Goal: Information Seeking & Learning: Learn about a topic

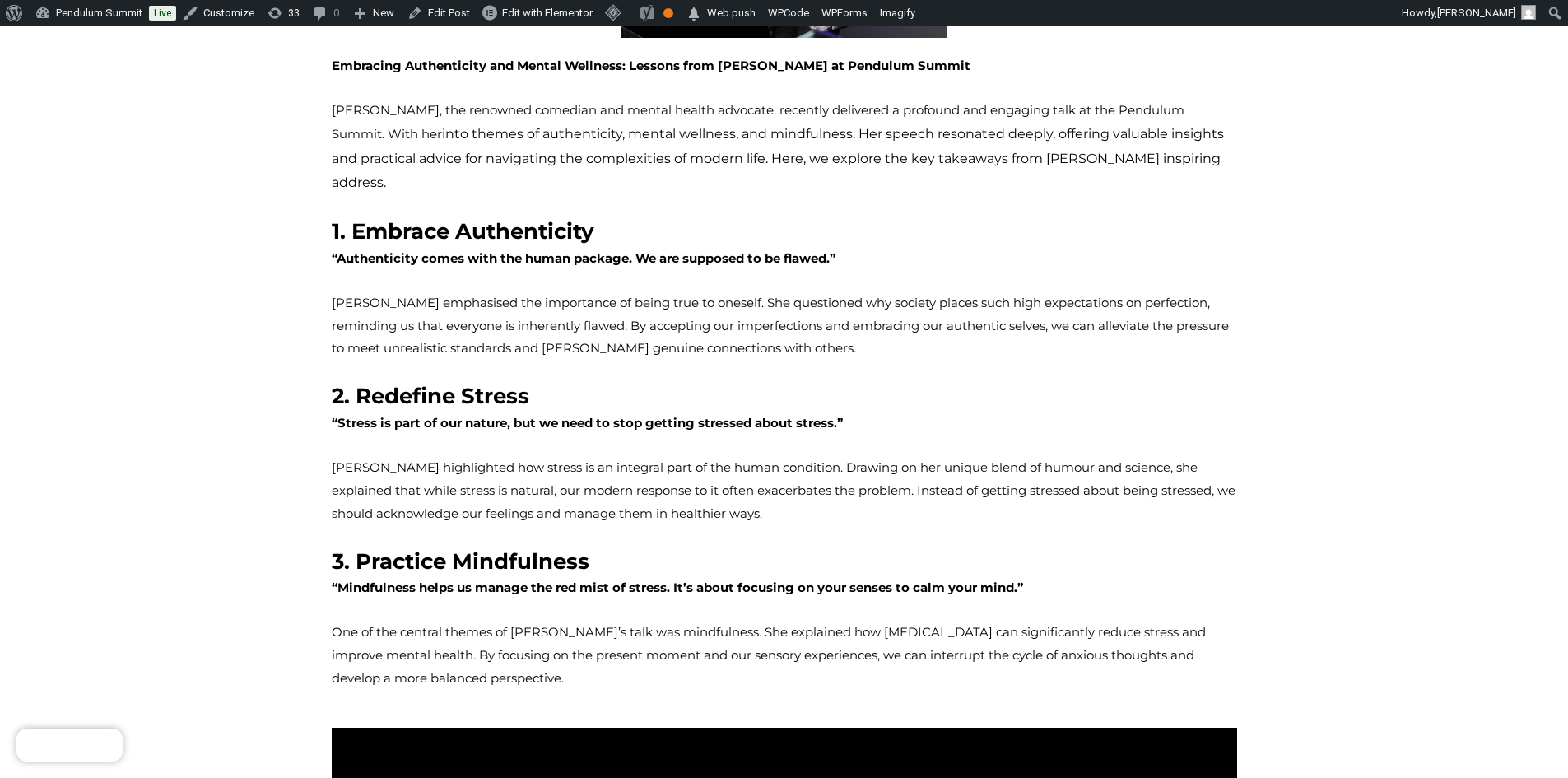
scroll to position [165, 0]
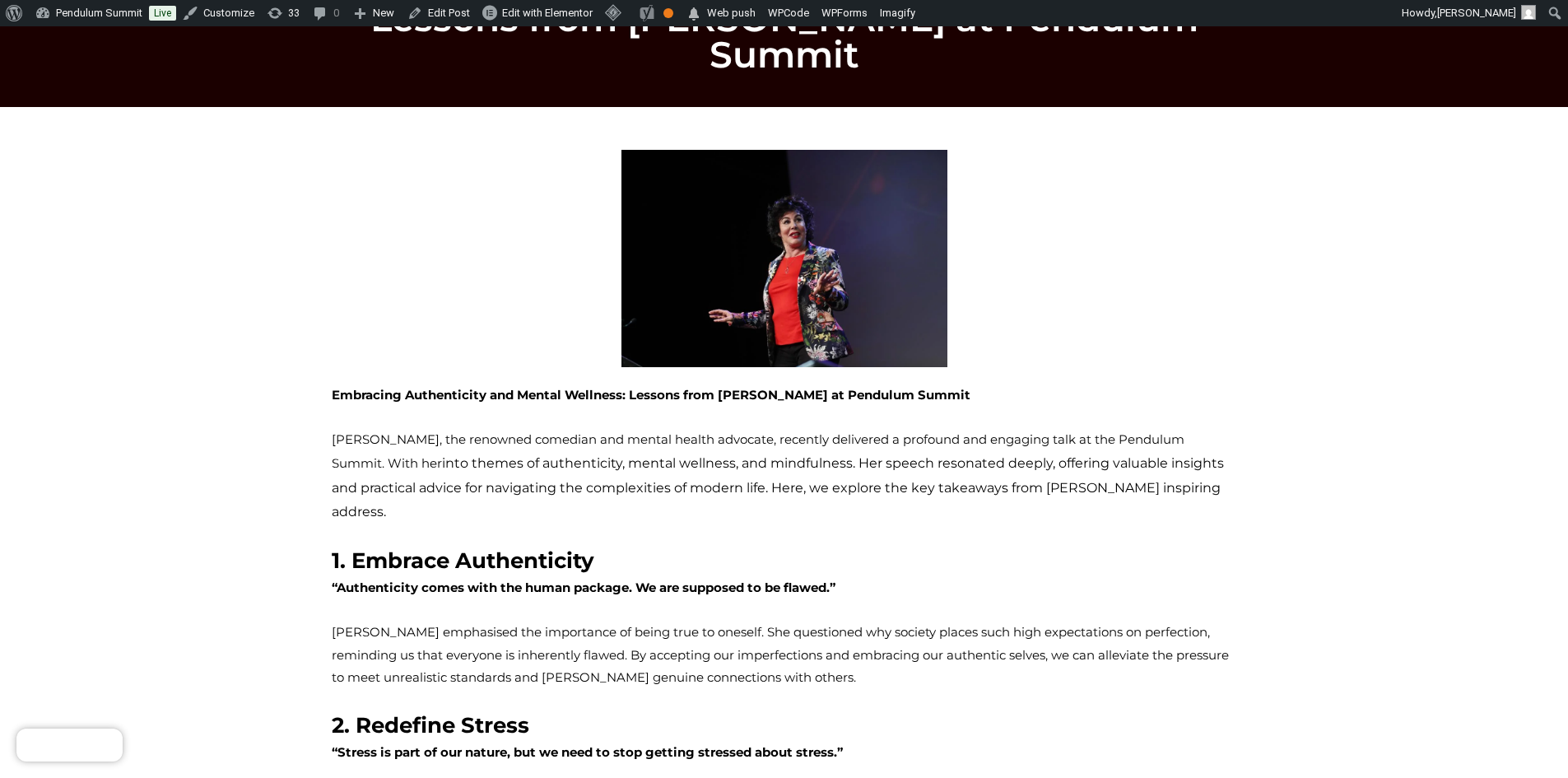
click at [334, 387] on strong "Embracing Authenticity and Mental Wellness: Lessons from [PERSON_NAME] at Pendu…" at bounding box center [651, 394] width 639 height 15
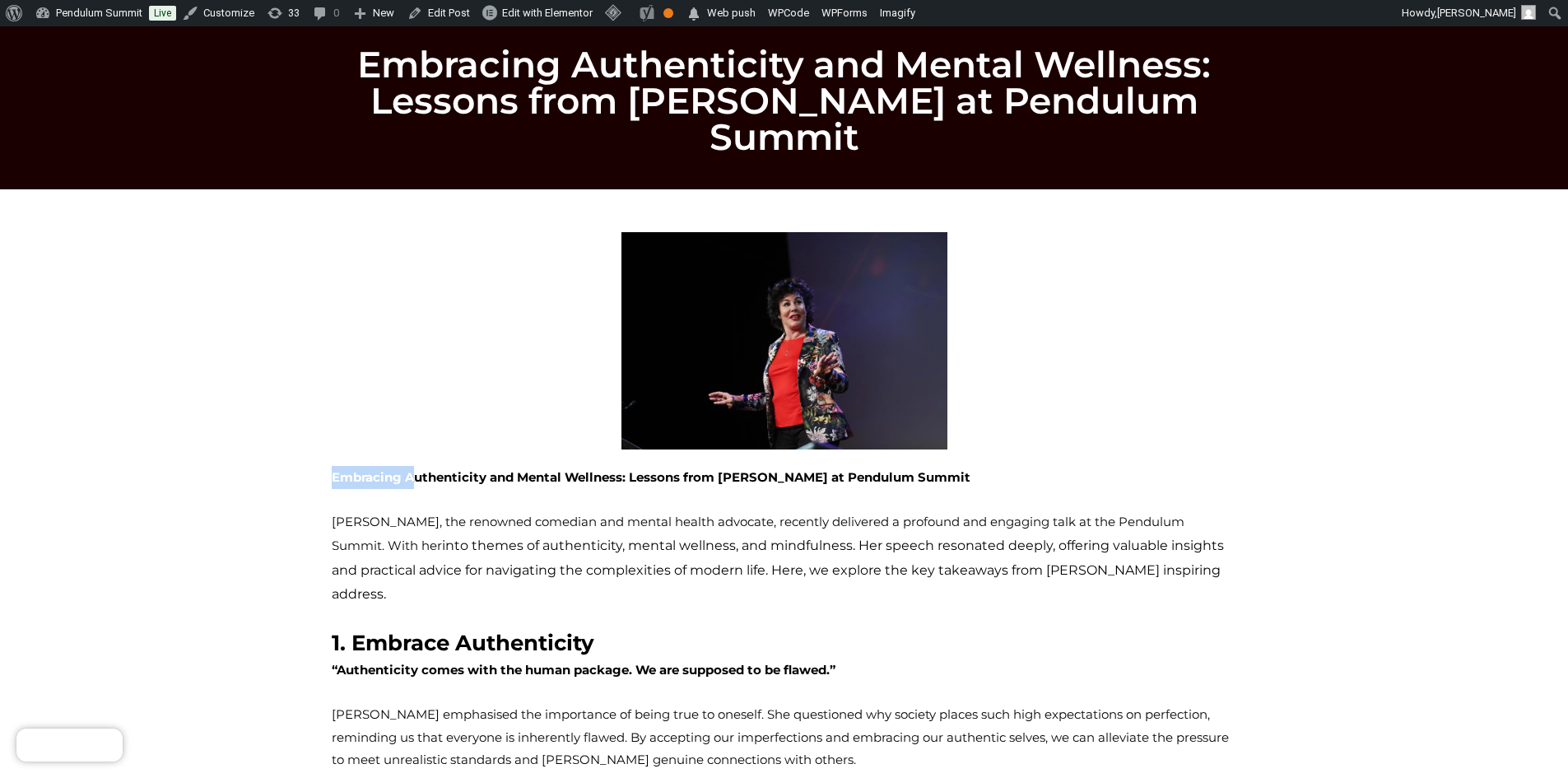
scroll to position [0, 0]
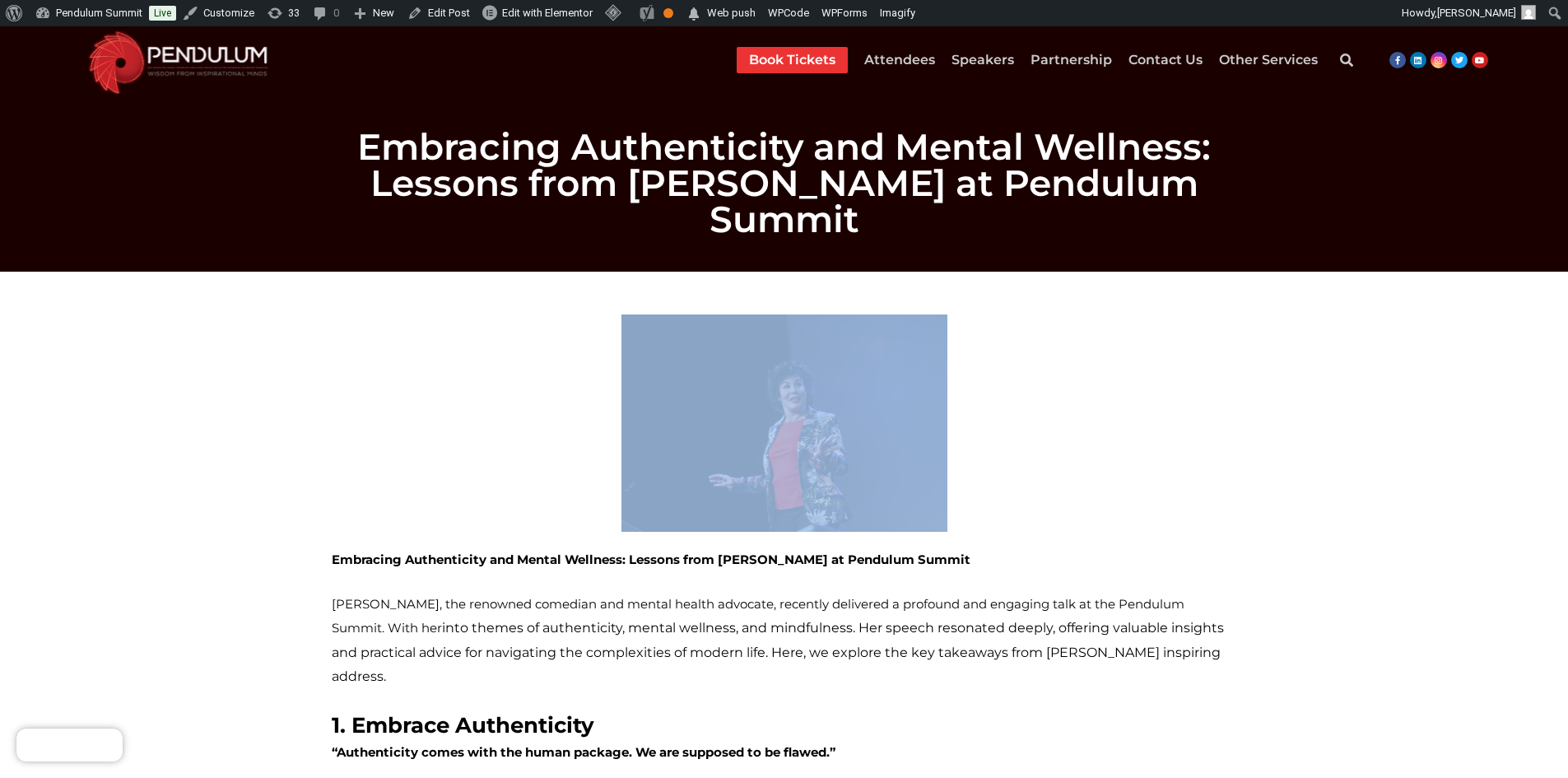
drag, startPoint x: 332, startPoint y: 355, endPoint x: 414, endPoint y: 462, distance: 134.8
click at [414, 462] on div "Embracing Authenticity and Mental Wellness: Lessons from Ruby Wax at Pendulum S…" at bounding box center [785, 759] width 922 height 907
click at [507, 388] on div at bounding box center [784, 424] width 905 height 217
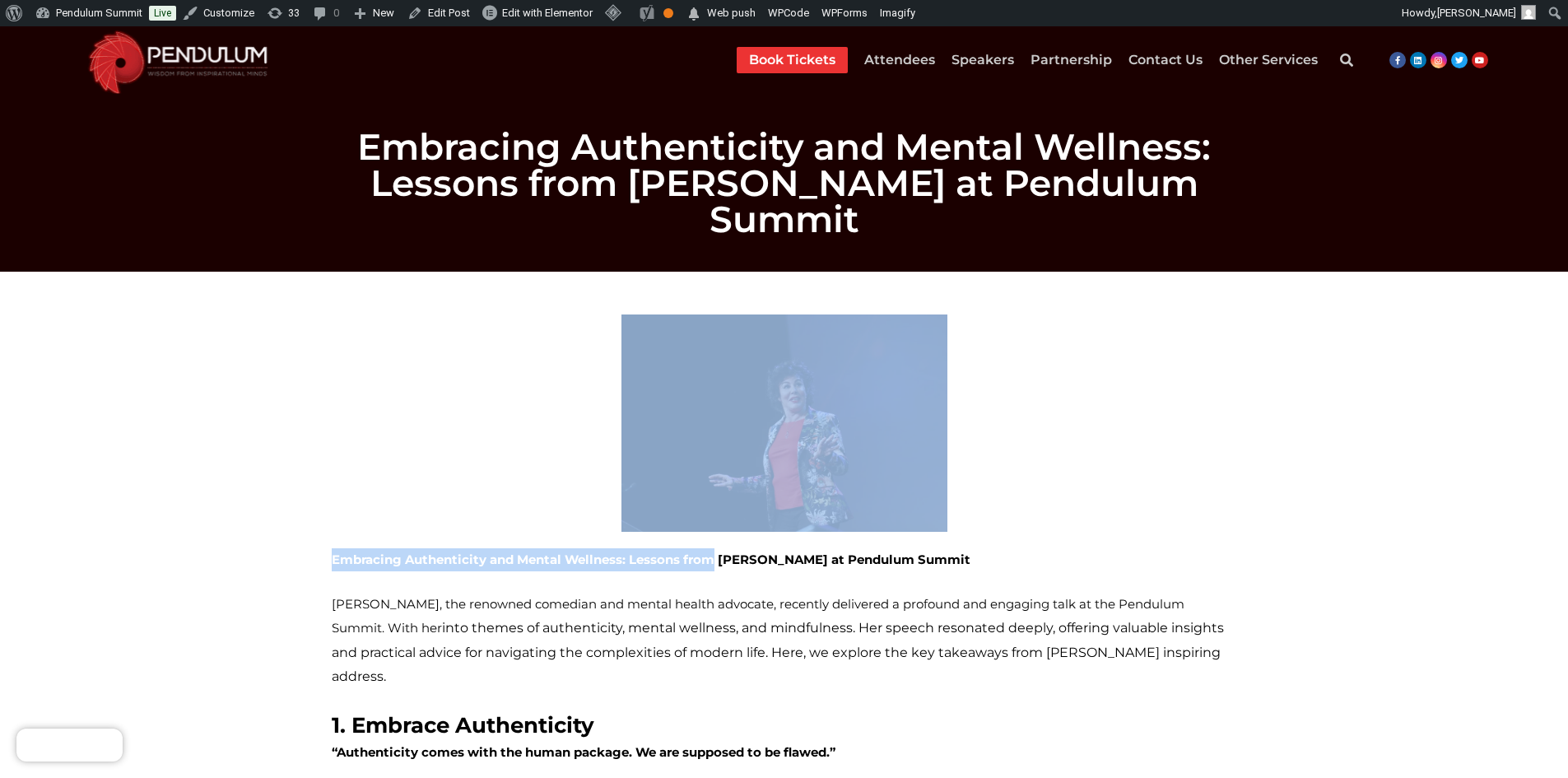
drag, startPoint x: 599, startPoint y: 280, endPoint x: 680, endPoint y: 528, distance: 260.9
click at [680, 528] on div "Embracing Authenticity and Mental Wellness: Lessons from Ruby Wax at Pendulum S…" at bounding box center [785, 759] width 922 height 907
click at [680, 552] on strong "Embracing Authenticity and Mental Wellness: Lessons from Ruby Wax at Pendulum S…" at bounding box center [651, 559] width 639 height 15
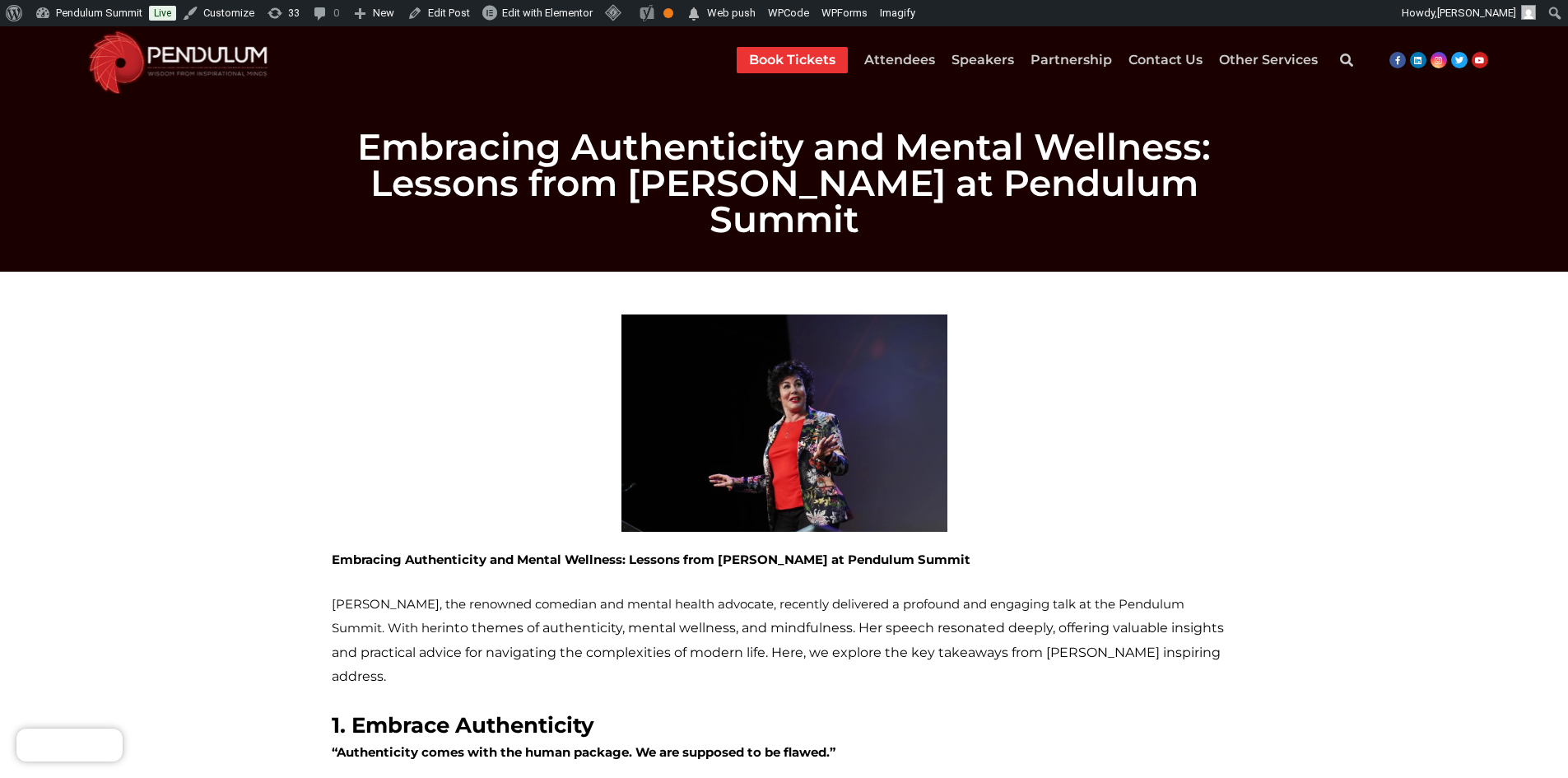
drag, startPoint x: 367, startPoint y: 342, endPoint x: 623, endPoint y: 293, distance: 260.6
copy div "Embracing Authenticity and Mental Wellness: Lessons from Ruby Wax at Pendulum S…"
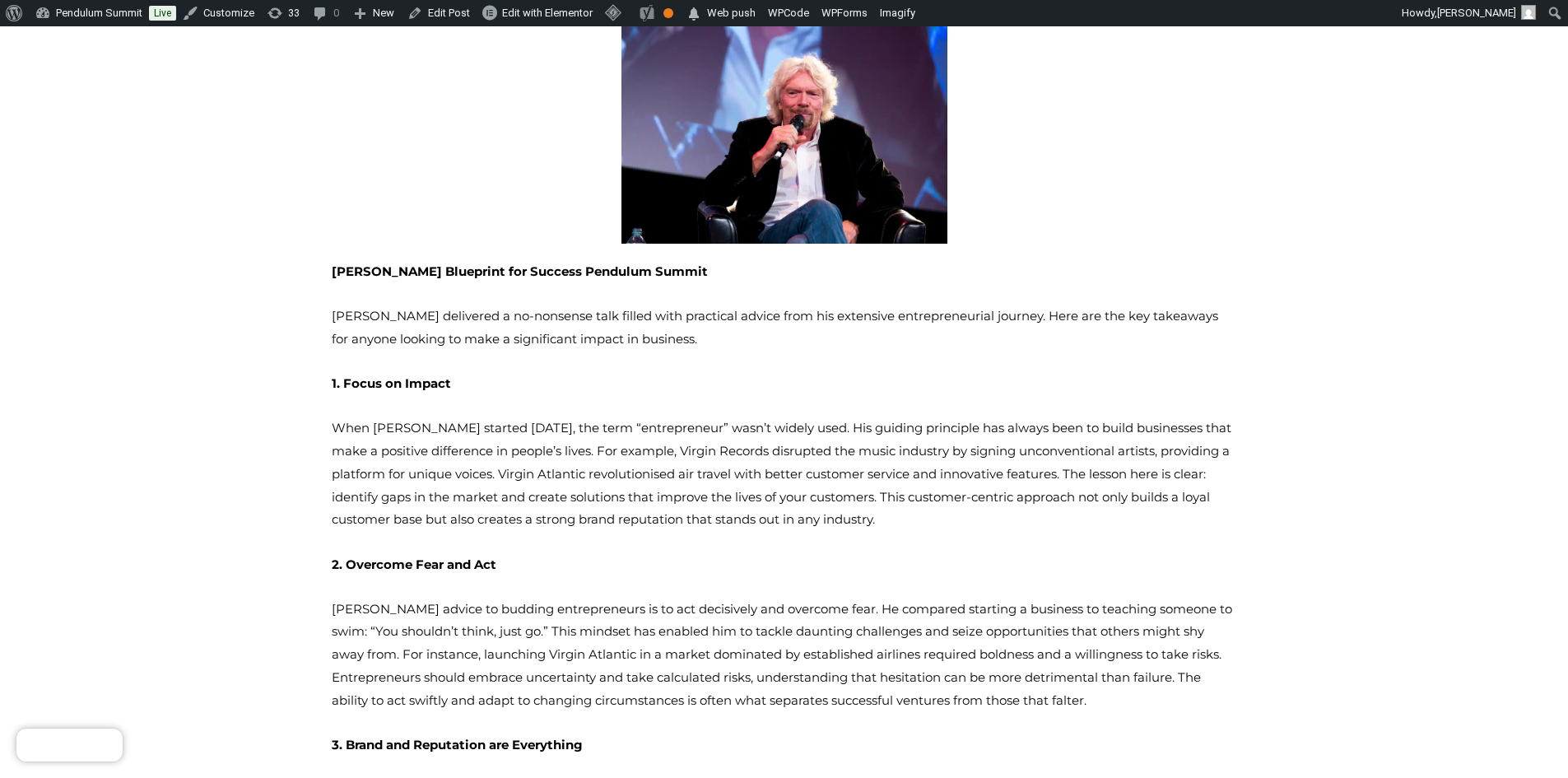
scroll to position [165, 0]
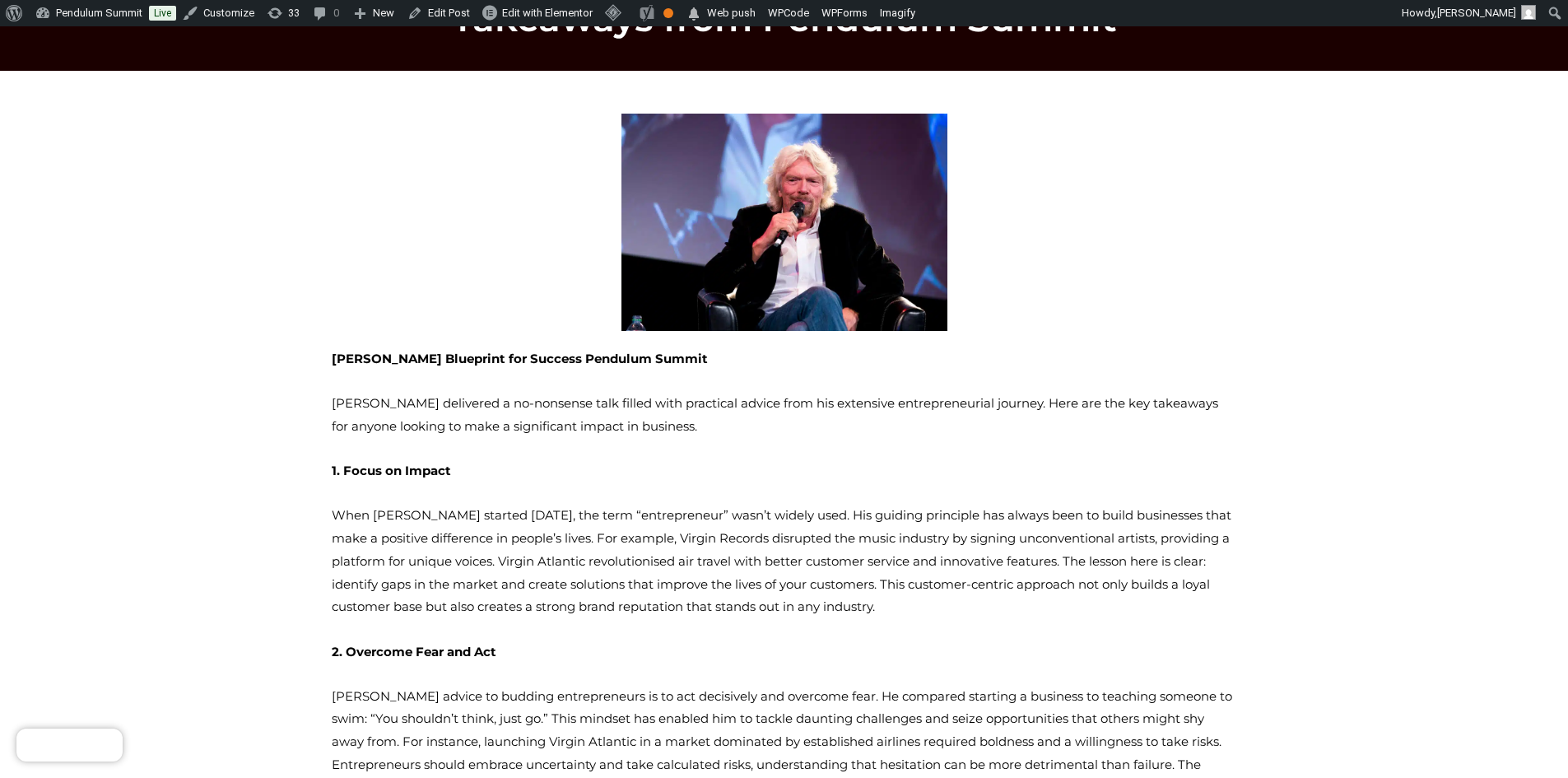
drag, startPoint x: 364, startPoint y: 255, endPoint x: 607, endPoint y: 182, distance: 253.7
copy div "Richard Branson’s Blueprint for Success Pendulum Summit Sir Richard Branson del…"
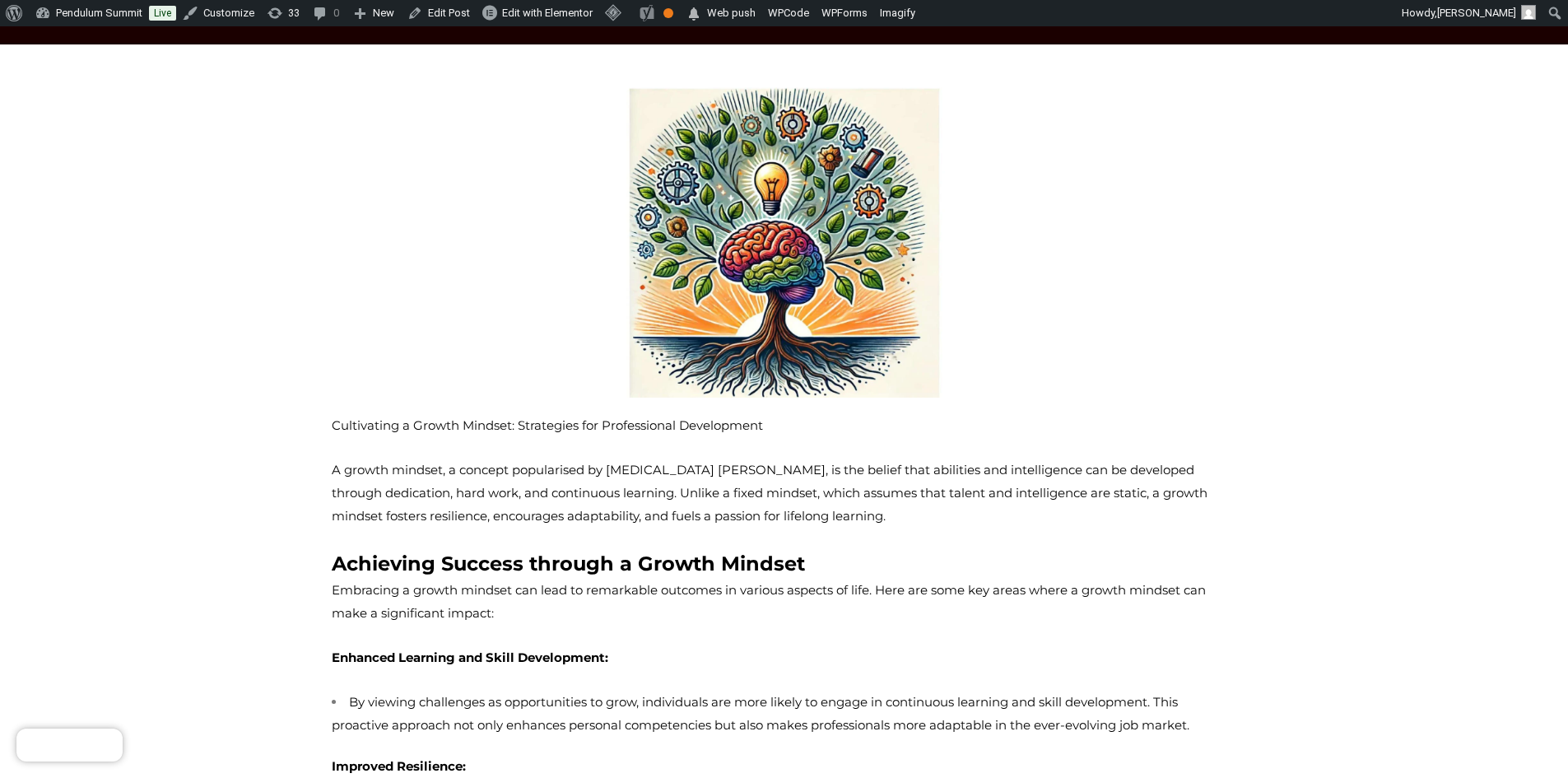
scroll to position [165, 0]
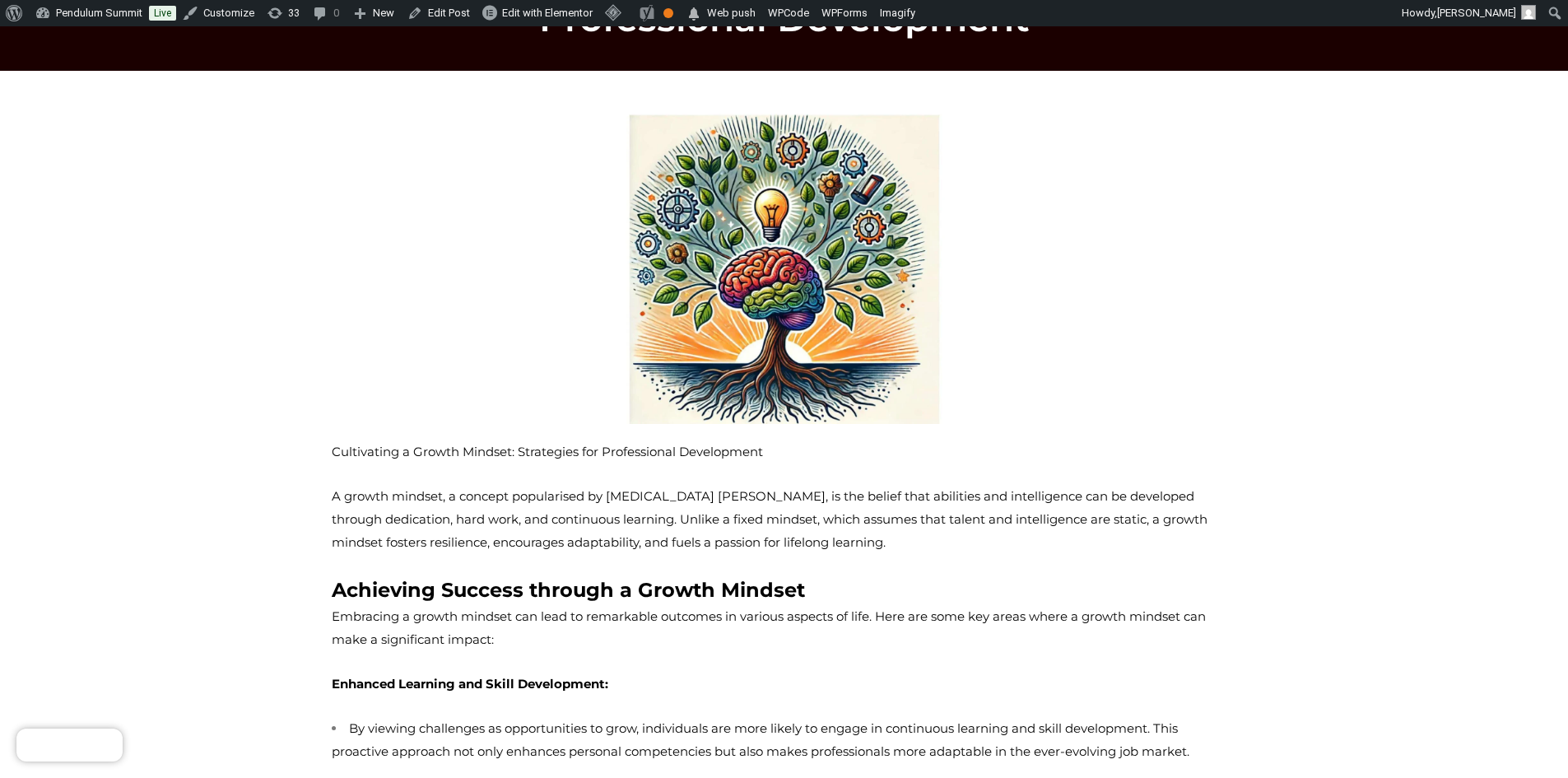
drag, startPoint x: 396, startPoint y: 376, endPoint x: 353, endPoint y: 302, distance: 85.6
copy div "Cultivating a Growth Mindset: Strategies for Professional Development A growth …"
click at [672, 396] on img at bounding box center [784, 269] width 326 height 310
click at [1071, 395] on div at bounding box center [784, 269] width 905 height 310
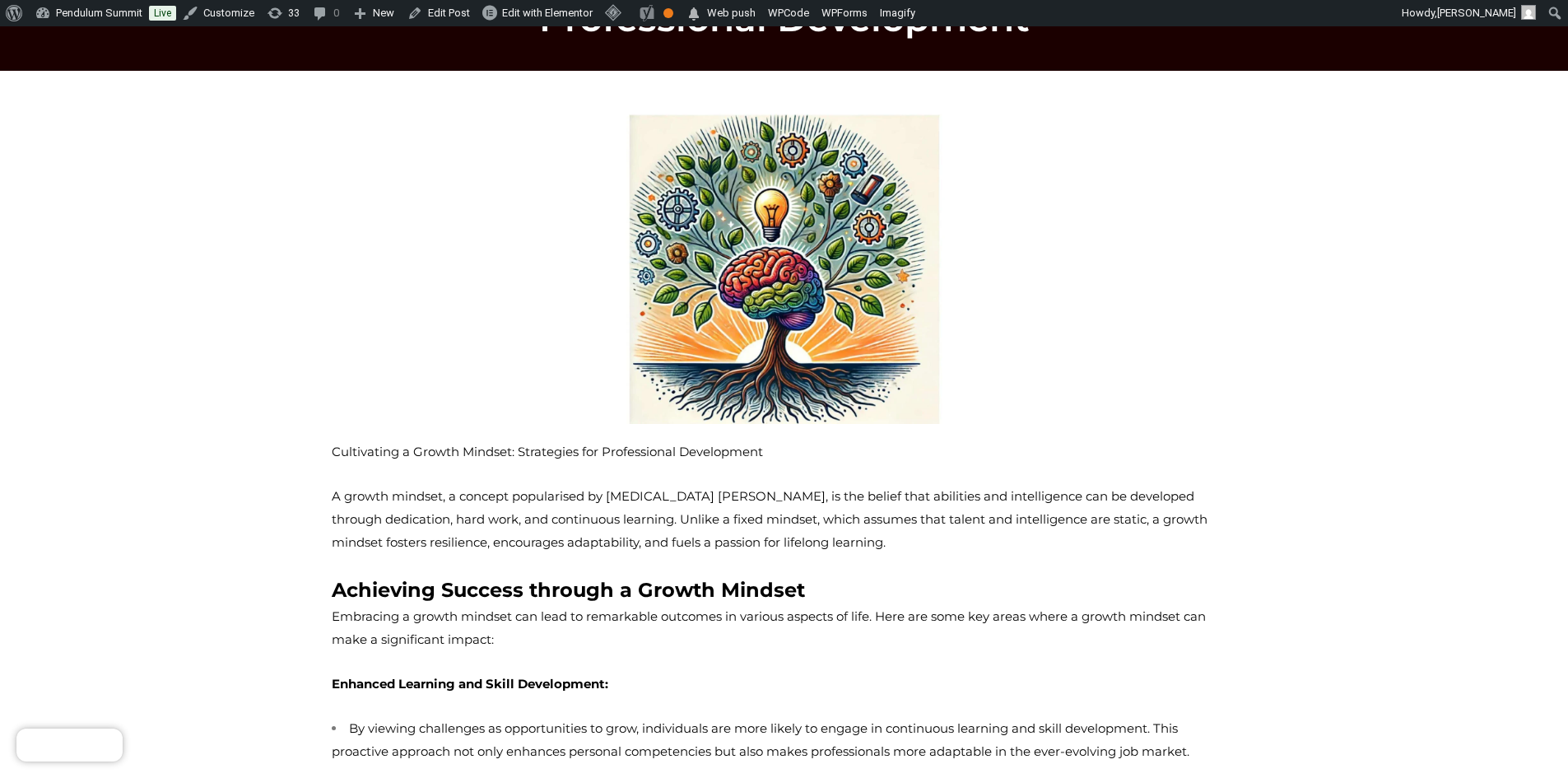
drag, startPoint x: 1309, startPoint y: 520, endPoint x: 1095, endPoint y: 571, distance: 220.0
click at [1084, 571] on div "Cultivating a Growth Mindset: Strategies for Professional Development A growth …" at bounding box center [784, 711] width 905 height 540
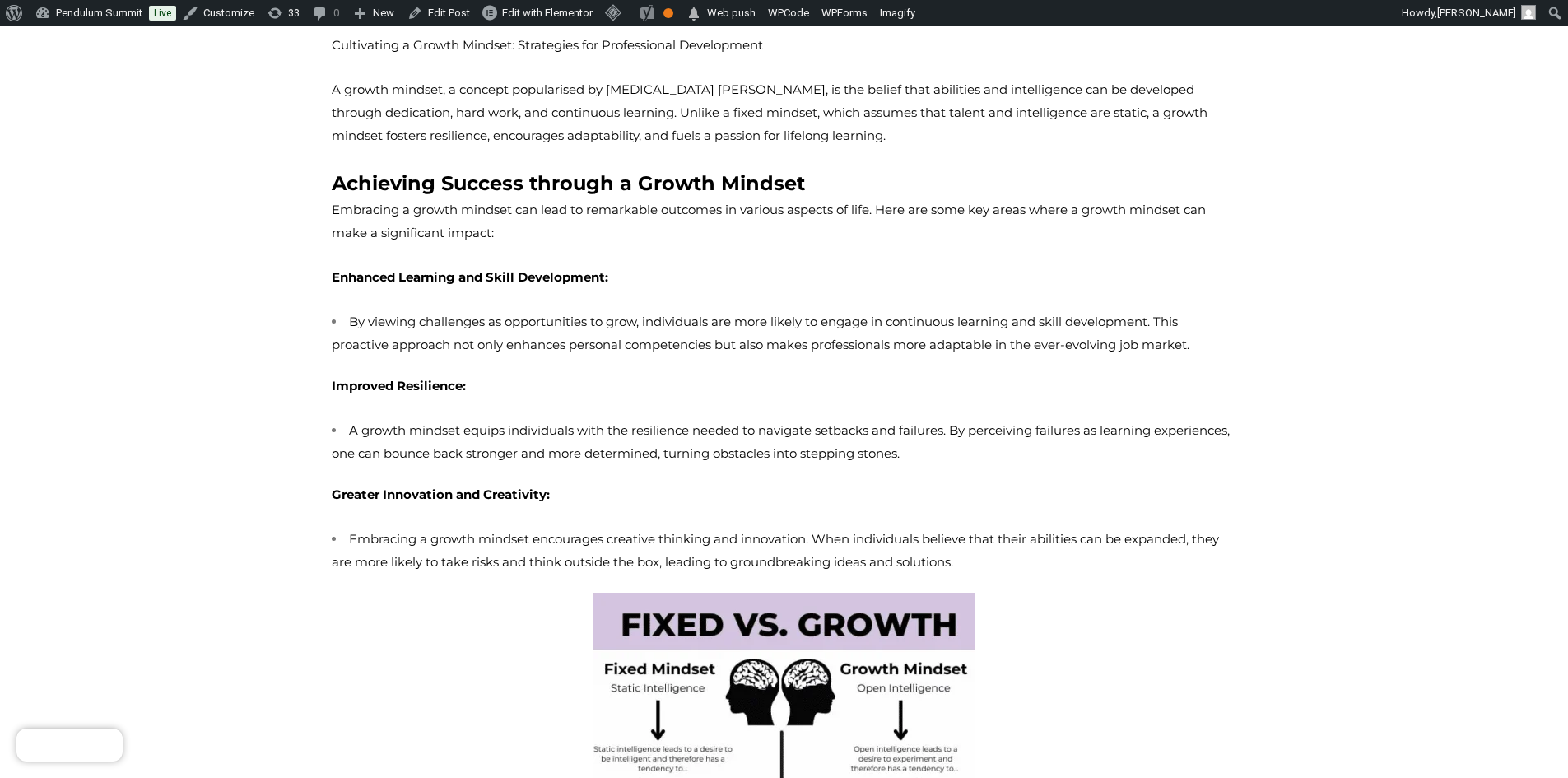
scroll to position [741, 0]
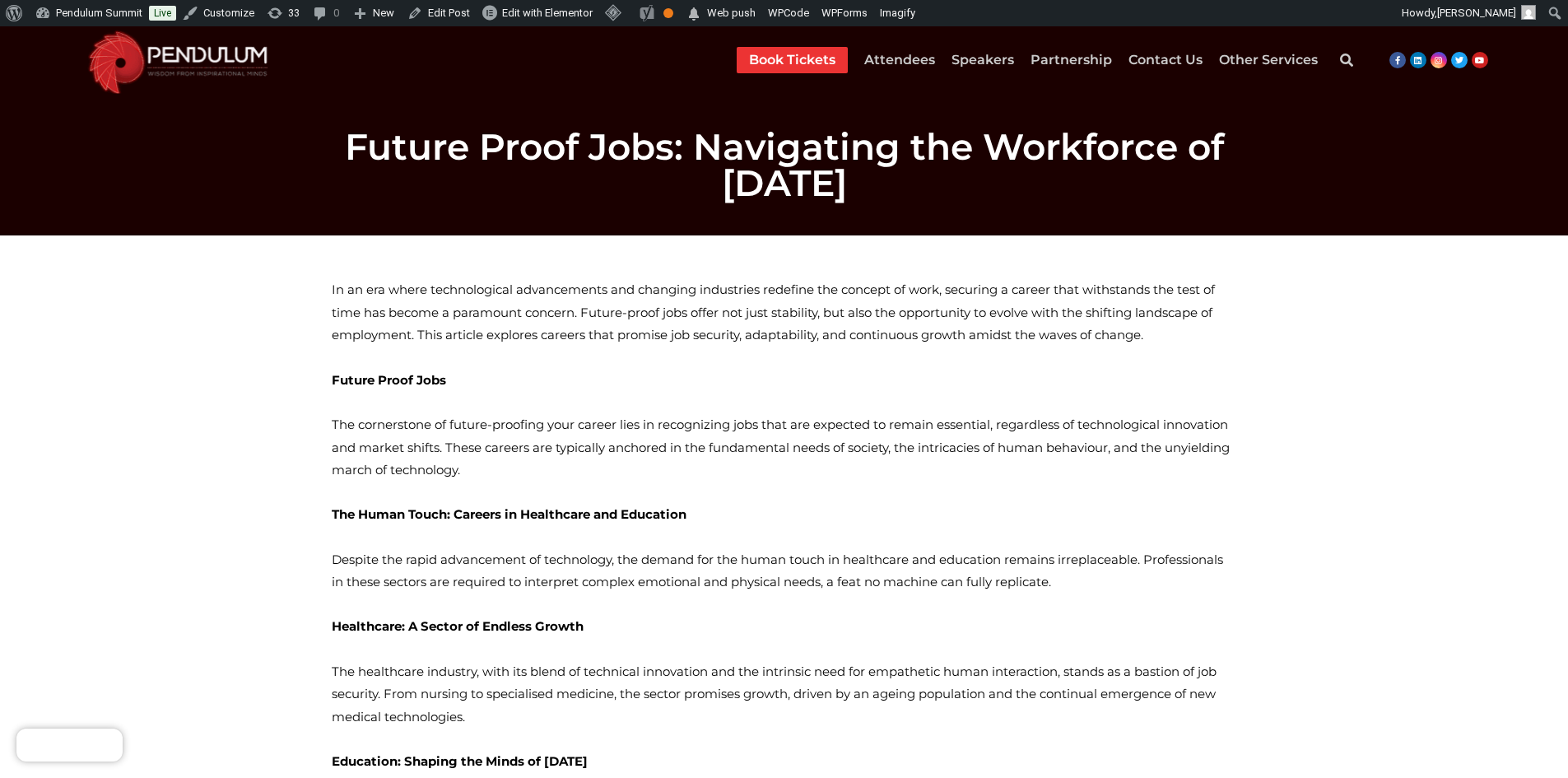
drag, startPoint x: 364, startPoint y: 413, endPoint x: 332, endPoint y: 288, distance: 129.0
copy div "In an era where technological advancements and changing industries redefine the…"
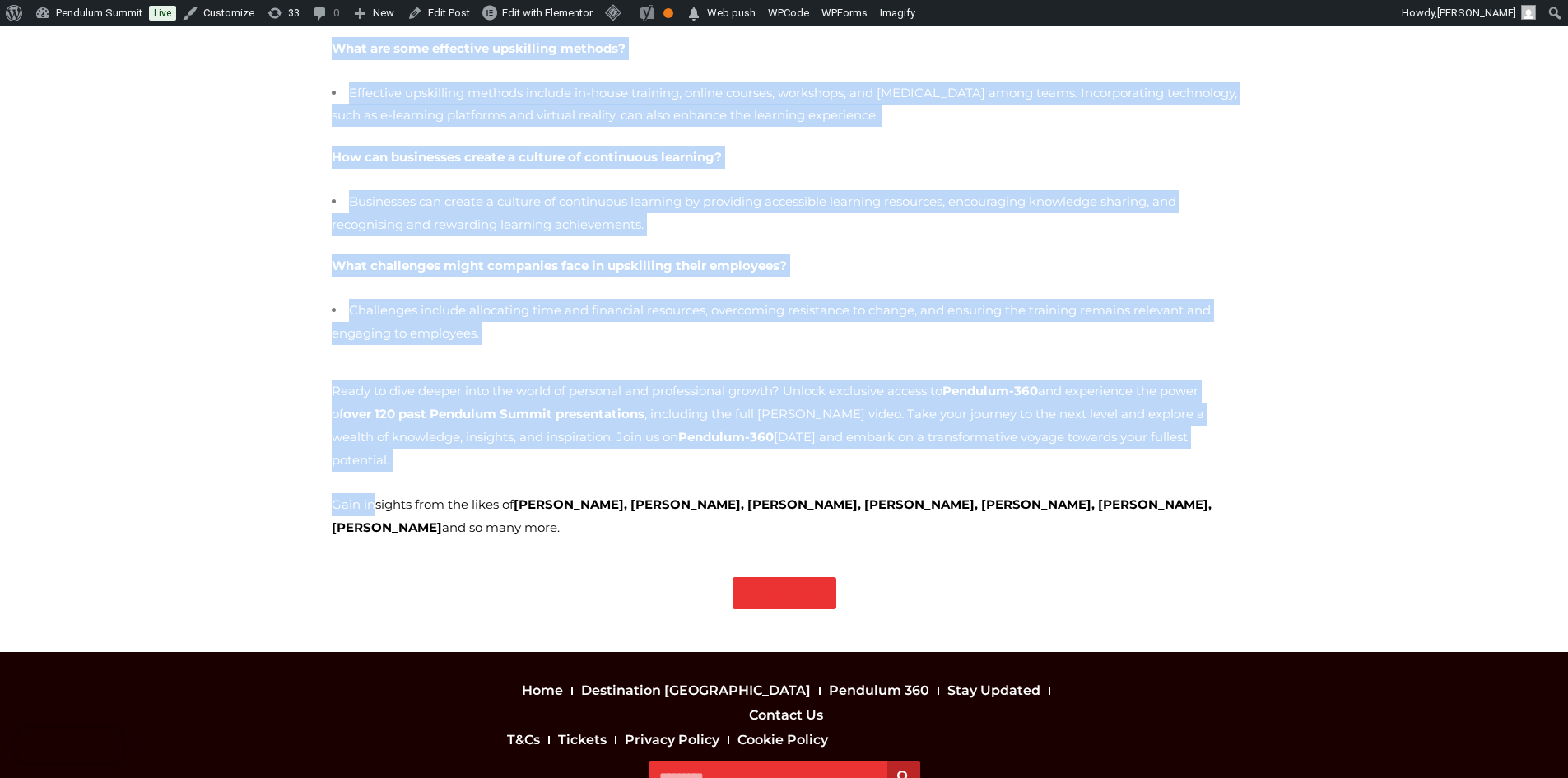
scroll to position [2066, 0]
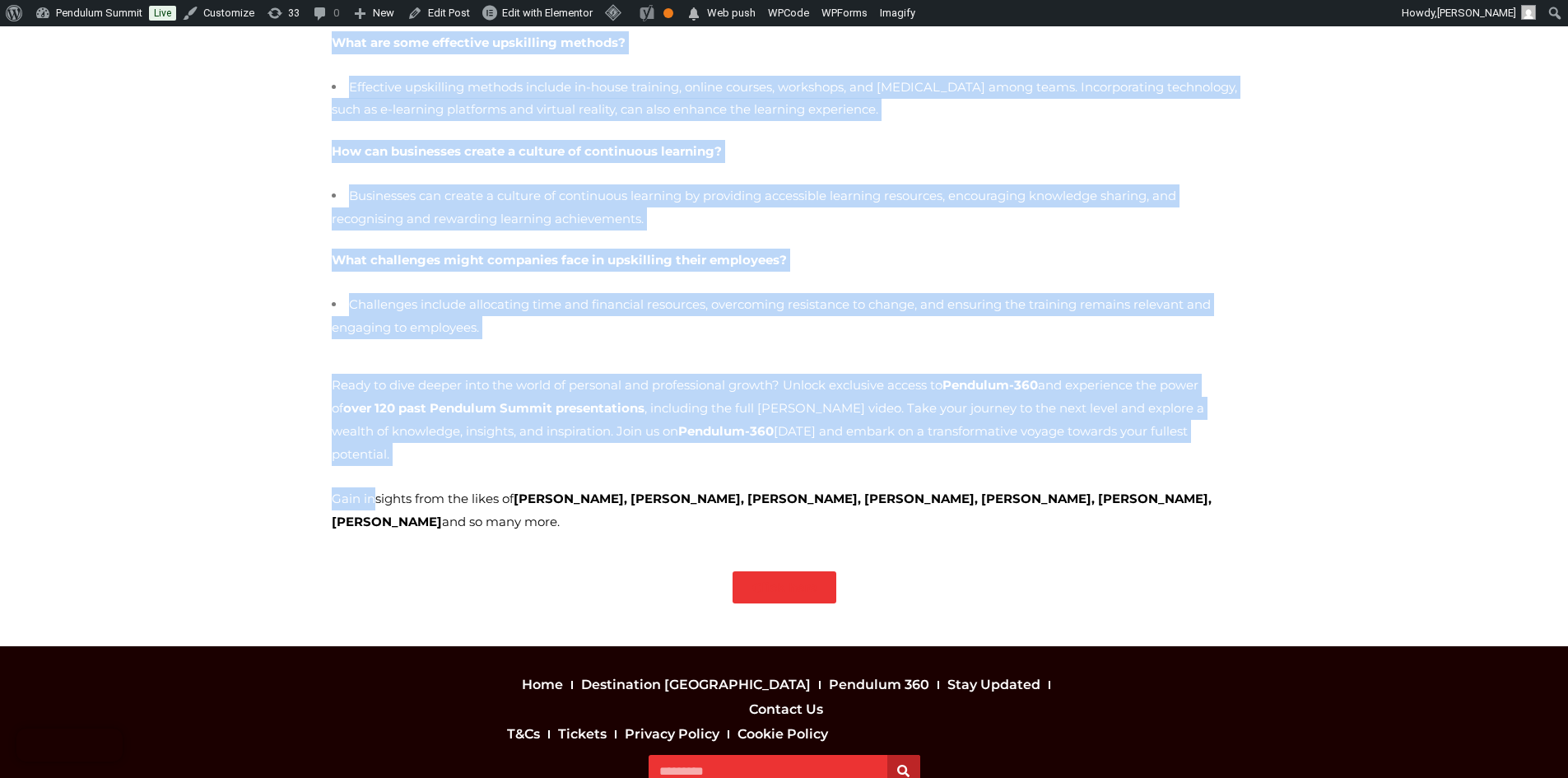
drag, startPoint x: 330, startPoint y: 253, endPoint x: 395, endPoint y: 430, distance: 188.6
copy div "Lo ipsum’d sita-conse adipisci elitseddoei, tem inci utlabore et dolore. Magn a…"
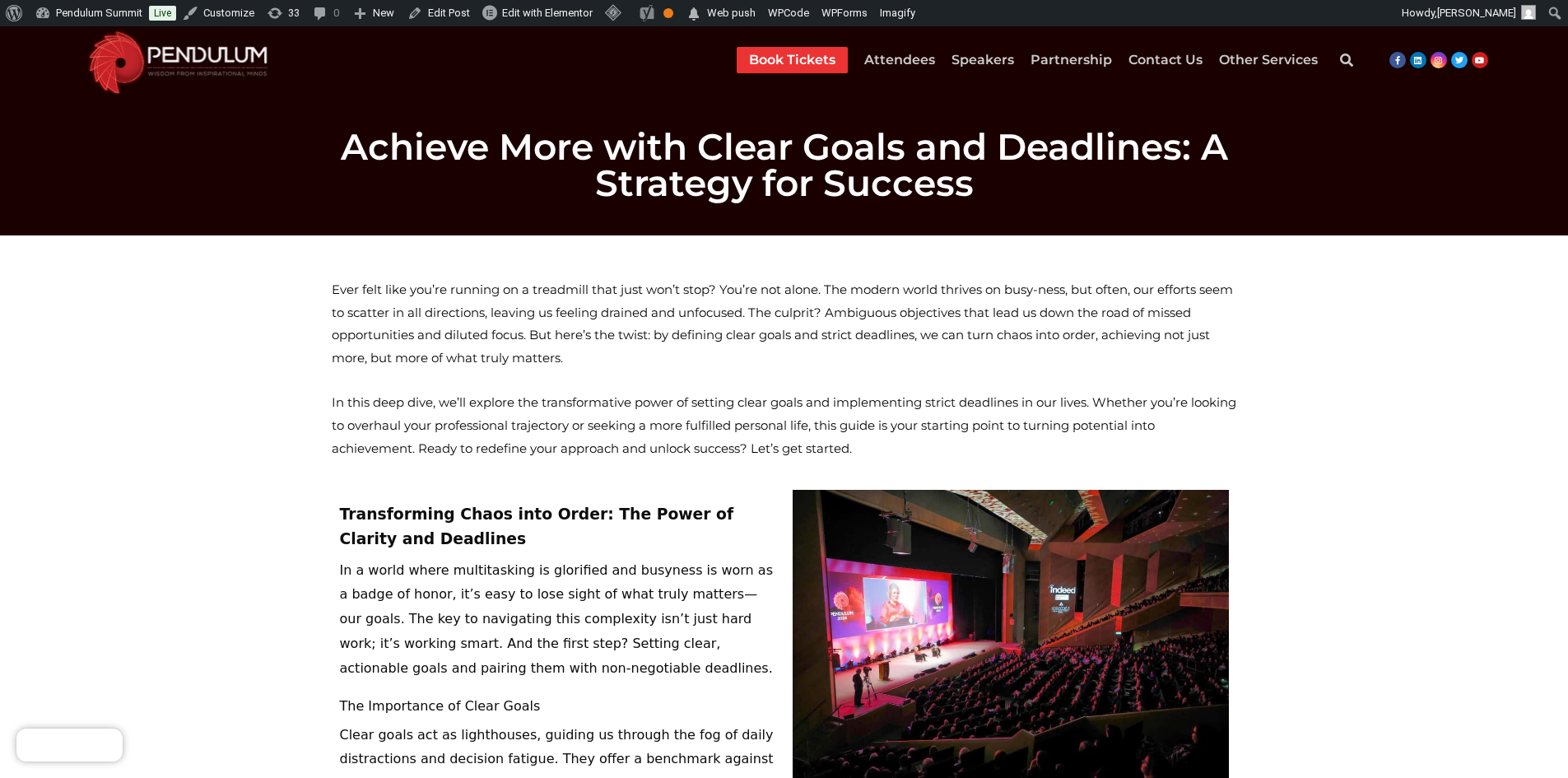
click at [342, 289] on span "Ever felt like you’re running on a treadmill that just won’t stop? You’re not a…" at bounding box center [782, 324] width 902 height 85
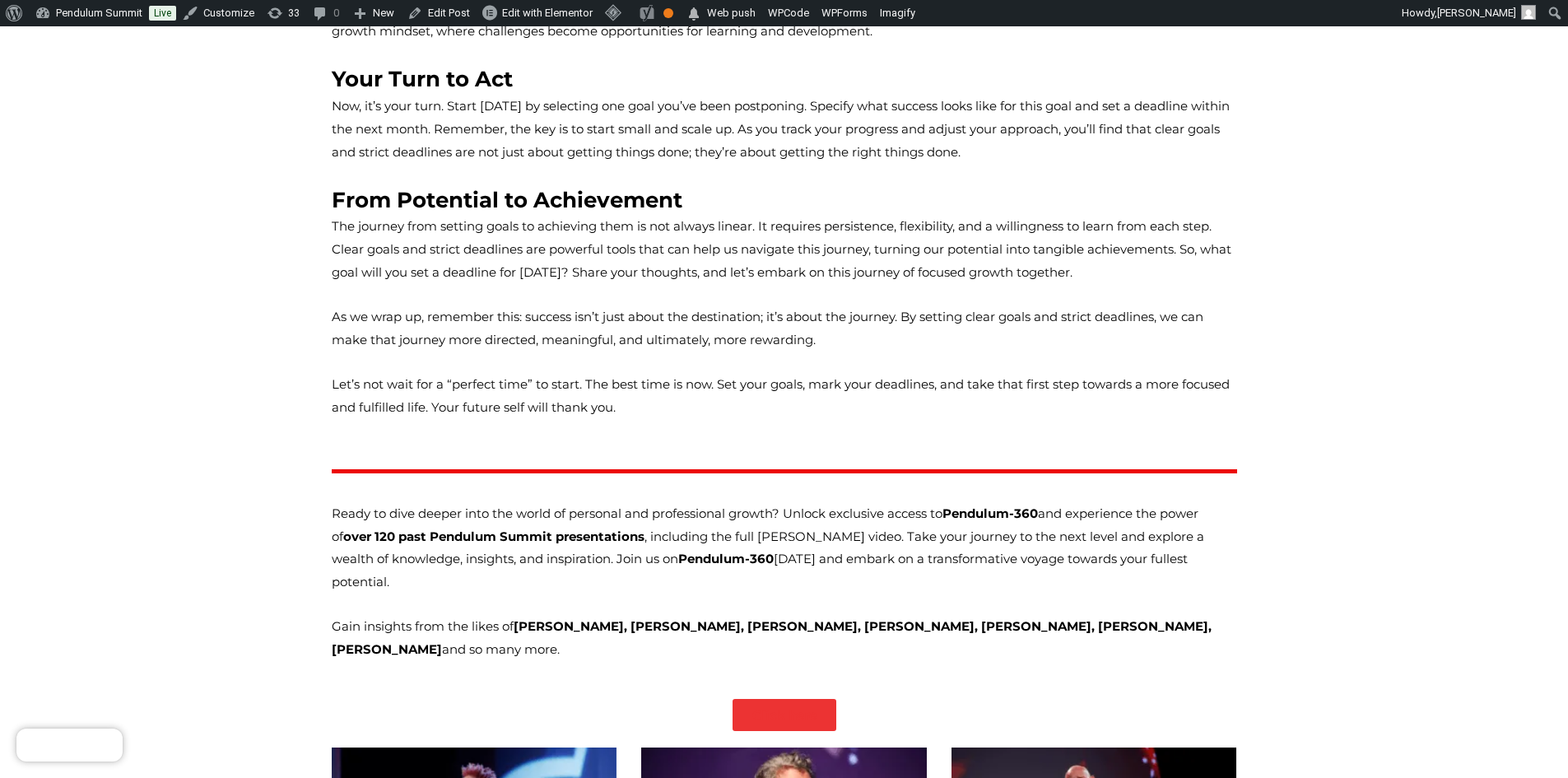
scroll to position [1564, 0]
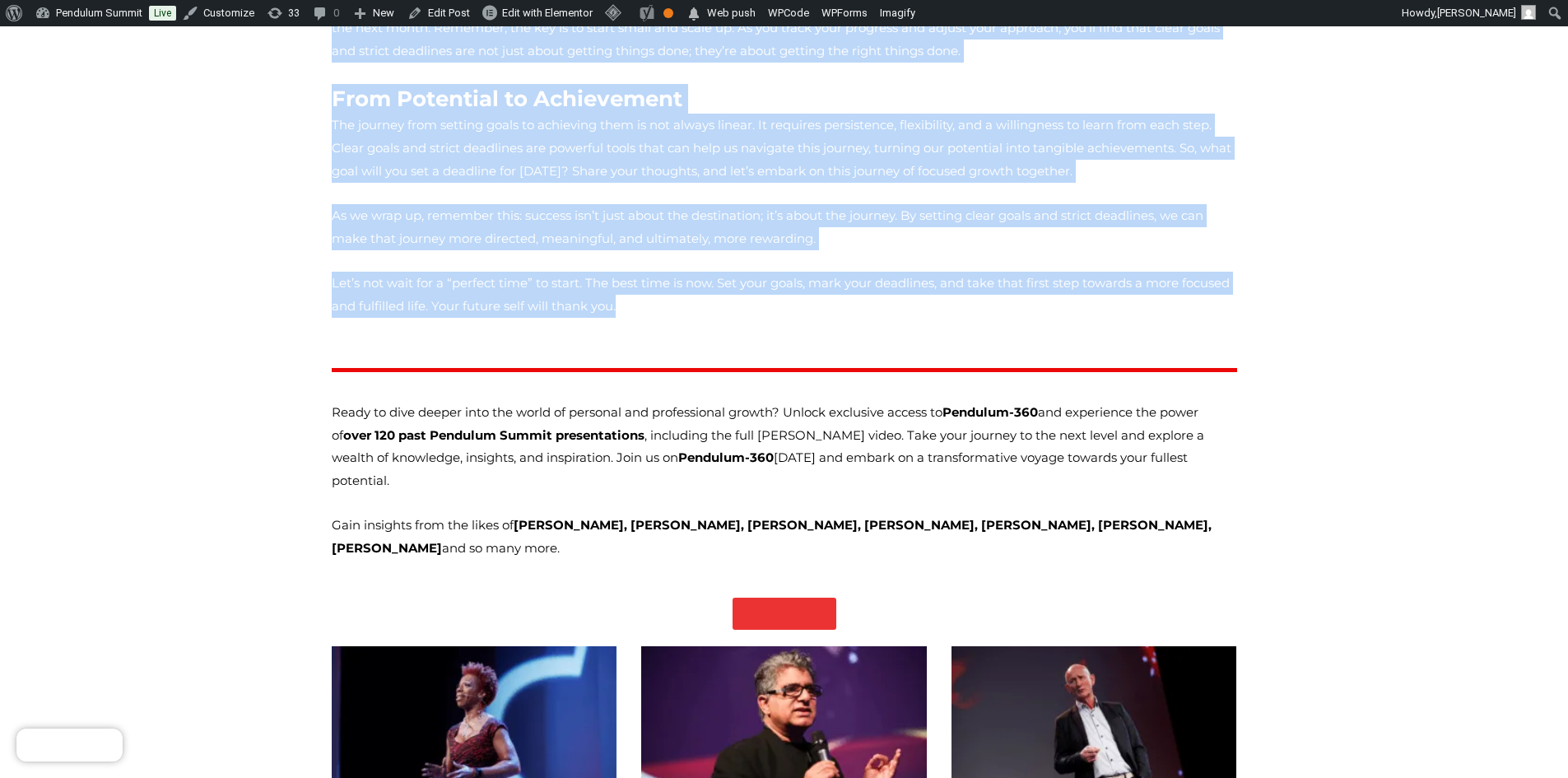
click at [508, 272] on p "Let’s not wait for a “perfect time” to start. The best time is now. Set your go…" at bounding box center [784, 294] width 905 height 46
copy div "Lore ipsu dolo sit’am consect ad e seddoeius temp inci utl’e dolo? Mag’al eni a…"
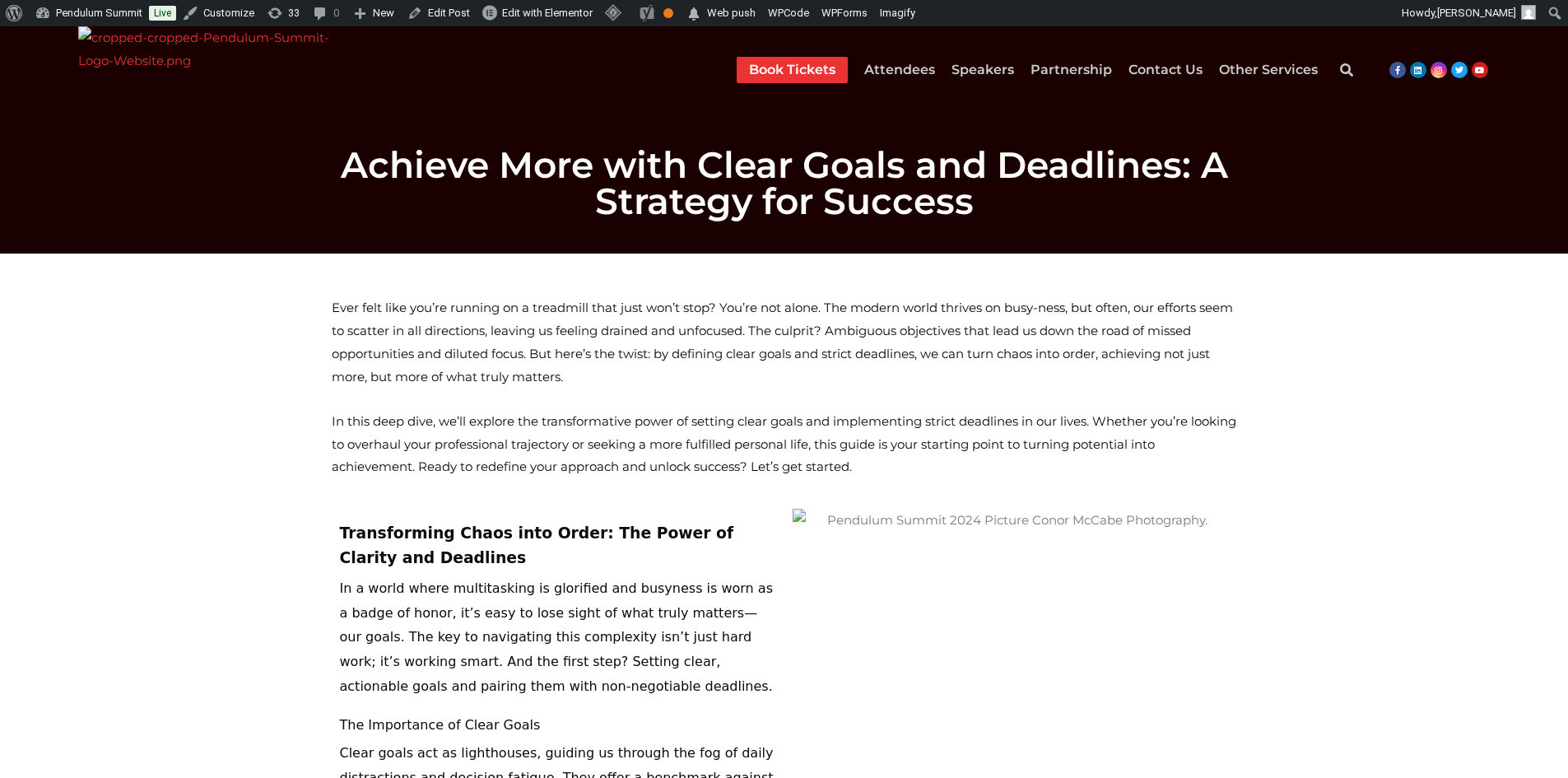
scroll to position [1564, 0]
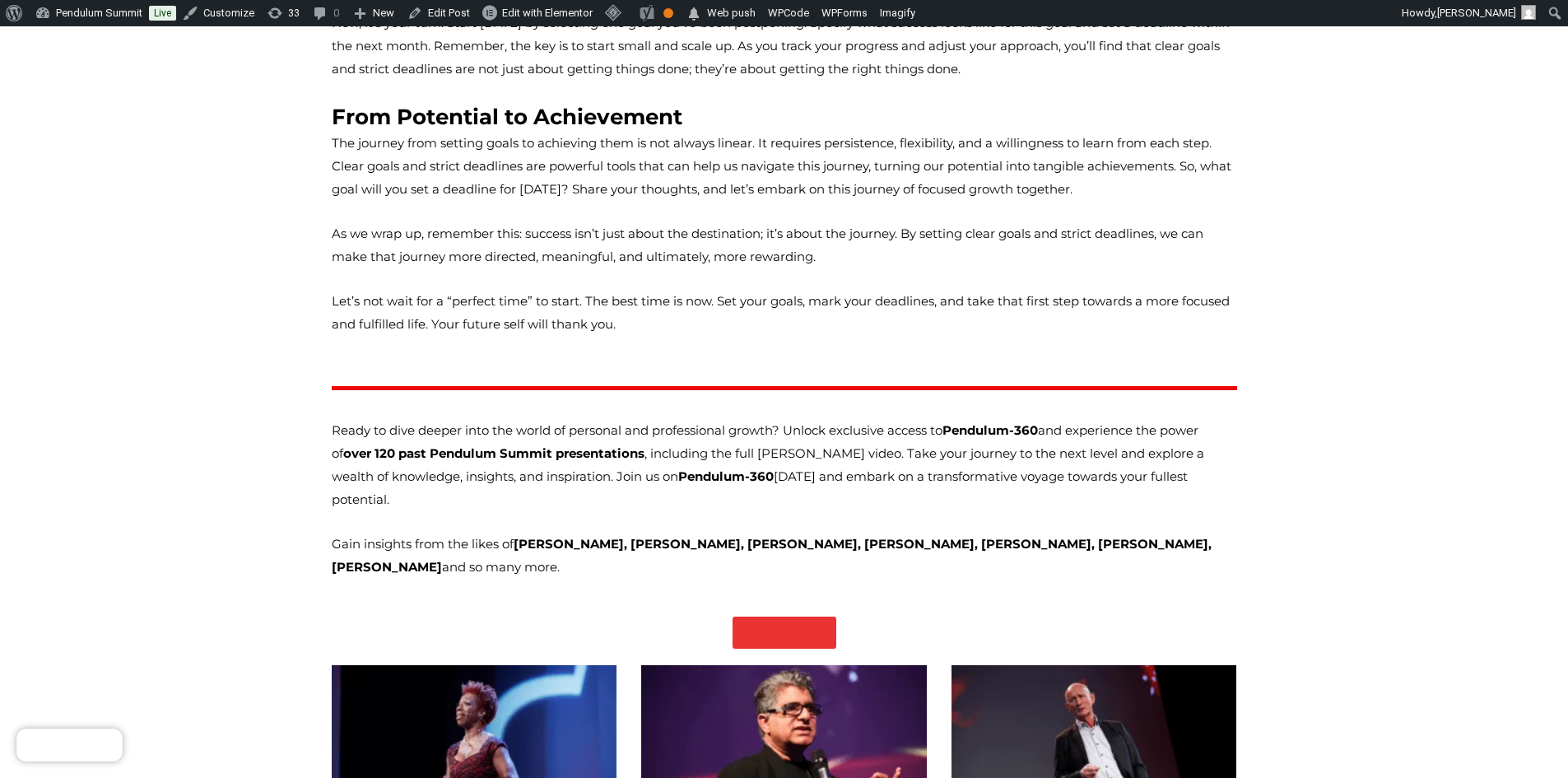
drag, startPoint x: 374, startPoint y: 504, endPoint x: 326, endPoint y: 380, distance: 133.0
click at [326, 380] on div "Ready to dive deeper into the world of personal and professional growth? Unlock…" at bounding box center [785, 511] width 922 height 292
copy div "Ready to dive deeper into the world of personal and professional growth? Unlock…"
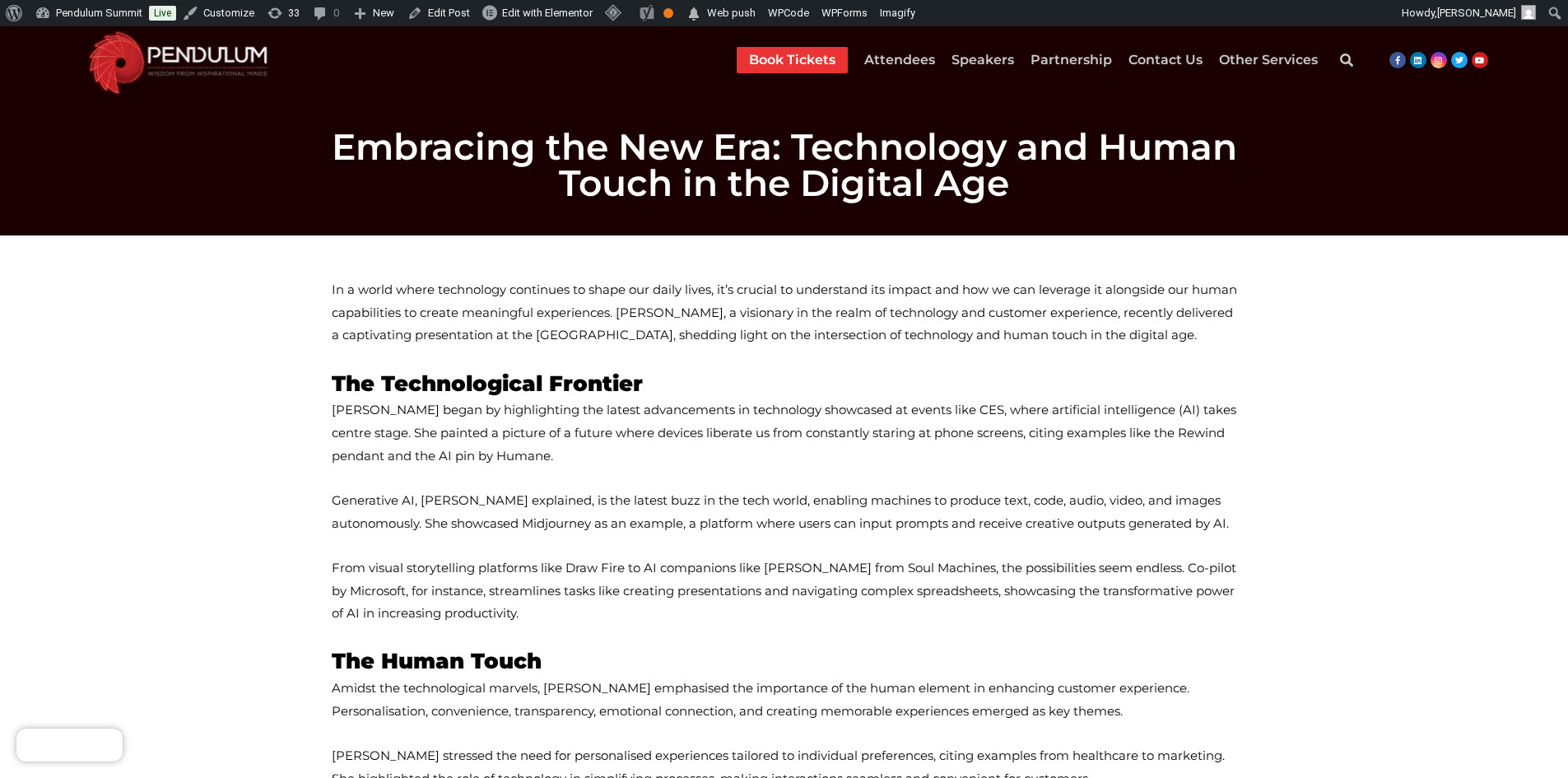
click at [334, 306] on span "In a world where technology continues to shape our daily lives, it’s crucial to…" at bounding box center [784, 312] width 905 height 62
click at [338, 284] on span "In a world where technology continues to shape our daily lives, it’s crucial to…" at bounding box center [784, 312] width 905 height 62
click at [335, 285] on span "In a world where technology continues to shape our daily lives, it’s crucial to…" at bounding box center [784, 312] width 905 height 62
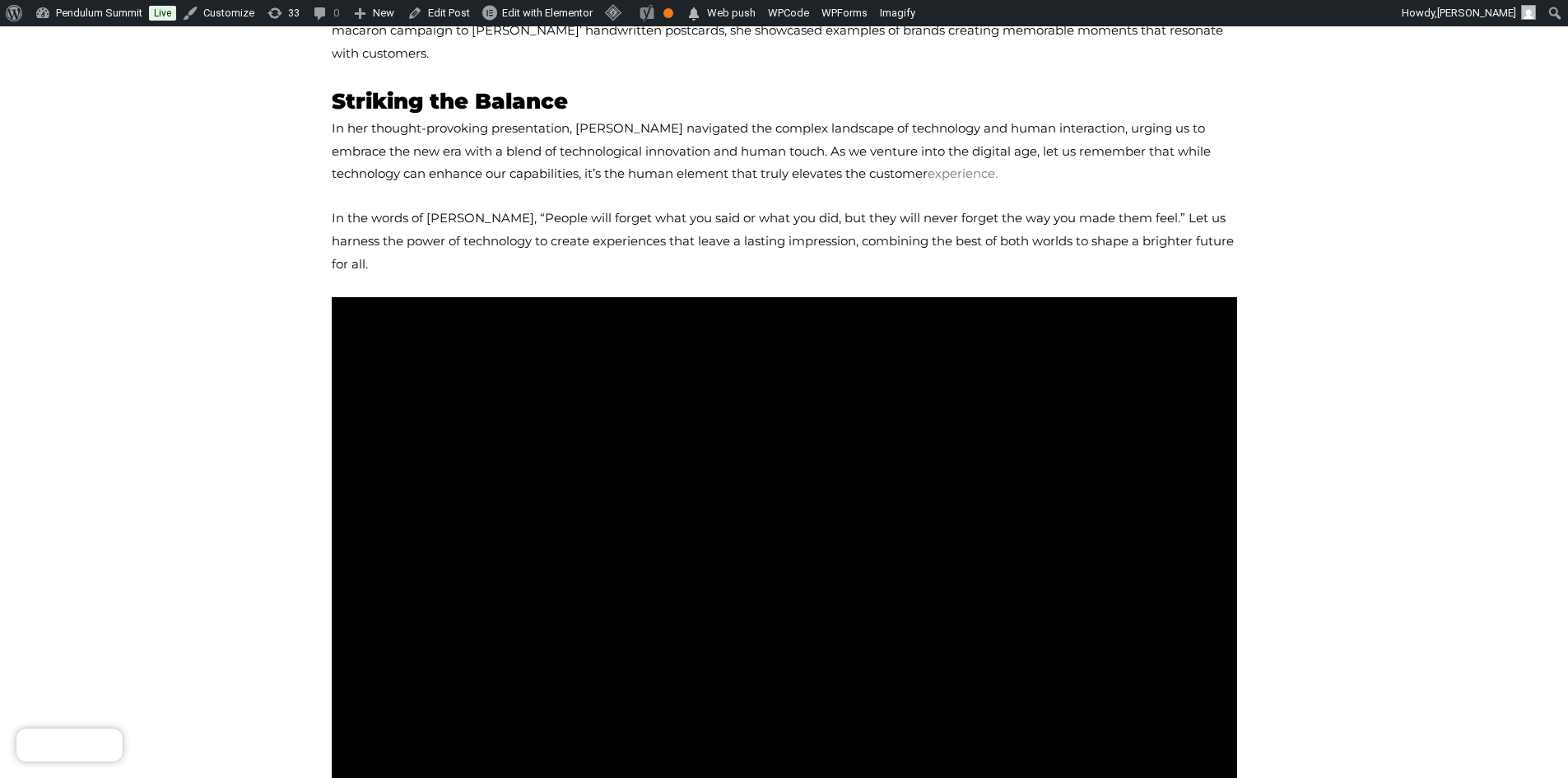
scroll to position [1325, 0]
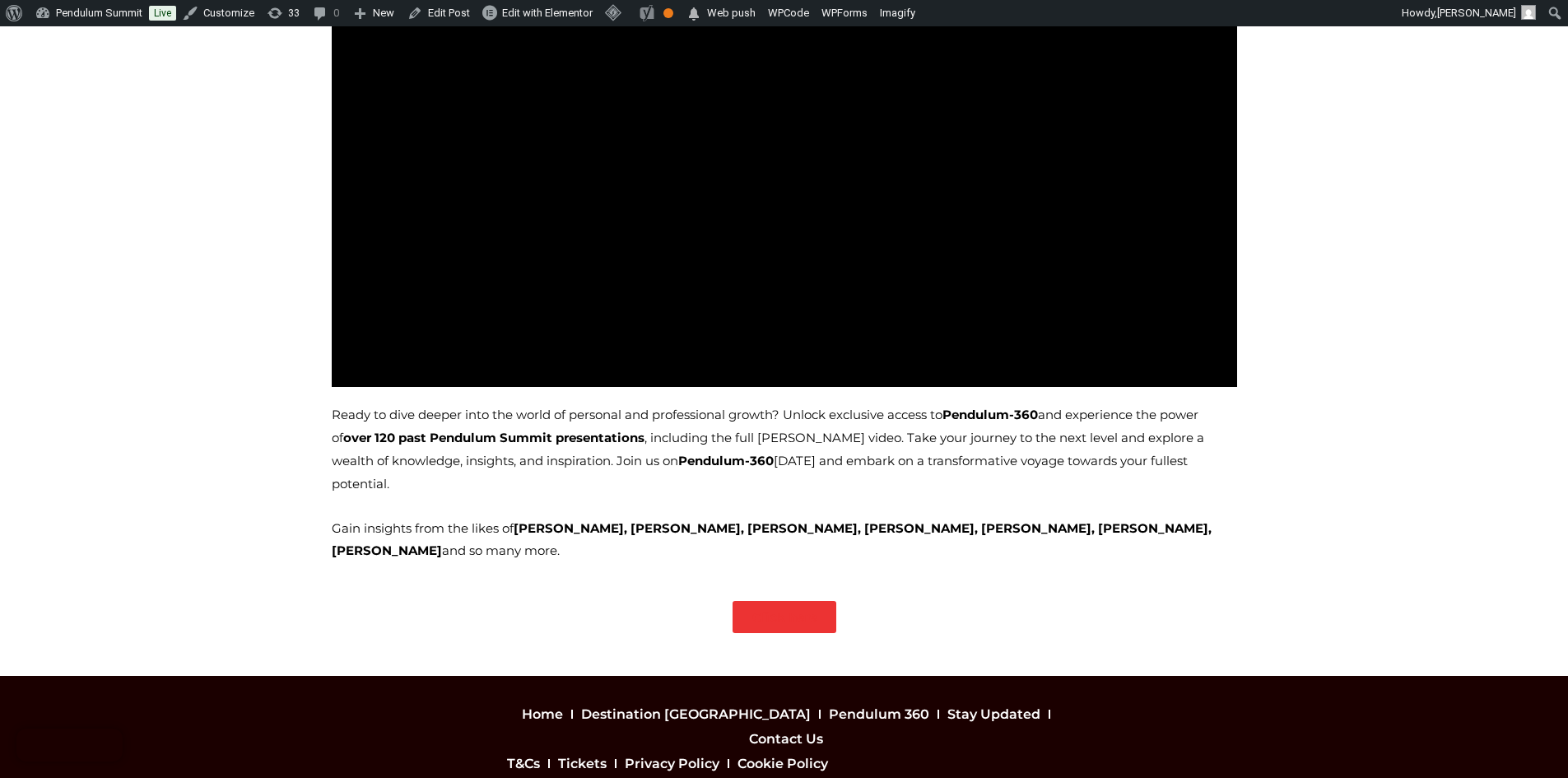
click at [358, 520] on span "Gain insights from the likes of Richard Branson, Jo Malone, Bear Grylls, Dame K…" at bounding box center [771, 539] width 880 height 39
copy div "In a world where technology continues to shape our daily lives, it’s crucial to…"
click at [874, 406] on span "Ready to dive deeper into the world of personal and professional growth? Unlock…" at bounding box center [768, 449] width 873 height 85
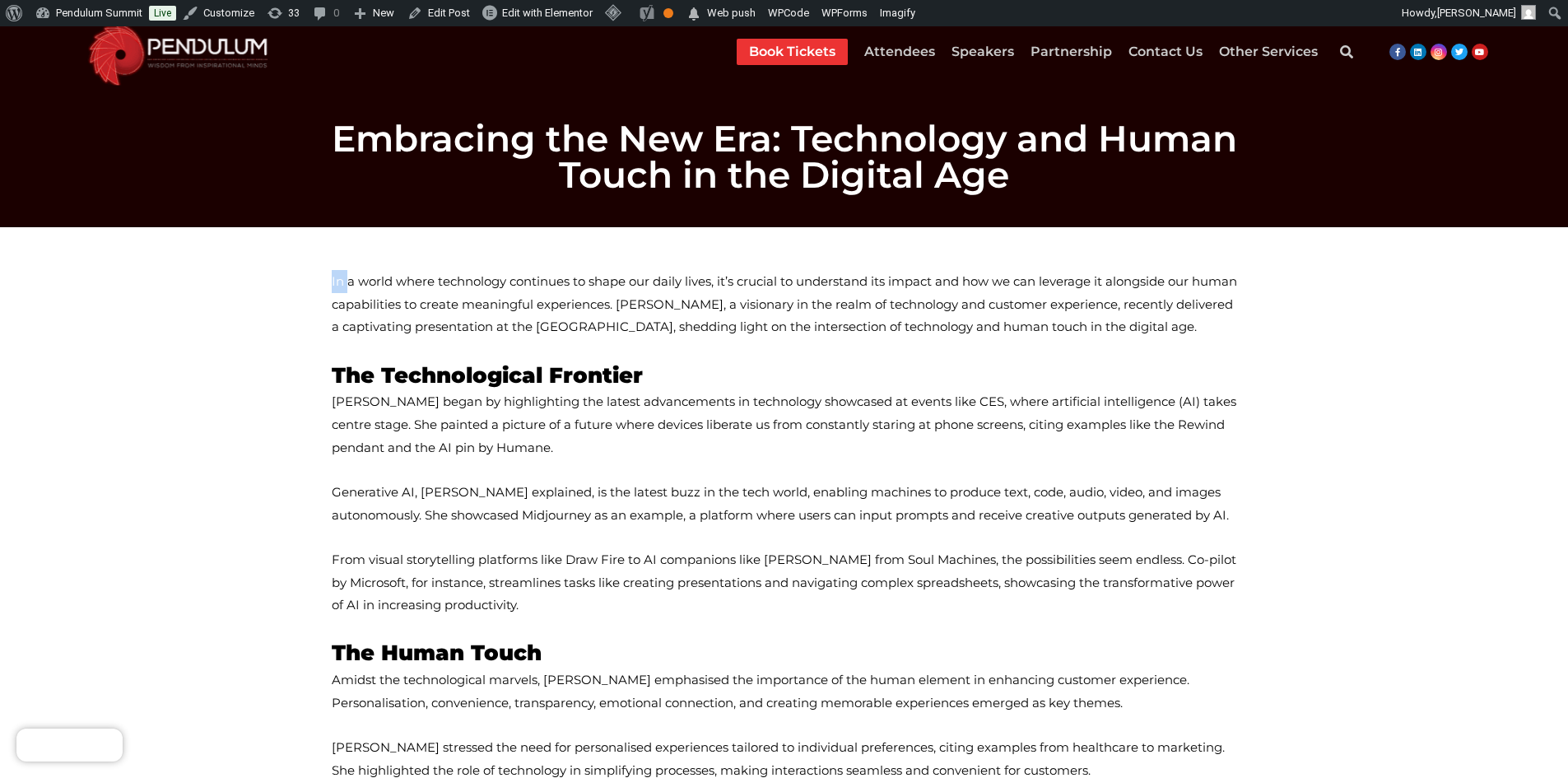
scroll to position [0, 0]
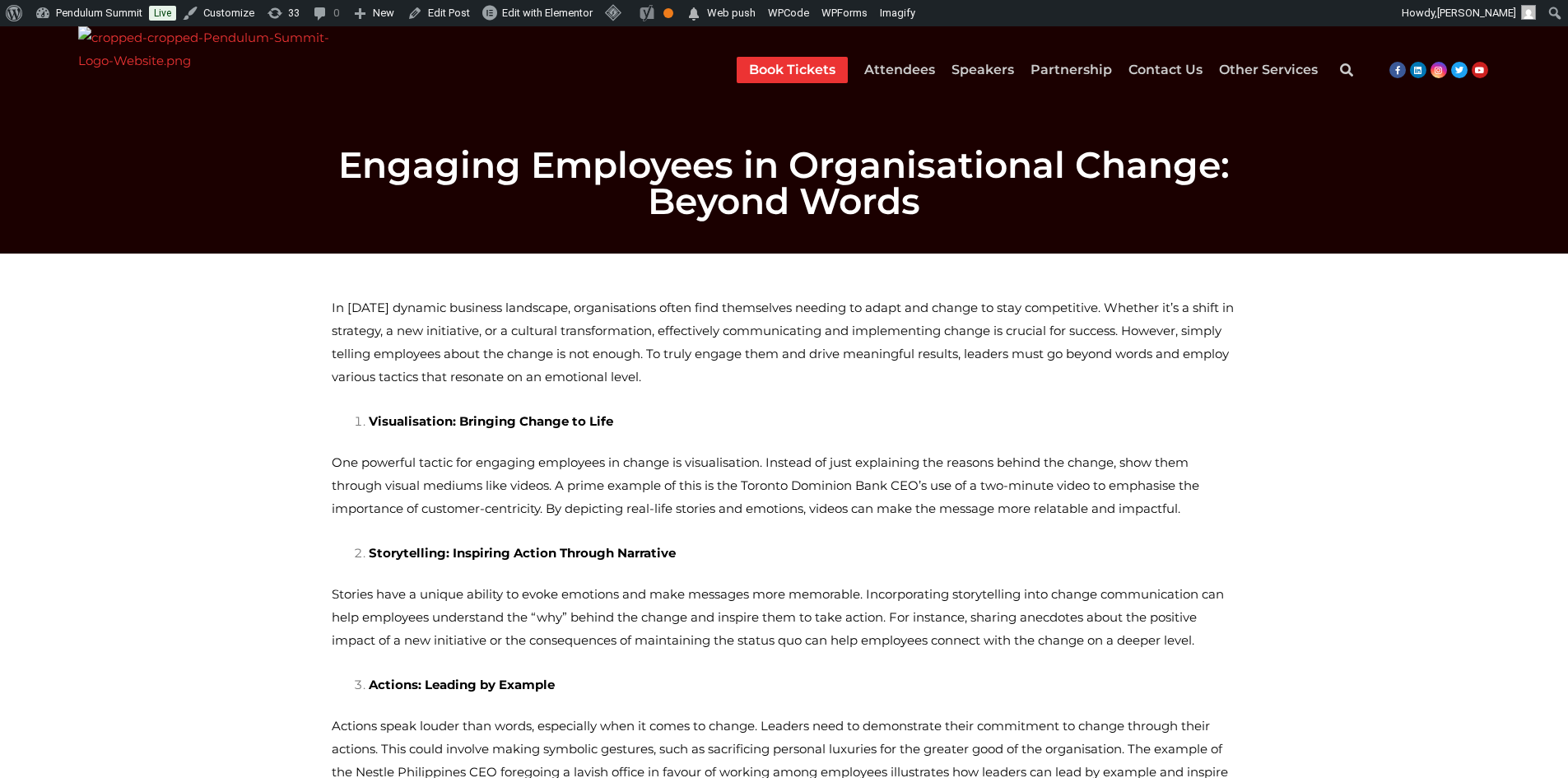
click at [337, 305] on span "In today’s dynamic business landscape, organisations often find themselves need…" at bounding box center [783, 342] width 902 height 85
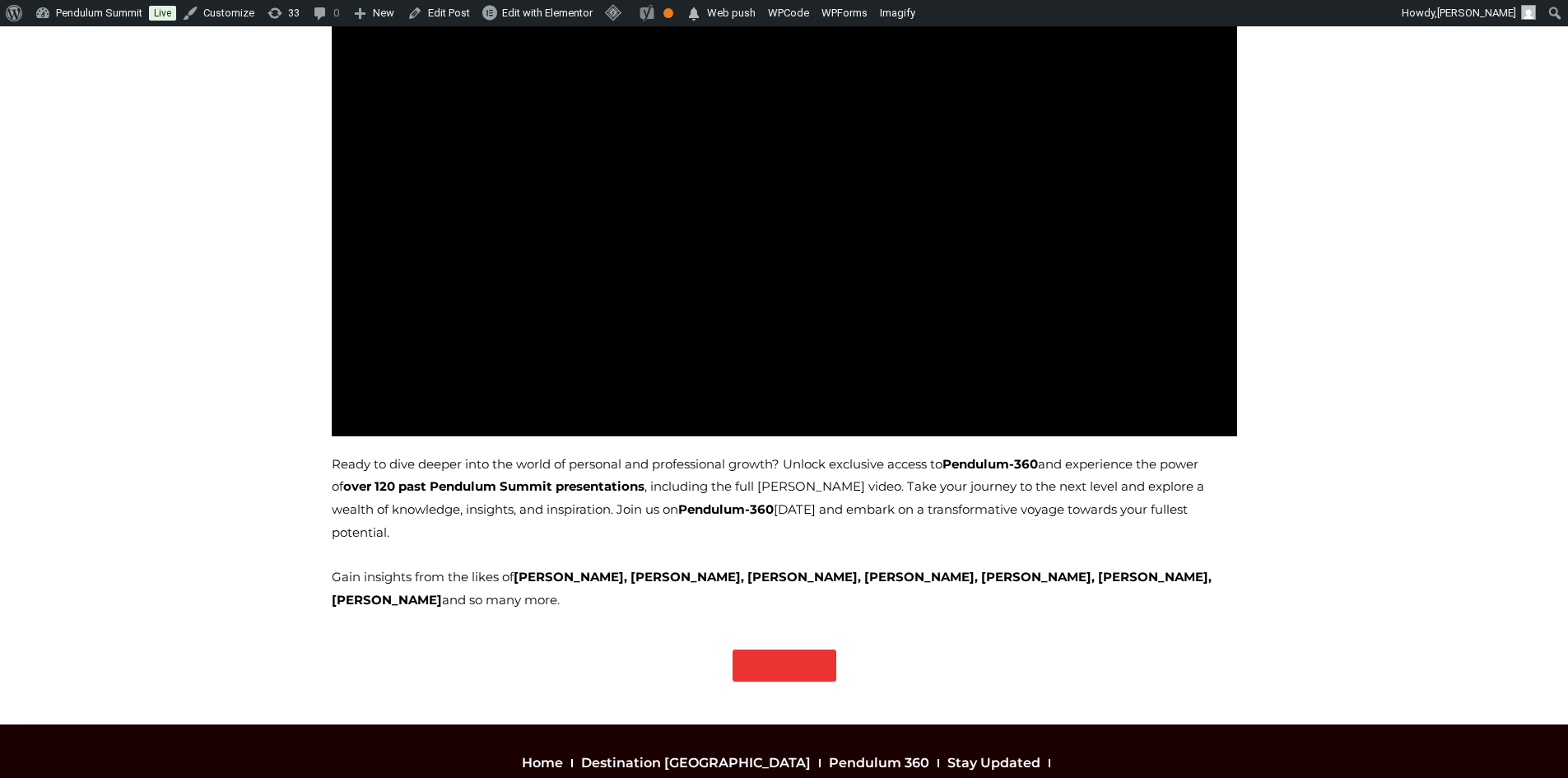
scroll to position [1348, 0]
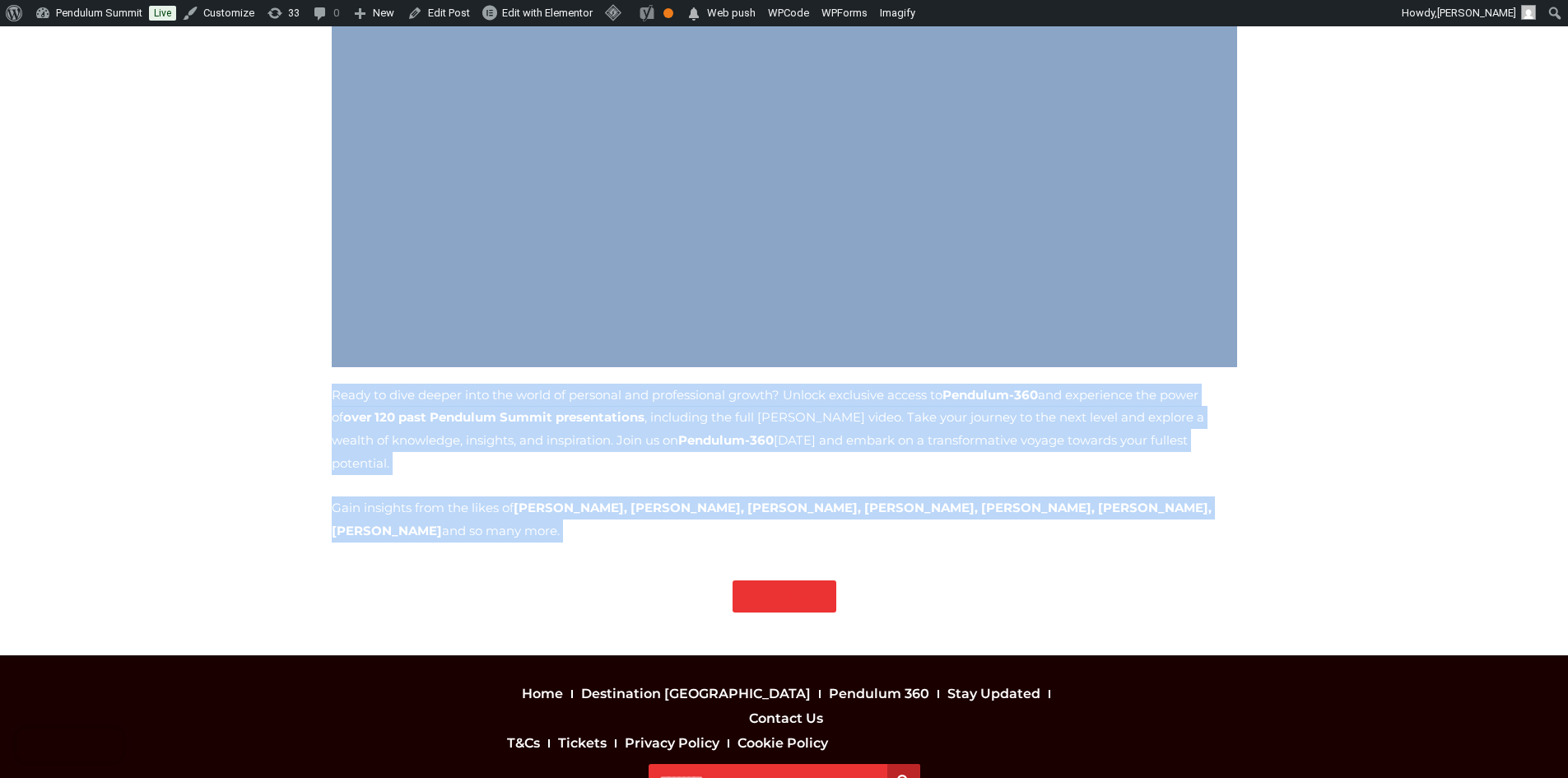
click at [378, 433] on div "Ready to dive deeper into the world of personal and professional growth? Unlock…" at bounding box center [784, 475] width 905 height 181
copy div "In today’s dynamic business landscape, organisations often find themselves need…"
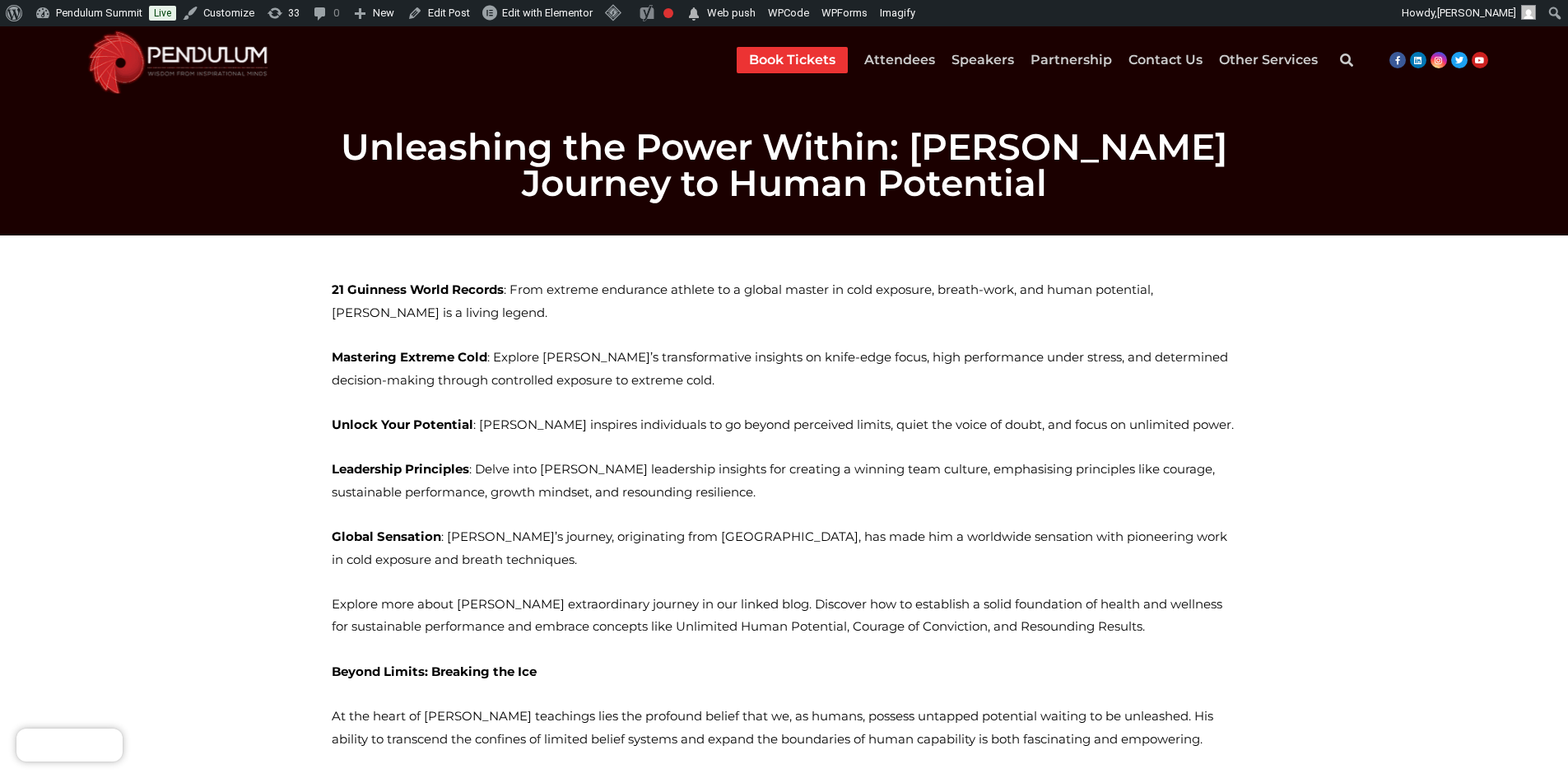
click at [338, 290] on strong "21 Guinness World Records" at bounding box center [418, 289] width 172 height 15
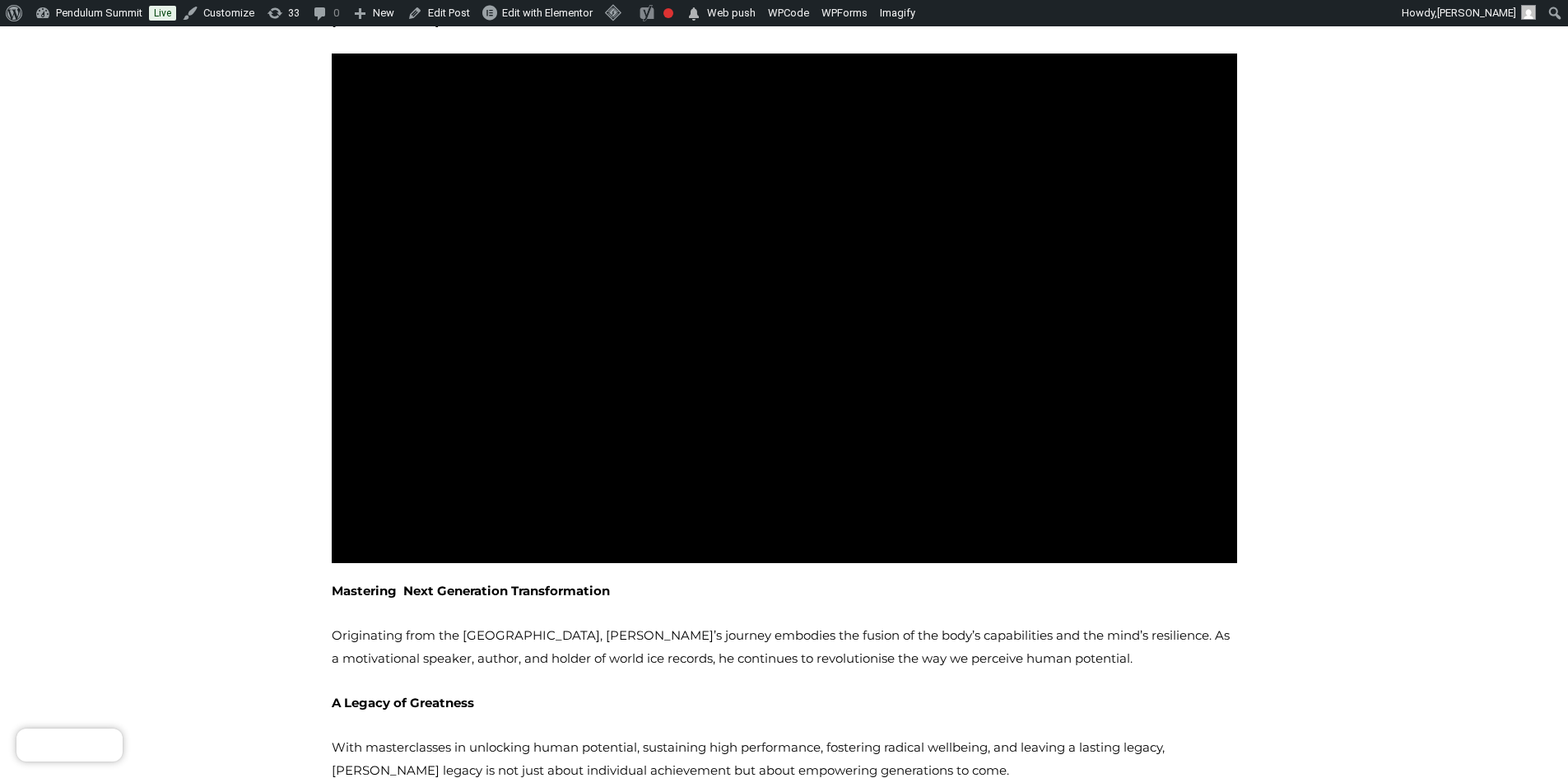
scroll to position [1400, 0]
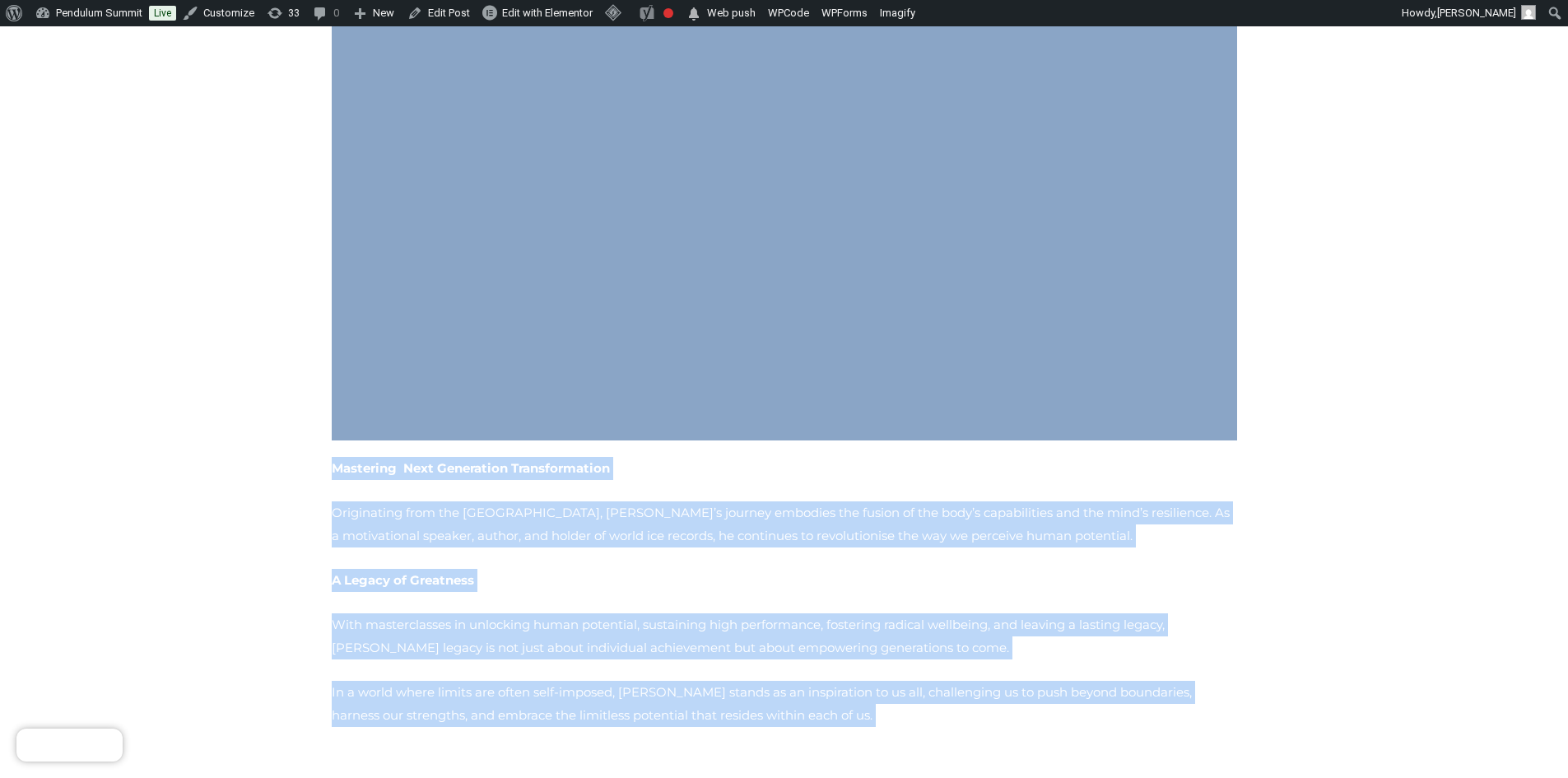
click at [675, 681] on p "In a world where limits are often self-imposed, Wim Hof stands as an inspiratio…" at bounding box center [784, 704] width 905 height 46
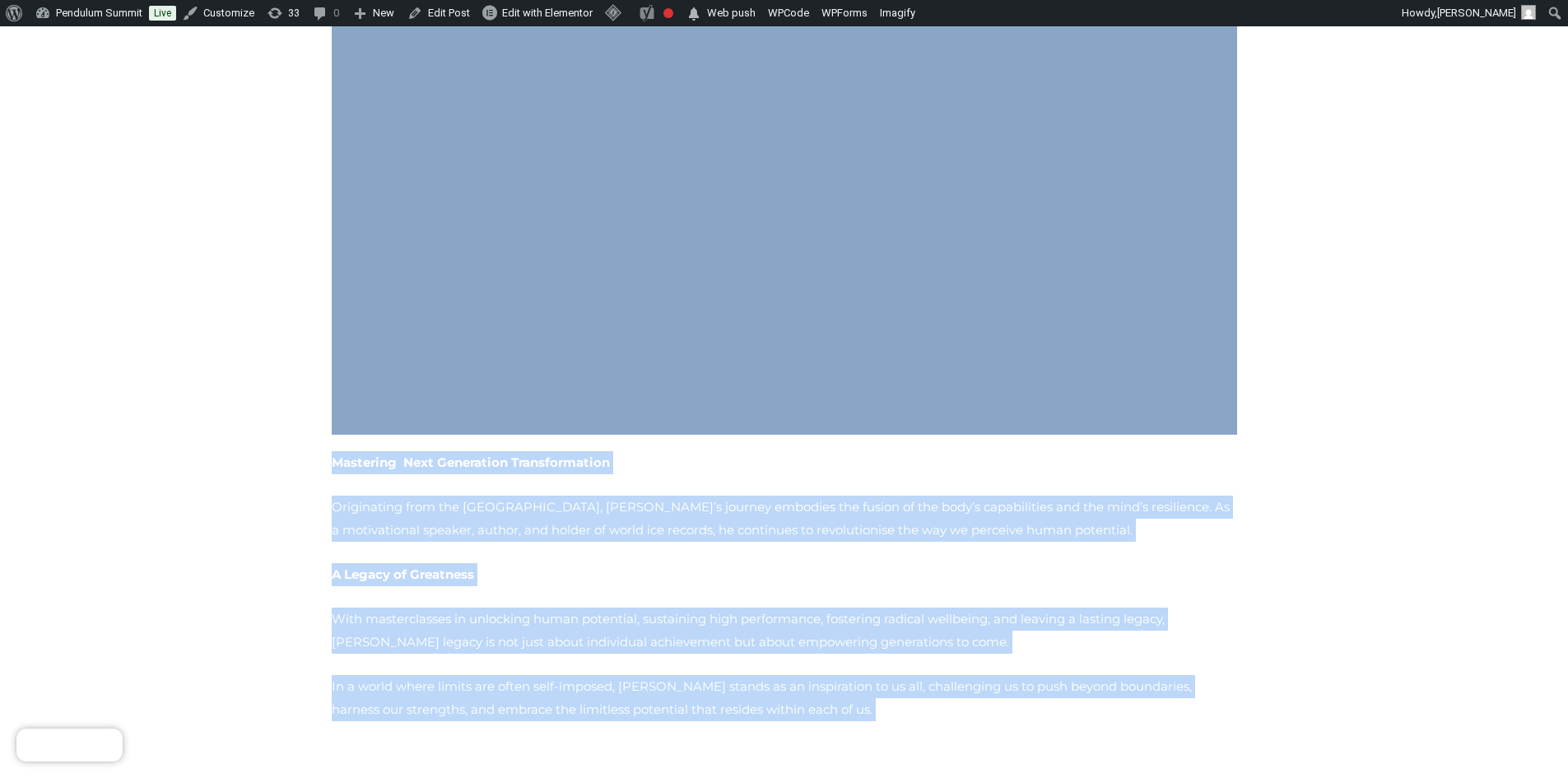
scroll to position [1604, 0]
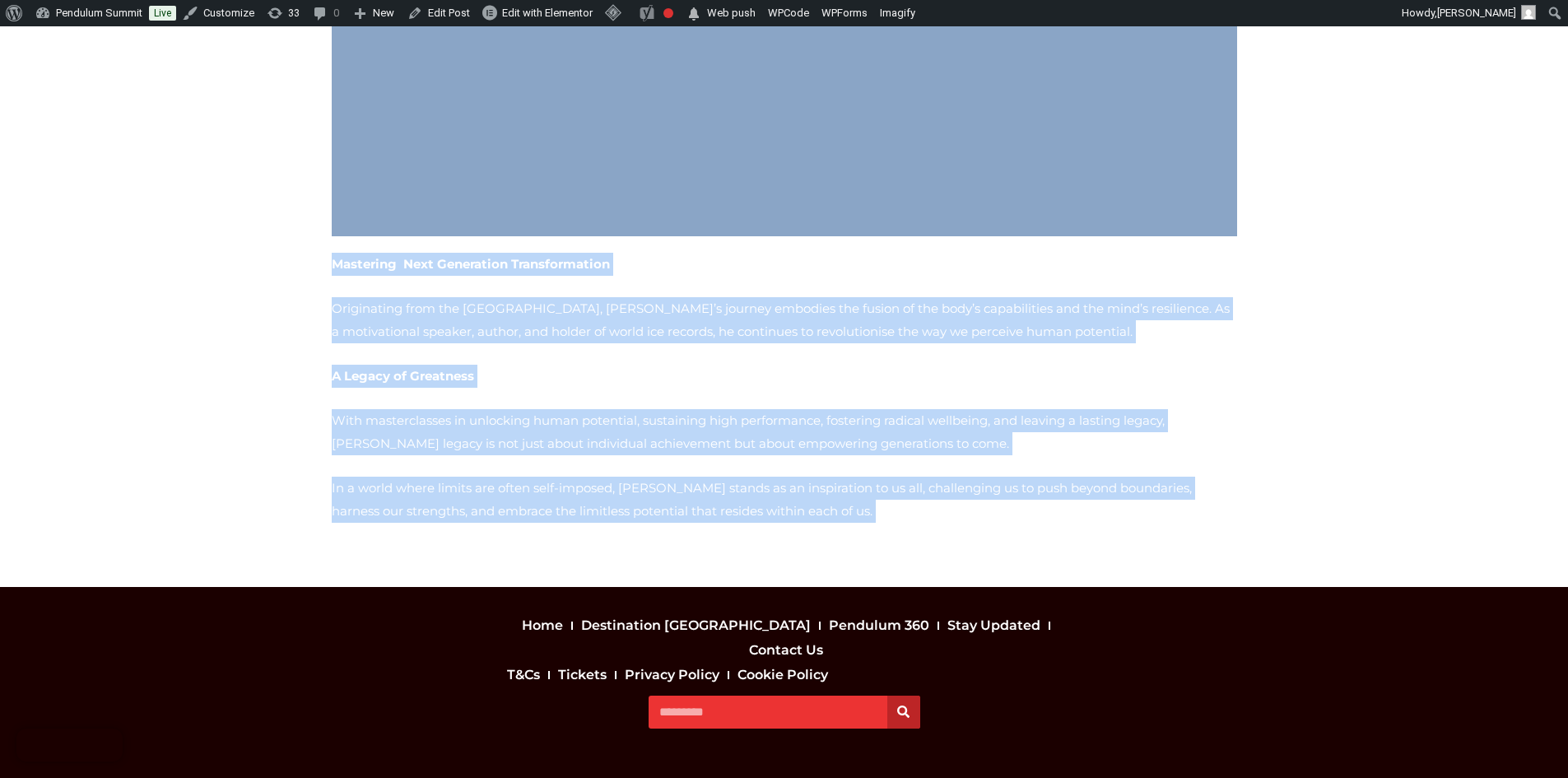
copy div "21 Guinness World Records : From extreme endurance athlete to a global master i…"
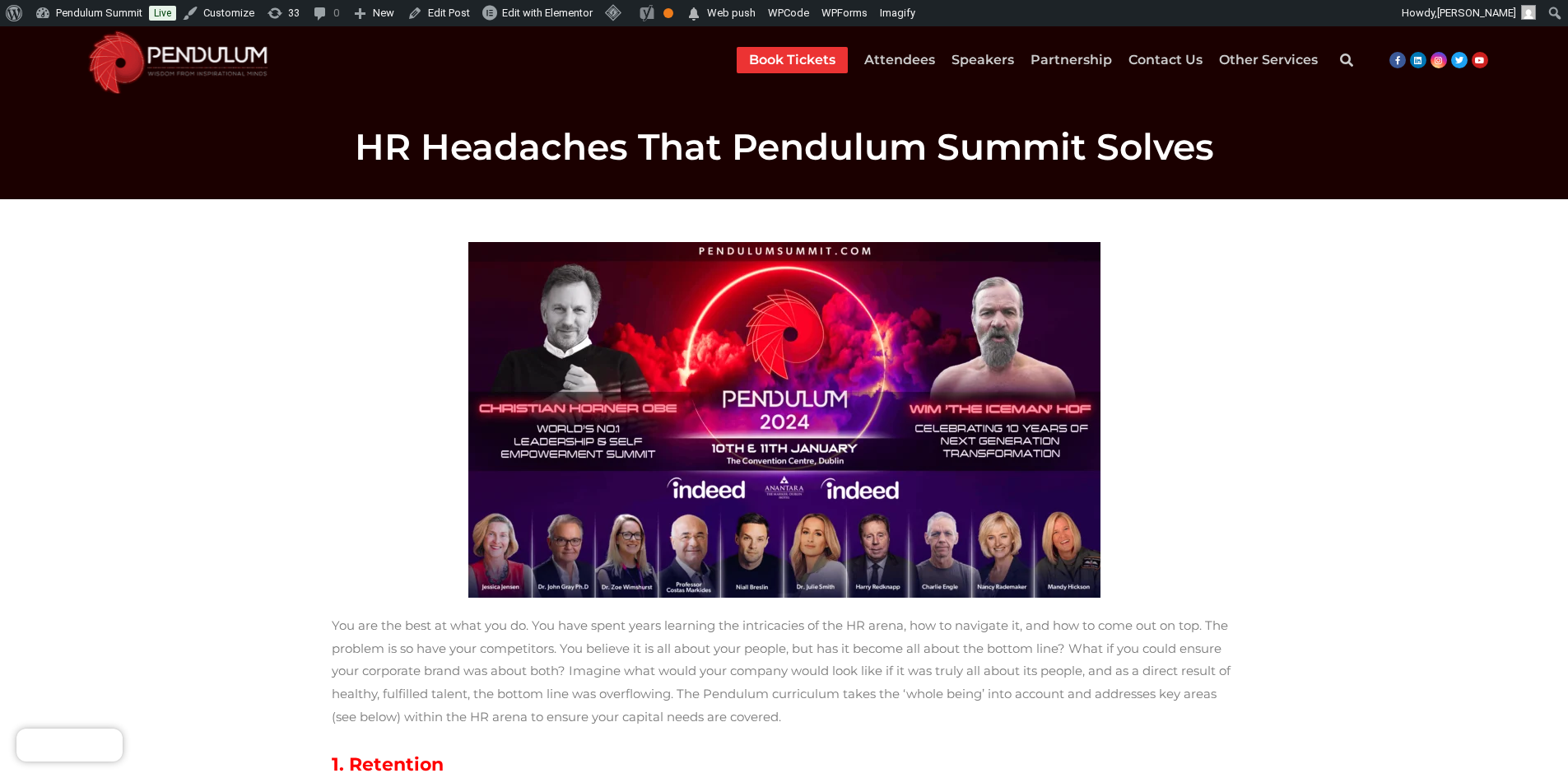
drag, startPoint x: 458, startPoint y: 245, endPoint x: 523, endPoint y: 466, distance: 230.4
click at [523, 466] on div at bounding box center [784, 420] width 905 height 355
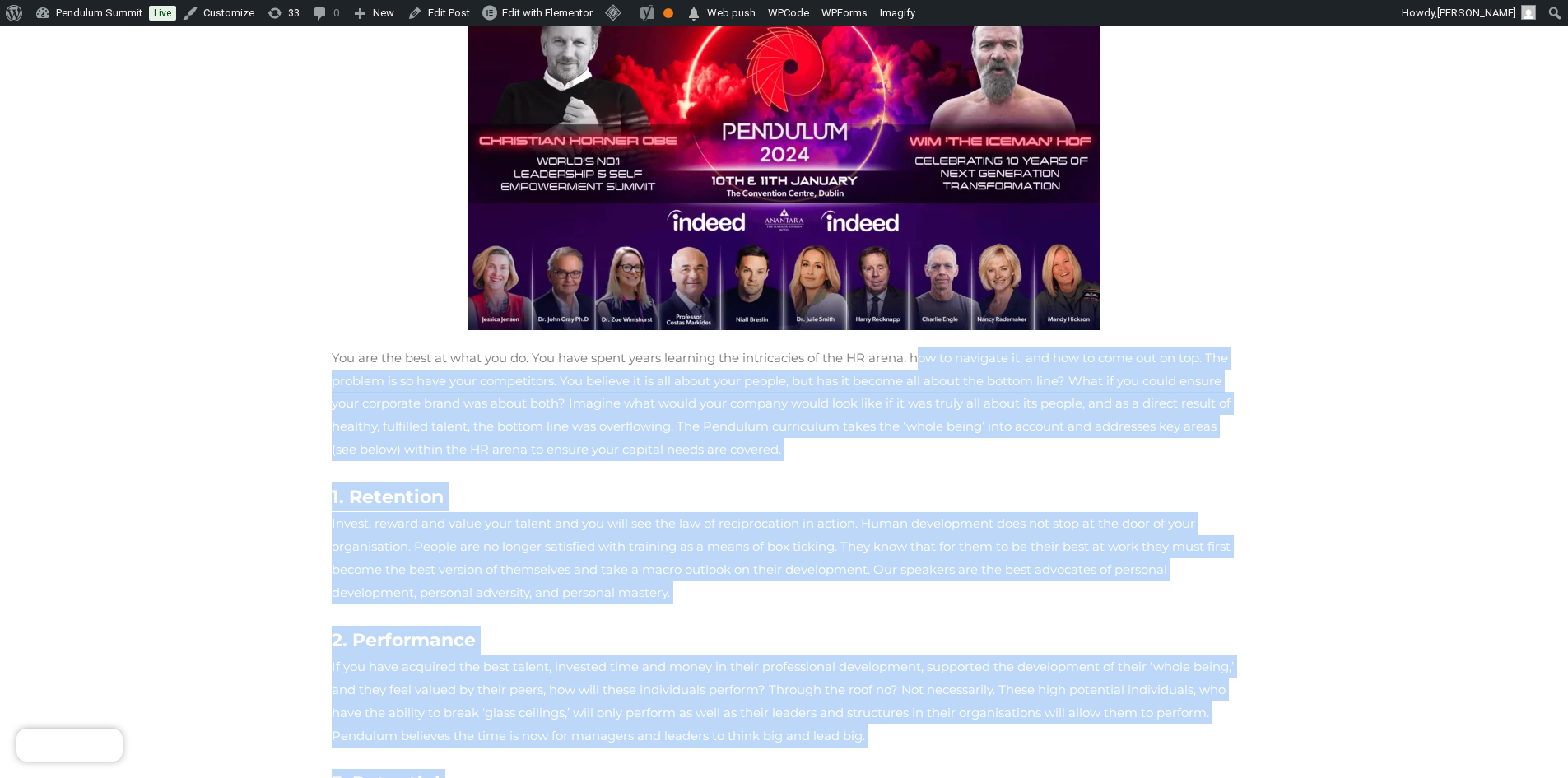
scroll to position [103, 0]
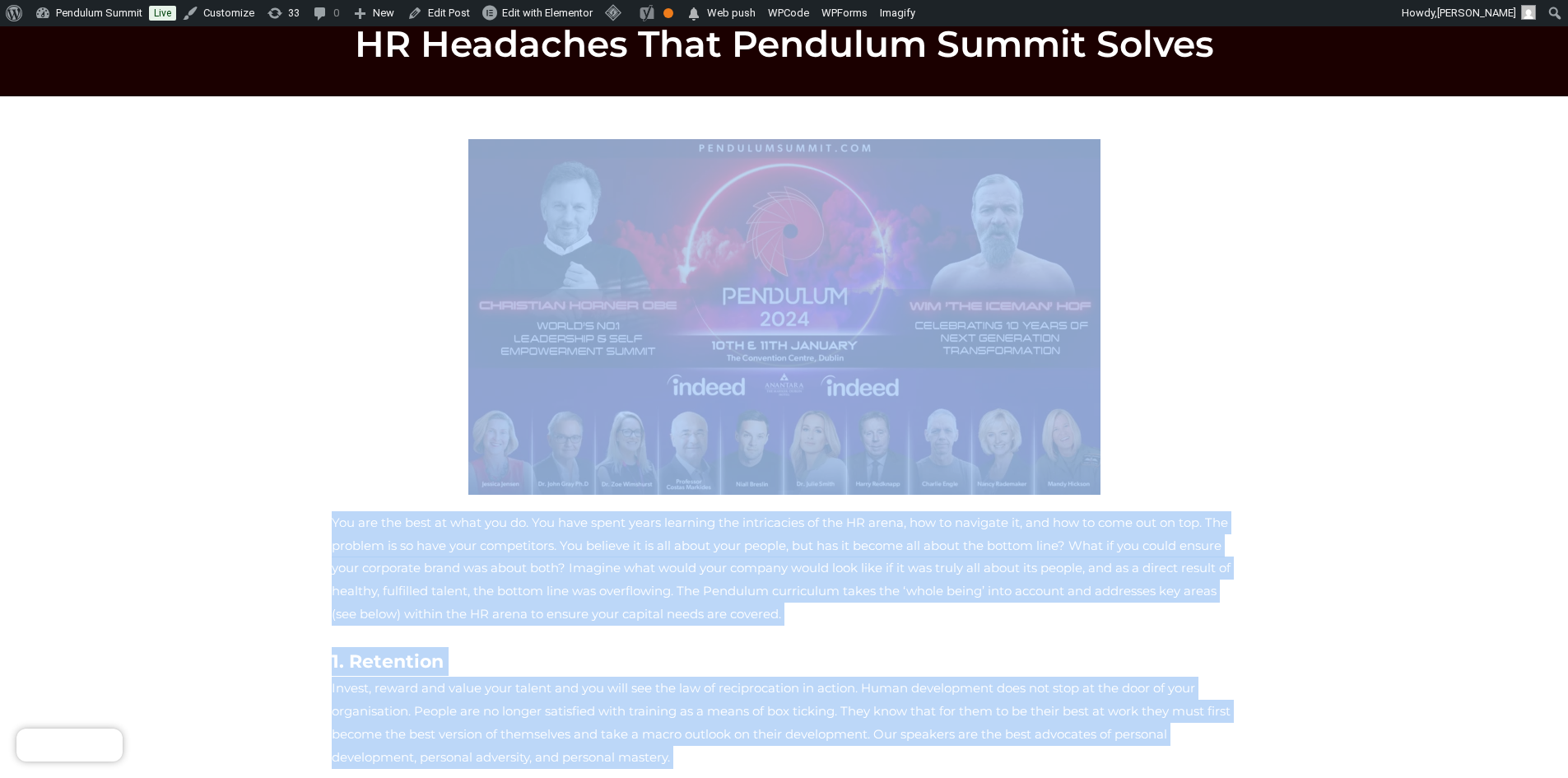
drag, startPoint x: 997, startPoint y: 426, endPoint x: 650, endPoint y: 336, distance: 358.5
copy div "You are the best at what you do. You have spent years learning the intricacies …"
click at [886, 363] on img at bounding box center [784, 317] width 632 height 355
click at [766, 305] on img at bounding box center [784, 317] width 632 height 355
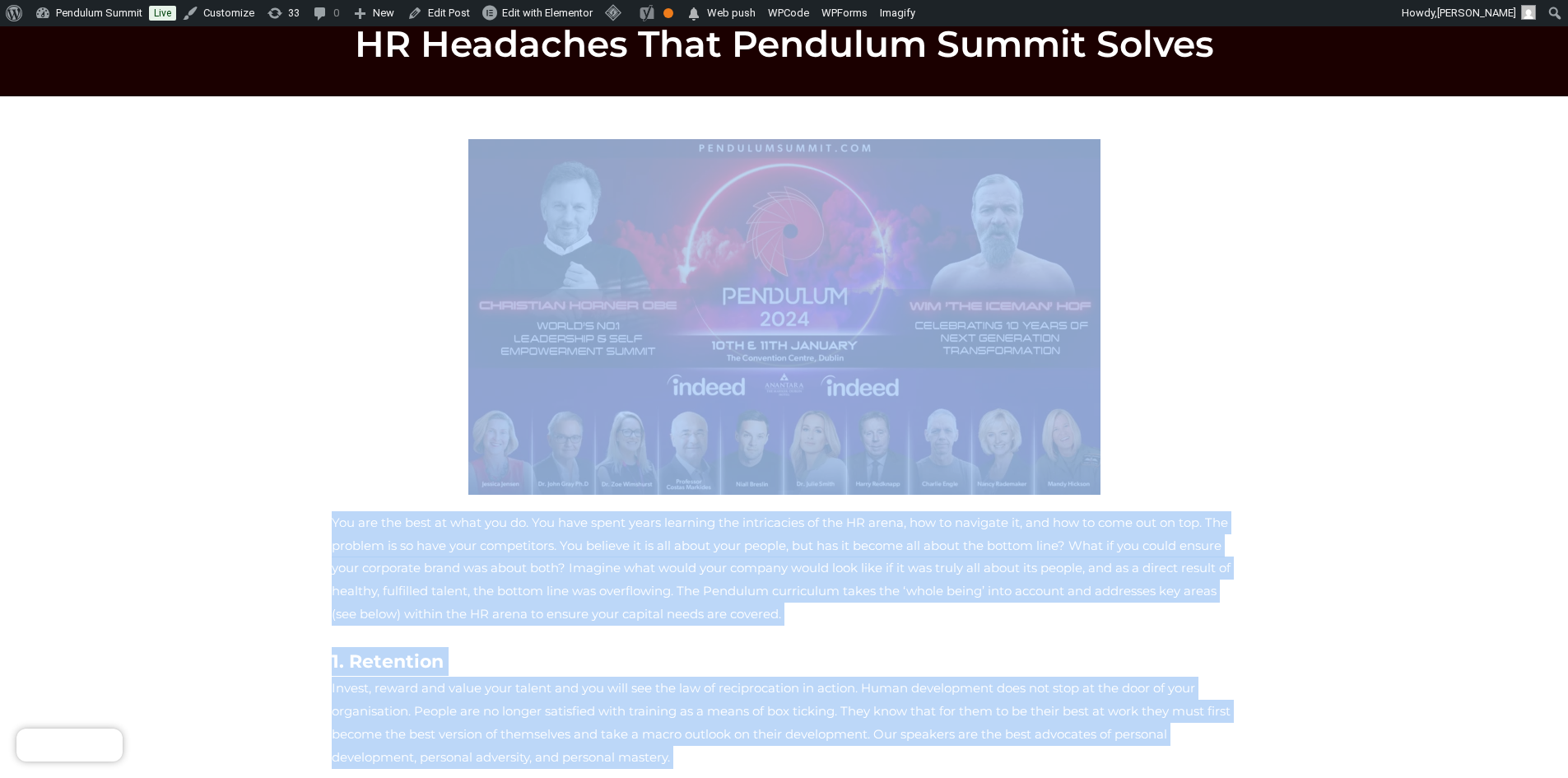
click at [1069, 294] on img at bounding box center [784, 317] width 632 height 355
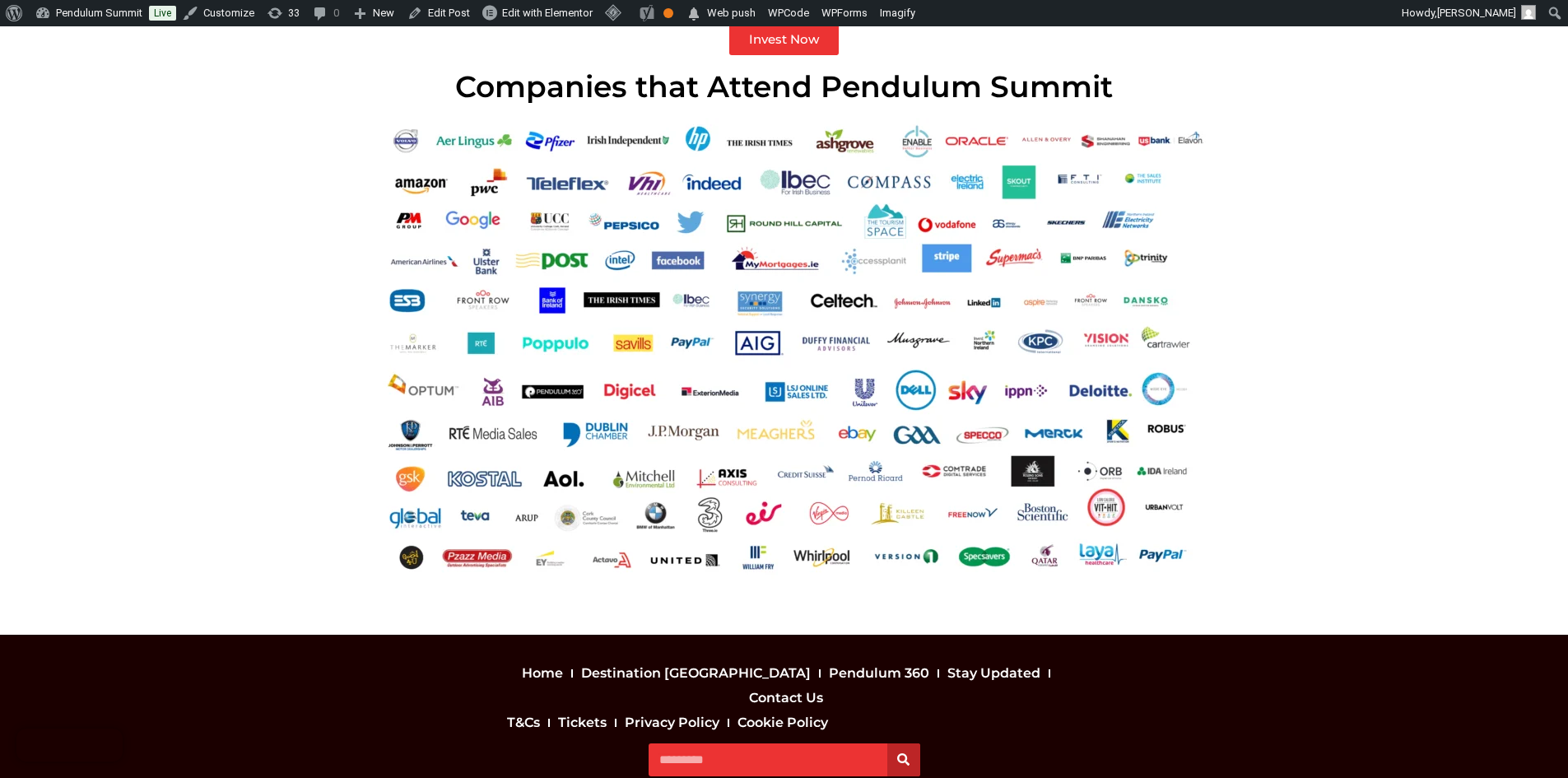
scroll to position [1382, 0]
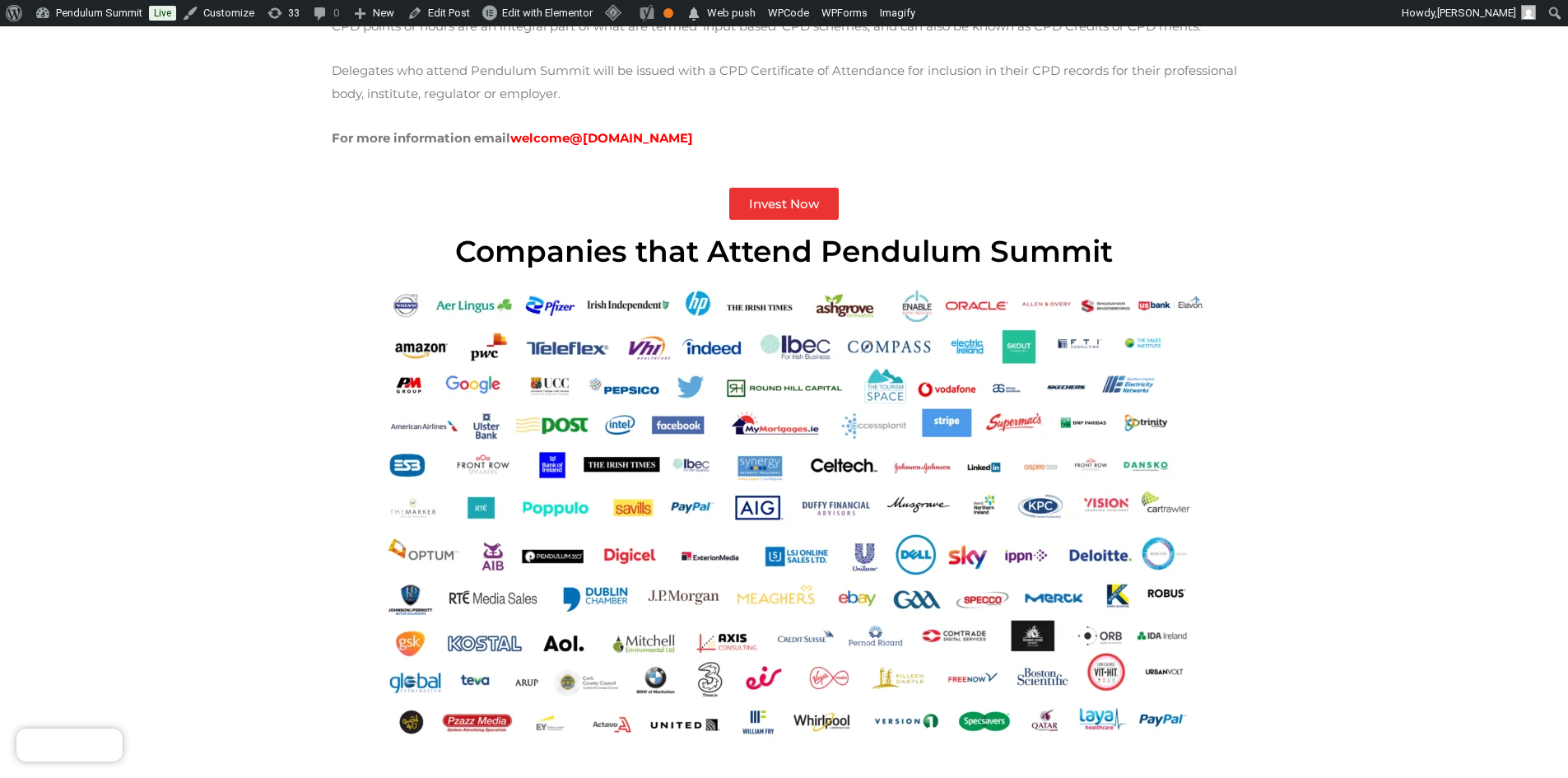
drag, startPoint x: 1207, startPoint y: 672, endPoint x: 1049, endPoint y: 515, distance: 222.7
click at [1049, 515] on div at bounding box center [784, 520] width 905 height 475
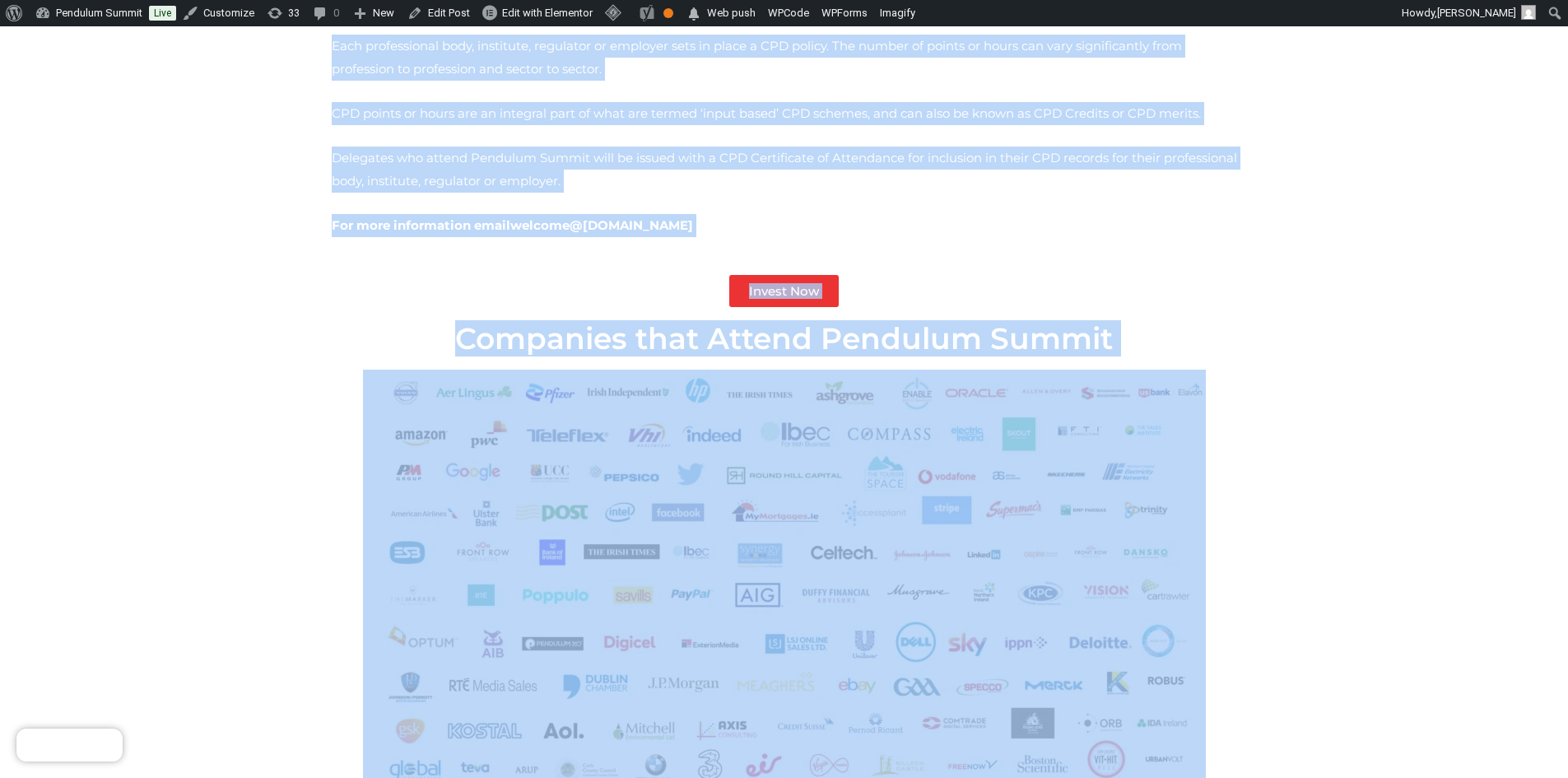
scroll to position [1317, 0]
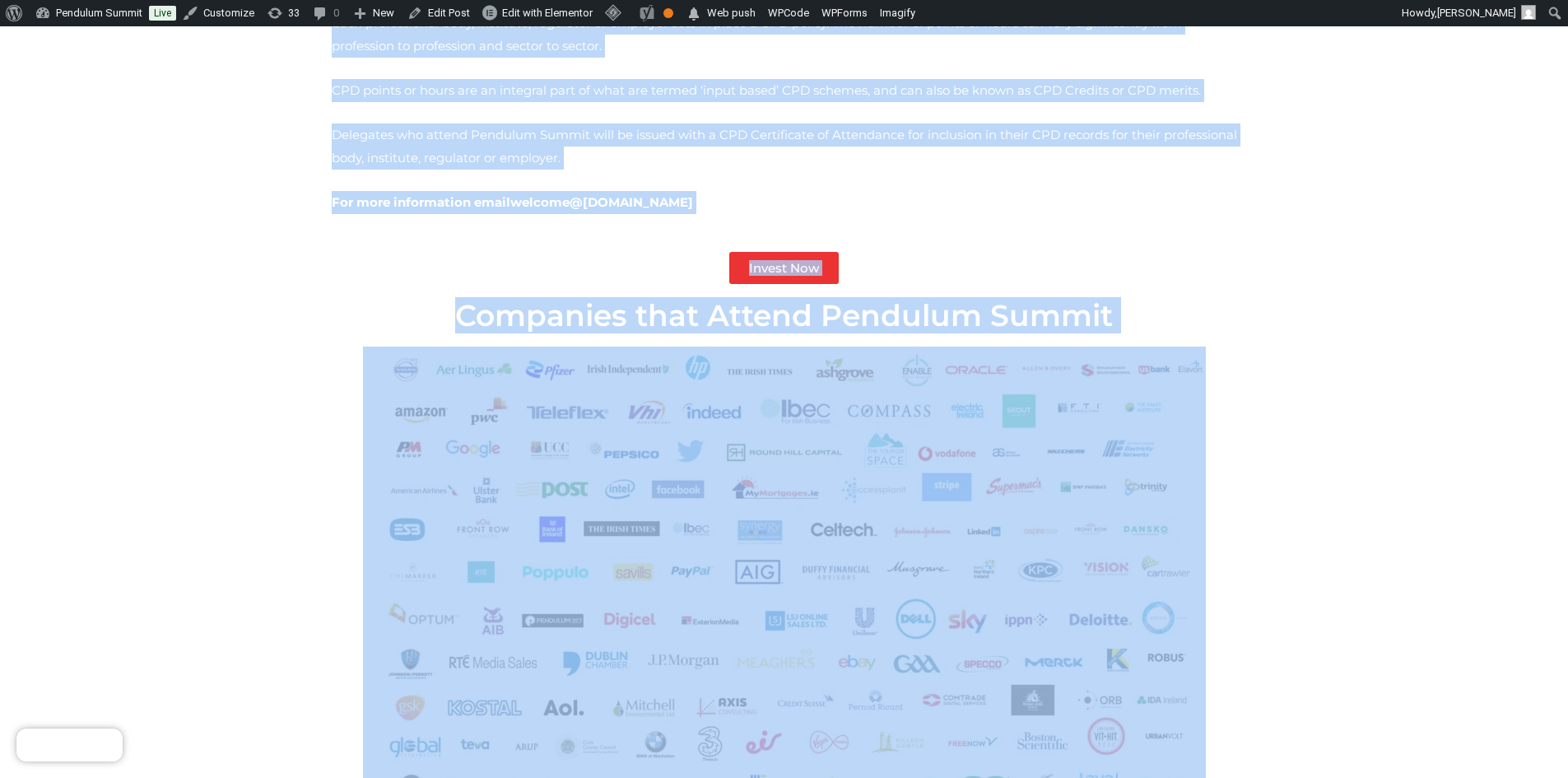
drag, startPoint x: 544, startPoint y: 250, endPoint x: 1179, endPoint y: 683, distance: 768.6
copy div "Pendulum Summit has been independently recognised by the CPD Standards Office. …"
click at [660, 646] on img at bounding box center [785, 583] width 843 height 475
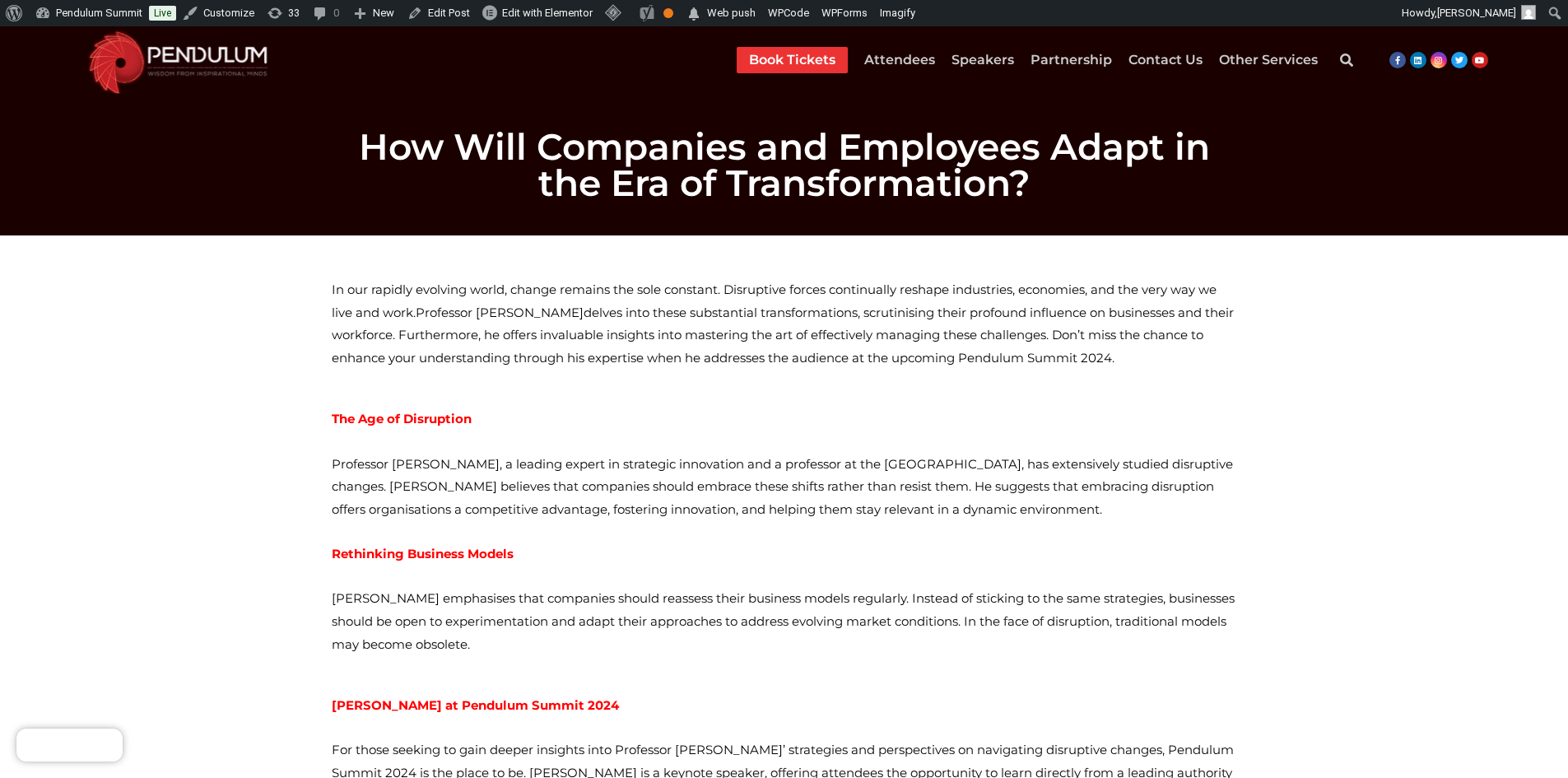
click at [335, 288] on span "In our rapidly evolving world, change remains the sole constant. Disruptive for…" at bounding box center [783, 324] width 902 height 85
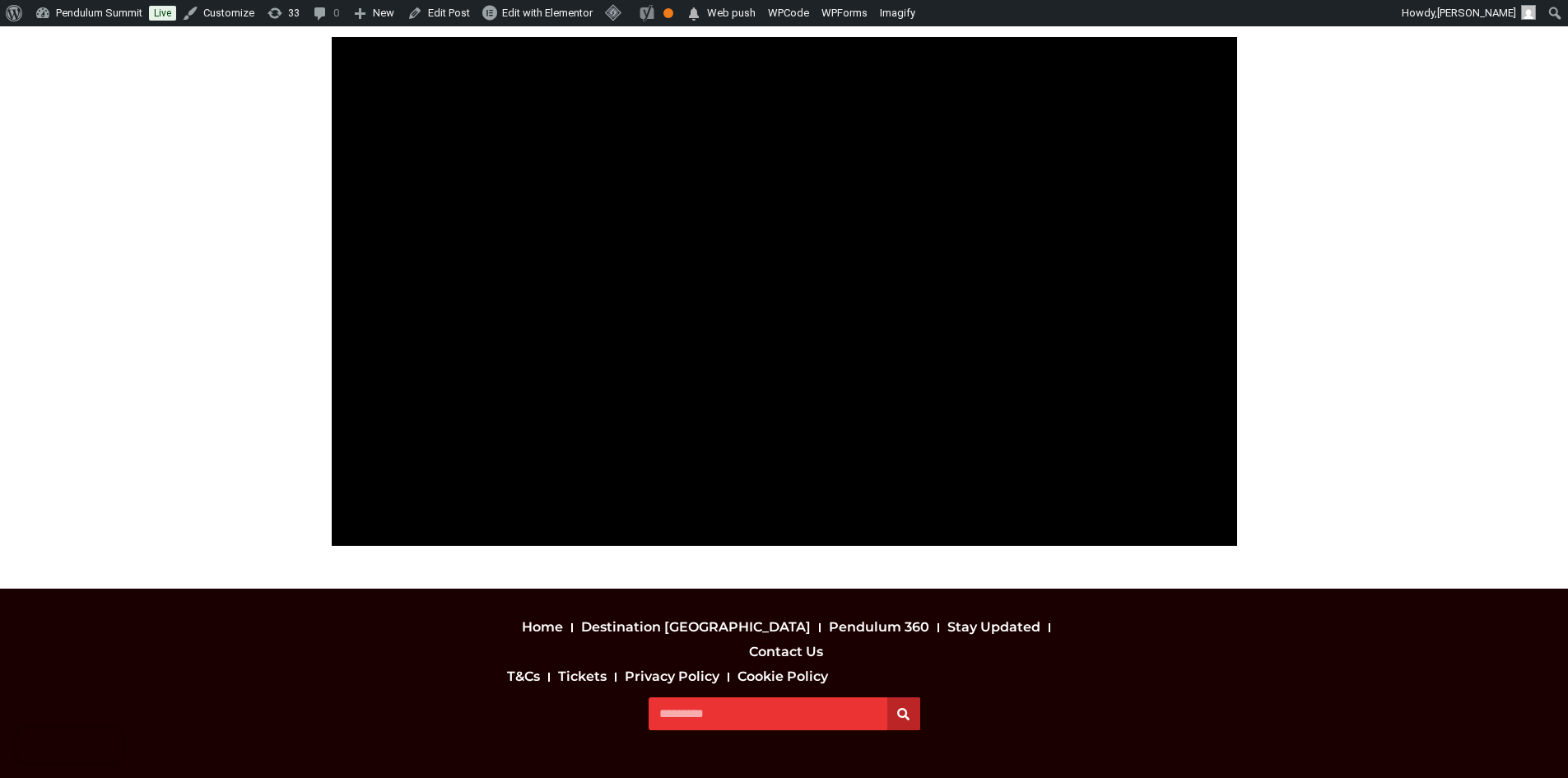
scroll to position [924, 0]
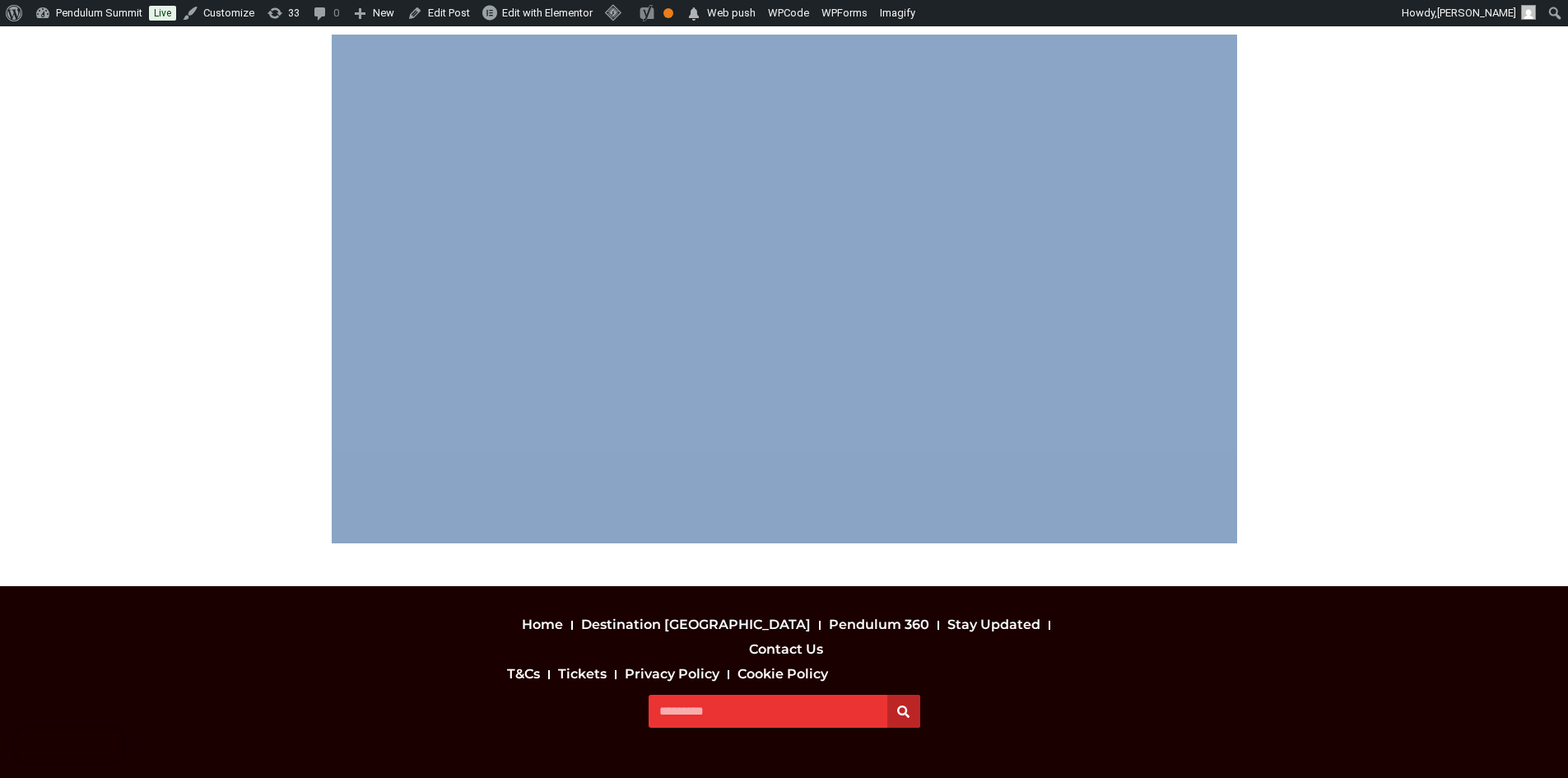
copy div "Lo ips dolorsi ametcons adipi, elitse doeiusm tem inci utlabore. Etdolorema ali…"
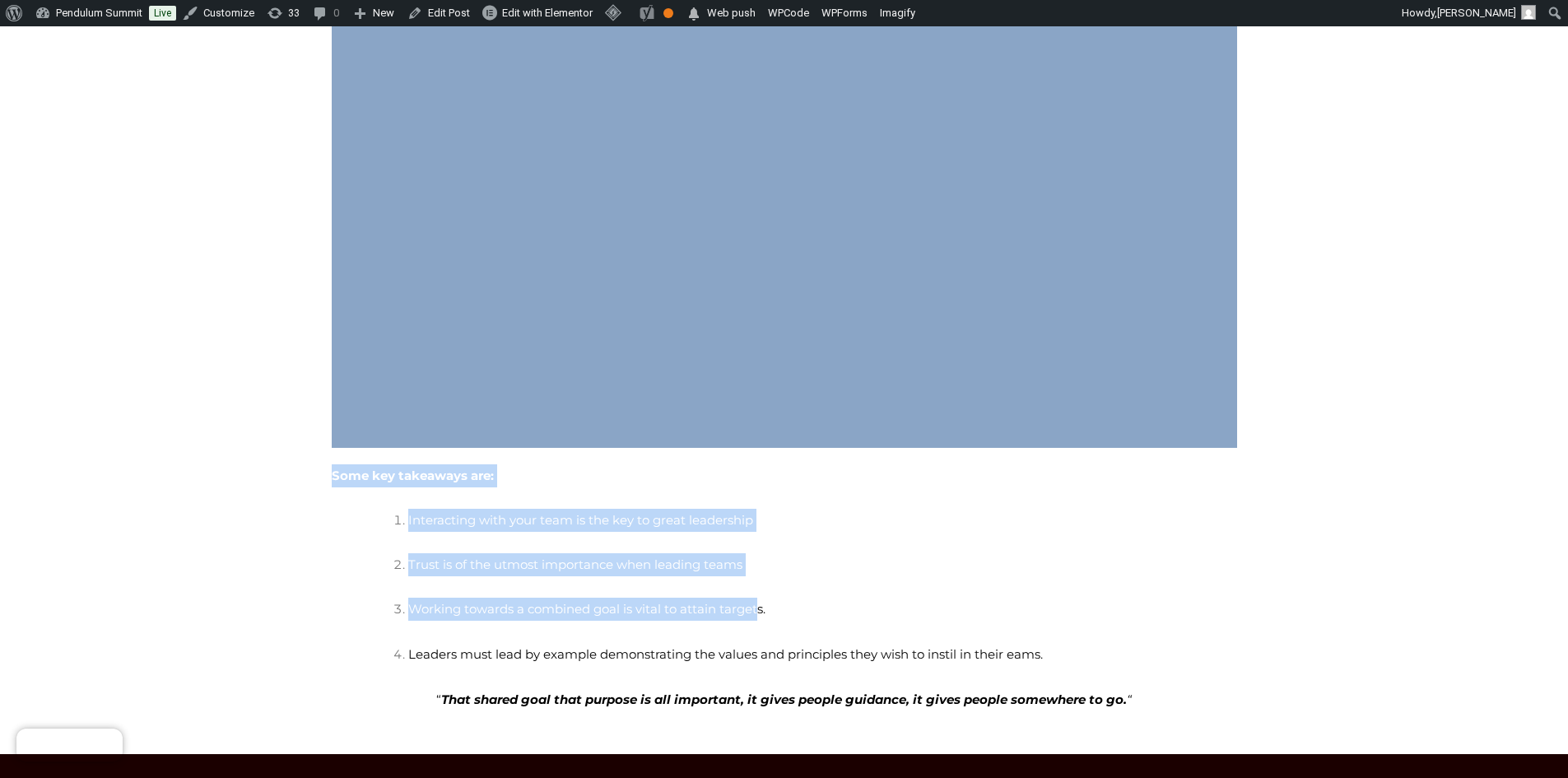
scroll to position [1564, 0]
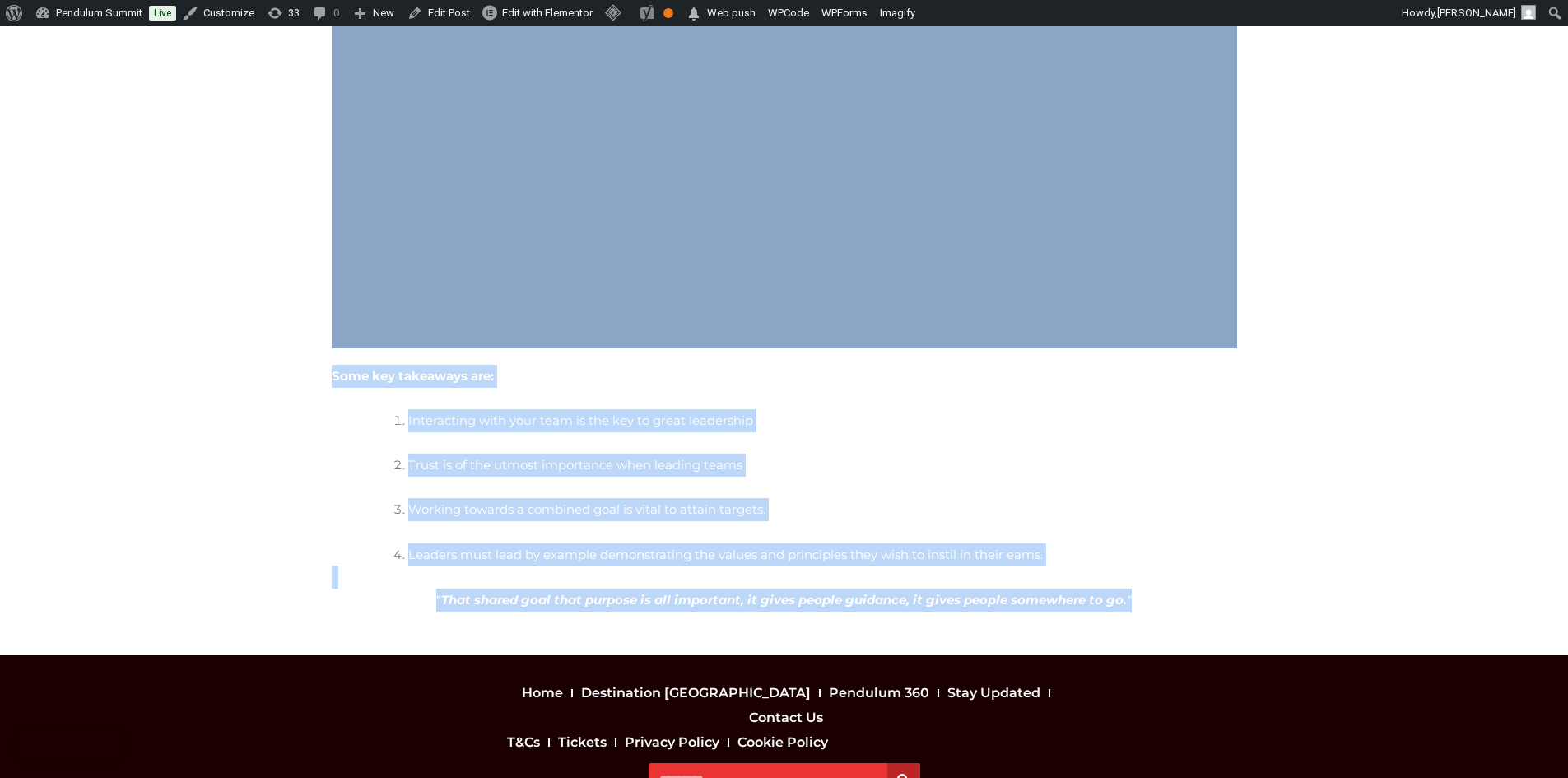
drag, startPoint x: 492, startPoint y: 253, endPoint x: 1148, endPoint y: 498, distance: 700.3
copy div "Leadership Expert Ray Goggins at Pendulum 2023 Harnessing the Power of People t…"
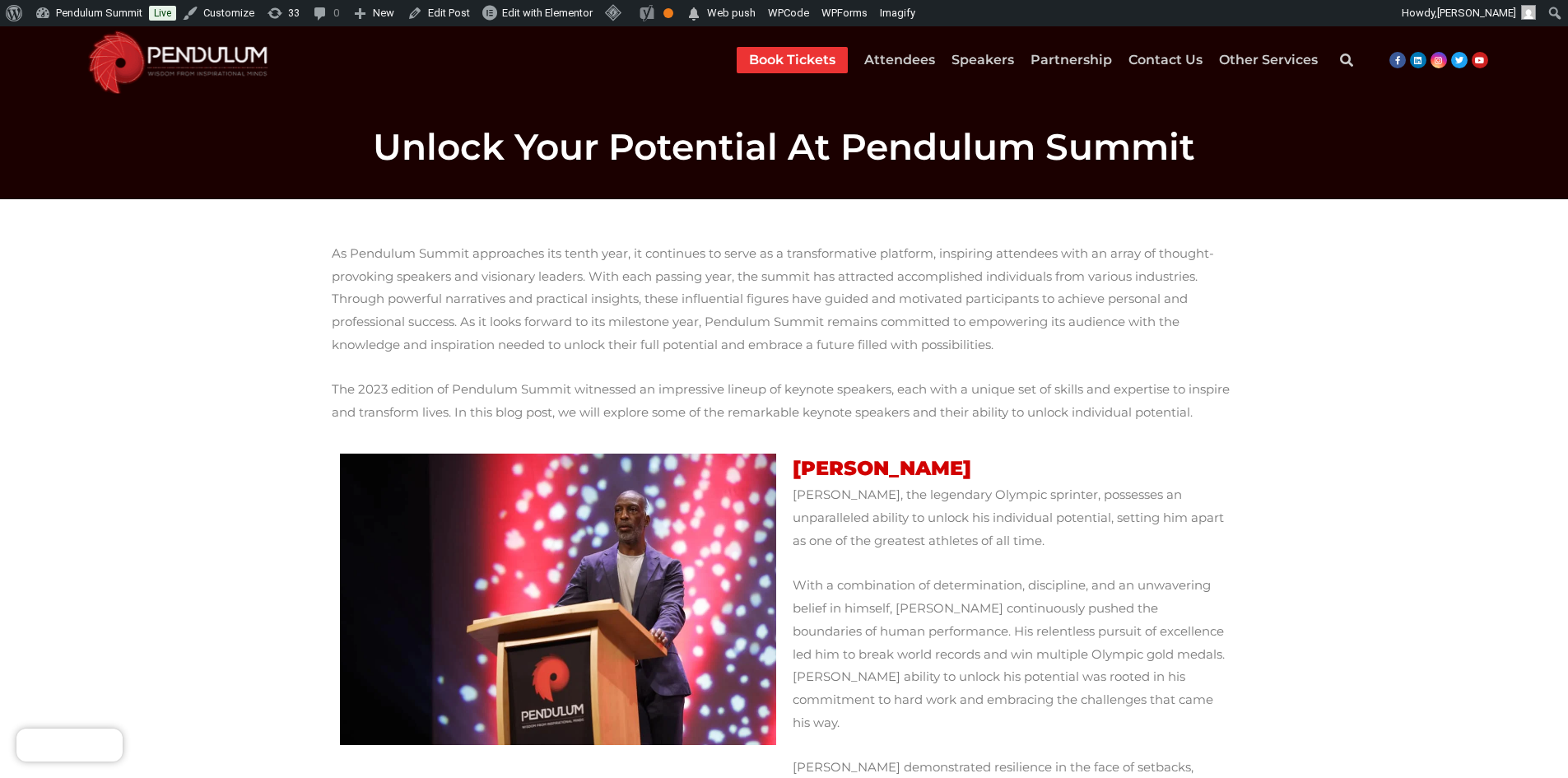
click at [334, 249] on span "As Pendulum Summit approaches its tenth year, it continues to serve as a transf…" at bounding box center [773, 298] width 883 height 107
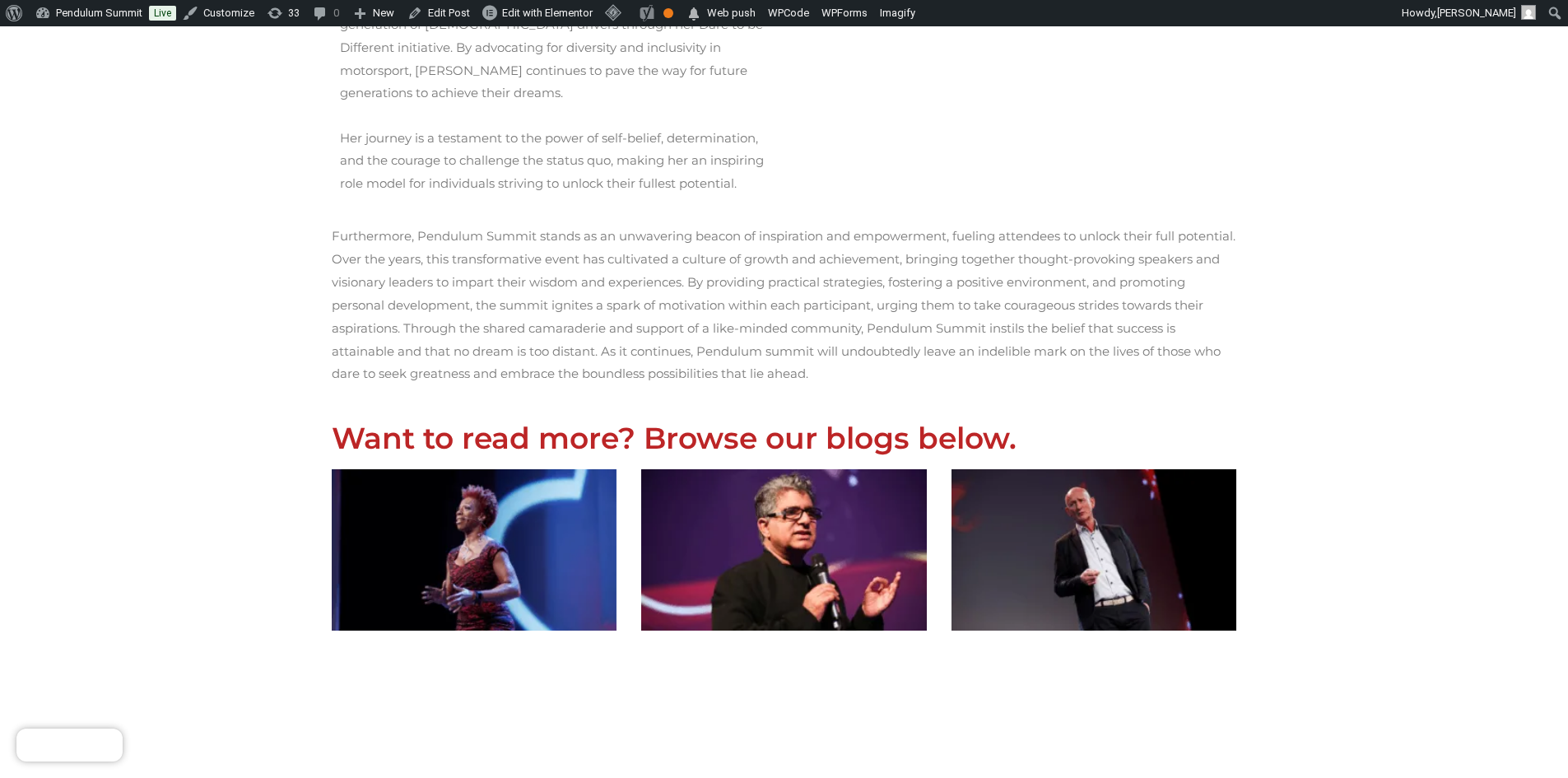
scroll to position [1153, 0]
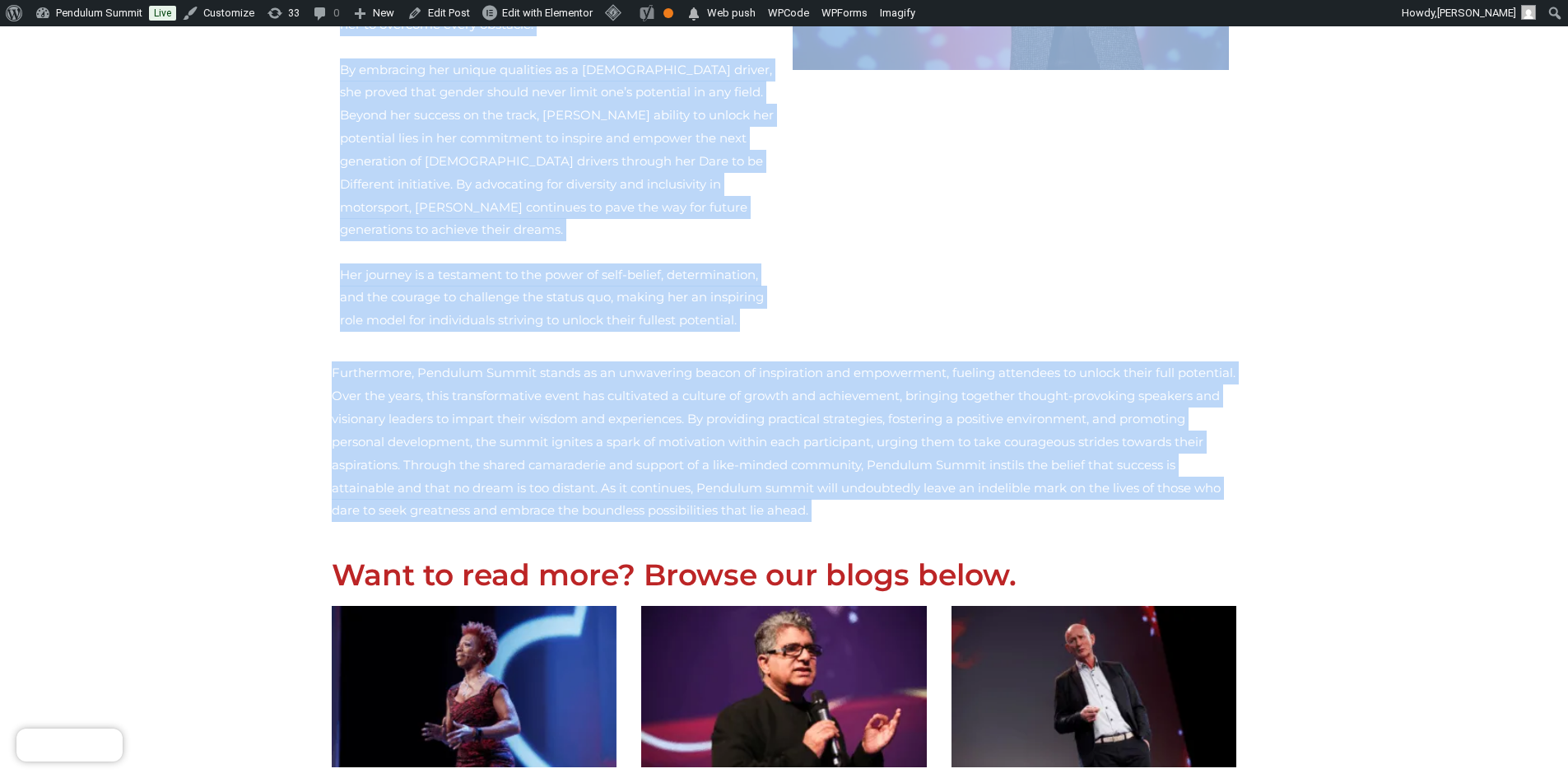
click at [989, 363] on p "Furthermore, Pendulum Summit stands as an unwavering beacon of inspiration and …" at bounding box center [784, 441] width 905 height 161
copy div "As Pendulum Summit approaches its tenth year, it continues to serve as a transf…"
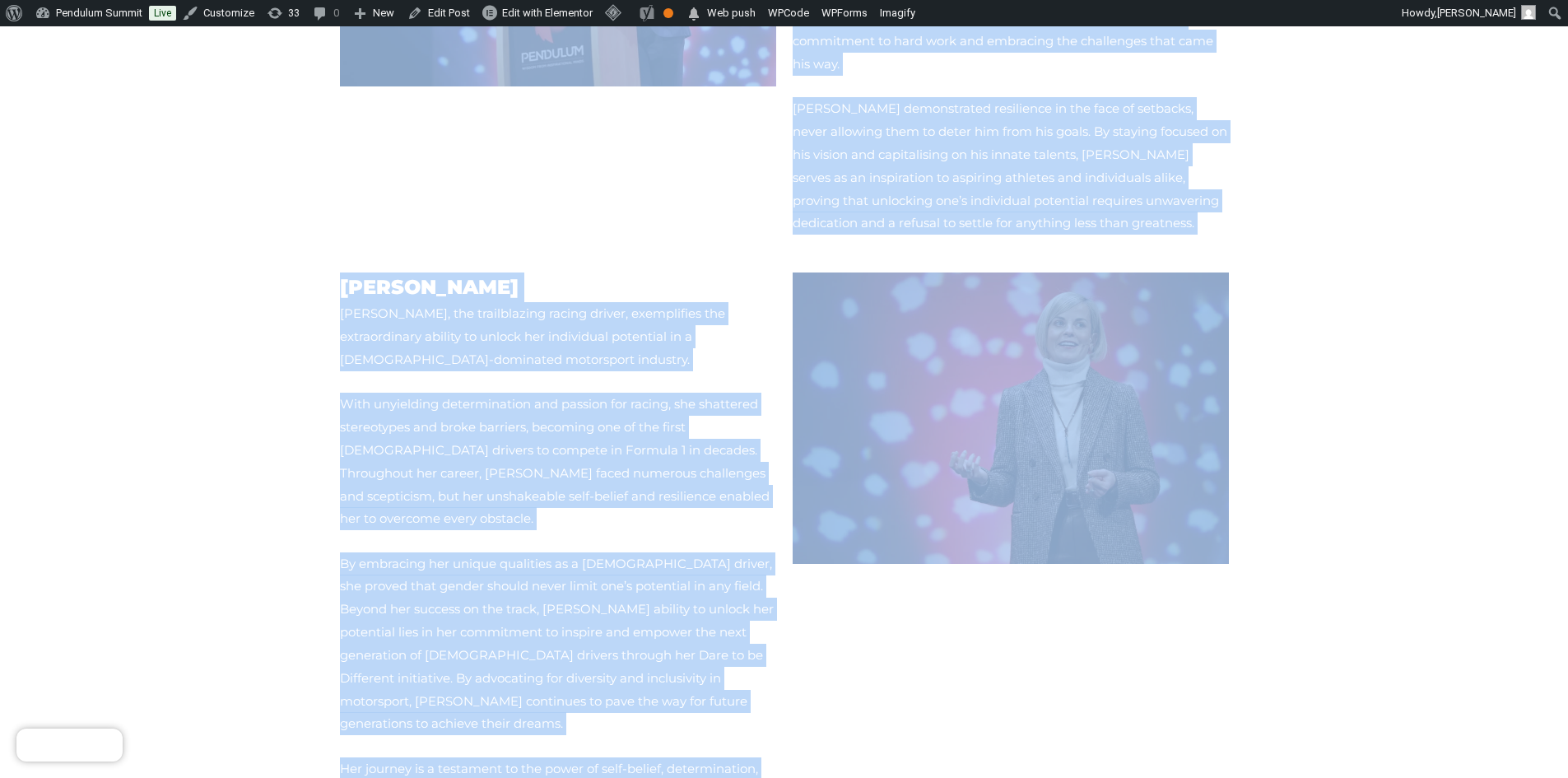
click at [674, 455] on div "Susie Wolff Susie Wolff, the trailblazing racing driver, exemplifies the extrao…" at bounding box center [558, 549] width 436 height 554
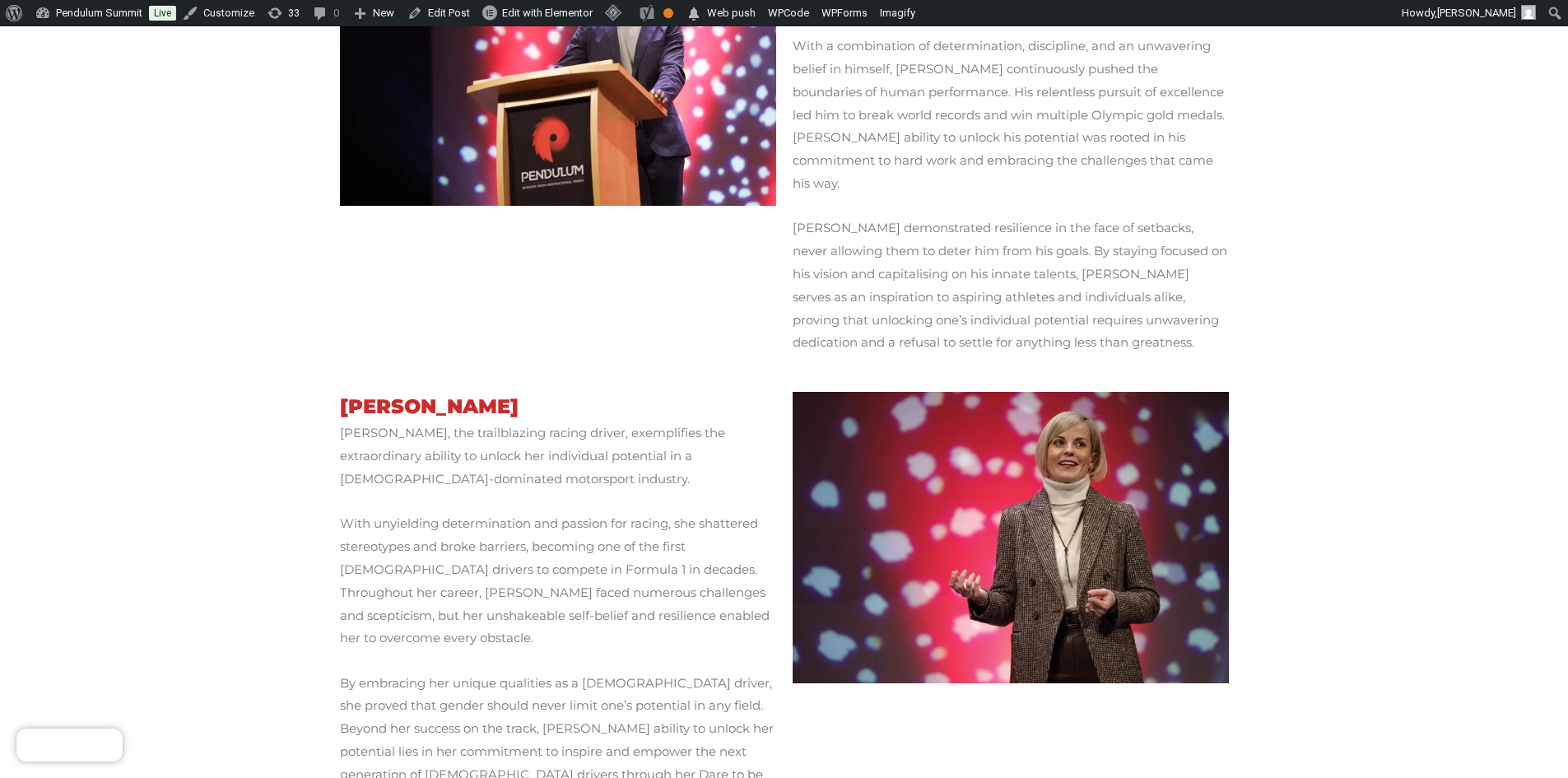
scroll to position [329, 0]
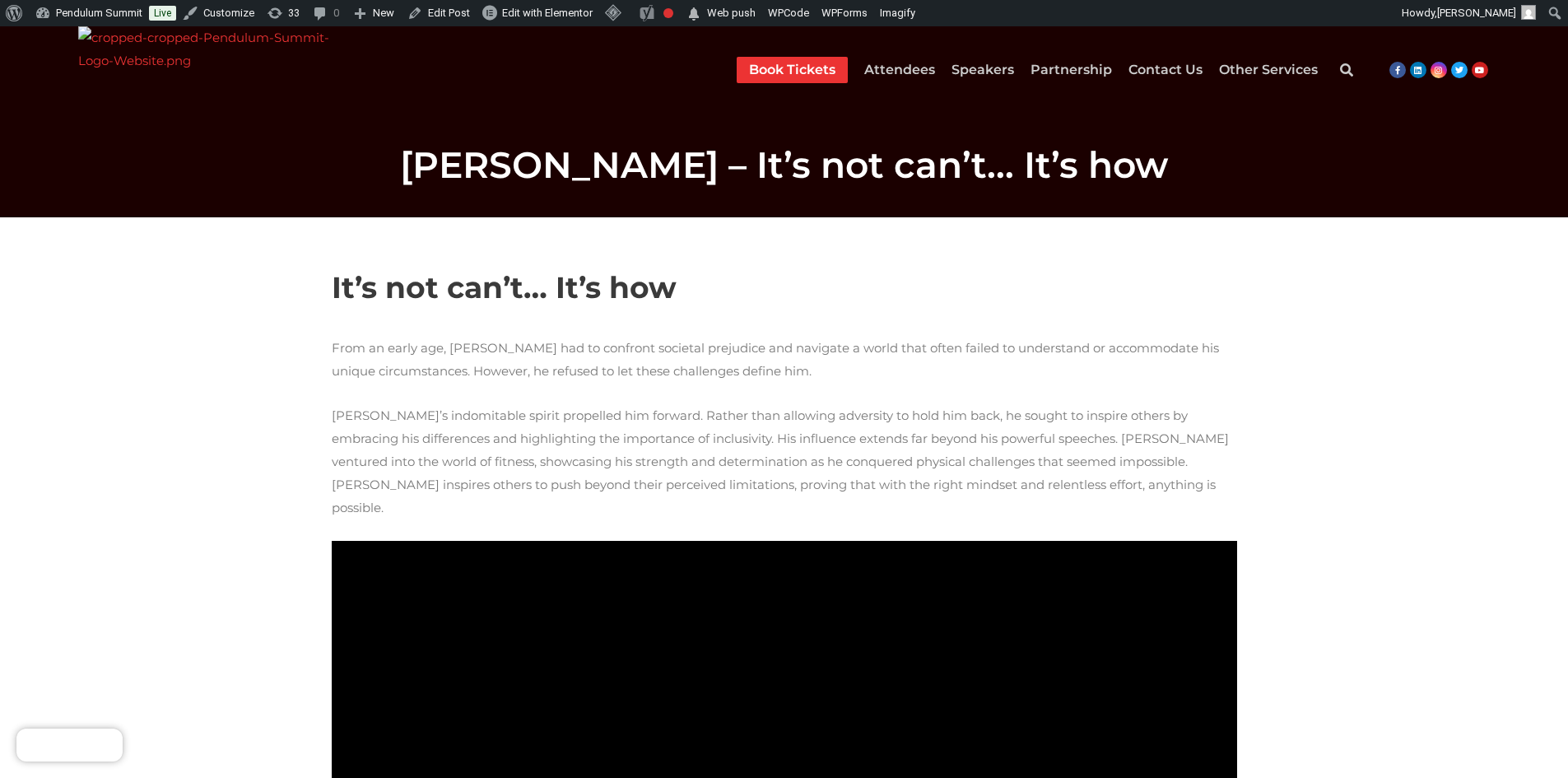
click at [335, 276] on b "It’s not can’t… It’s how" at bounding box center [504, 287] width 344 height 36
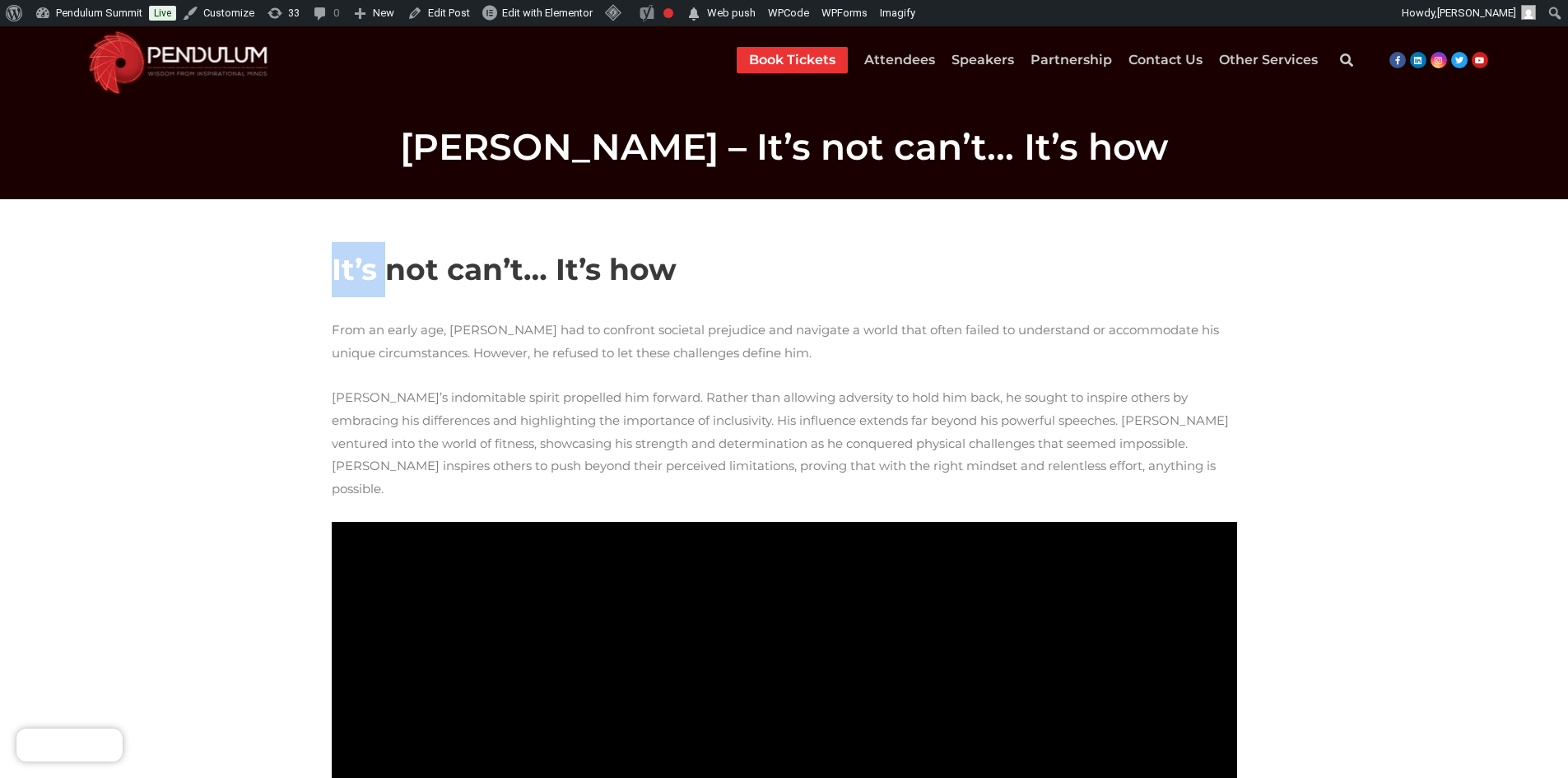
click at [335, 276] on b "It’s not can’t… It’s how" at bounding box center [504, 269] width 344 height 36
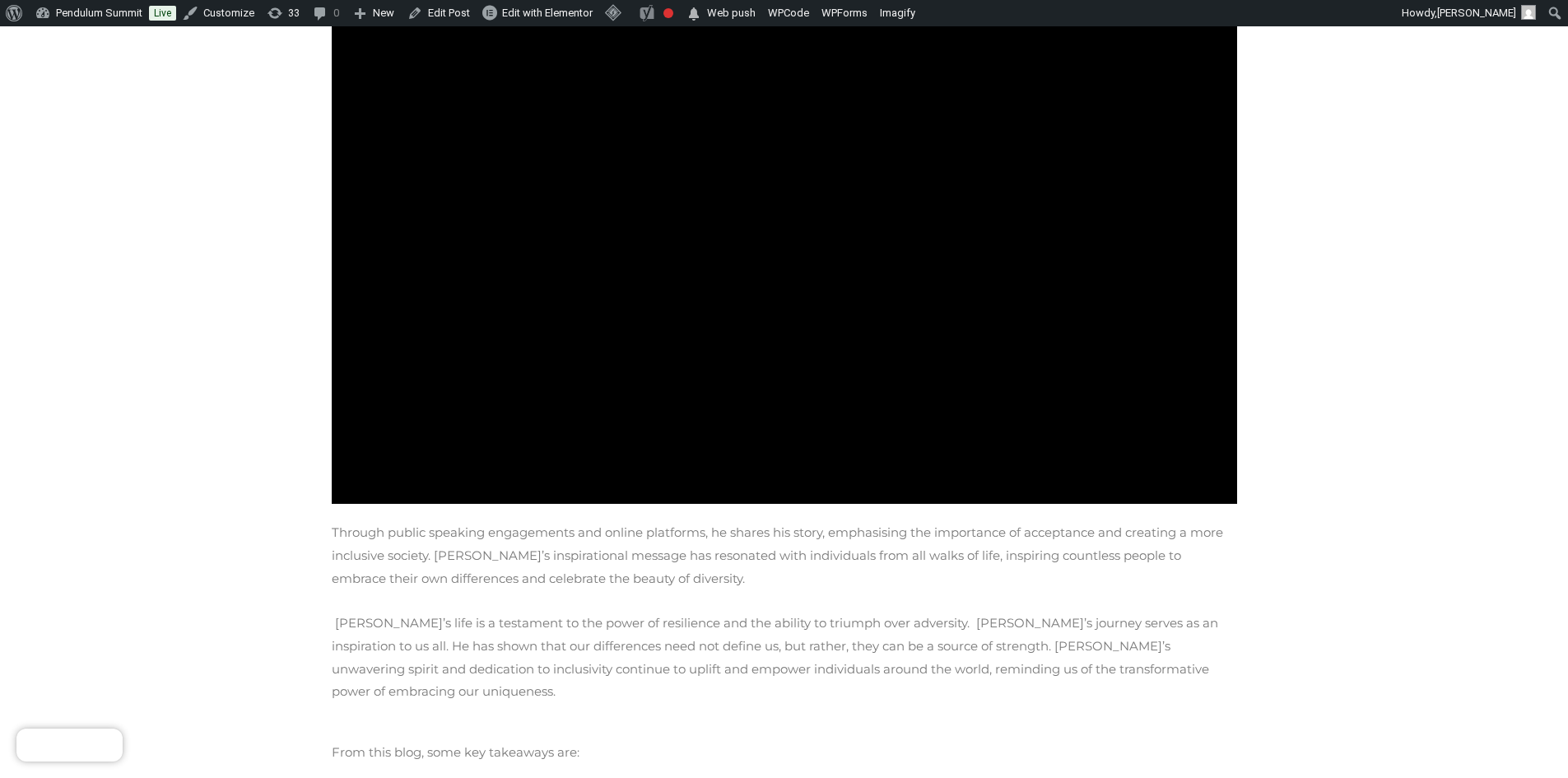
scroll to position [659, 0]
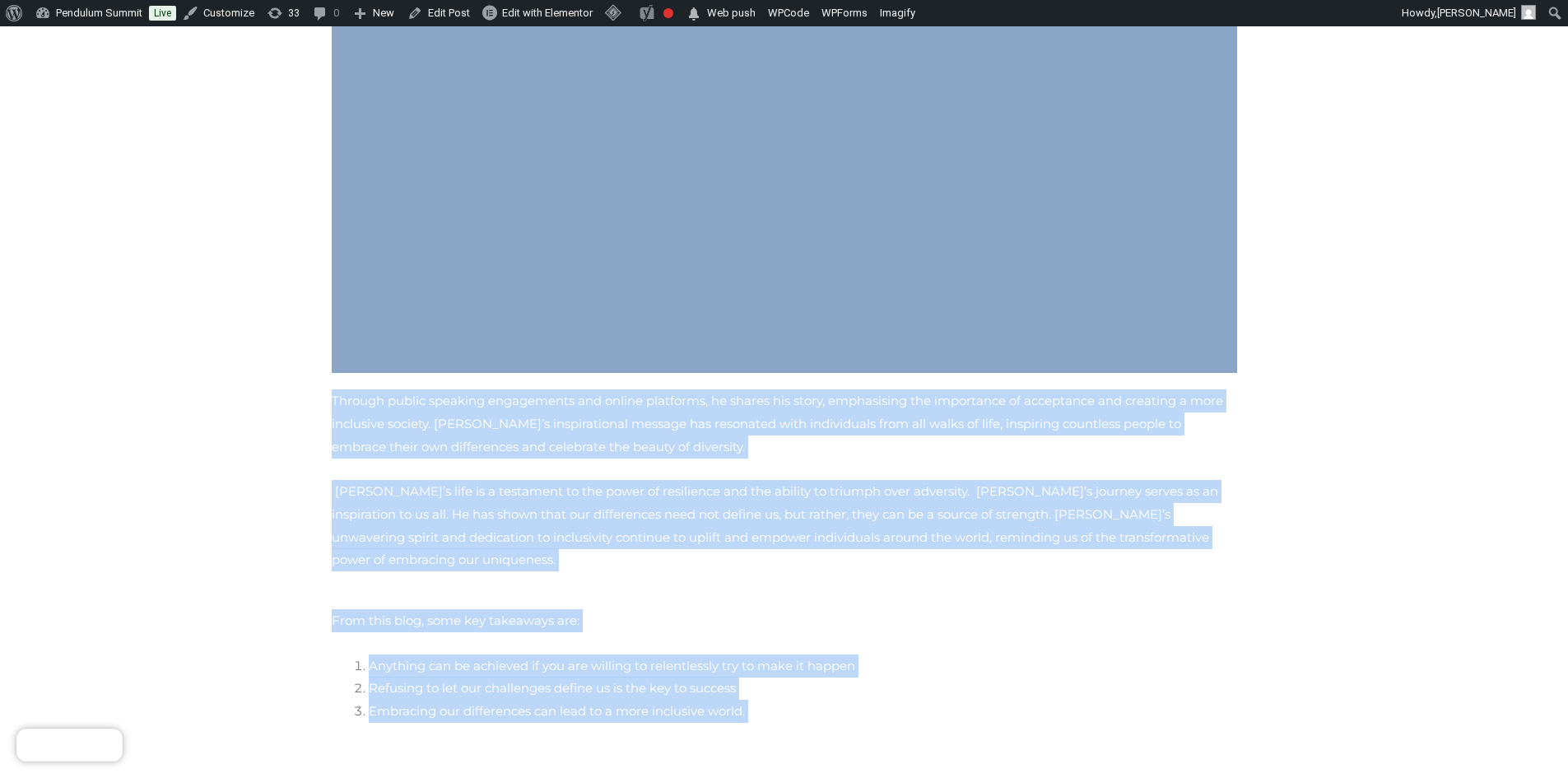
click at [709, 700] on li "Embracing our differences can lead to a more inclusive world." at bounding box center [803, 712] width 868 height 23
copy div "It’s not can’t… It’s how From an early age, Nick had to confront societal preju…"
click at [679, 490] on span "Nick Santonastasso’s life is a testament to the power of resilience and the abi…" at bounding box center [775, 526] width 886 height 85
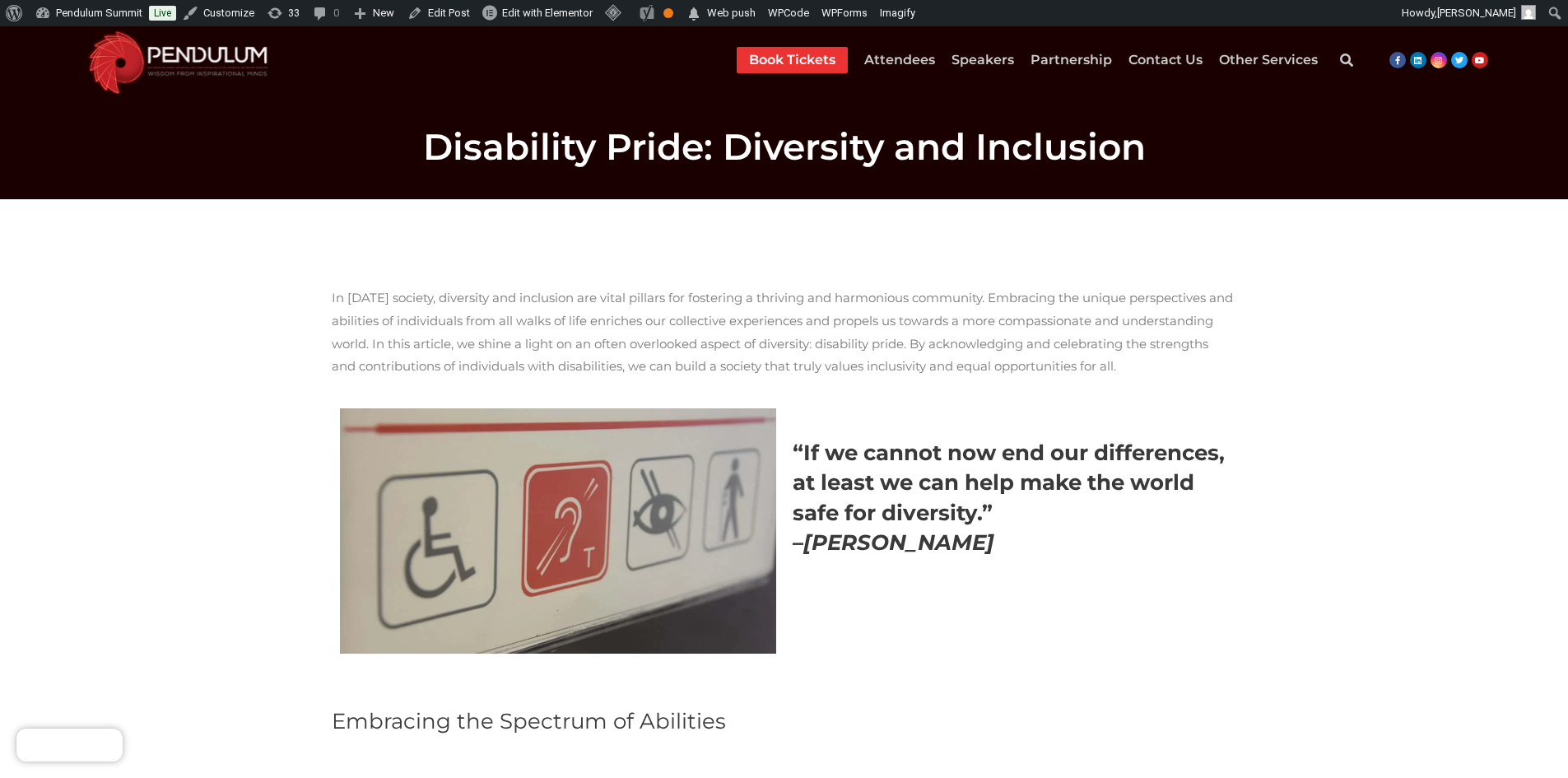
click at [336, 296] on span "In today’s society, diversity and inclusion are vital pillars for fostering a t…" at bounding box center [782, 332] width 902 height 85
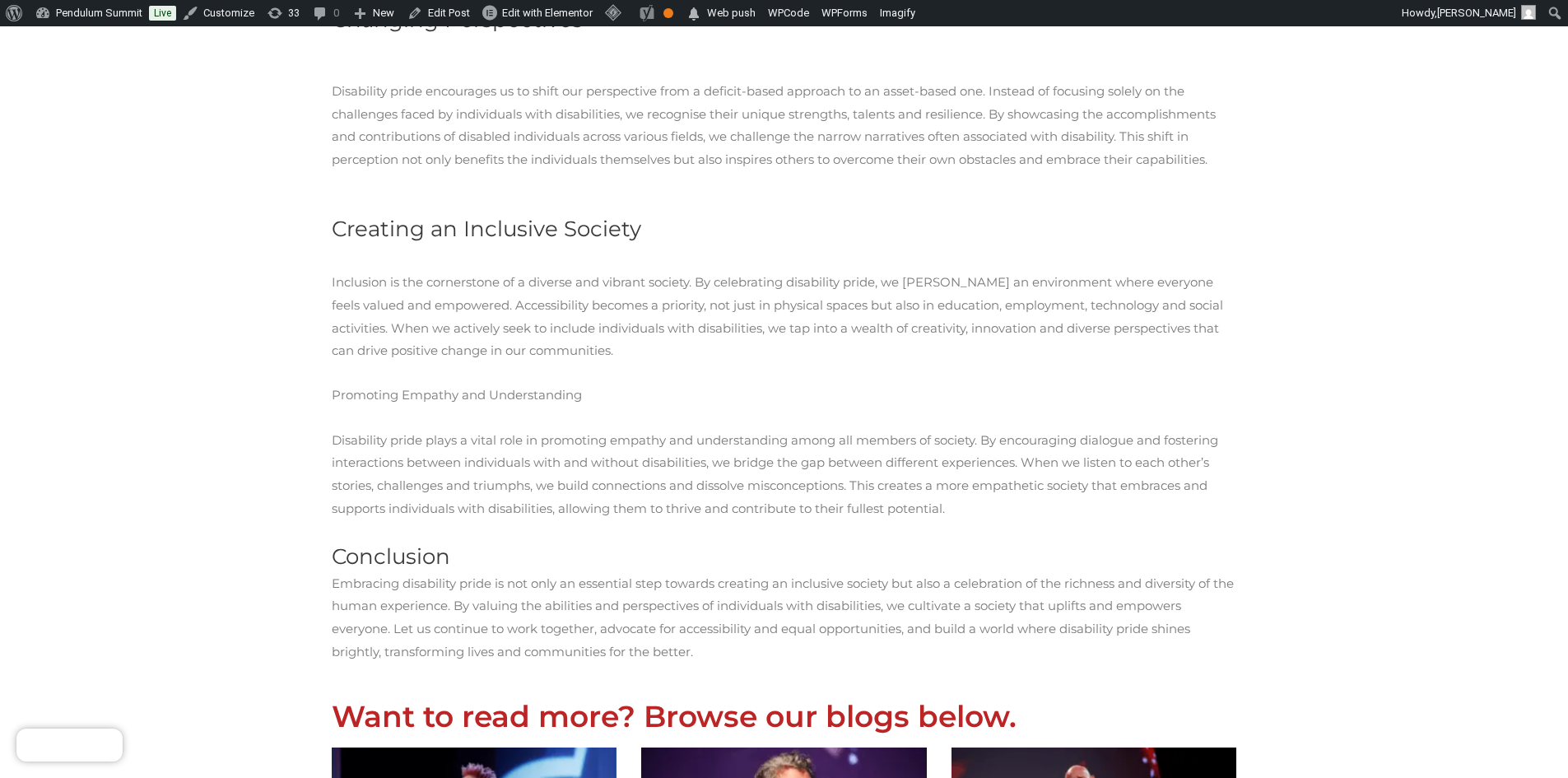
scroll to position [1647, 0]
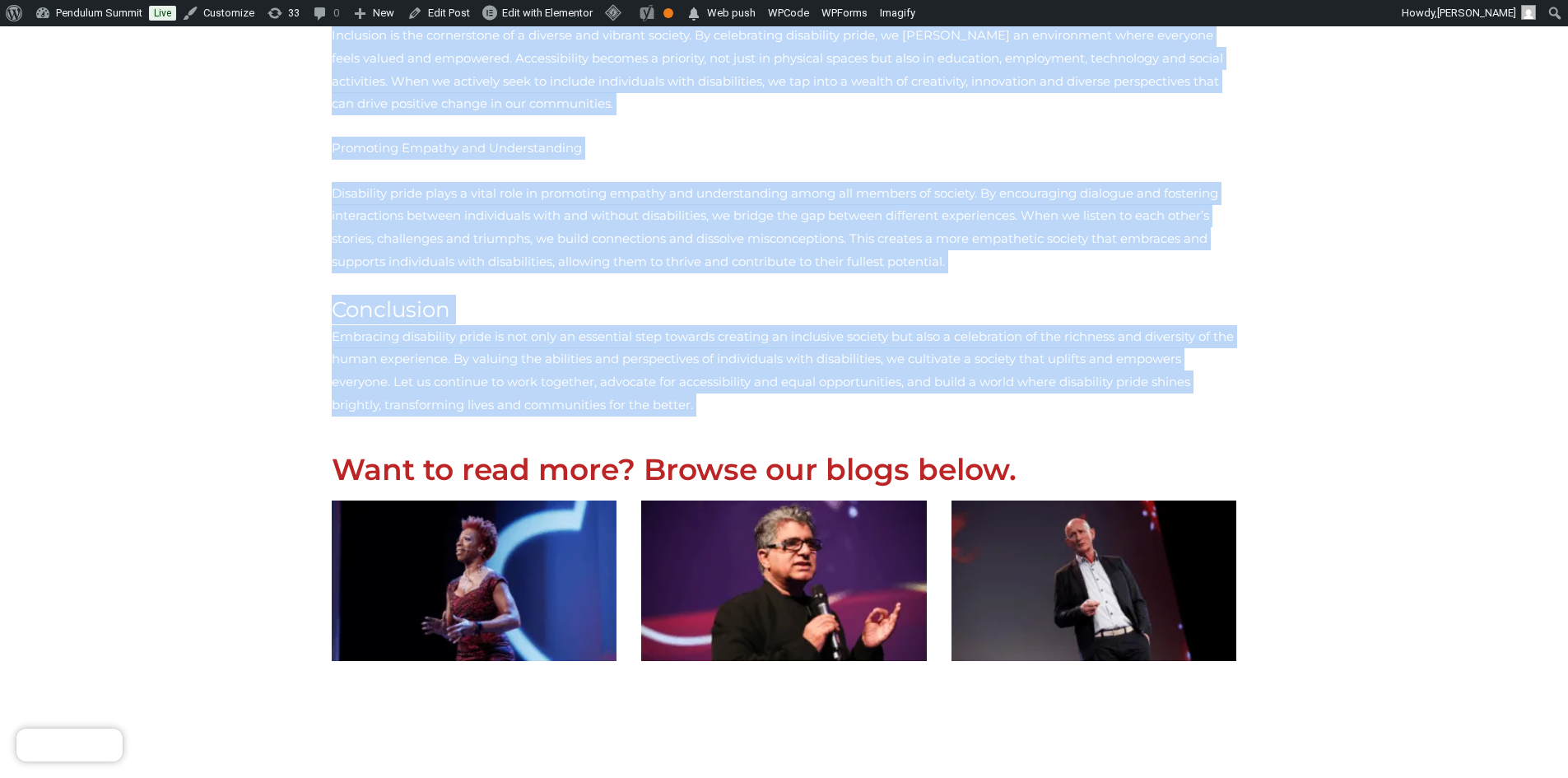
copy div "In today’s society, diversity and inclusion are vital pillars for fostering a t…"
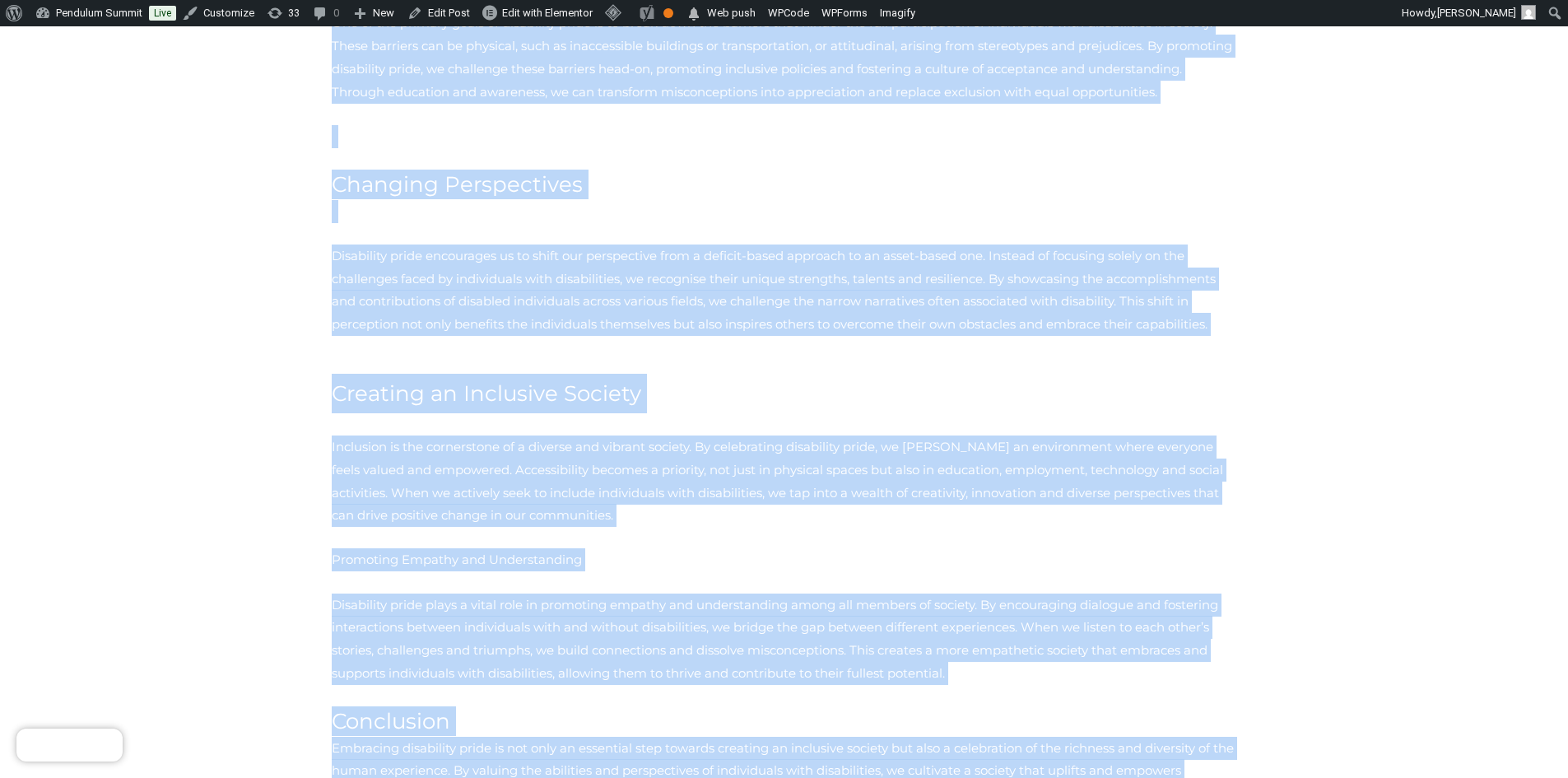
click at [714, 628] on span "Disability pride plays a vital role in promoting empathy and understanding amon…" at bounding box center [775, 639] width 886 height 85
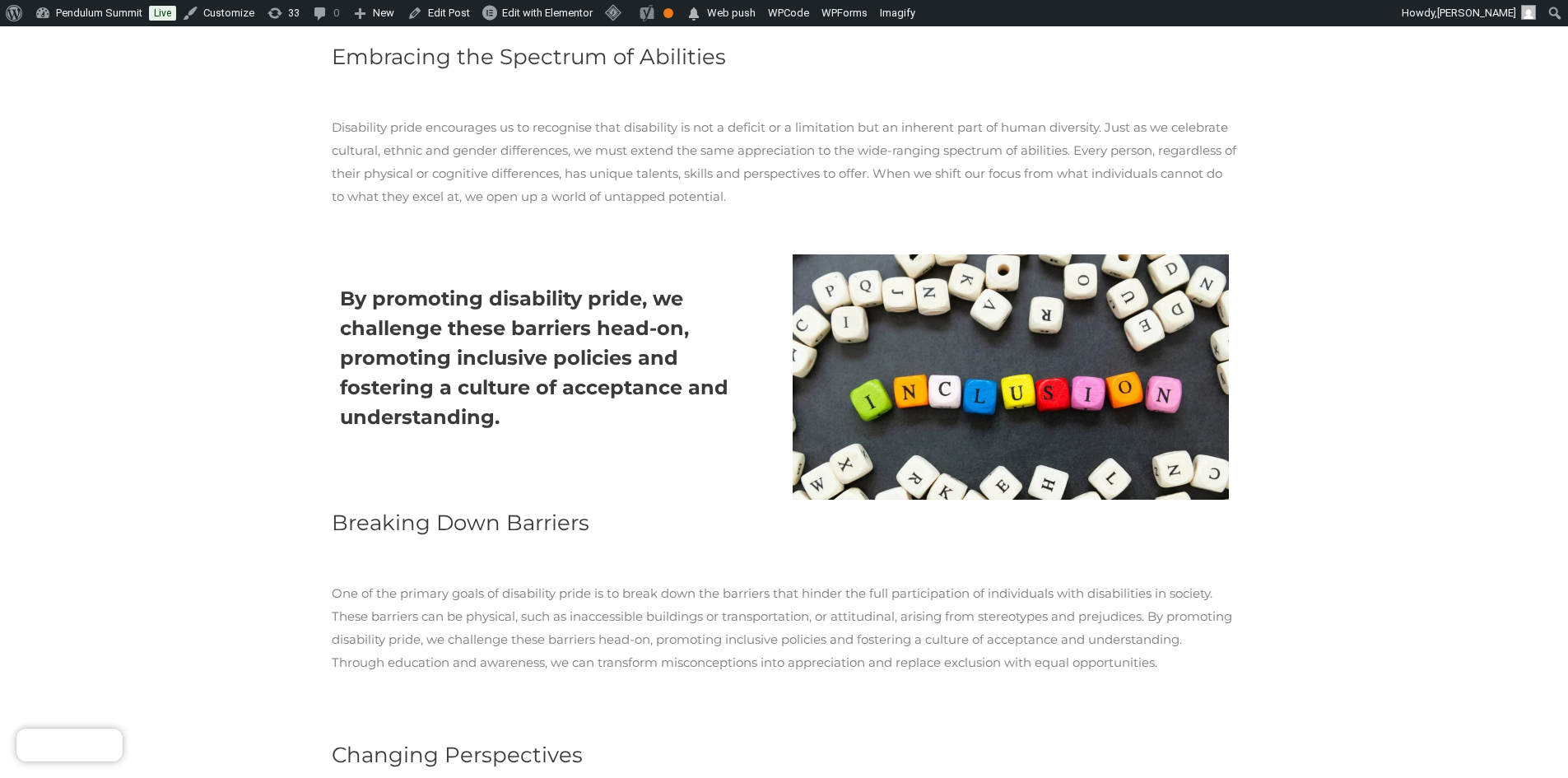
scroll to position [659, 0]
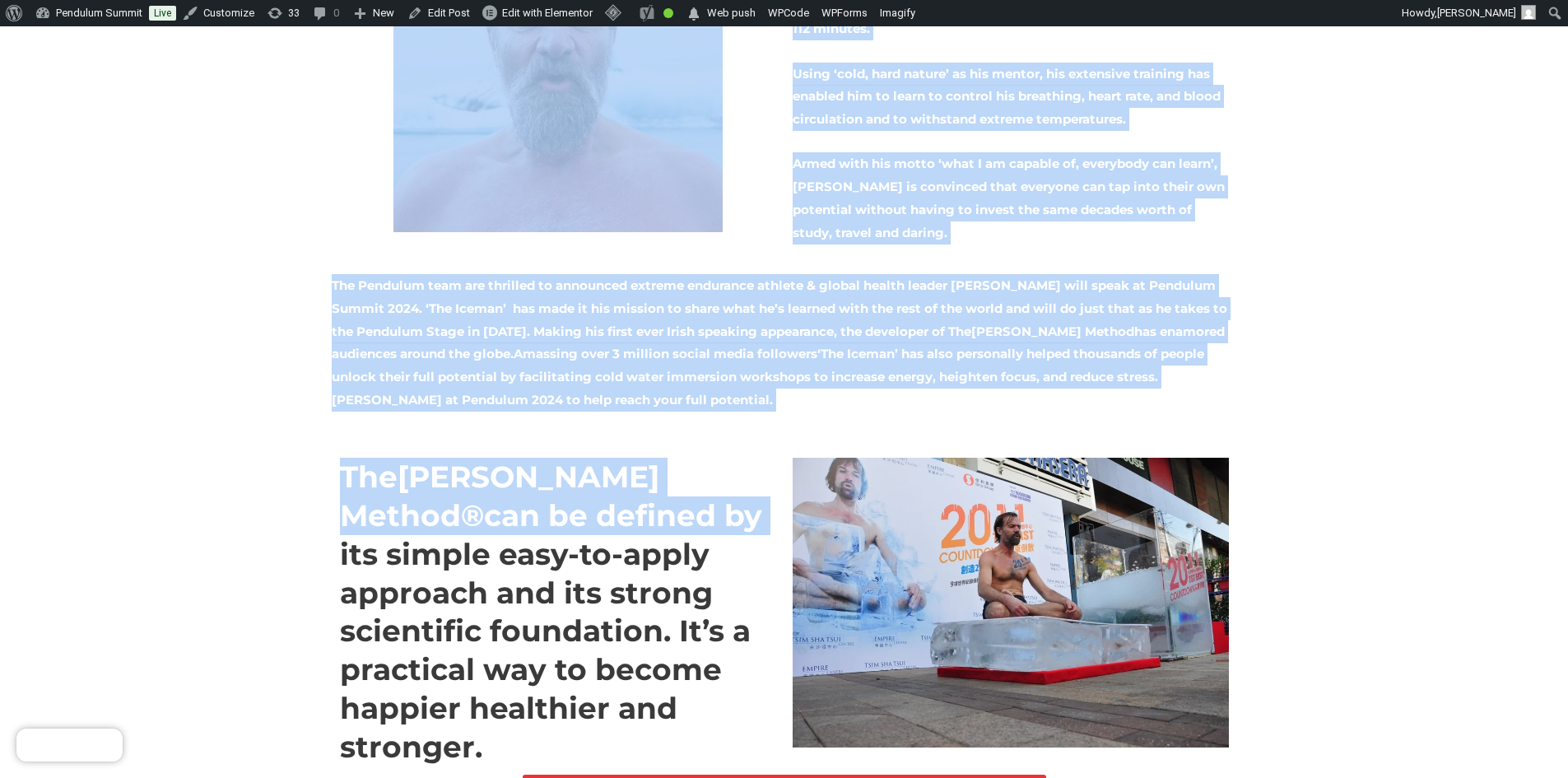
scroll to position [494, 0]
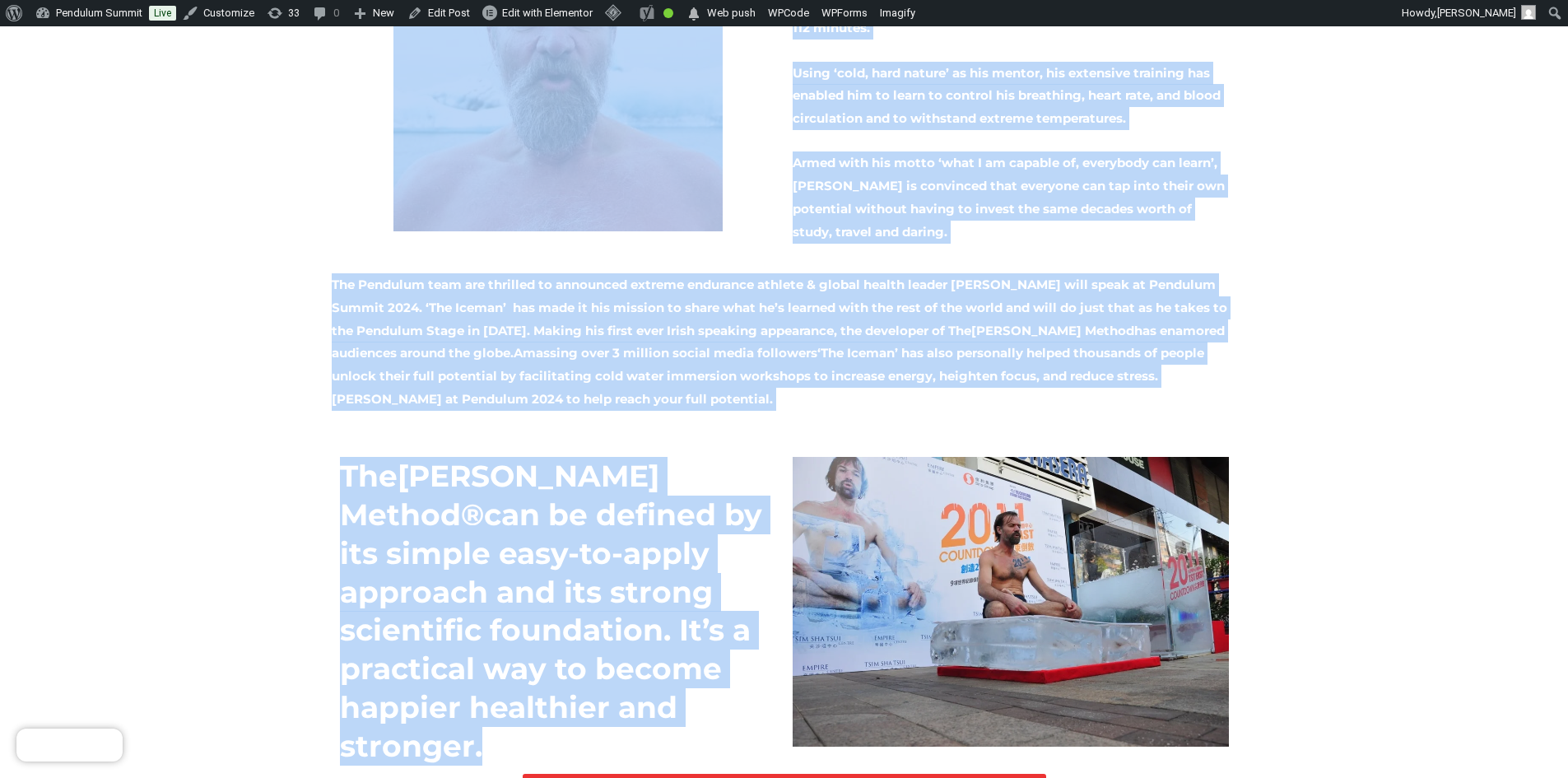
drag, startPoint x: 348, startPoint y: 286, endPoint x: 824, endPoint y: 590, distance: 564.8
click at [824, 590] on div "“I’m not afraid of death, I’m afraid not to have lived fully” [DEMOGRAPHIC_DATA…" at bounding box center [785, 294] width 922 height 1038
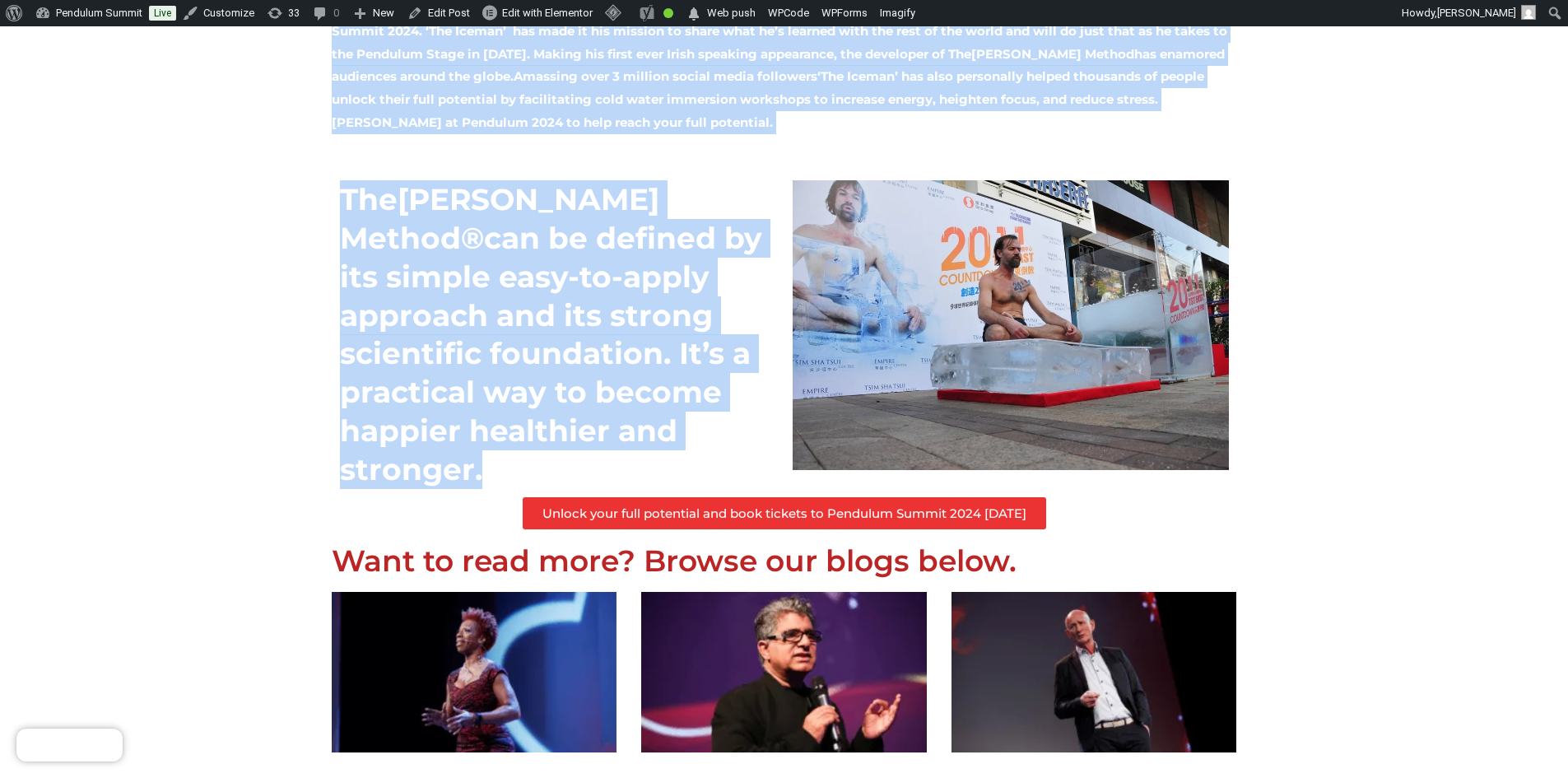
scroll to position [741, 0]
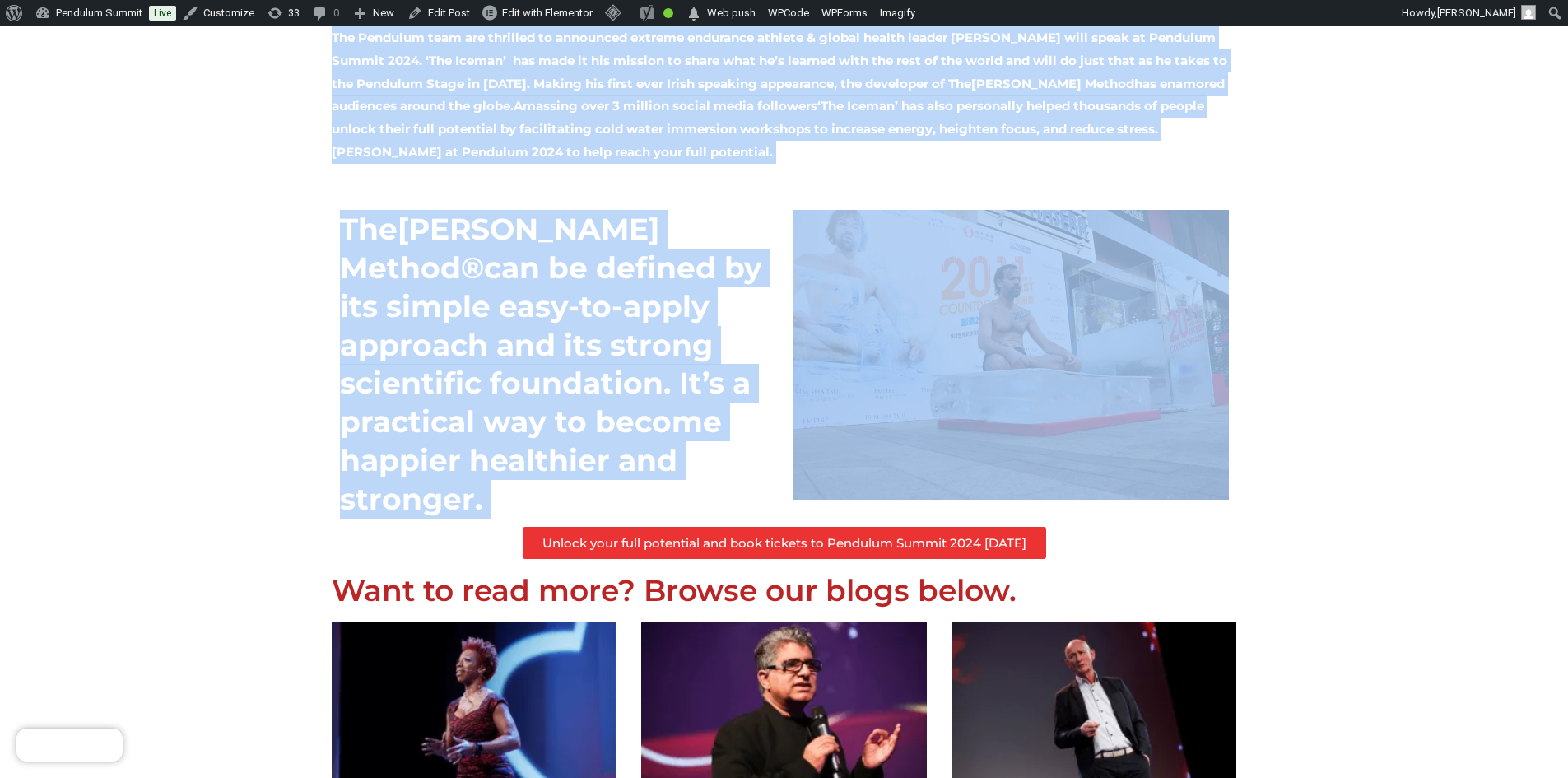
copy div "“L’i dol sitame co adipi, E’s doeius tem in utla etdol magna” Aliqu enimadm ven…"
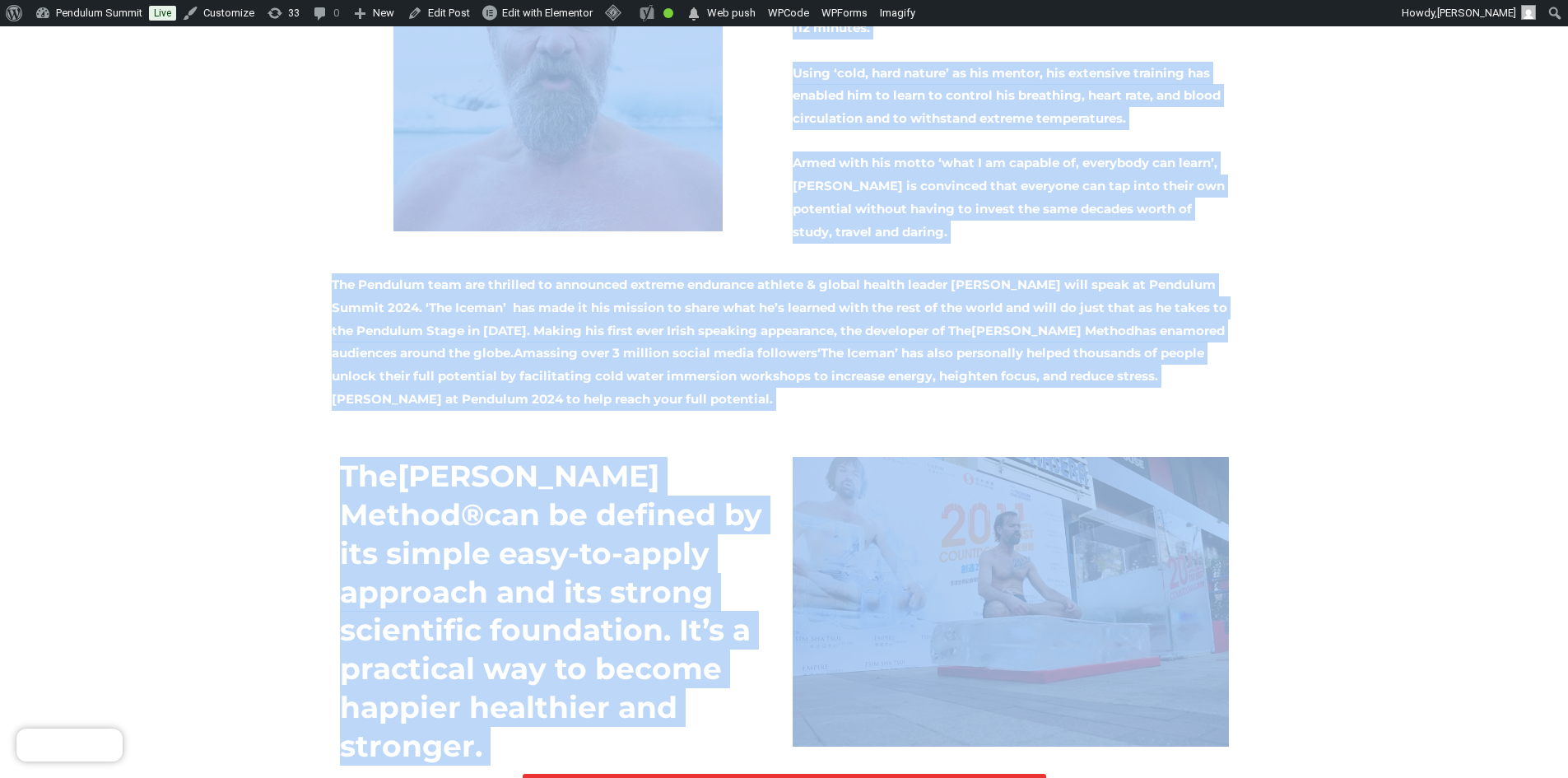
click at [684, 457] on h2 "The [PERSON_NAME] Method® can be defined by its simple easy-to-apply approach a…" at bounding box center [558, 610] width 436 height 308
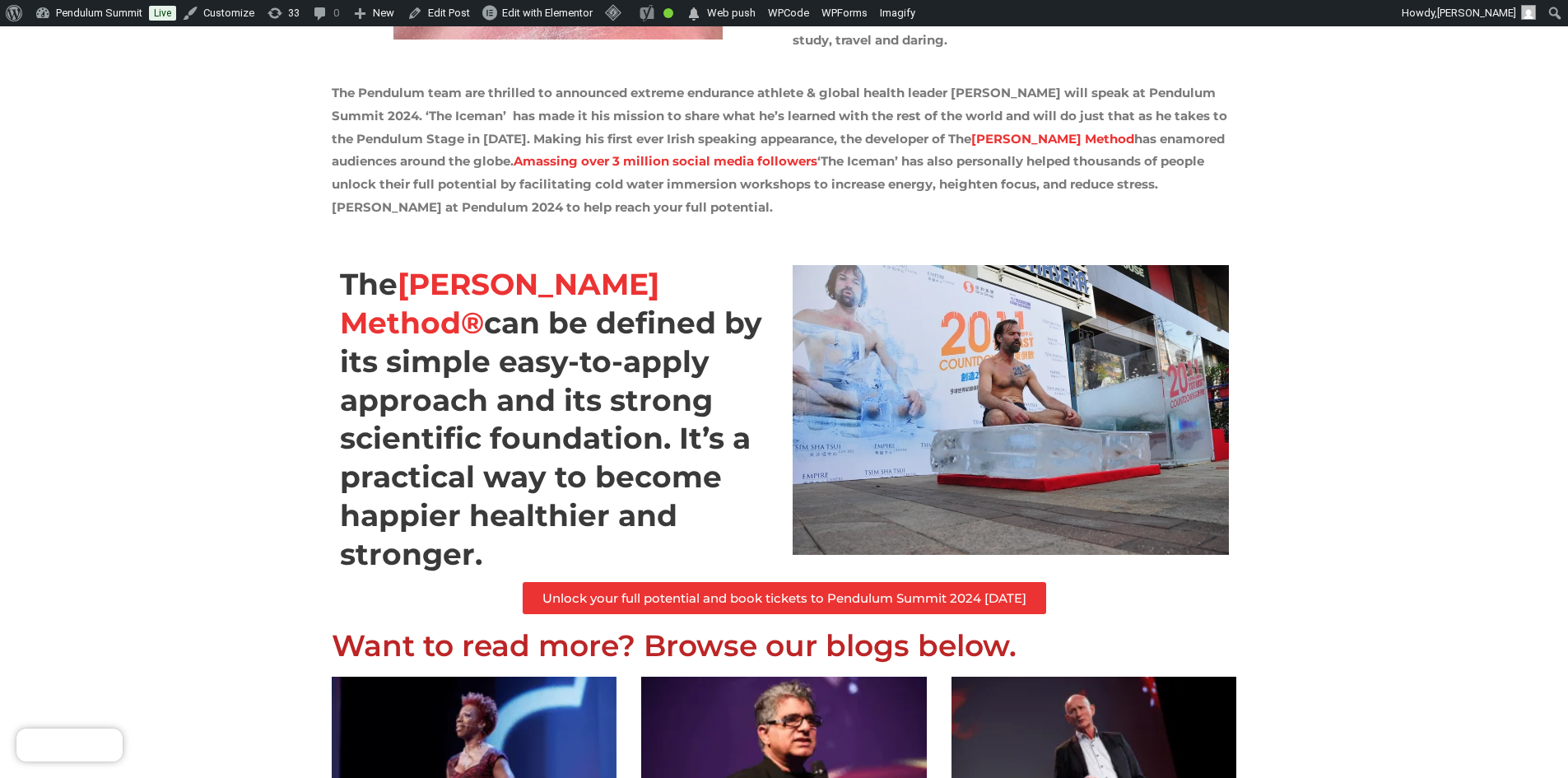
scroll to position [905, 0]
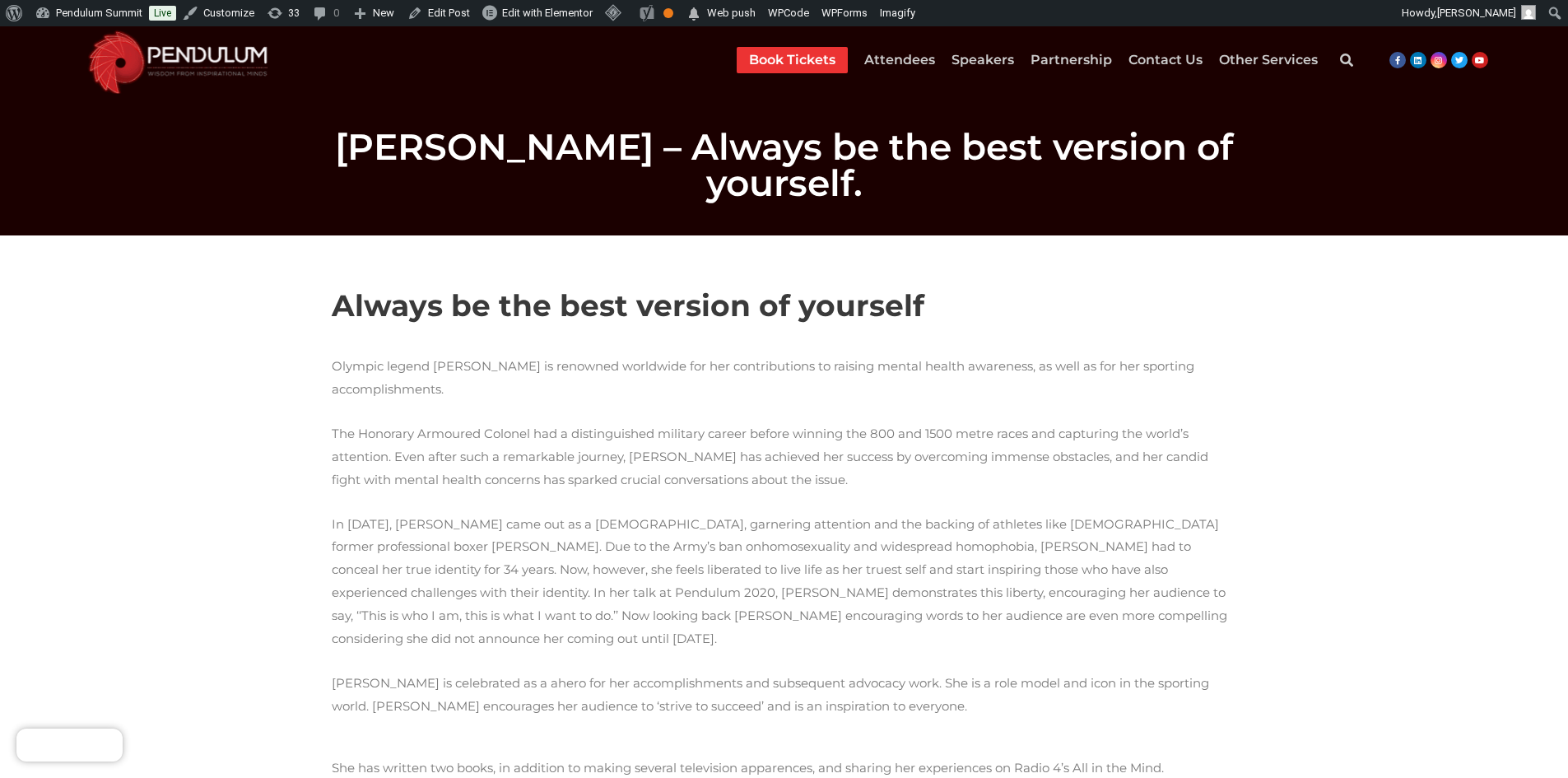
click at [421, 320] on b "Always be the best version of yourself" at bounding box center [628, 305] width 593 height 36
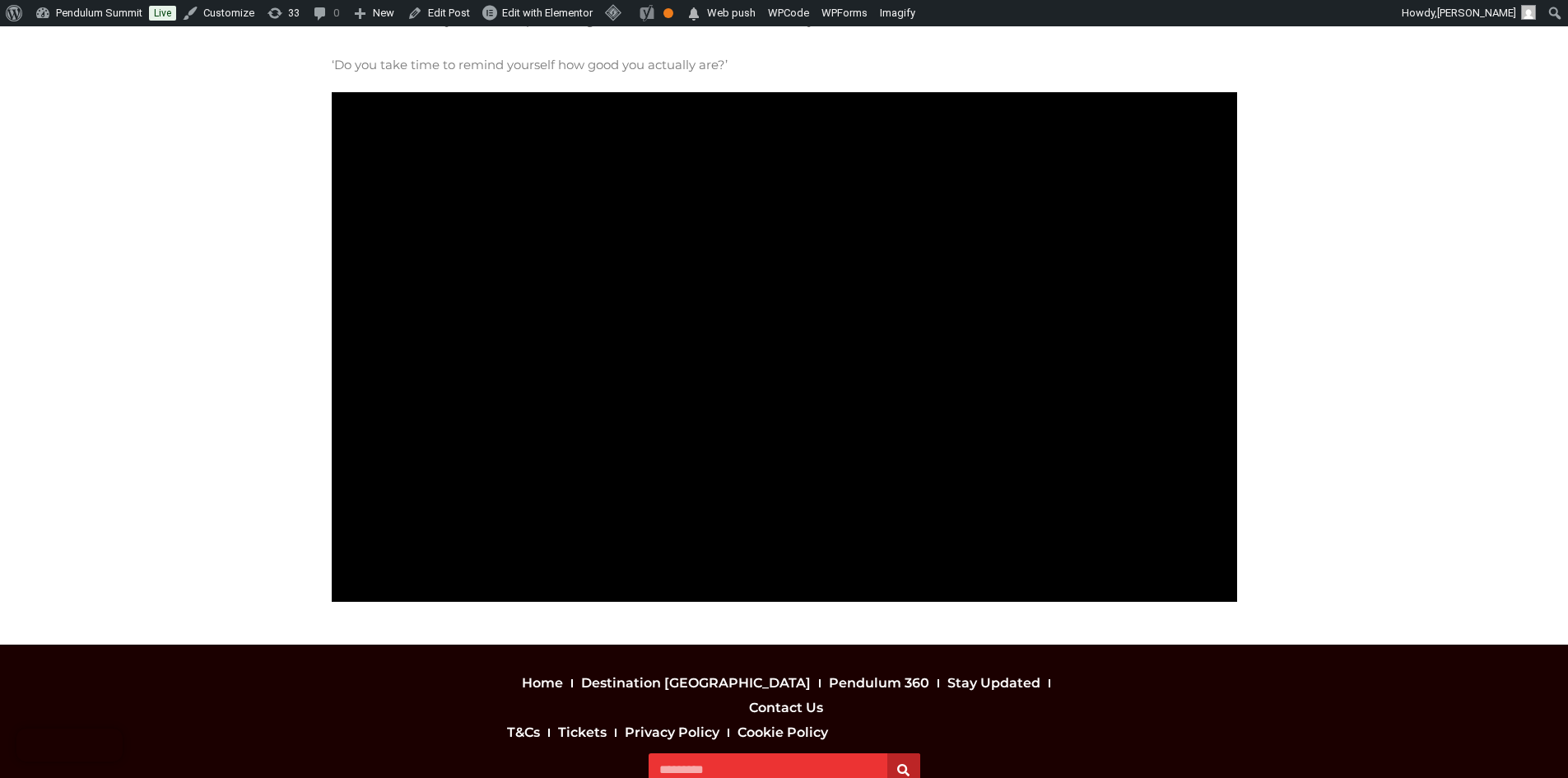
scroll to position [1148, 0]
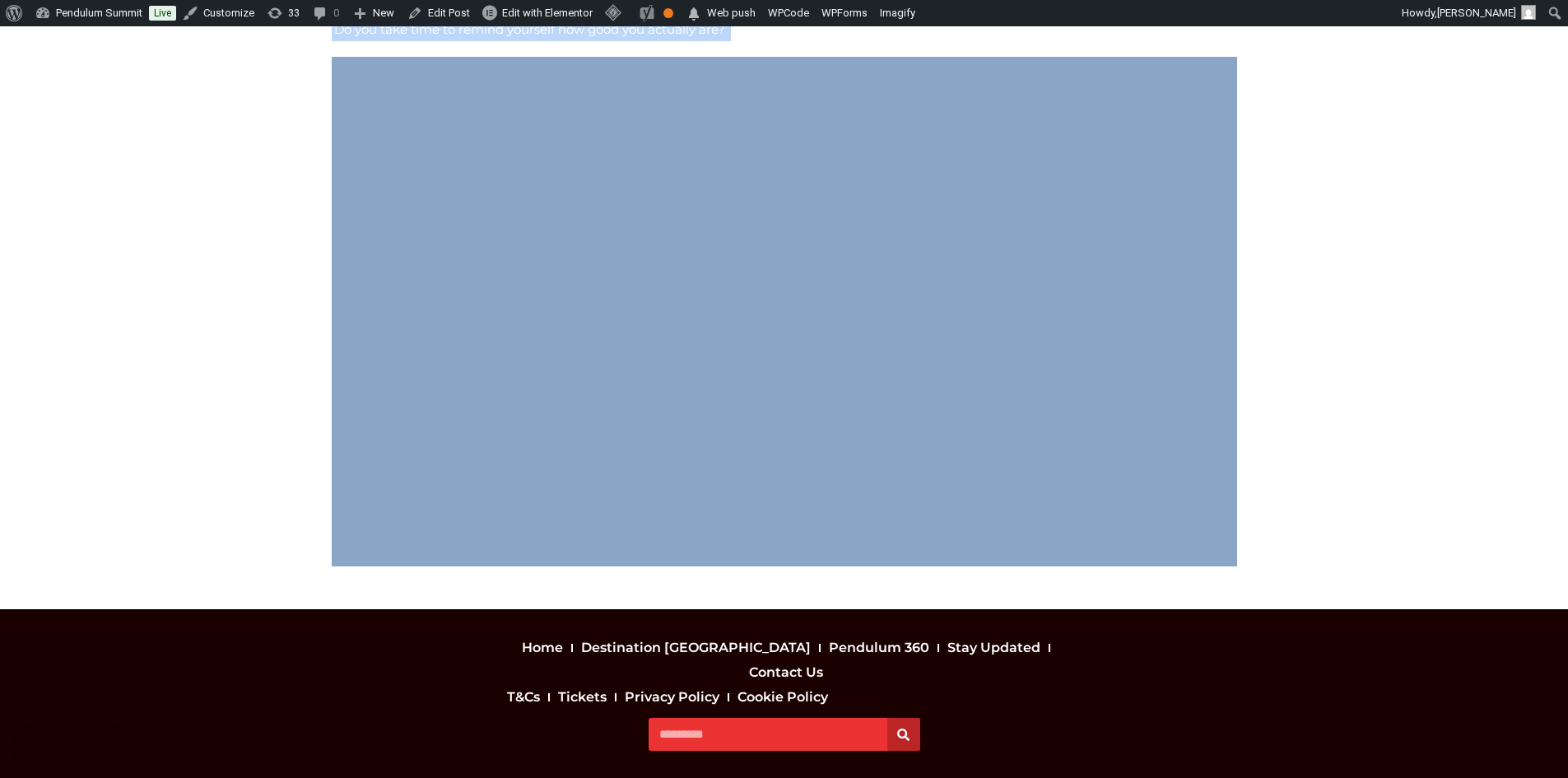
copy div "Loremi do sit amet consect ad elitsedd Eiusmod tempor Inci Utlab Etdolo ma aliq…"
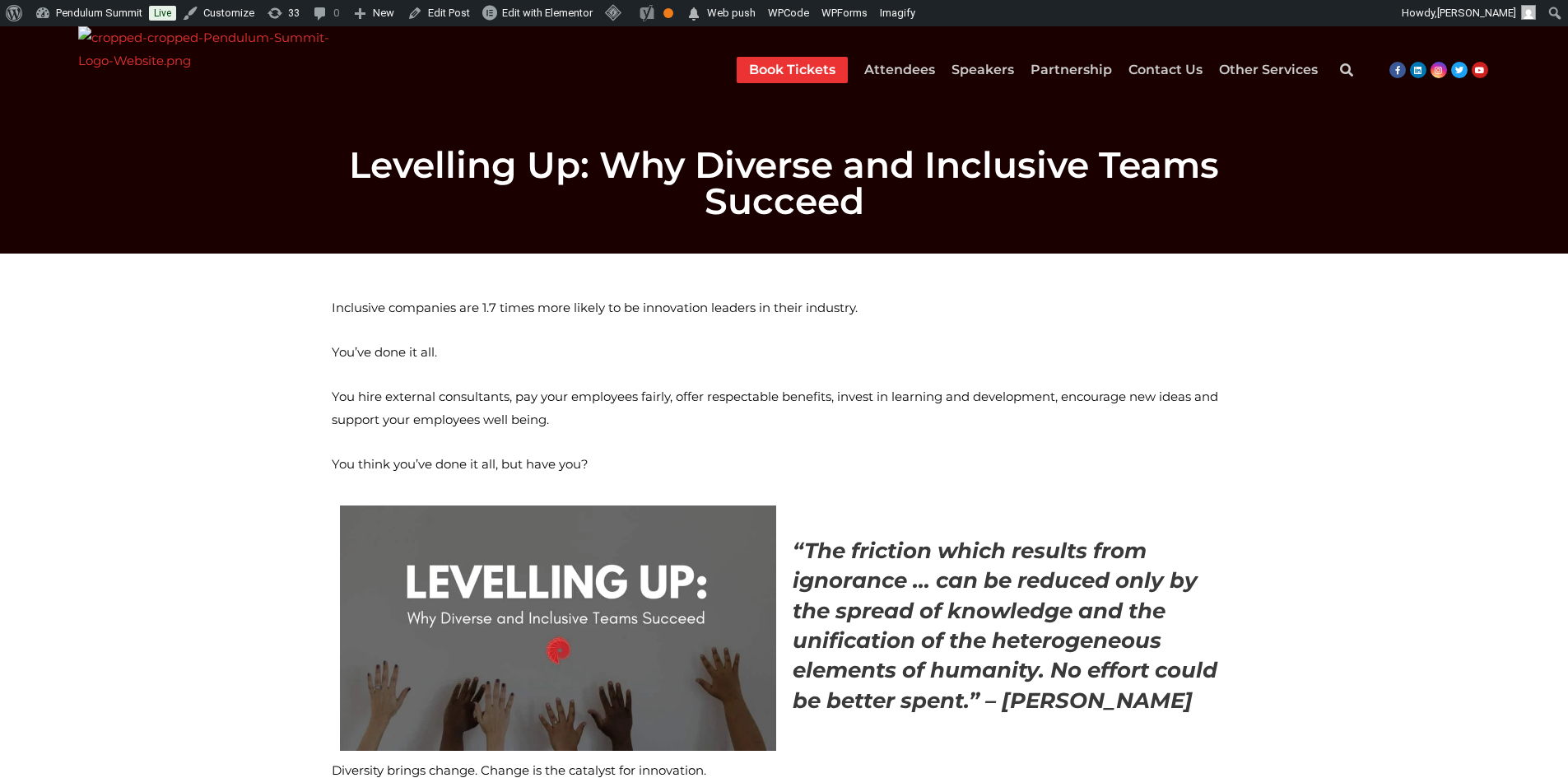
click at [349, 310] on span "Inclusive companies are 1.7 times more likely to be innovation leaders in their…" at bounding box center [595, 307] width 526 height 15
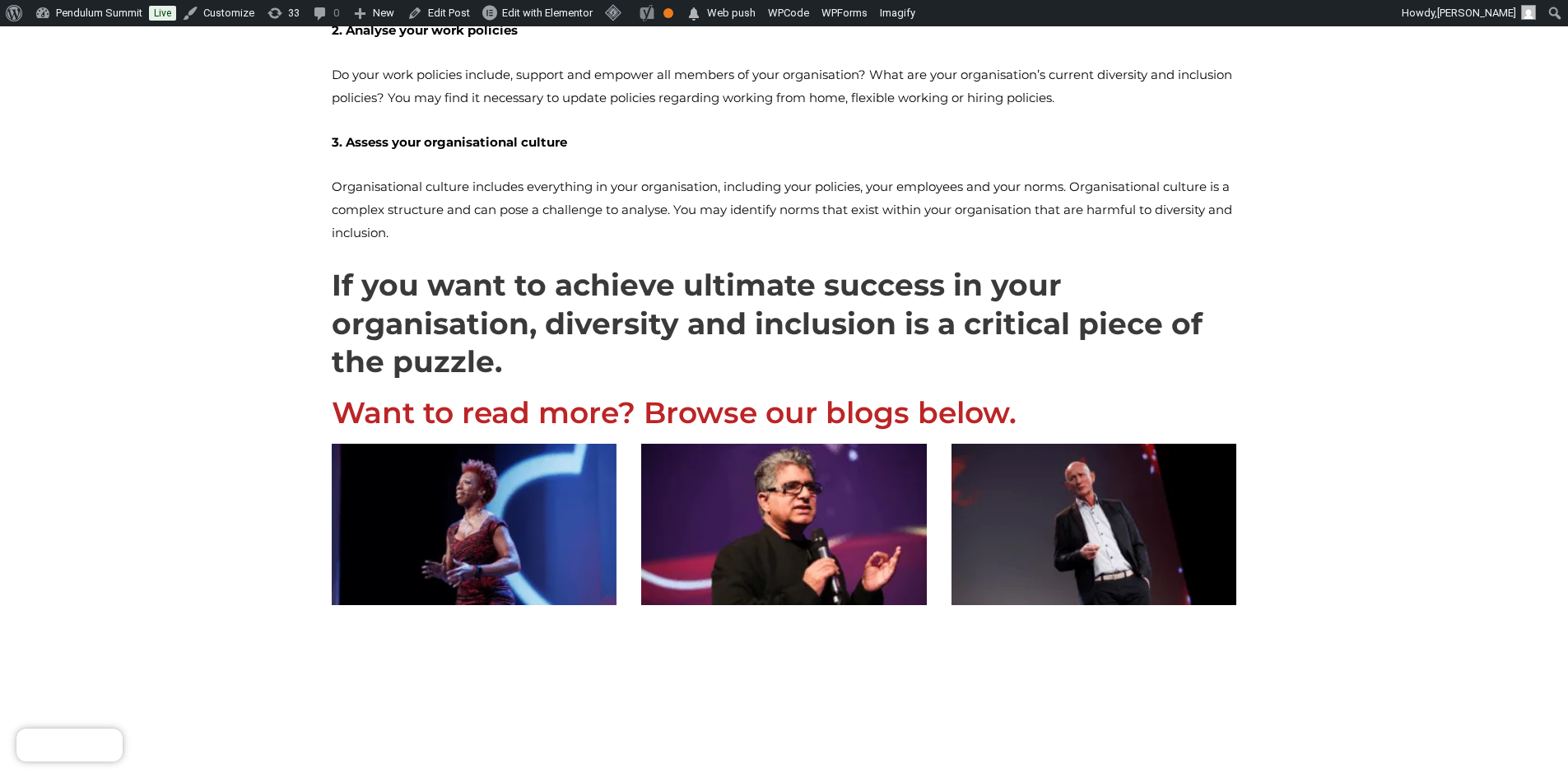
scroll to position [1482, 0]
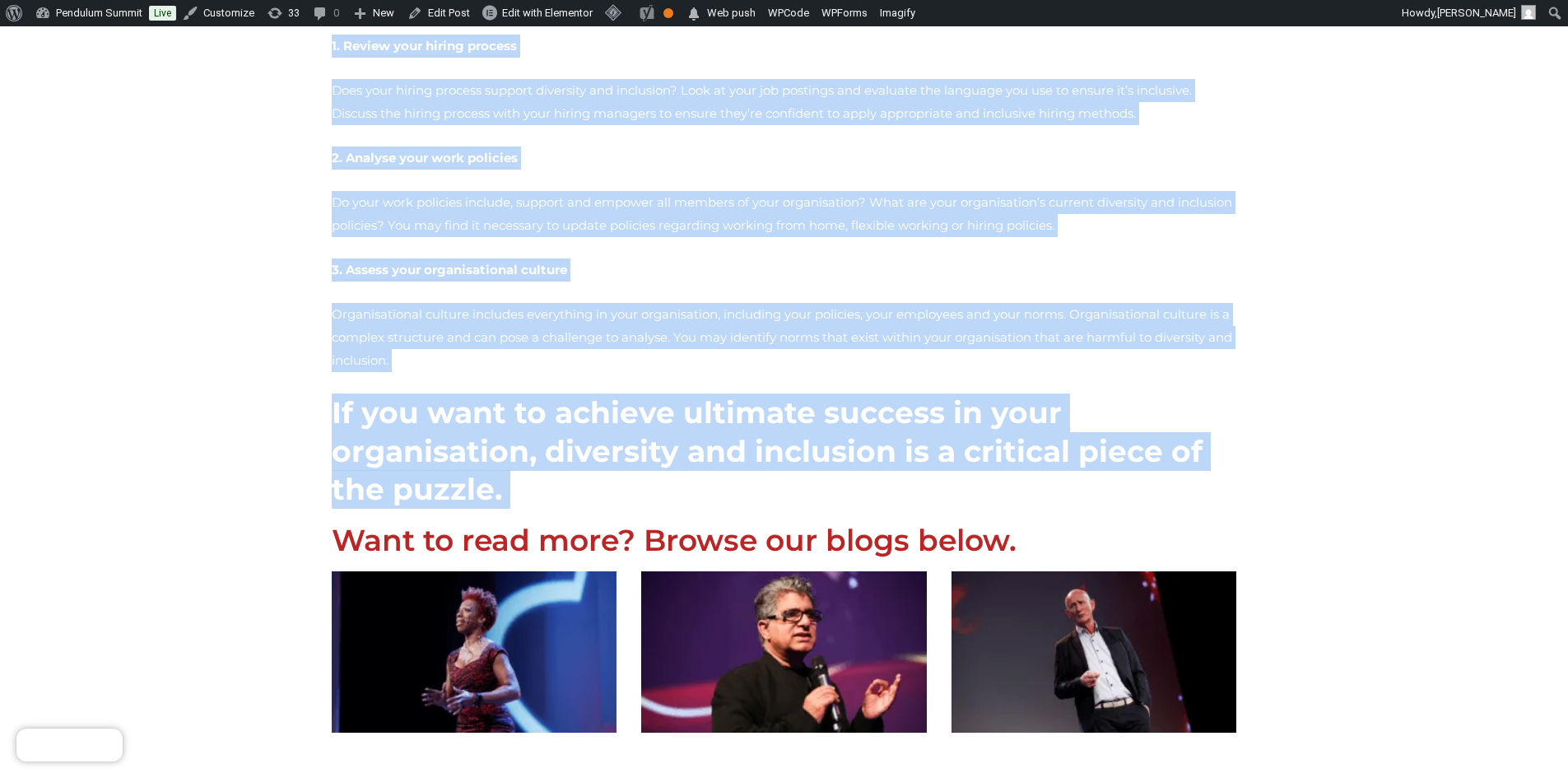
click at [1122, 394] on h2 "If you want to achieve ultimate success in your organisation, diversity and inc…" at bounding box center [784, 451] width 905 height 115
copy div "Inclusive companies are 1.7 times more likely to be innovation leaders in their…"
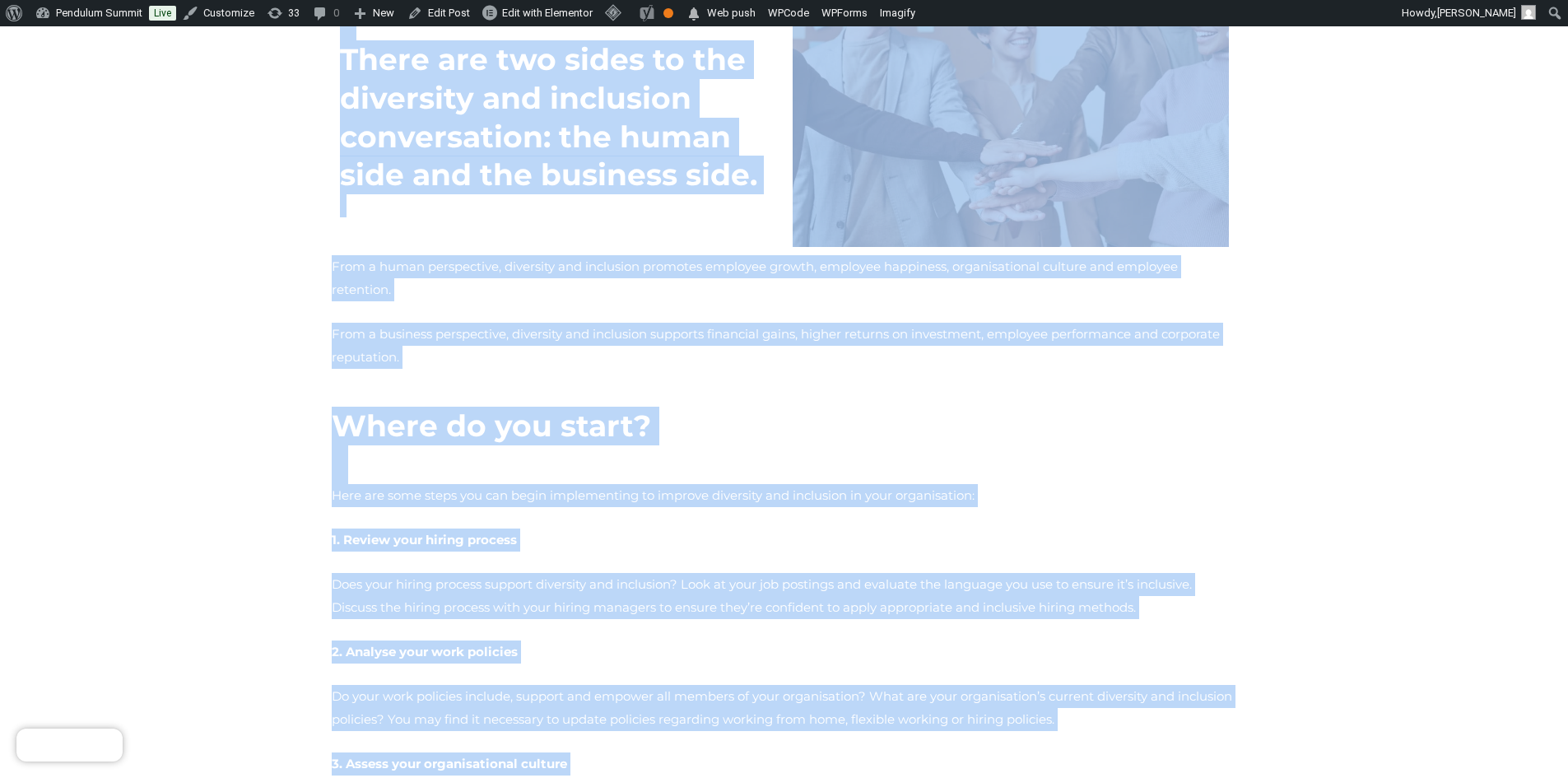
click at [694, 445] on h2 at bounding box center [784, 464] width 905 height 39
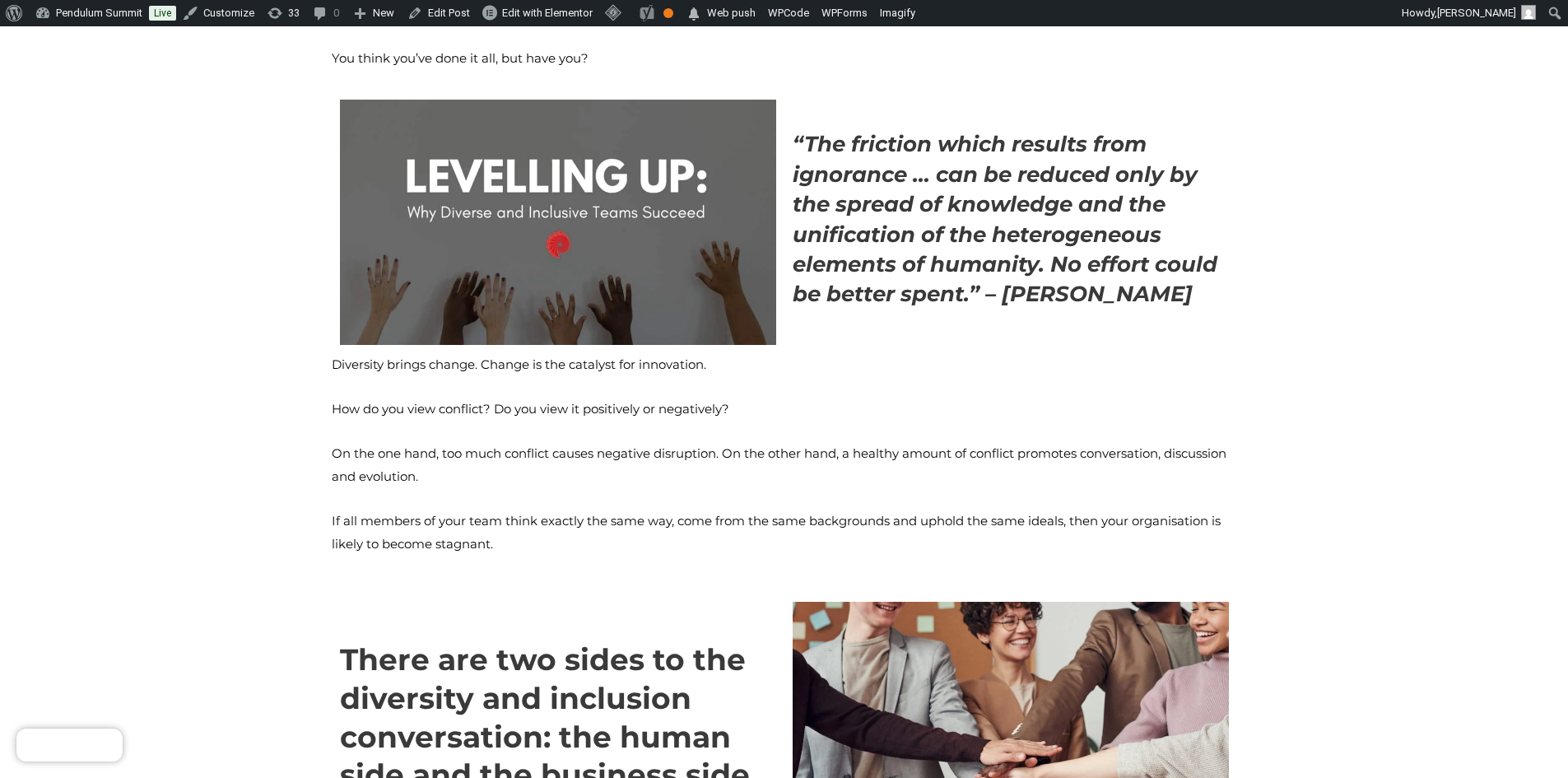
scroll to position [576, 0]
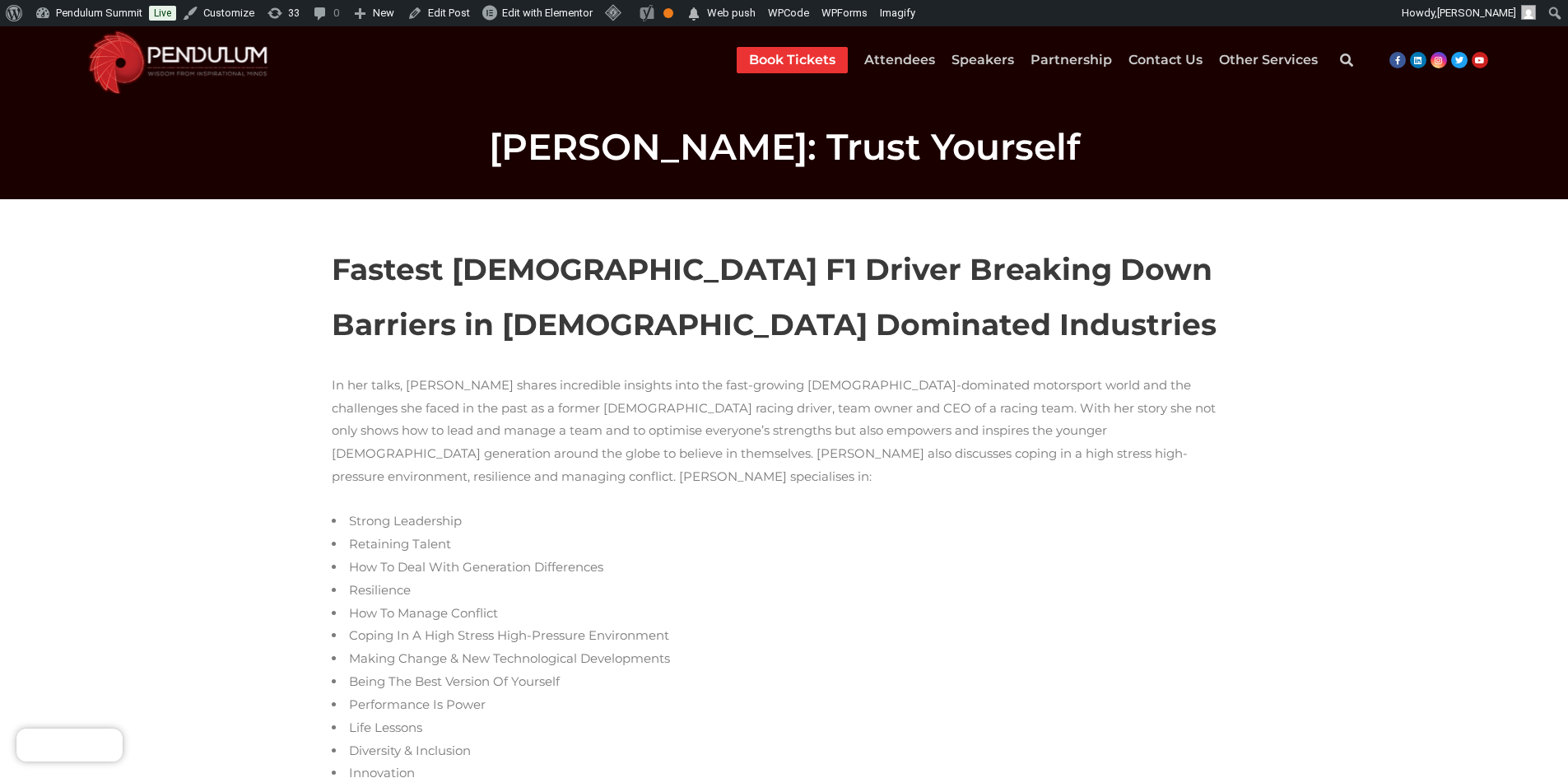
click at [385, 294] on p "Fastest Female F1 Driver Breaking Down Barriers in Male Dominated Industries" at bounding box center [784, 297] width 905 height 110
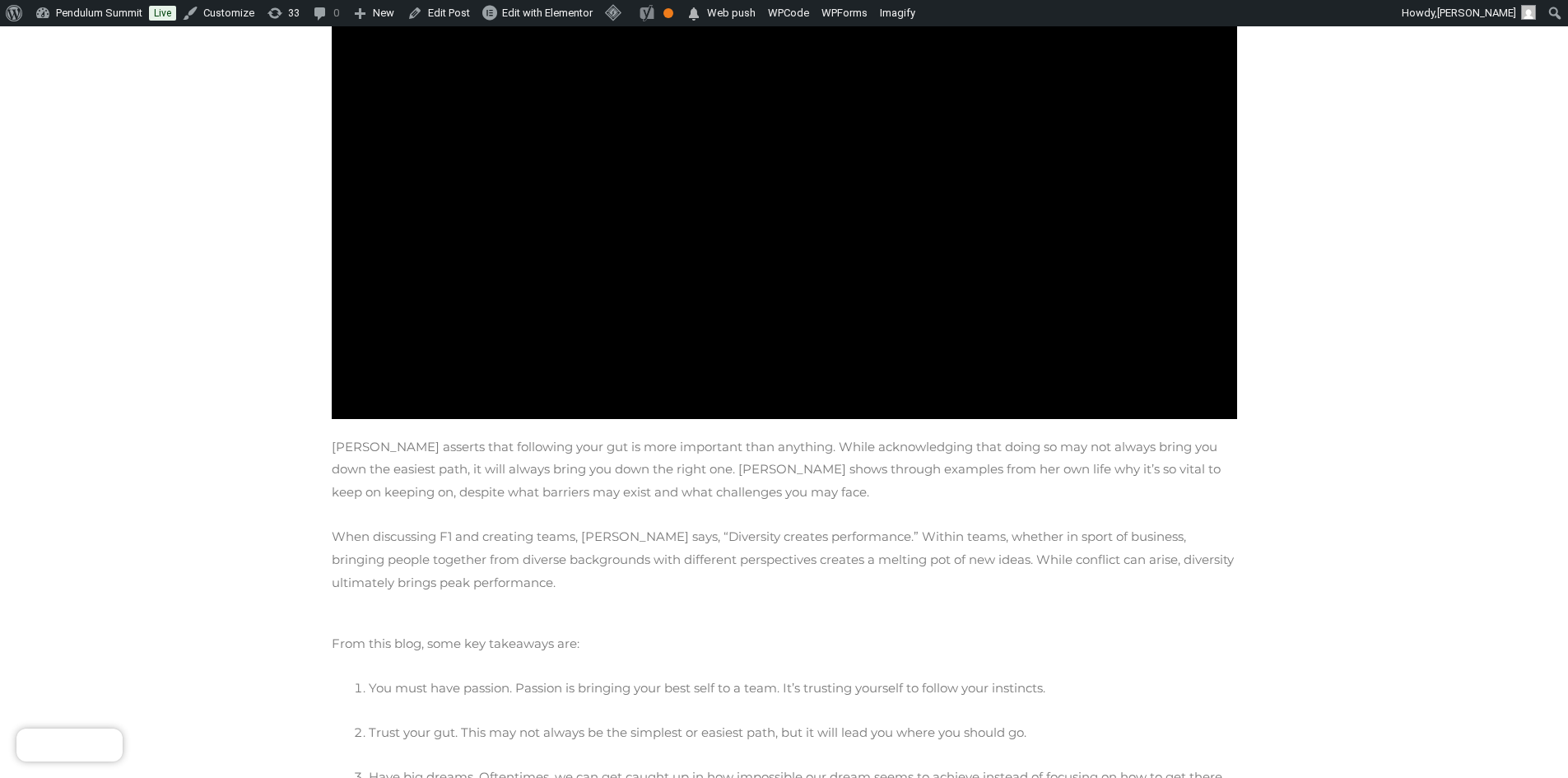
scroll to position [1153, 0]
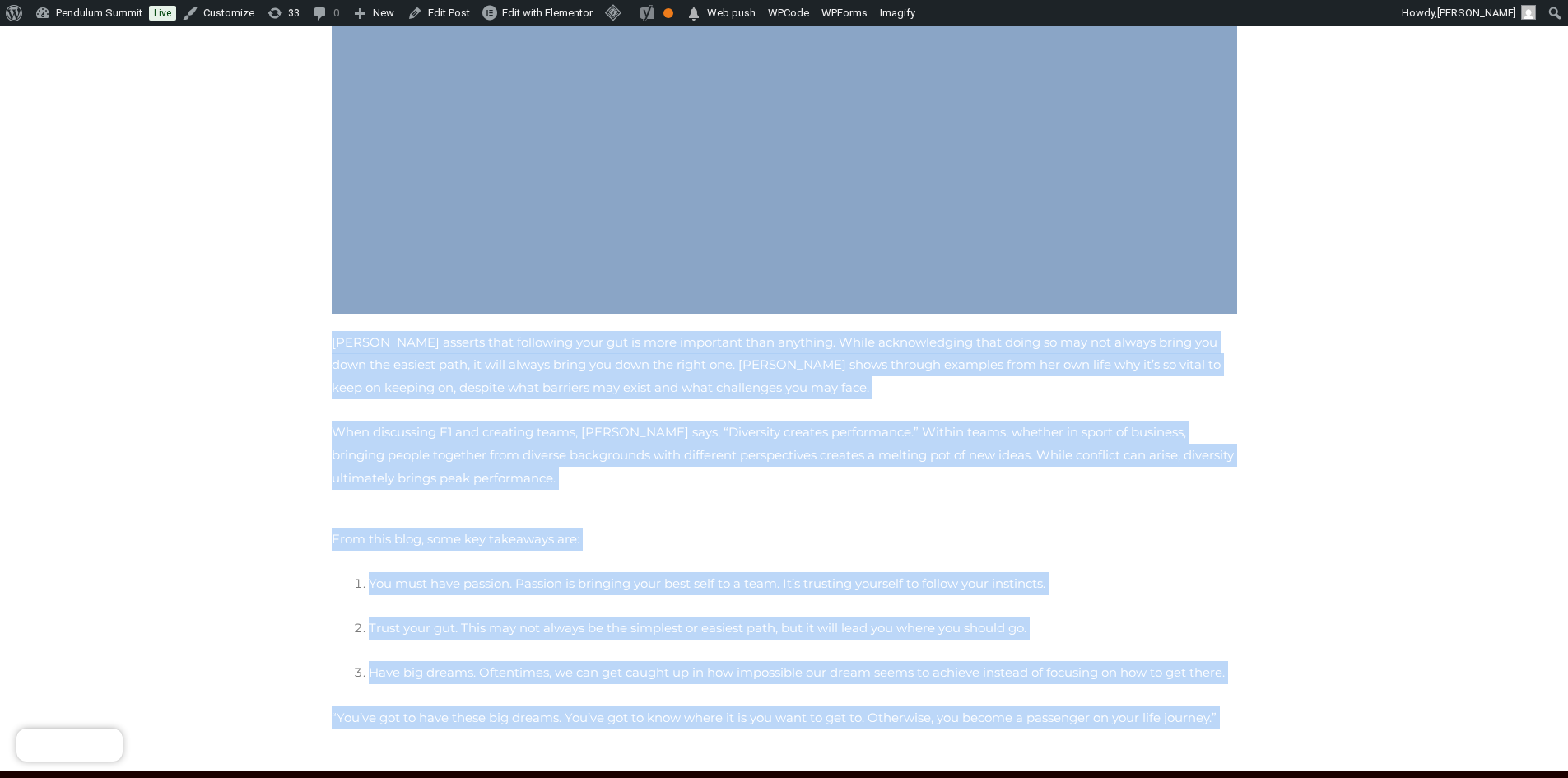
click at [1137, 685] on div "From this blog, some key takeaways are: You must have passion. Passion is bring…" at bounding box center [785, 628] width 922 height 217
copy div "Fastest Female F1 Driver Breaking Down Barriers in Male Dominated Industries In…"
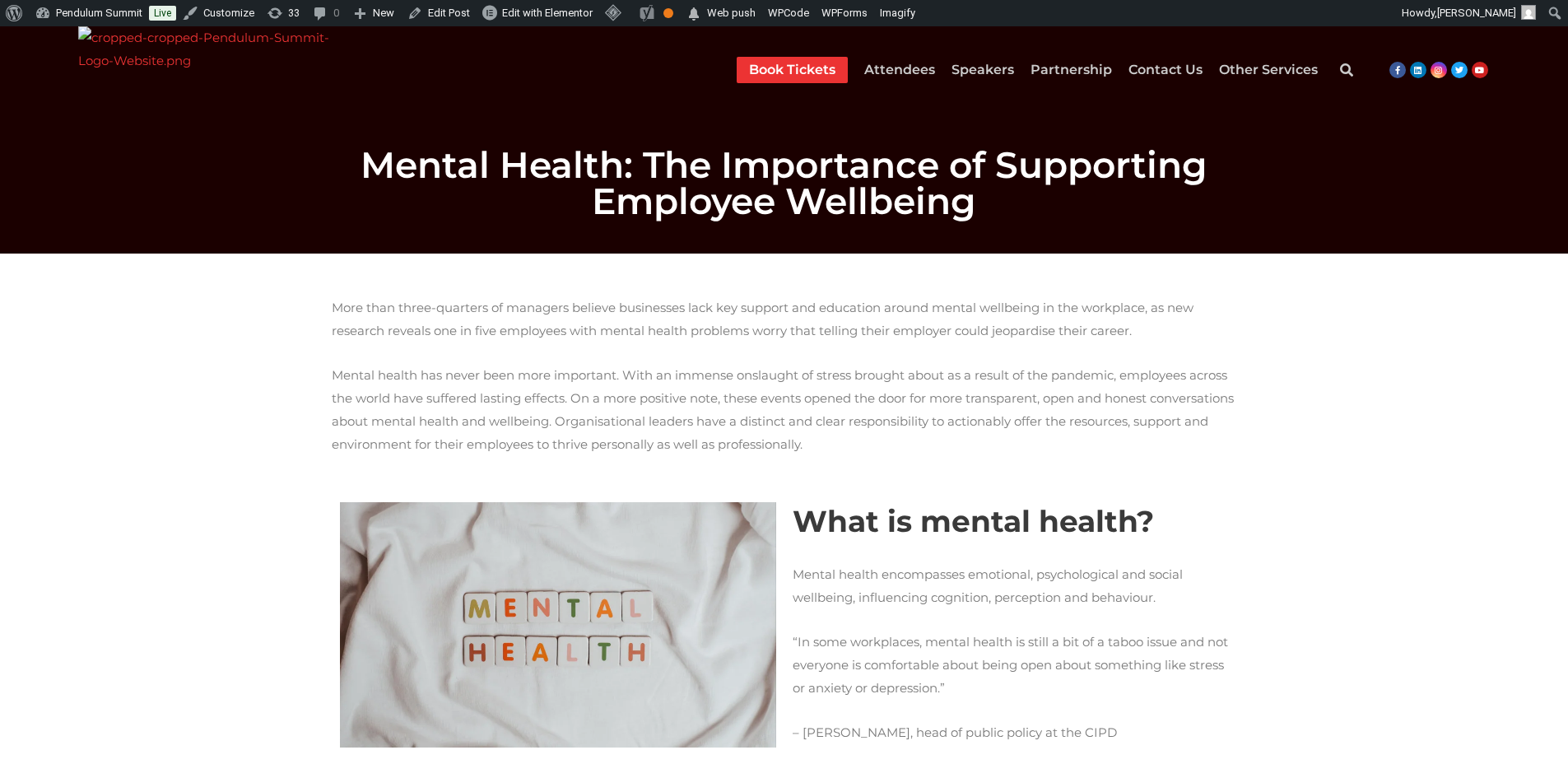
click at [349, 296] on p "More than three-quarters of managers believe businesses lack key support and ed…" at bounding box center [784, 319] width 905 height 46
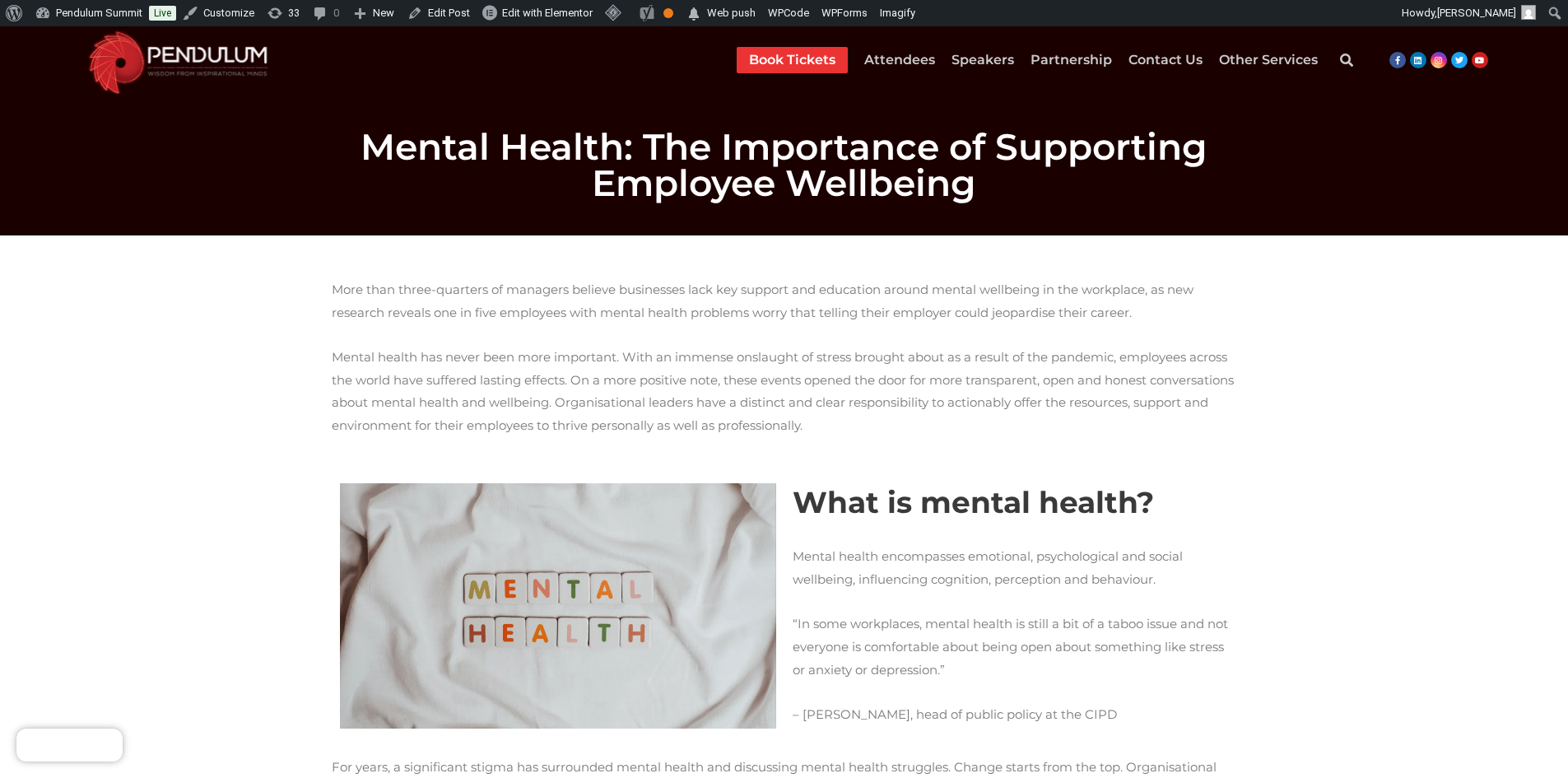
click at [344, 282] on span "More than three-quarters of managers believe businesses lack key support and ed…" at bounding box center [762, 301] width 862 height 39
click at [345, 287] on span "More than three-quarters of managers believe businesses lack key support and ed…" at bounding box center [762, 301] width 862 height 39
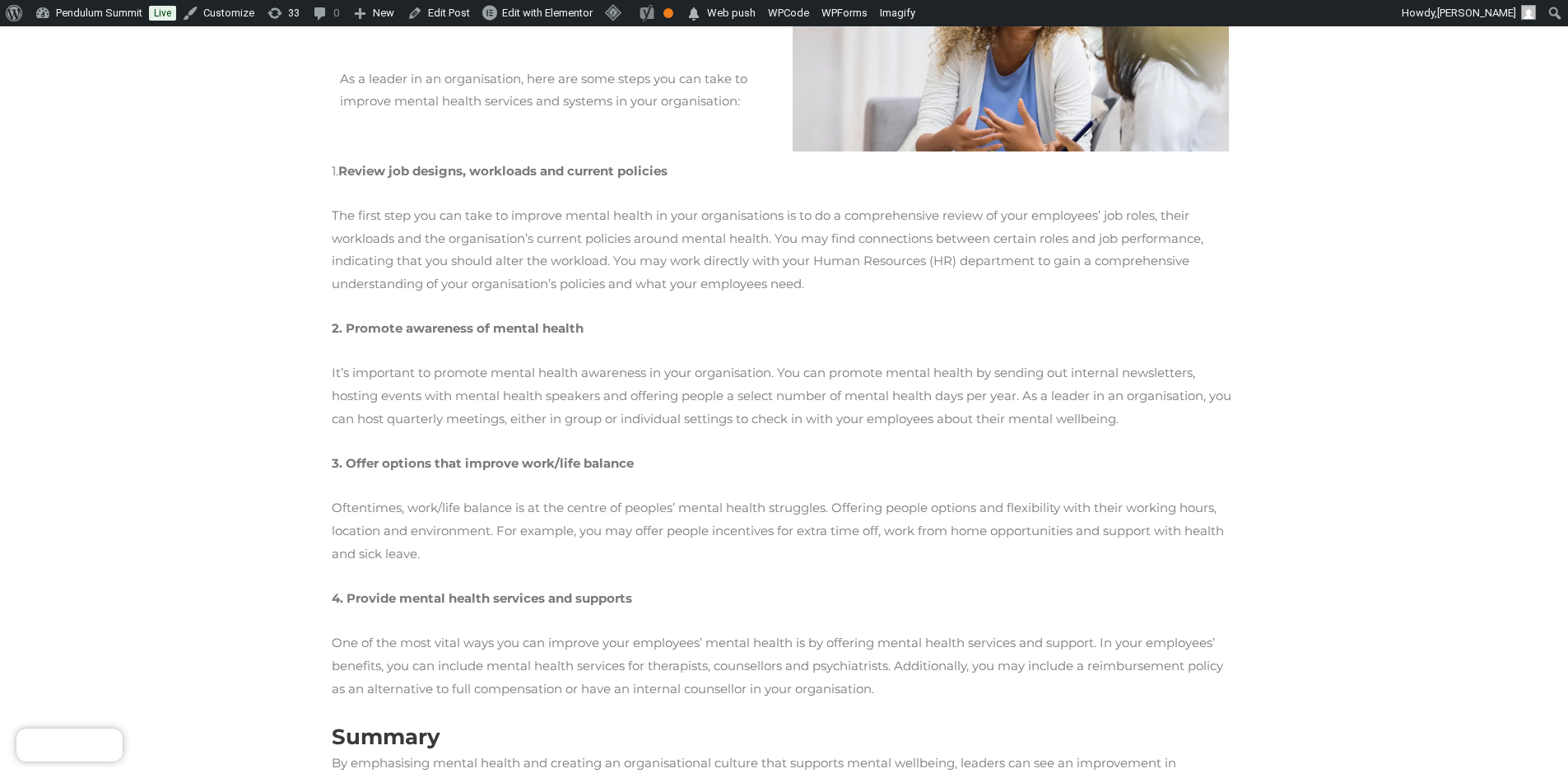
scroll to position [1354, 0]
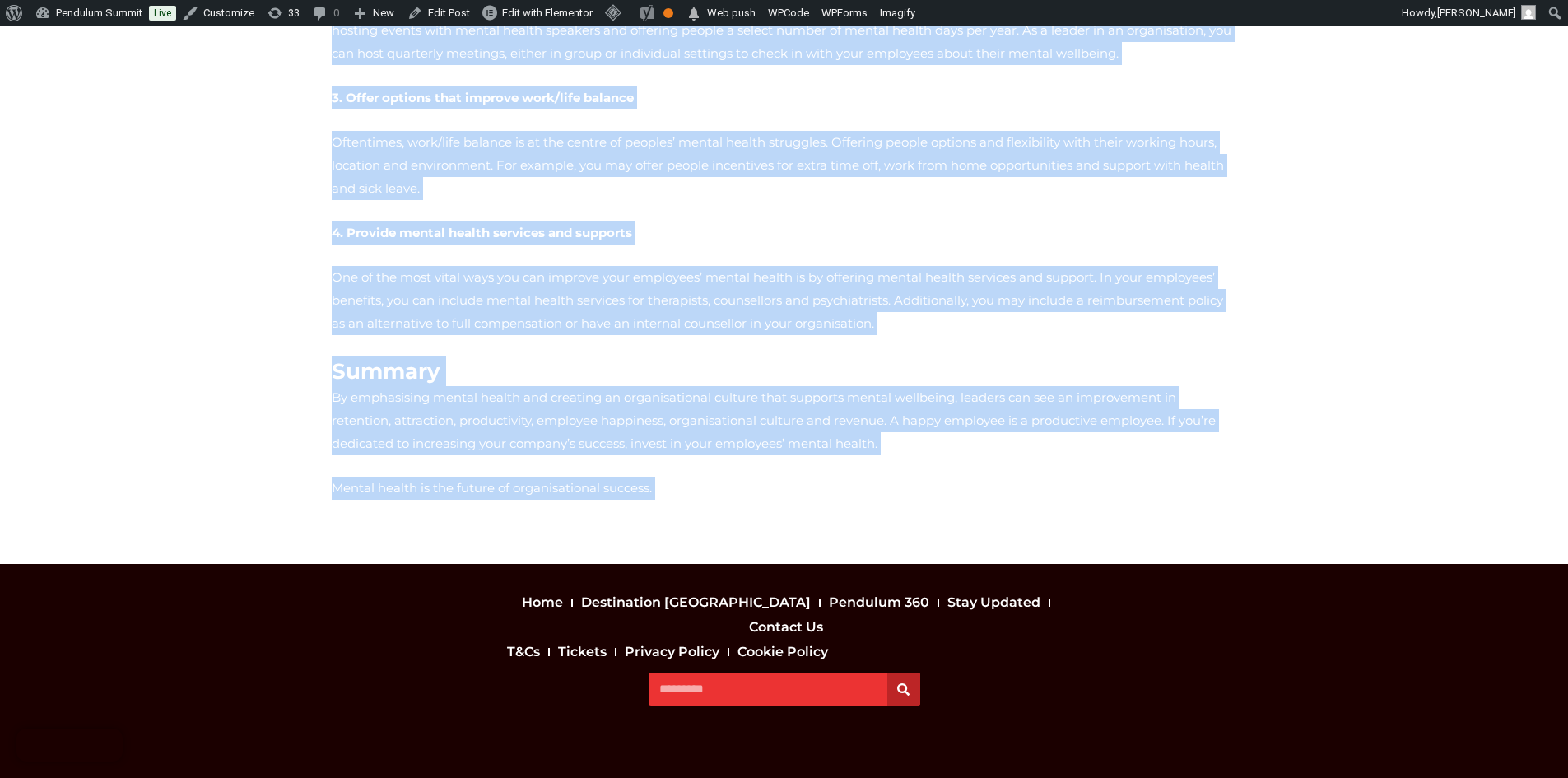
click at [625, 476] on p "Mental health is the future of organisational success." at bounding box center [784, 488] width 905 height 23
copy div "More than three-quarters of managers believe businesses lack key support and ed…"
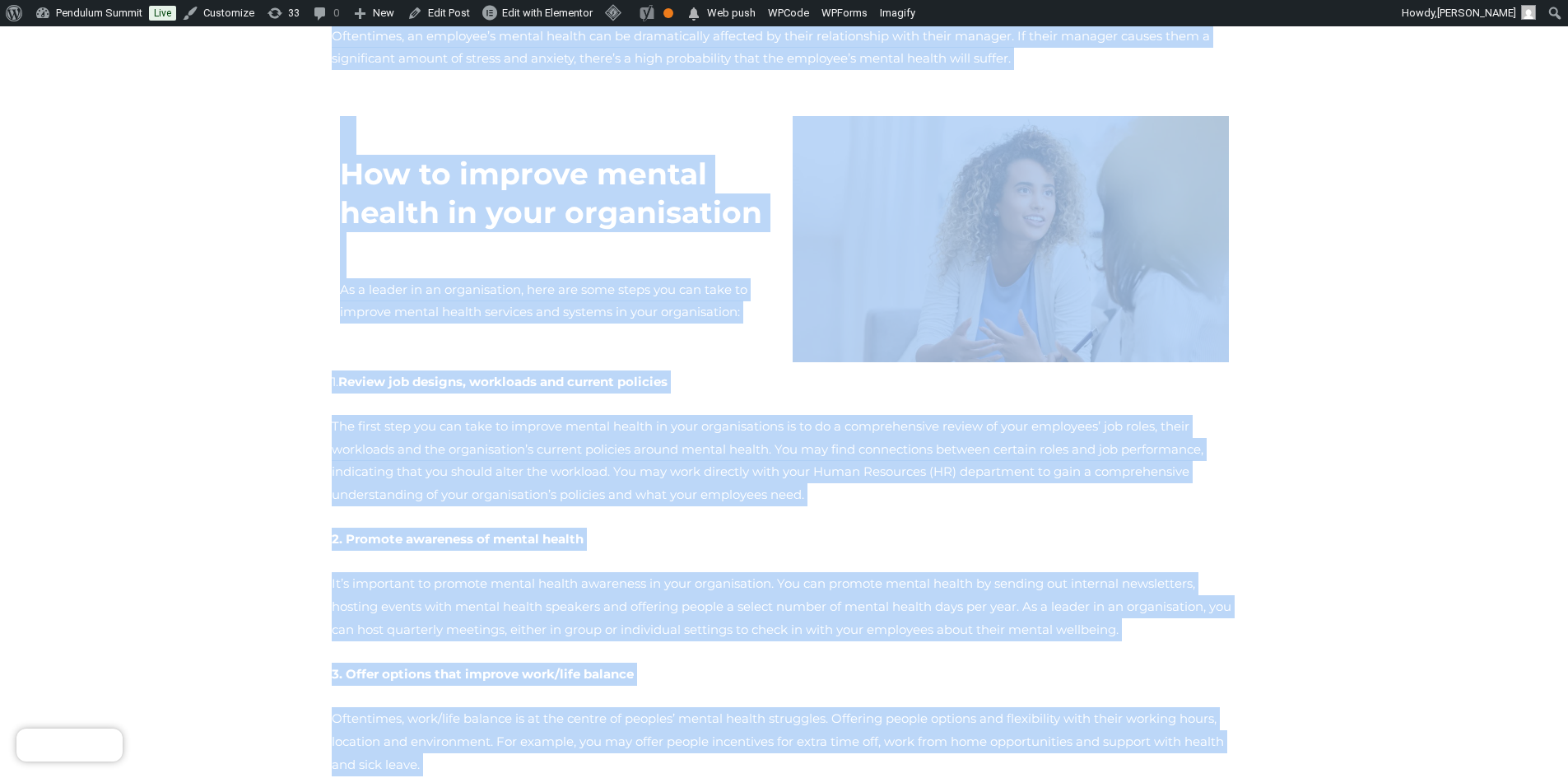
click at [777, 297] on div "How to improve mental health in your organisation As a leader in an organisatio…" at bounding box center [558, 239] width 453 height 262
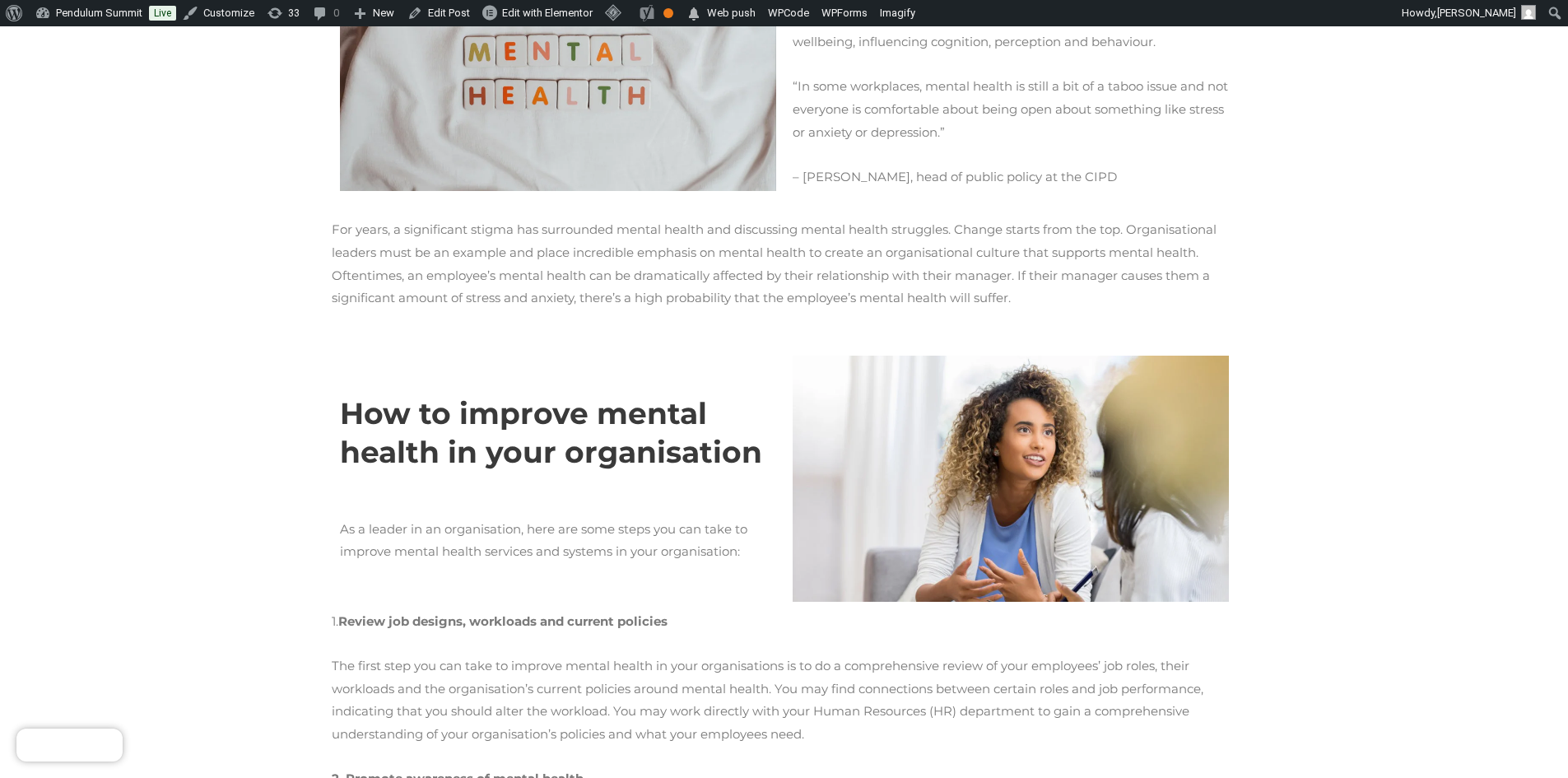
scroll to position [365, 0]
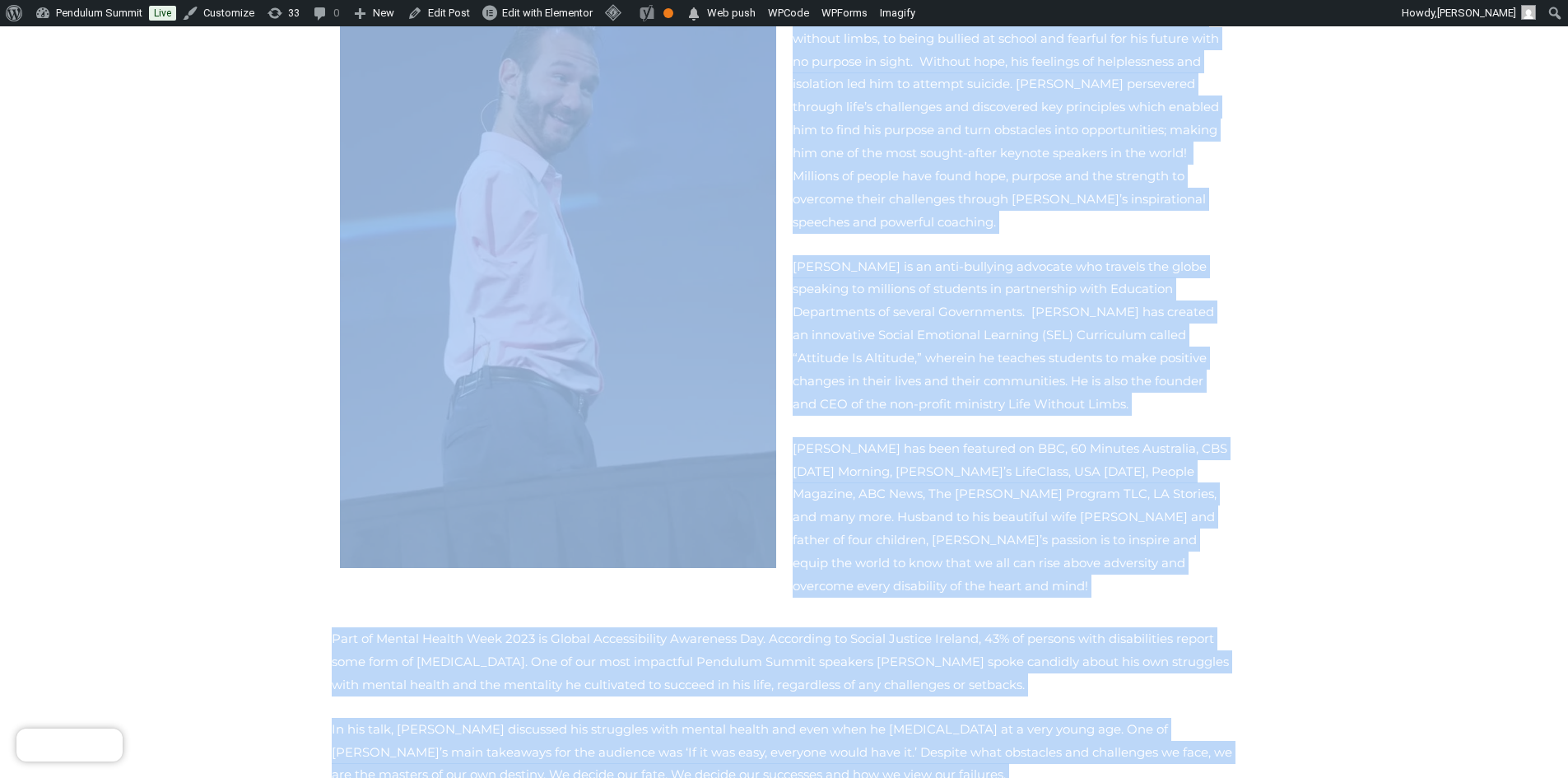
scroll to position [382, 0]
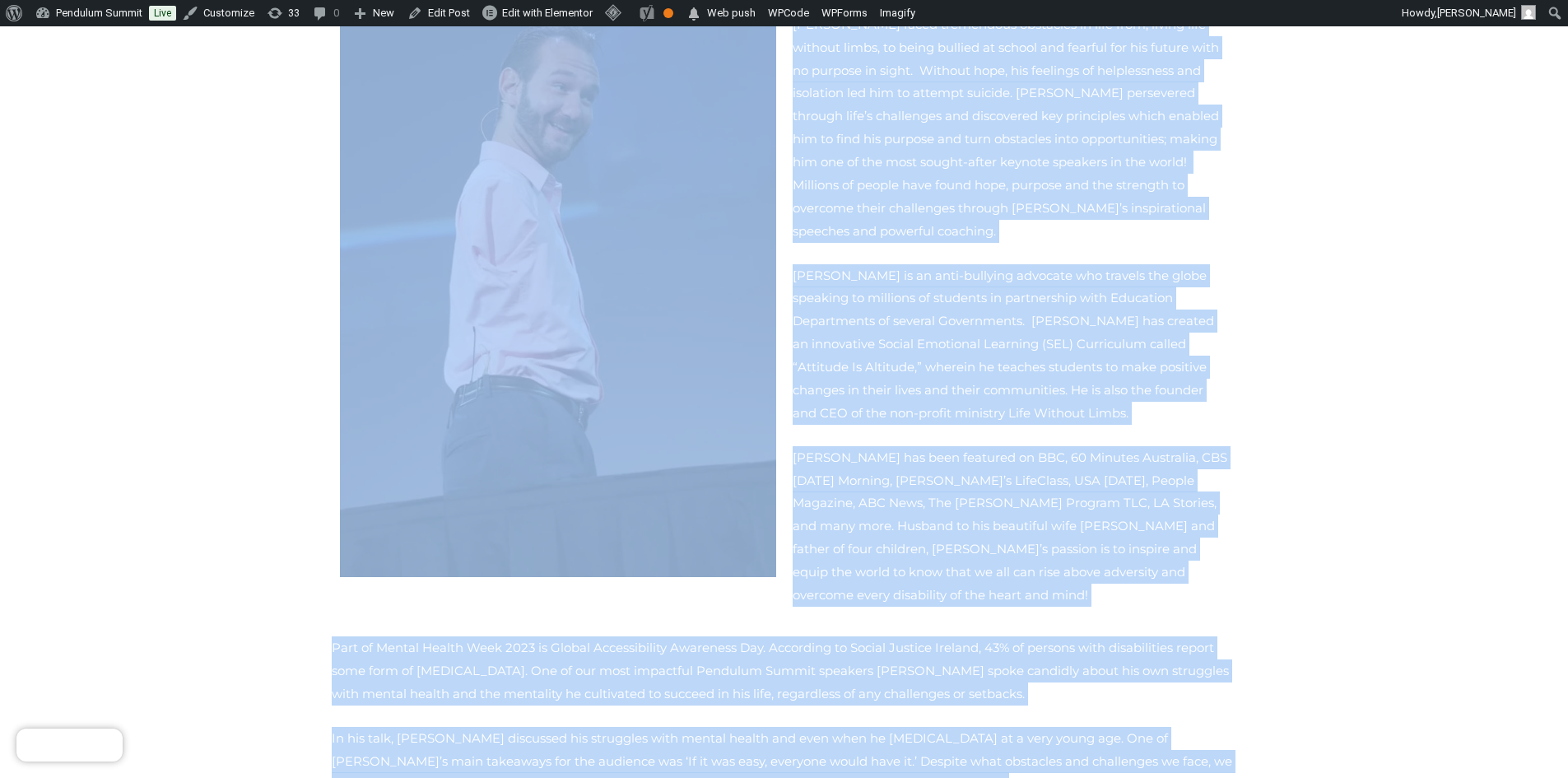
drag, startPoint x: 662, startPoint y: 479, endPoint x: 524, endPoint y: 356, distance: 184.9
click at [524, 356] on div "[PERSON_NAME] (“[PERSON_NAME]”) is an [DEMOGRAPHIC_DATA] born without arms or l…" at bounding box center [785, 496] width 922 height 1182
copy div "Lore Ipsumdo (“sit-am-conse”) ad el Seddoeiusm-Temporin utla etdolor magn al en…"
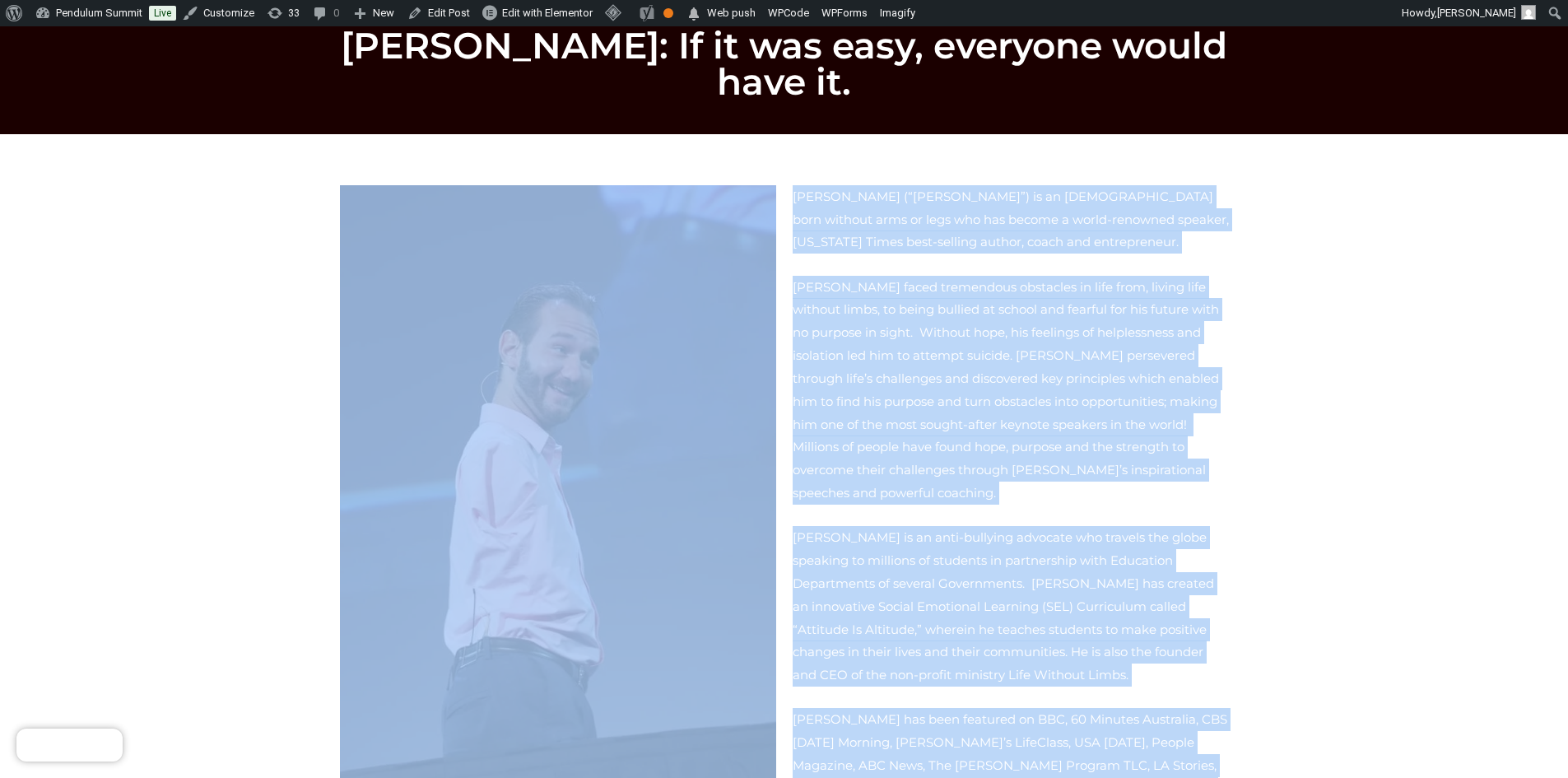
scroll to position [35, 0]
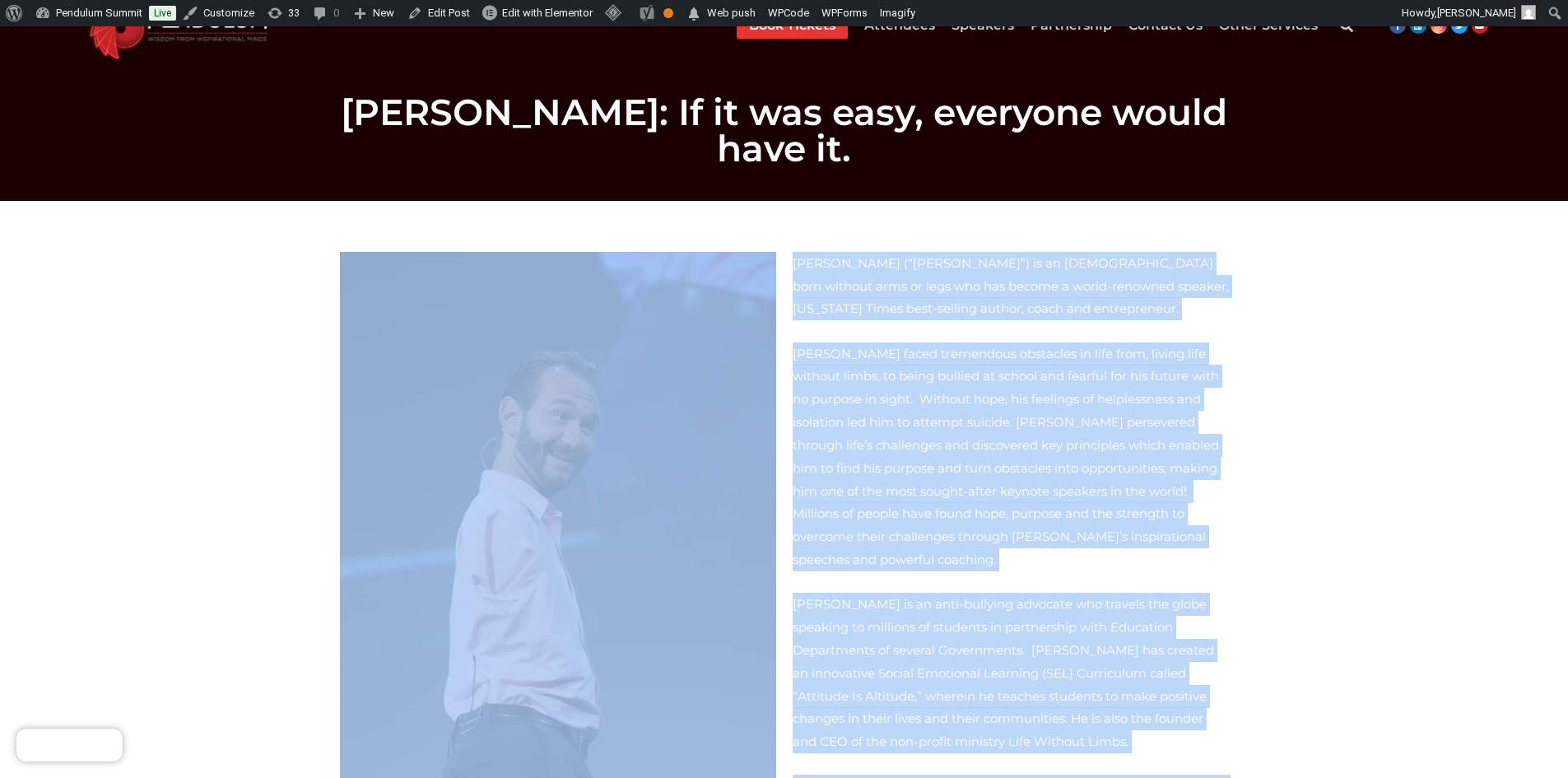
click at [989, 605] on p "[PERSON_NAME] is an anti-bullying advocate who travels the globe speaking to mi…" at bounding box center [1011, 673] width 436 height 161
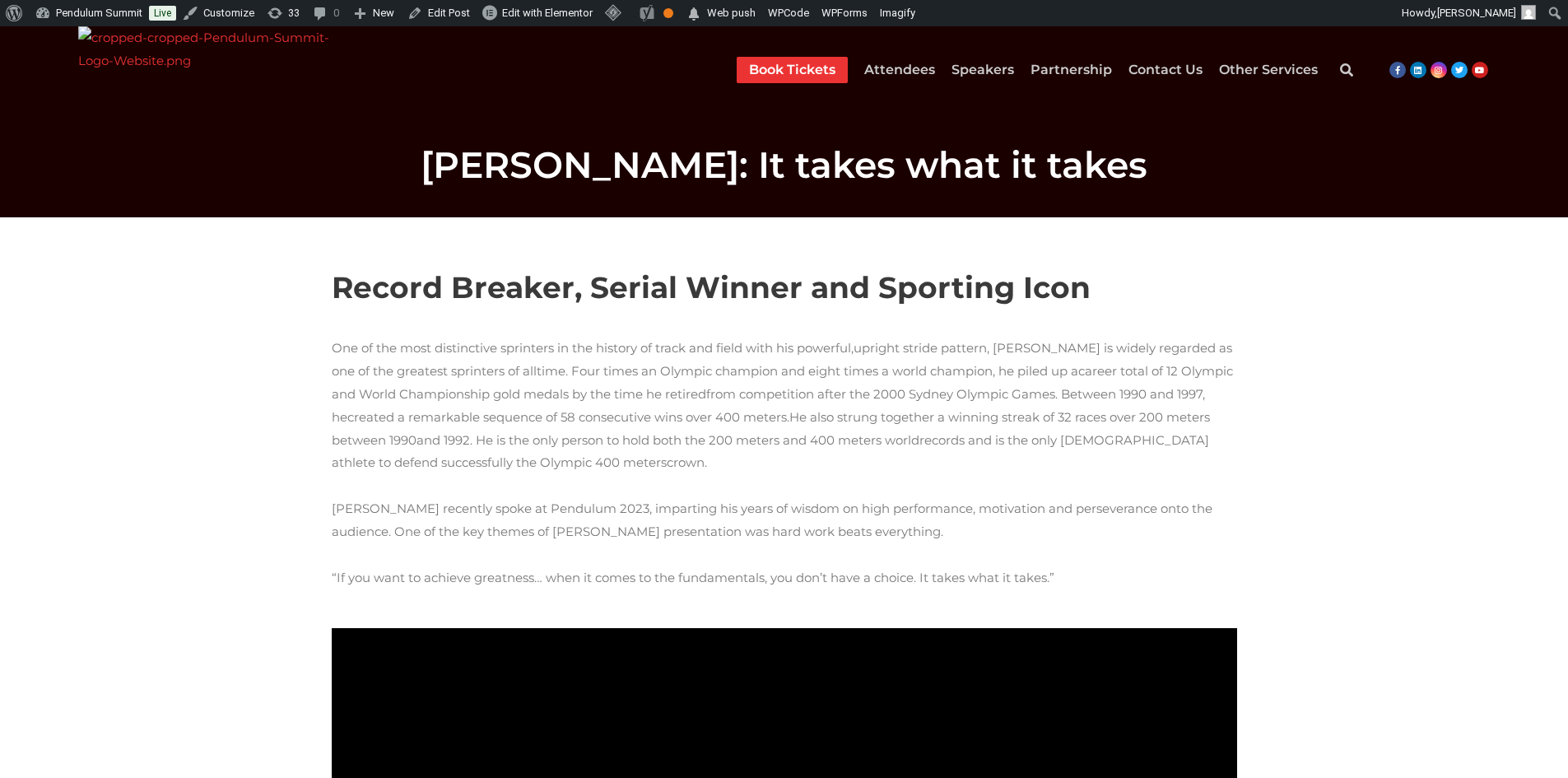
click at [366, 284] on span "Record Breaker, Serial Winner and Sporting Icon" at bounding box center [711, 287] width 759 height 36
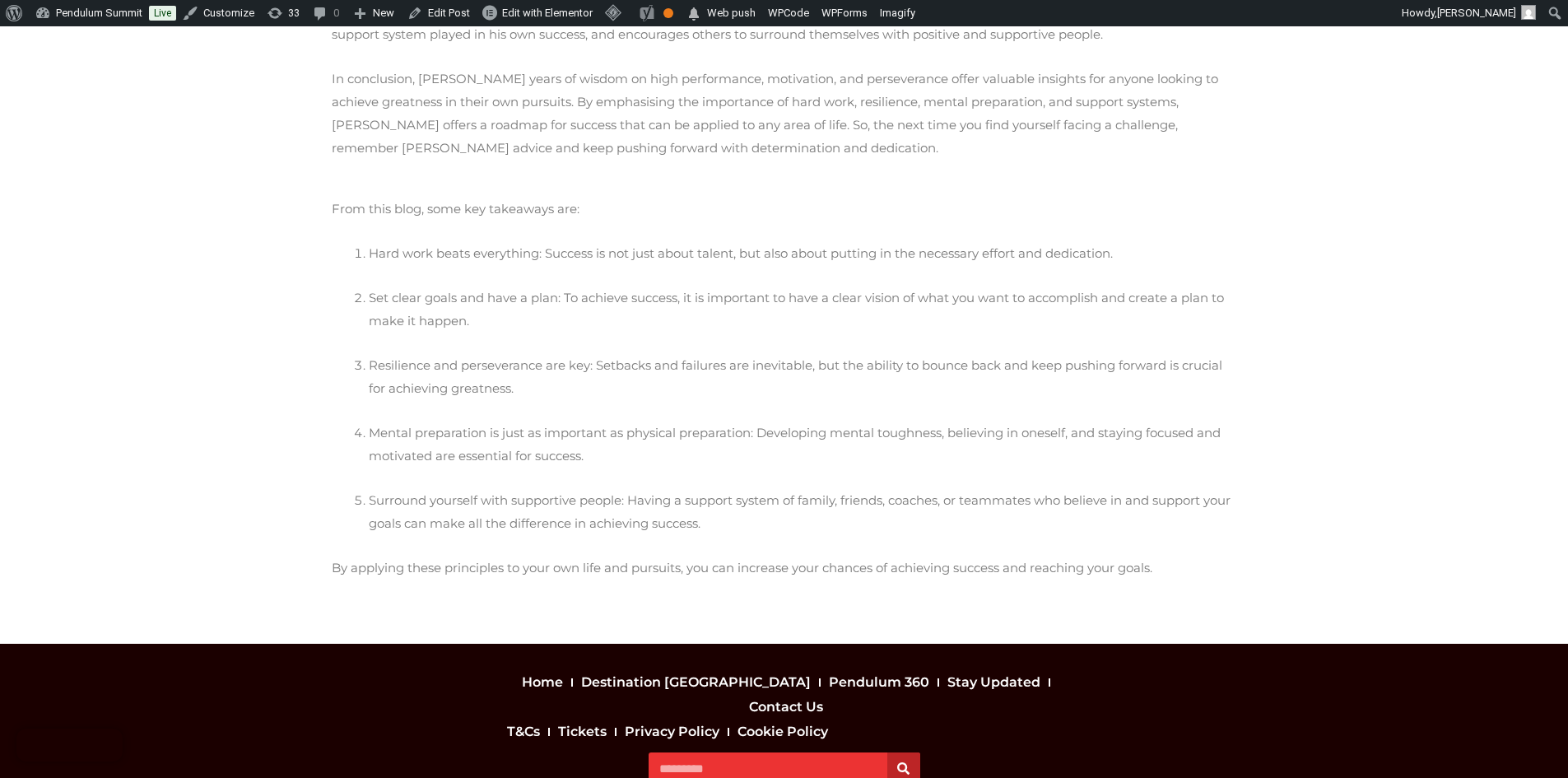
scroll to position [1396, 0]
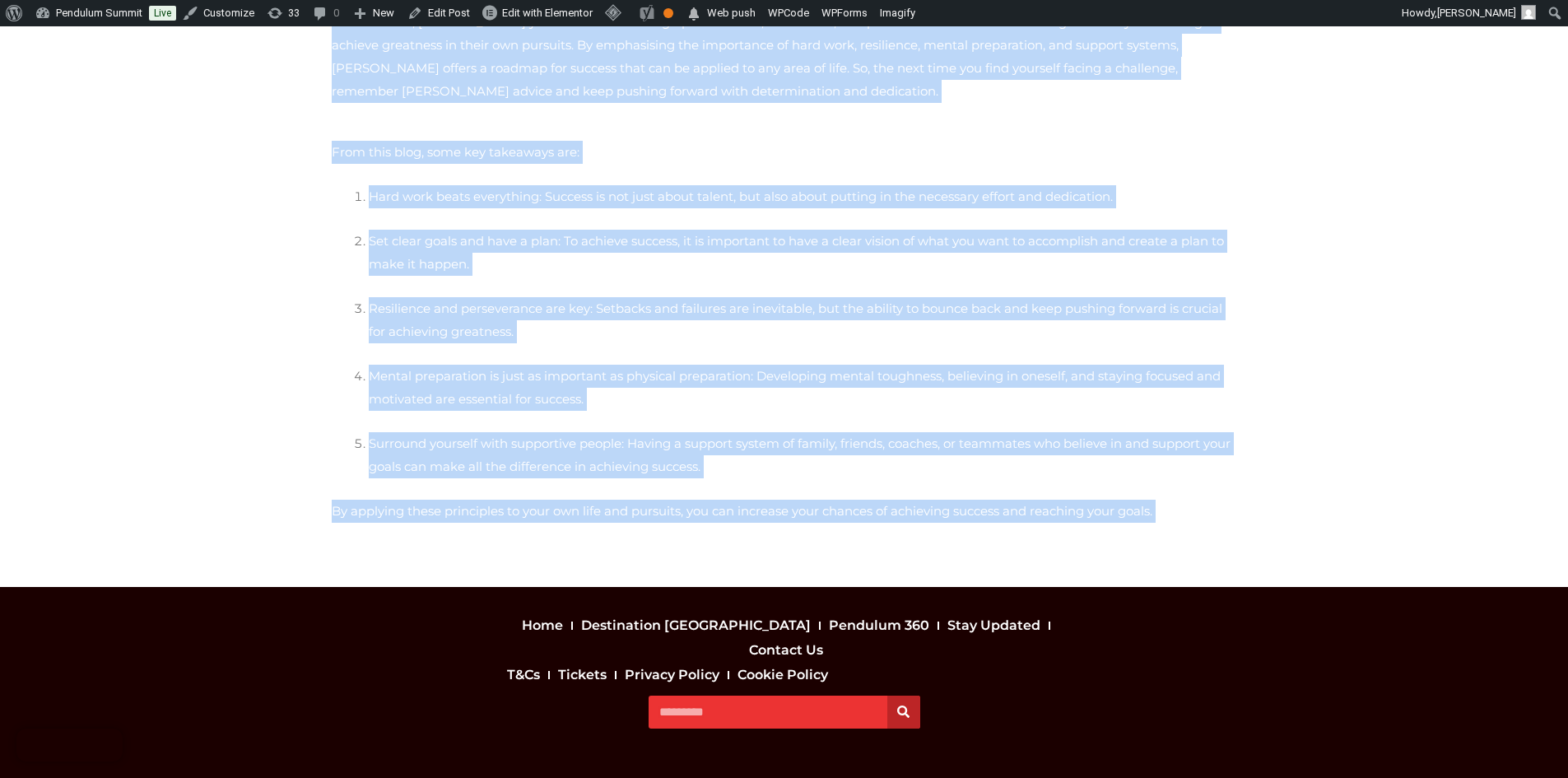
click at [1085, 500] on p "By applying these principles to your own life and pursuits, you can increase yo…" at bounding box center [784, 511] width 905 height 23
copy div "Loremi Dolorsi, Ametco Adipis eli Seddoeiu Temp Inc ut lab etdo magnaaliqua eni…"
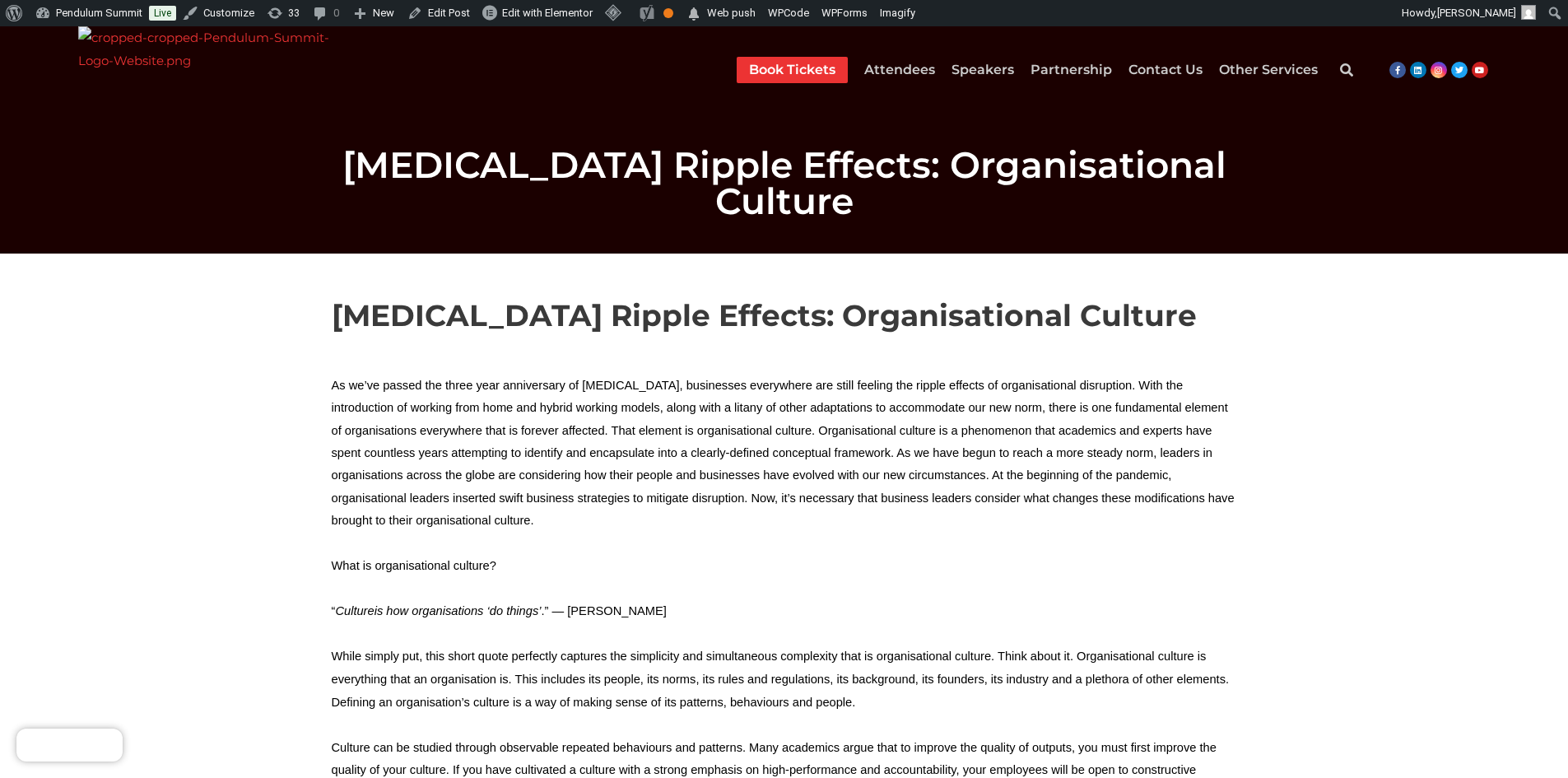
click at [375, 296] on h2 "[MEDICAL_DATA] Ripple Effects: Organisational Culture" at bounding box center [784, 315] width 905 height 39
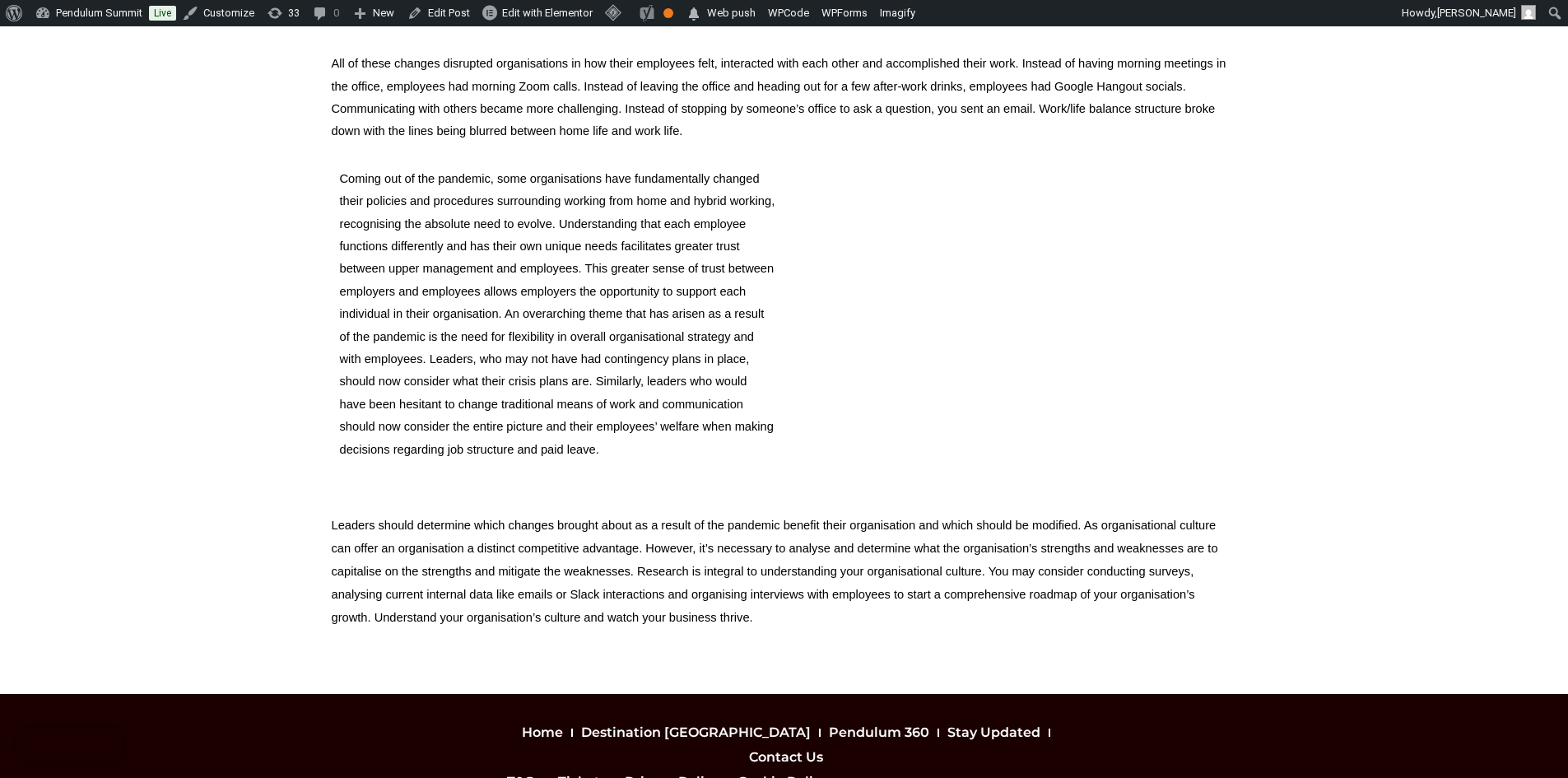
scroll to position [1263, 0]
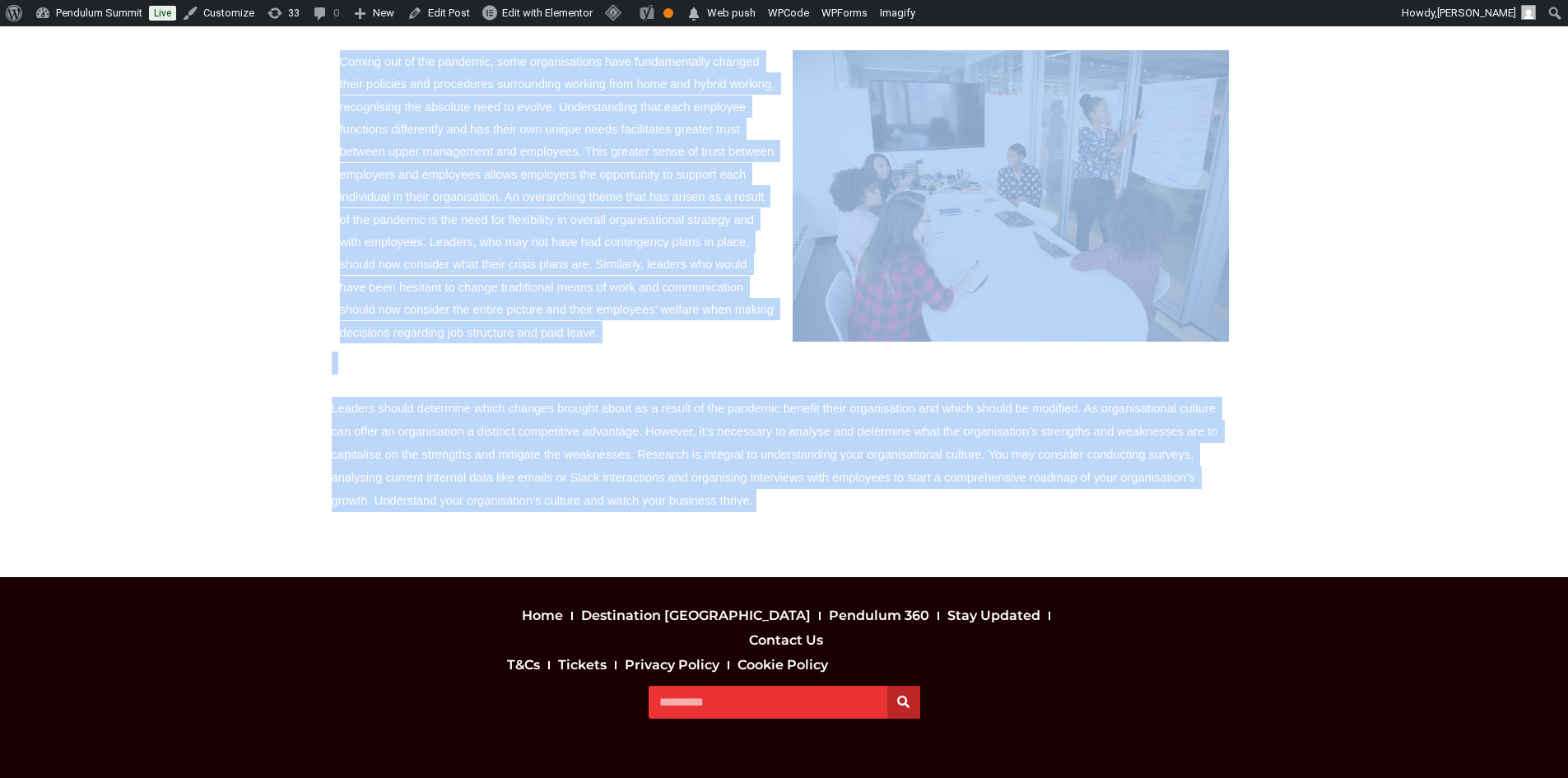
click at [769, 462] on p "Leaders should determine which changes brought about as a result of the pandemi…" at bounding box center [784, 454] width 905 height 116
copy div "LOREM-32 Ipsumd Sitamet: Consecteturadi Elitsed Do ei’te incidi utl etdol magn …"
click at [1001, 210] on img at bounding box center [1011, 196] width 436 height 292
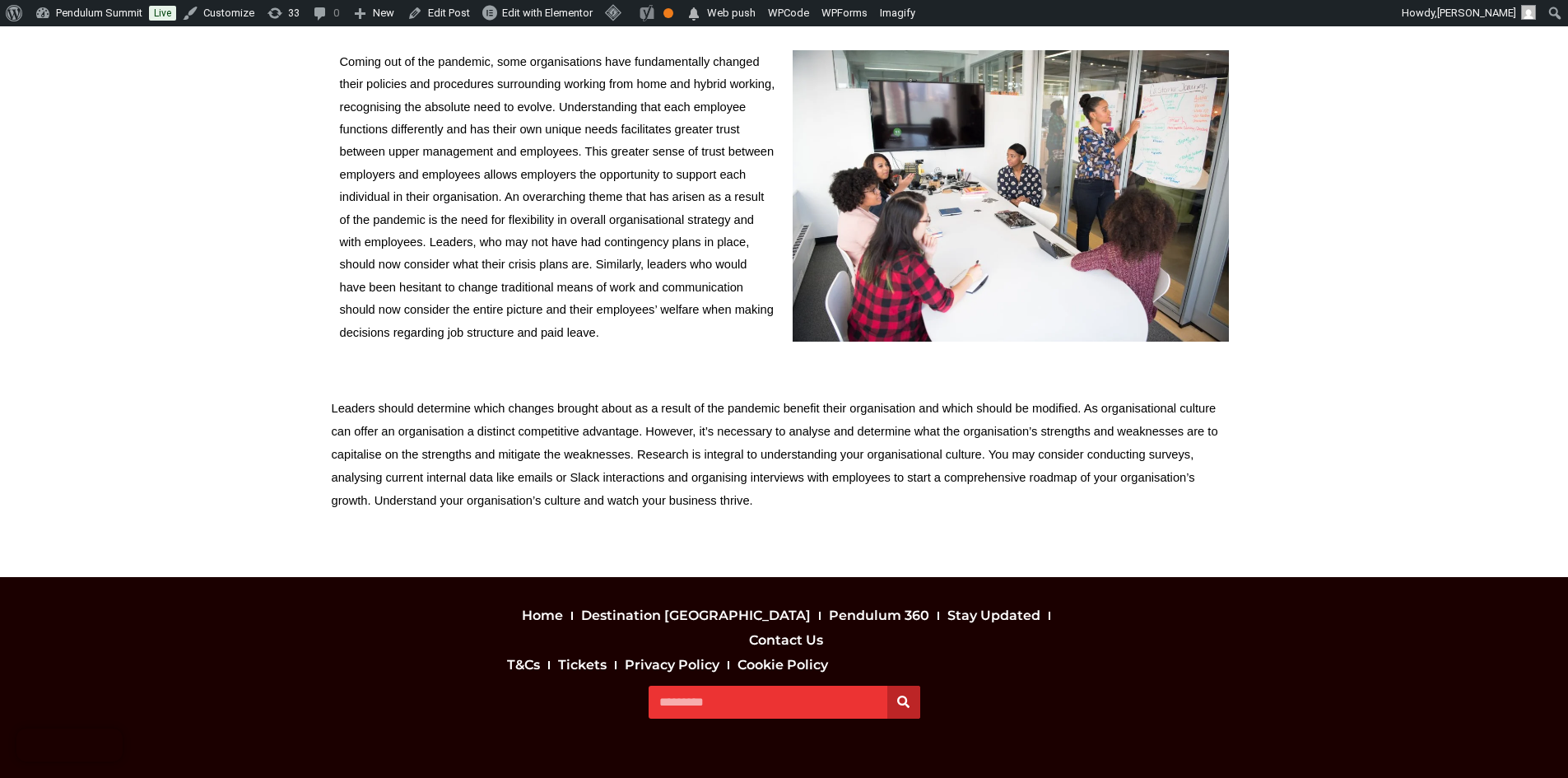
scroll to position [770, 0]
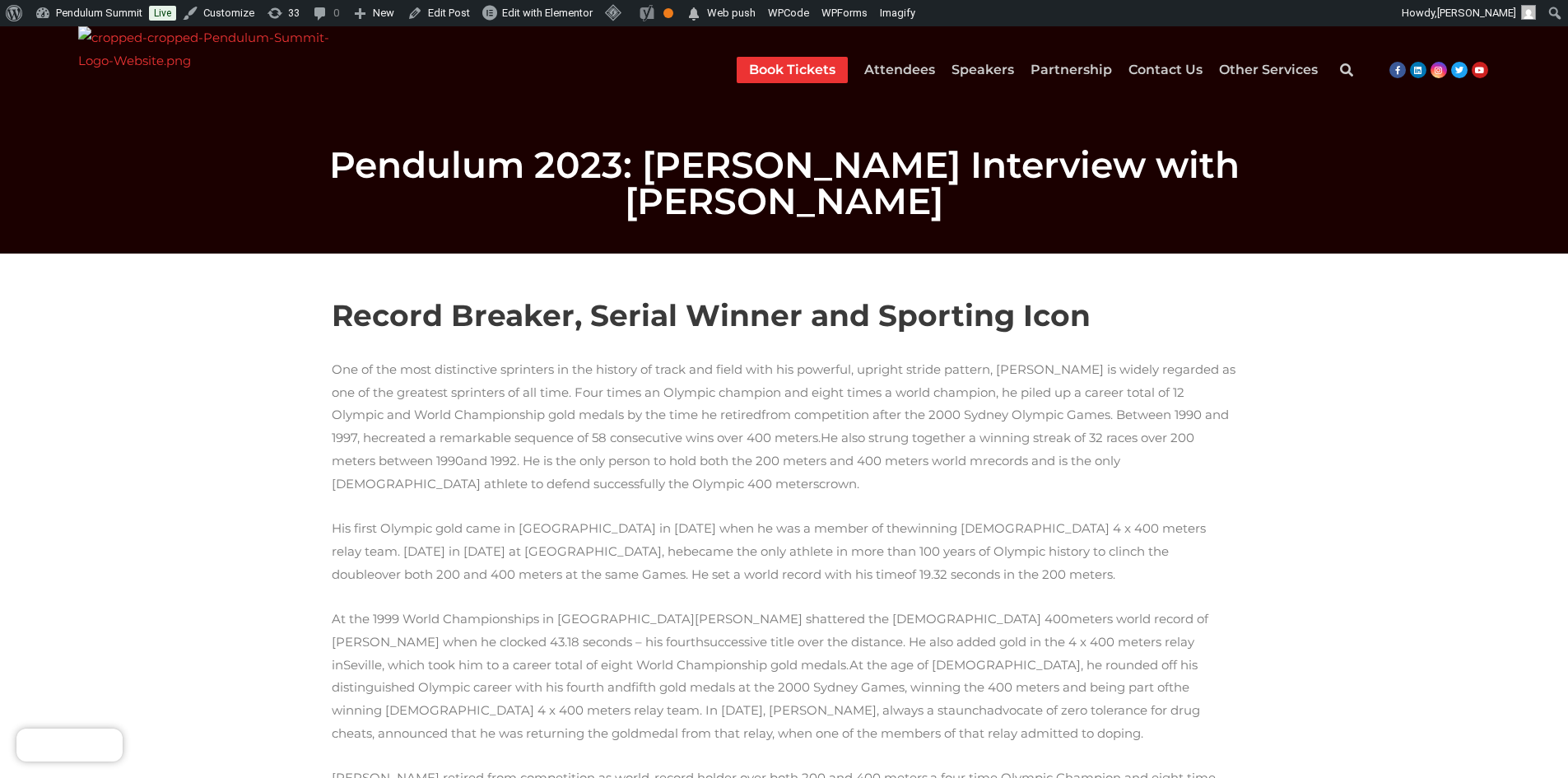
click at [396, 321] on div "Record Breaker, Serial Winner and Sporting Icon" at bounding box center [784, 327] width 905 height 62
click at [396, 335] on div at bounding box center [784, 346] width 905 height 23
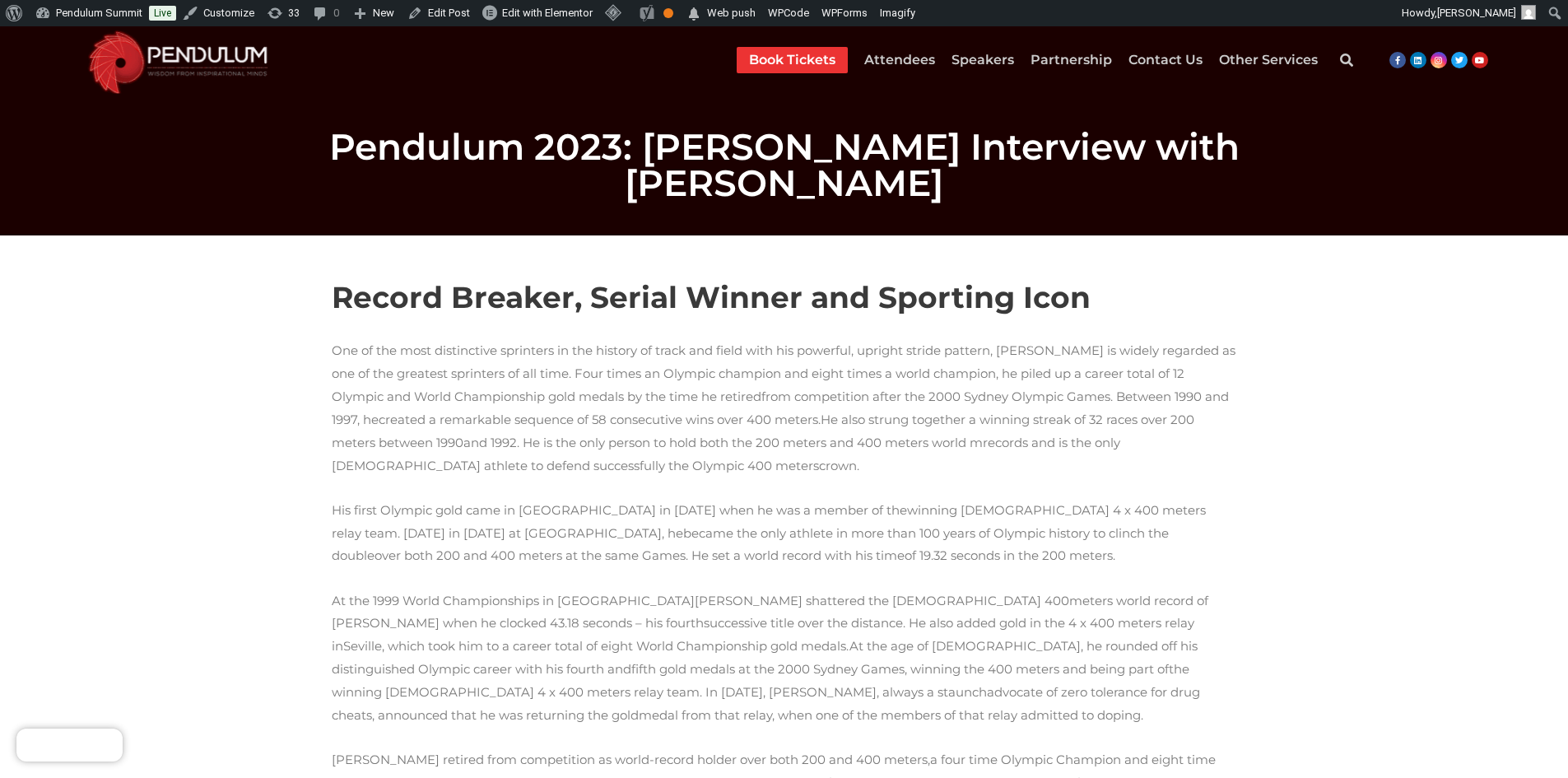
click at [412, 292] on h2 "Record Breaker, Serial Winner and Sporting Icon" at bounding box center [784, 297] width 905 height 39
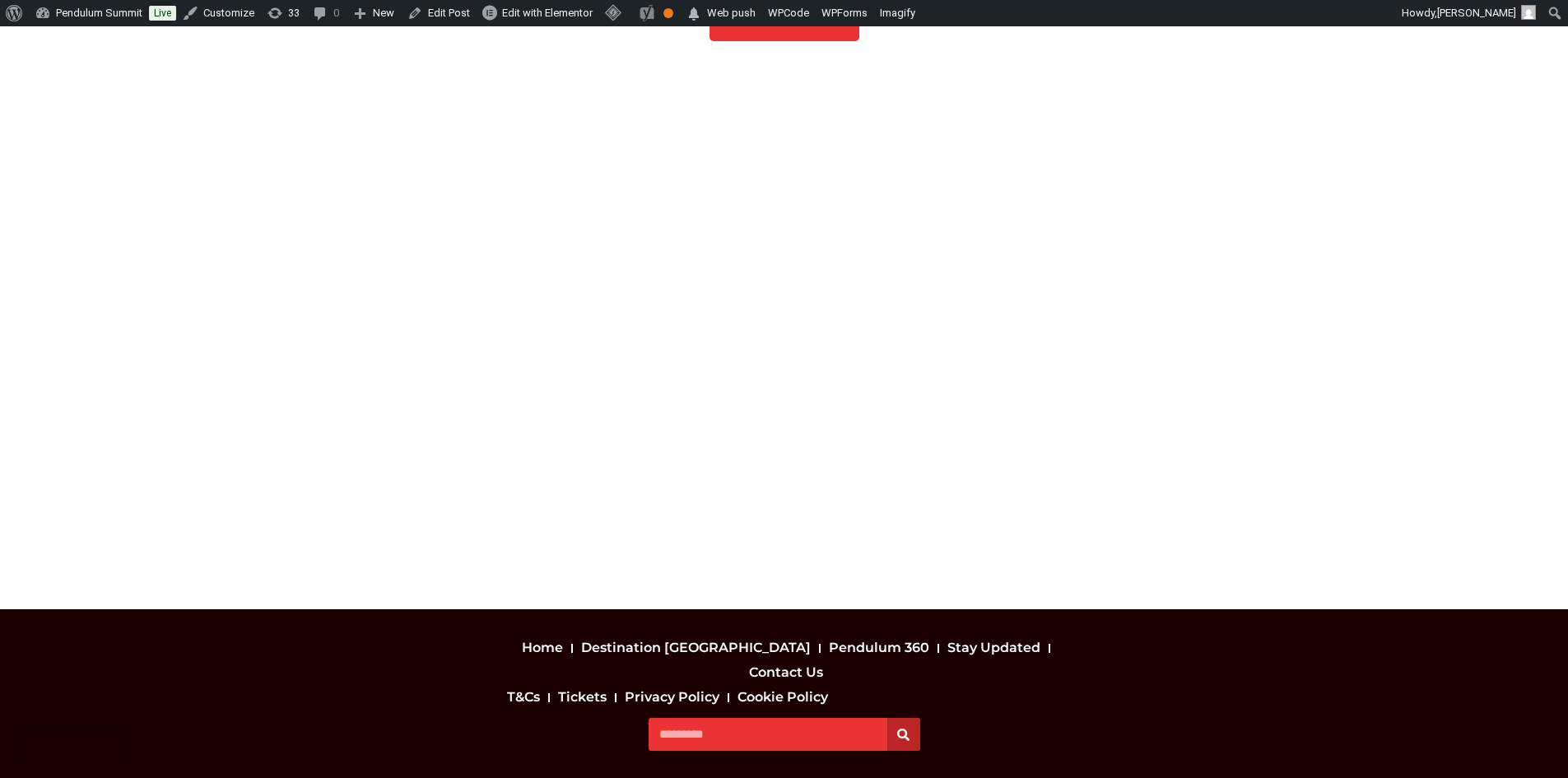
scroll to position [892, 0]
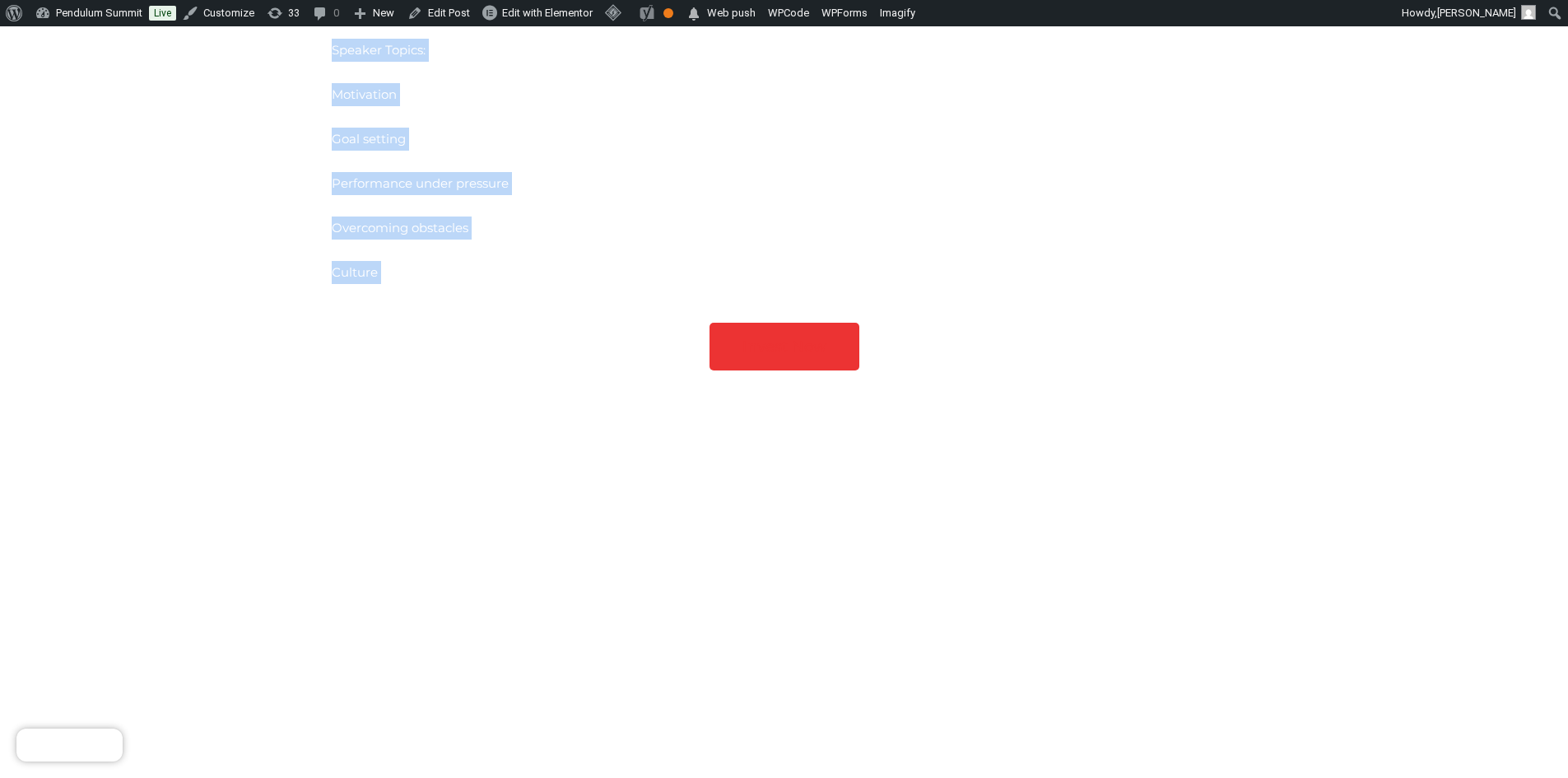
click at [375, 261] on p "Culture" at bounding box center [784, 273] width 905 height 23
copy div "Record Breaker, Serial Winner and Sporting Icon One of the most distinctive spr…"
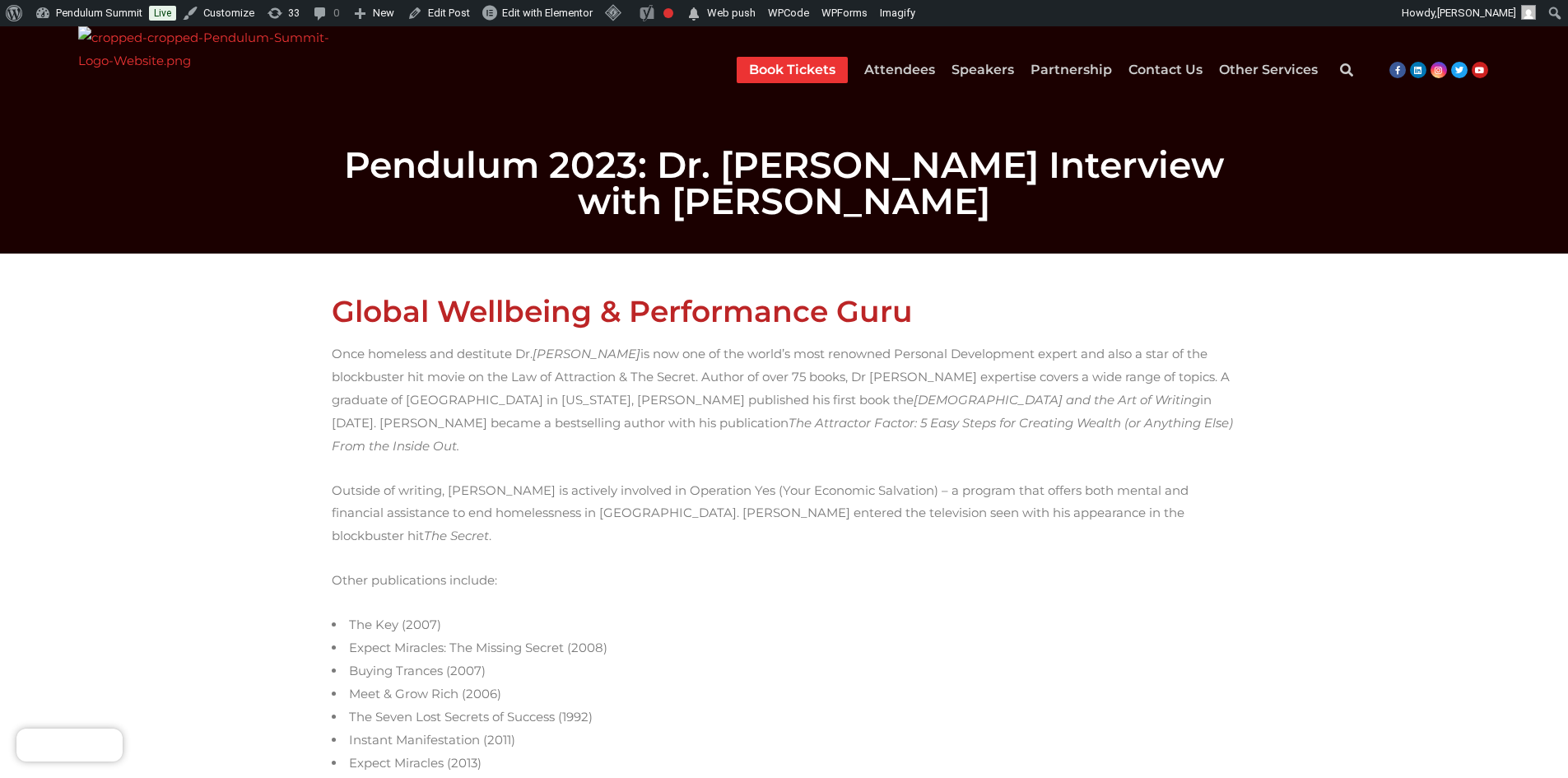
click at [370, 302] on h2 "Global Wellbeing & Performance Guru" at bounding box center [784, 310] width 905 height 30
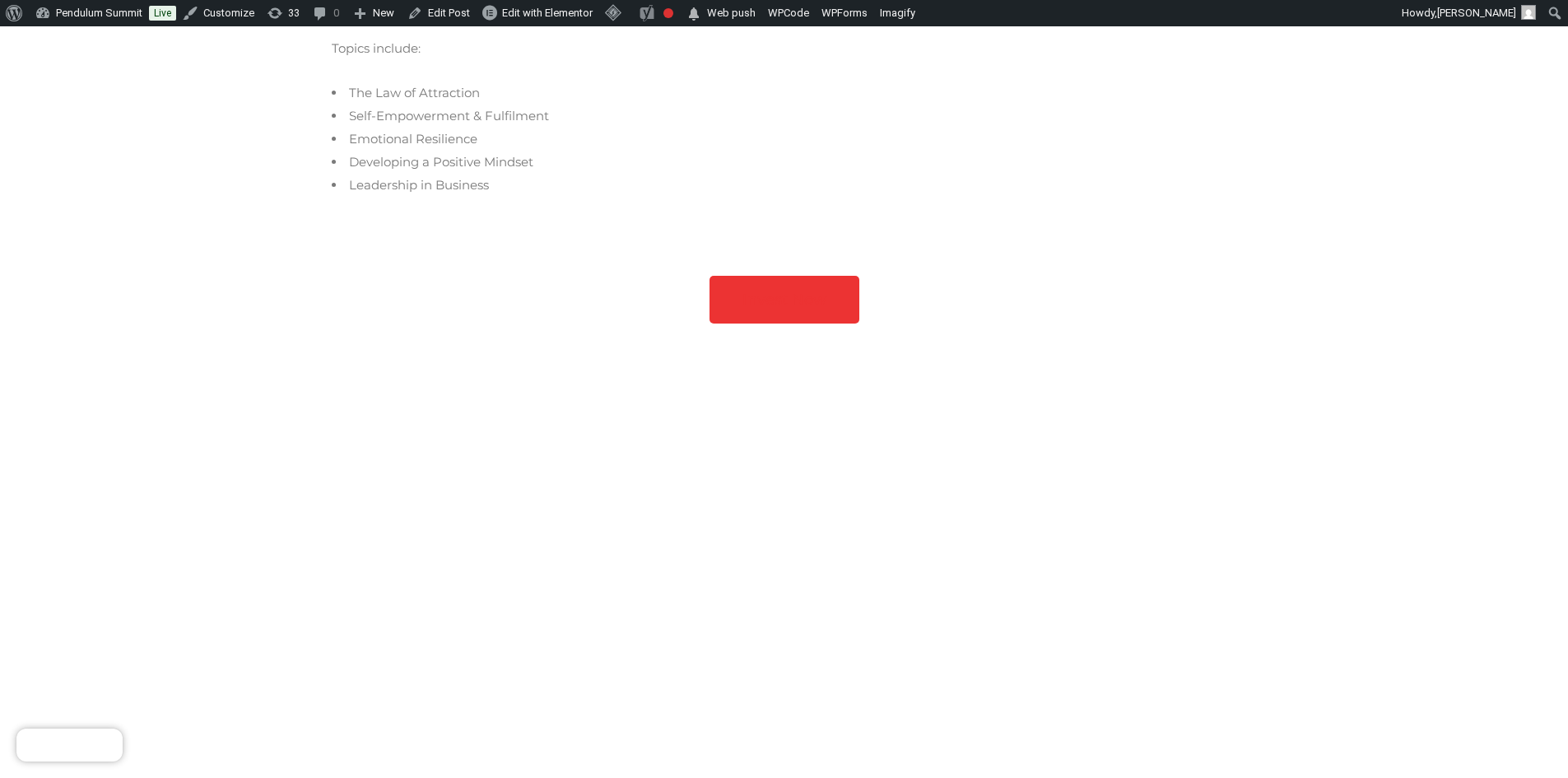
scroll to position [594, 0]
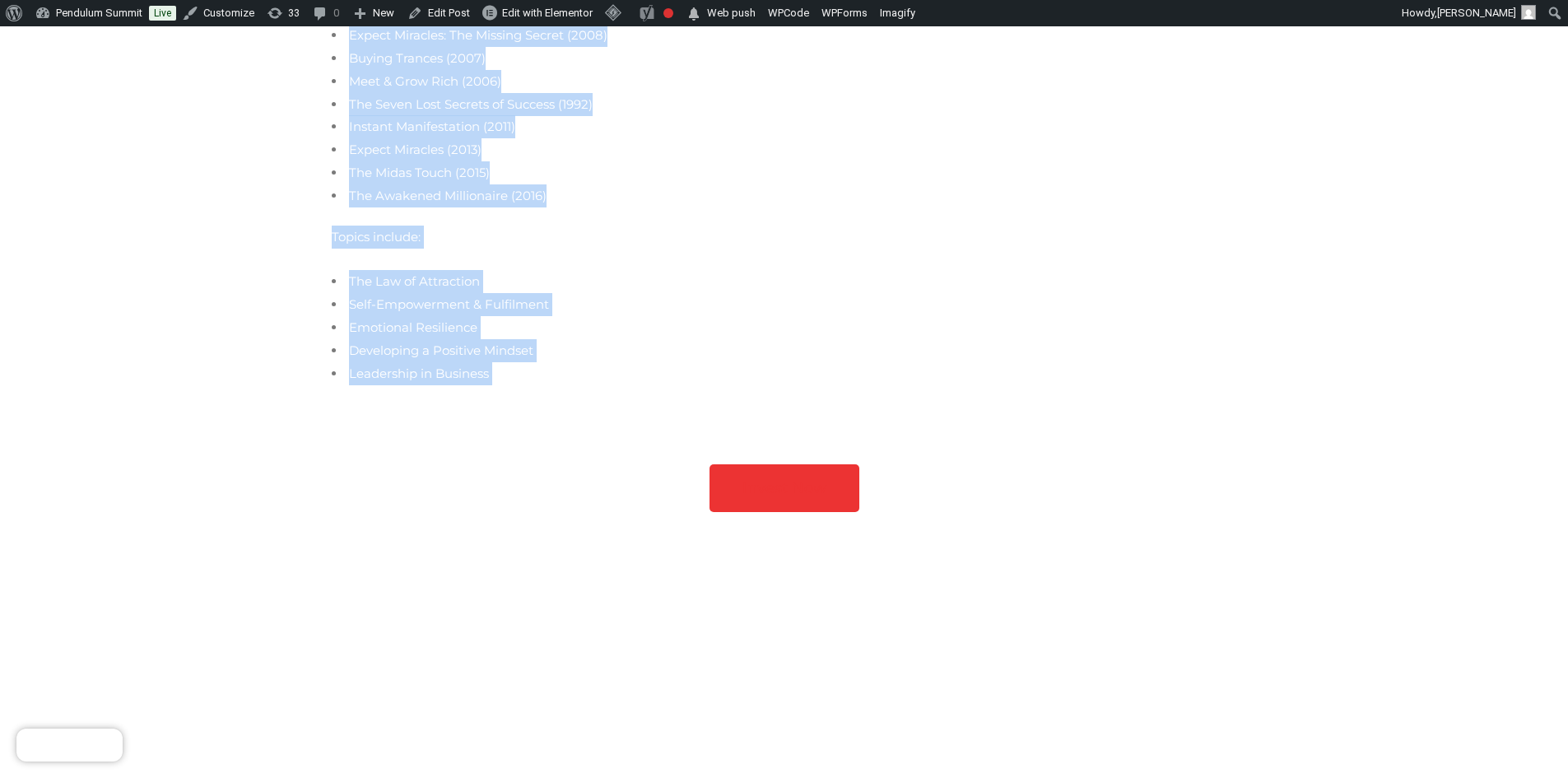
click at [498, 363] on li "Leadership in Business" at bounding box center [784, 374] width 905 height 23
copy div "Global Wellbeing & Performance Guru Once homeless and destitute Dr. Joe Vitale …"
click at [577, 316] on li "Emotional Resilience" at bounding box center [784, 328] width 905 height 23
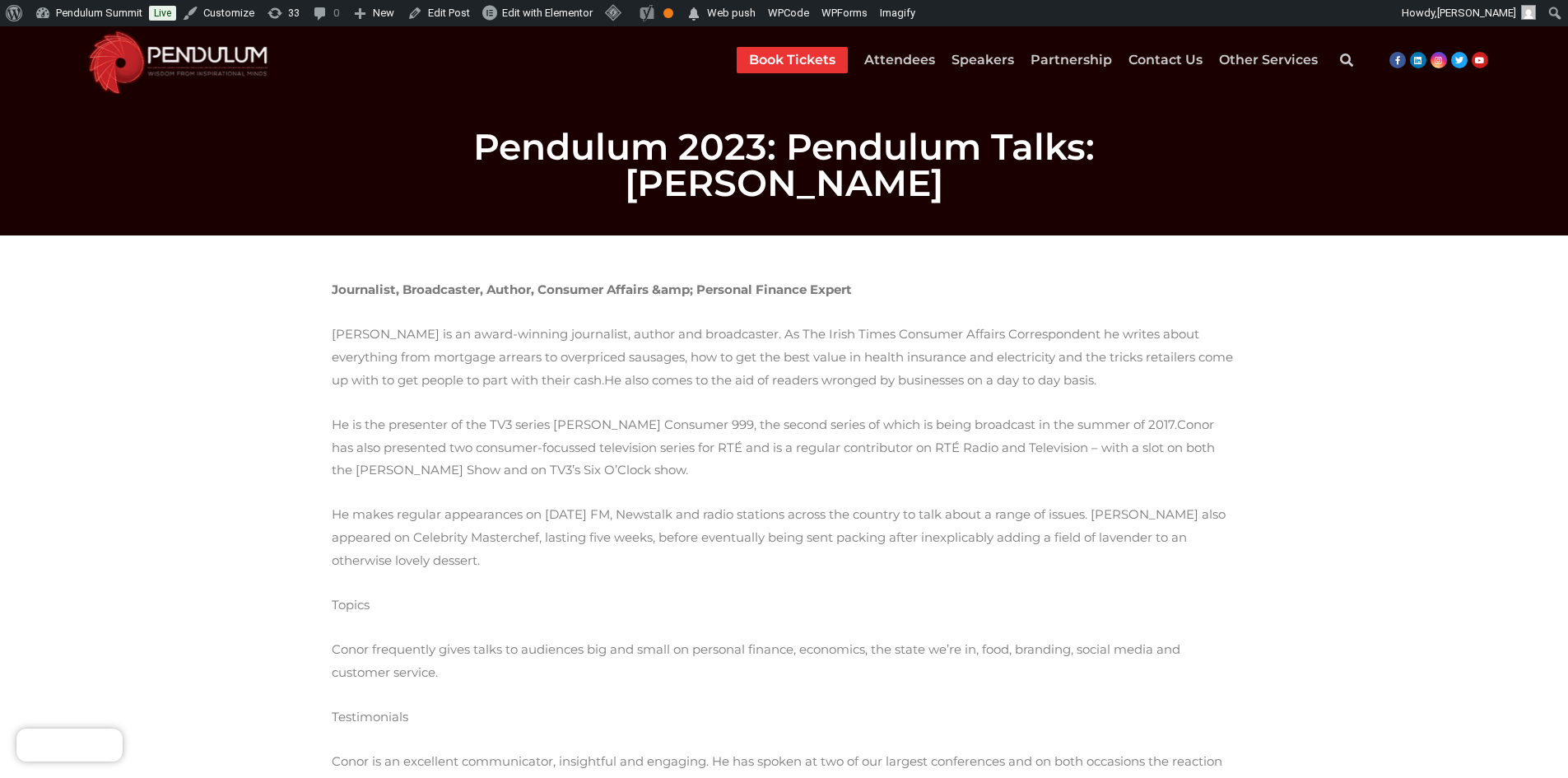
click at [327, 270] on div "Journalist, Broadcaster, Author, Consumer Affairs &amp; Personal Finance Expert…" at bounding box center [785, 627] width 922 height 715
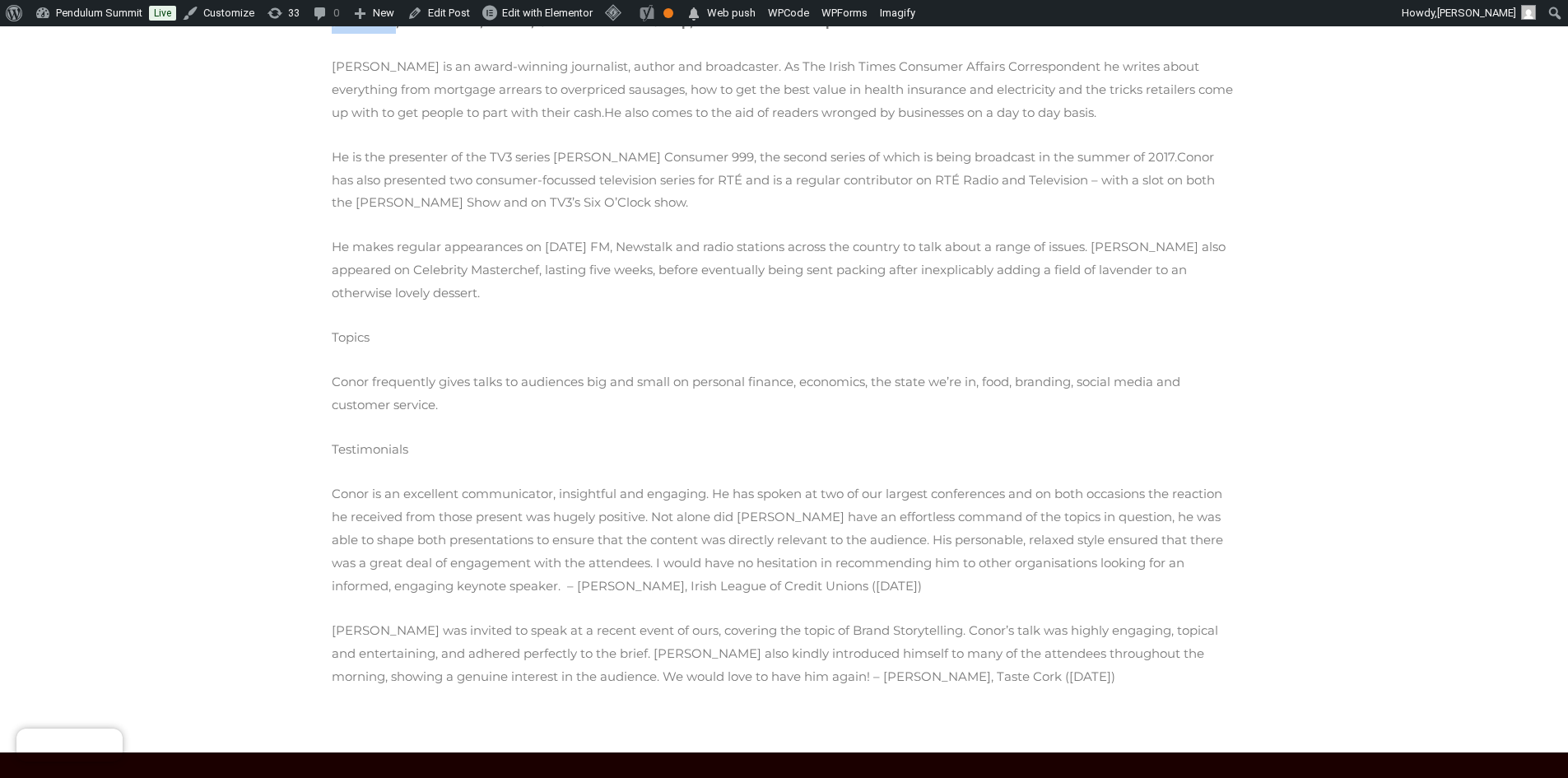
scroll to position [397, 0]
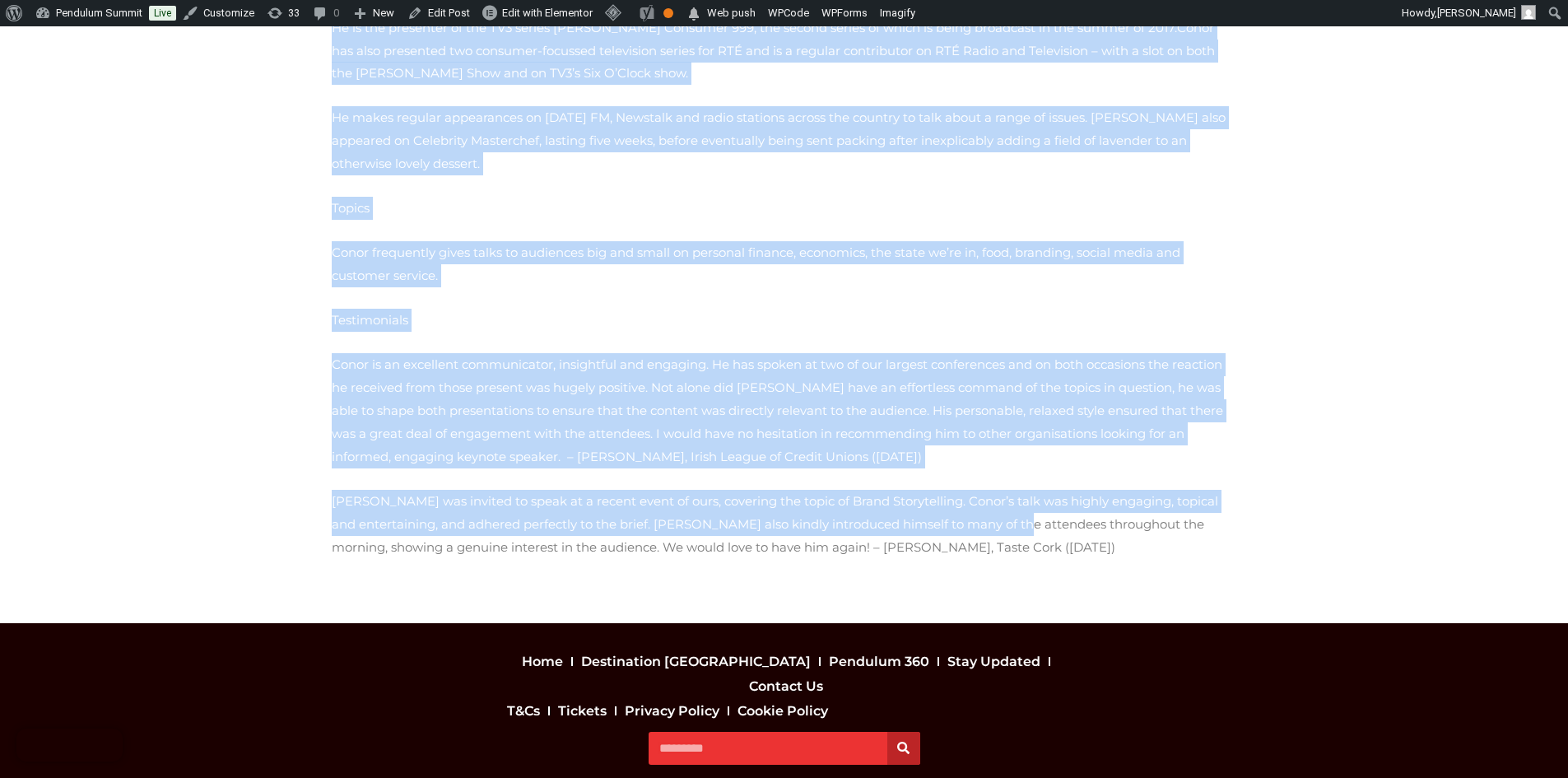
click at [805, 490] on p "Conor Pope was invited to speak at a recent event of ours, covering the topic o…" at bounding box center [784, 524] width 905 height 69
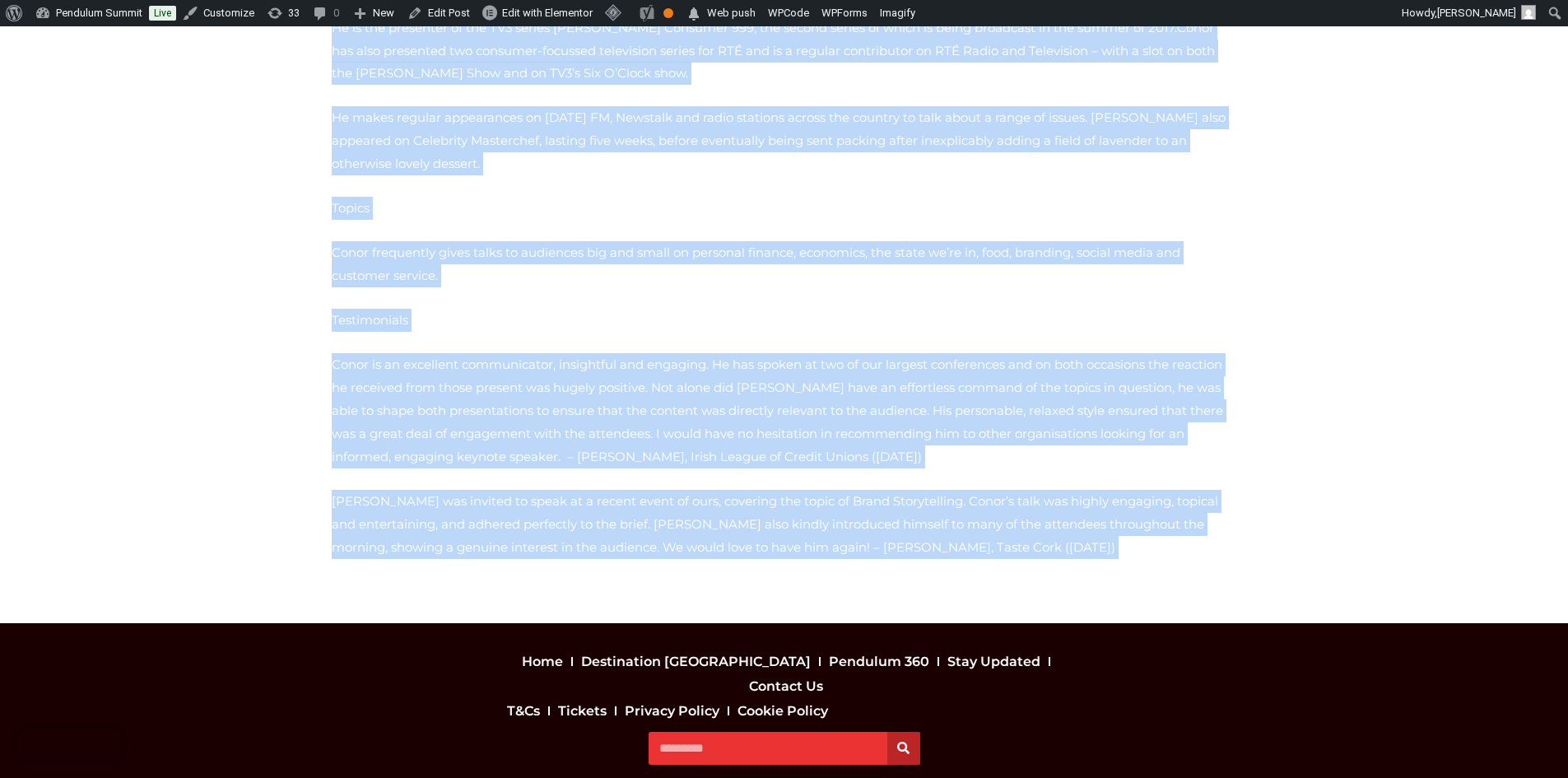
click at [796, 490] on p "Conor Pope was invited to speak at a recent event of ours, covering the topic o…" at bounding box center [784, 524] width 905 height 69
copy div "Journalist, Broadcaster, Author, Consumer Affairs &amp; Personal Finance Expert…"
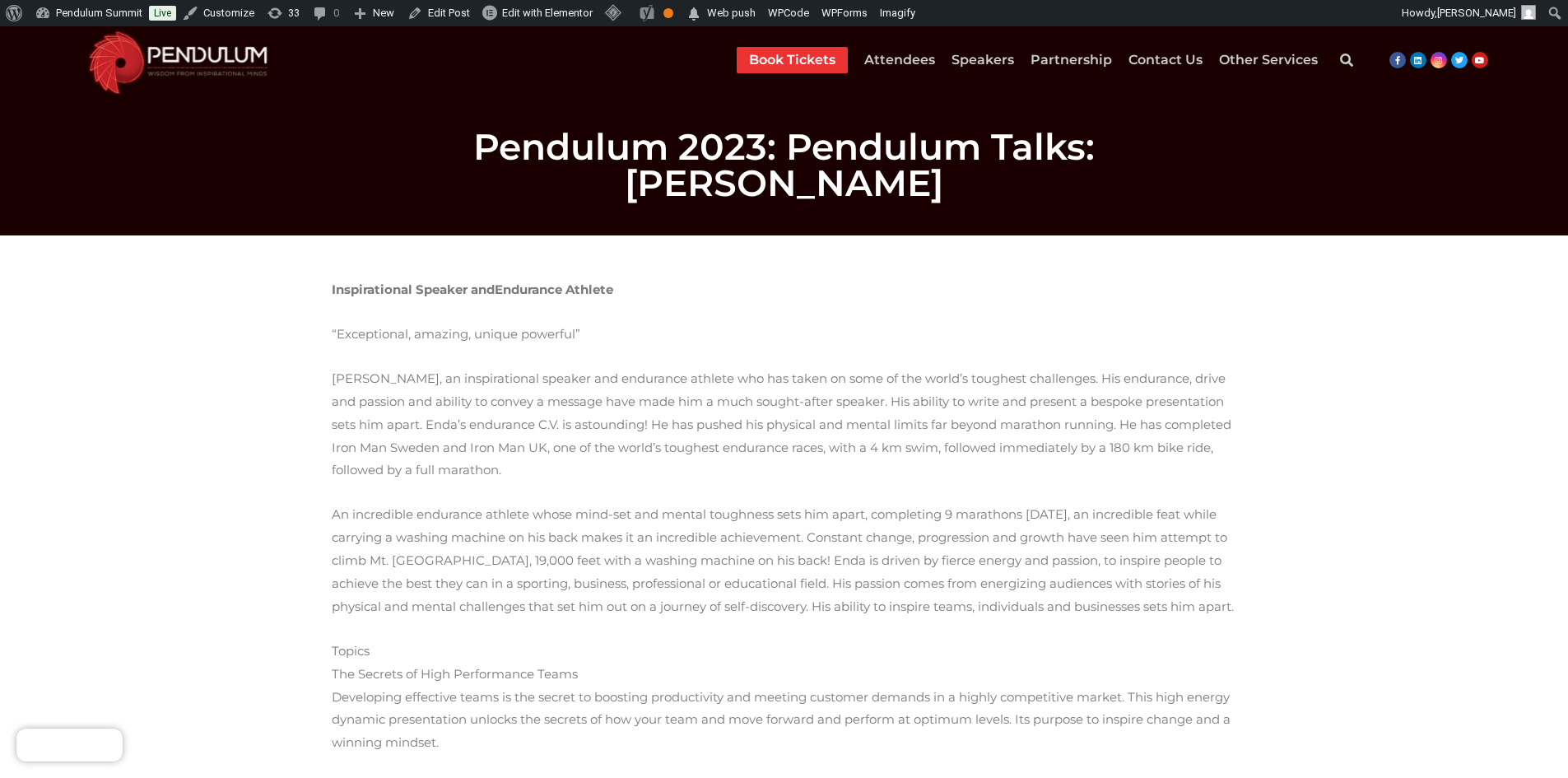
click at [361, 282] on b "Inspirational Speaker and" at bounding box center [414, 289] width 163 height 15
click at [360, 282] on b "Inspirational Speaker and" at bounding box center [414, 289] width 163 height 15
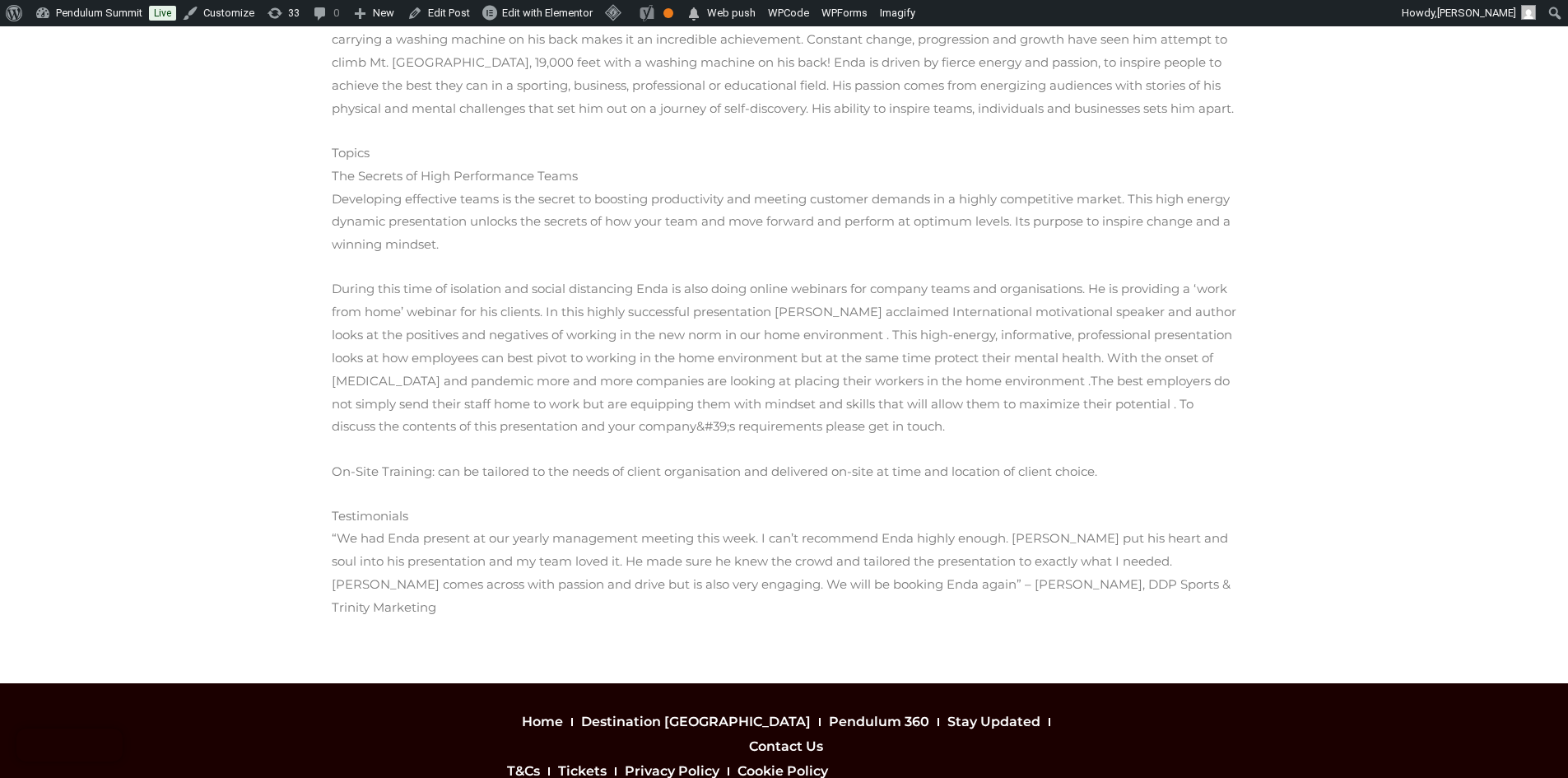
scroll to position [513, 0]
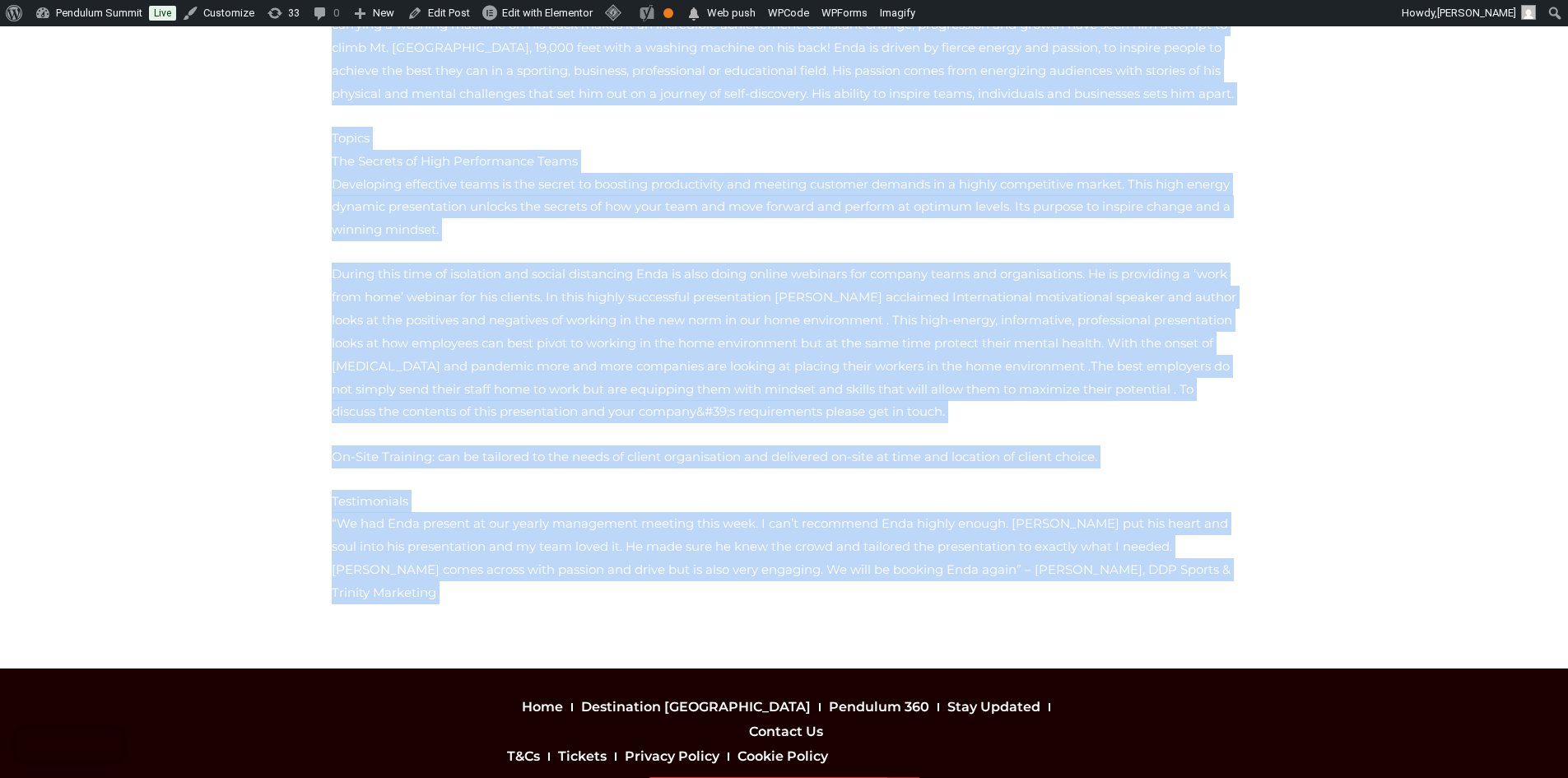
click at [848, 490] on p "Testimonials “We had Enda present at our yearly management meeting this week. I…" at bounding box center [784, 547] width 905 height 115
copy div "Loremipsumdol Sitamet con Adipiscin Elitsed “Doeiusmodte, incidid, utlabo etdol…"
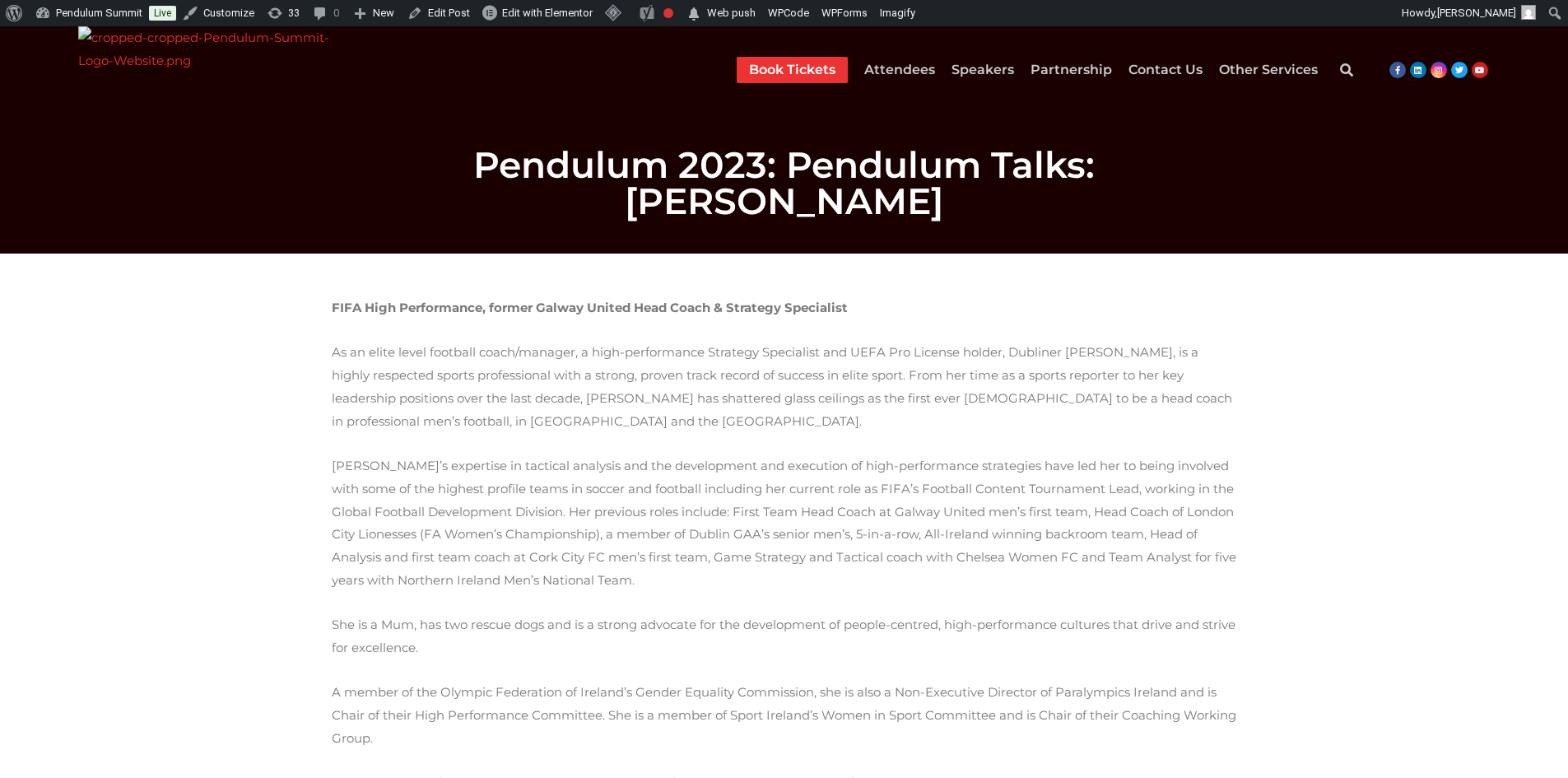
click at [351, 300] on b "FIFA High Performance, former Galway United Head Coach & Strategy Specialist" at bounding box center [589, 307] width 516 height 15
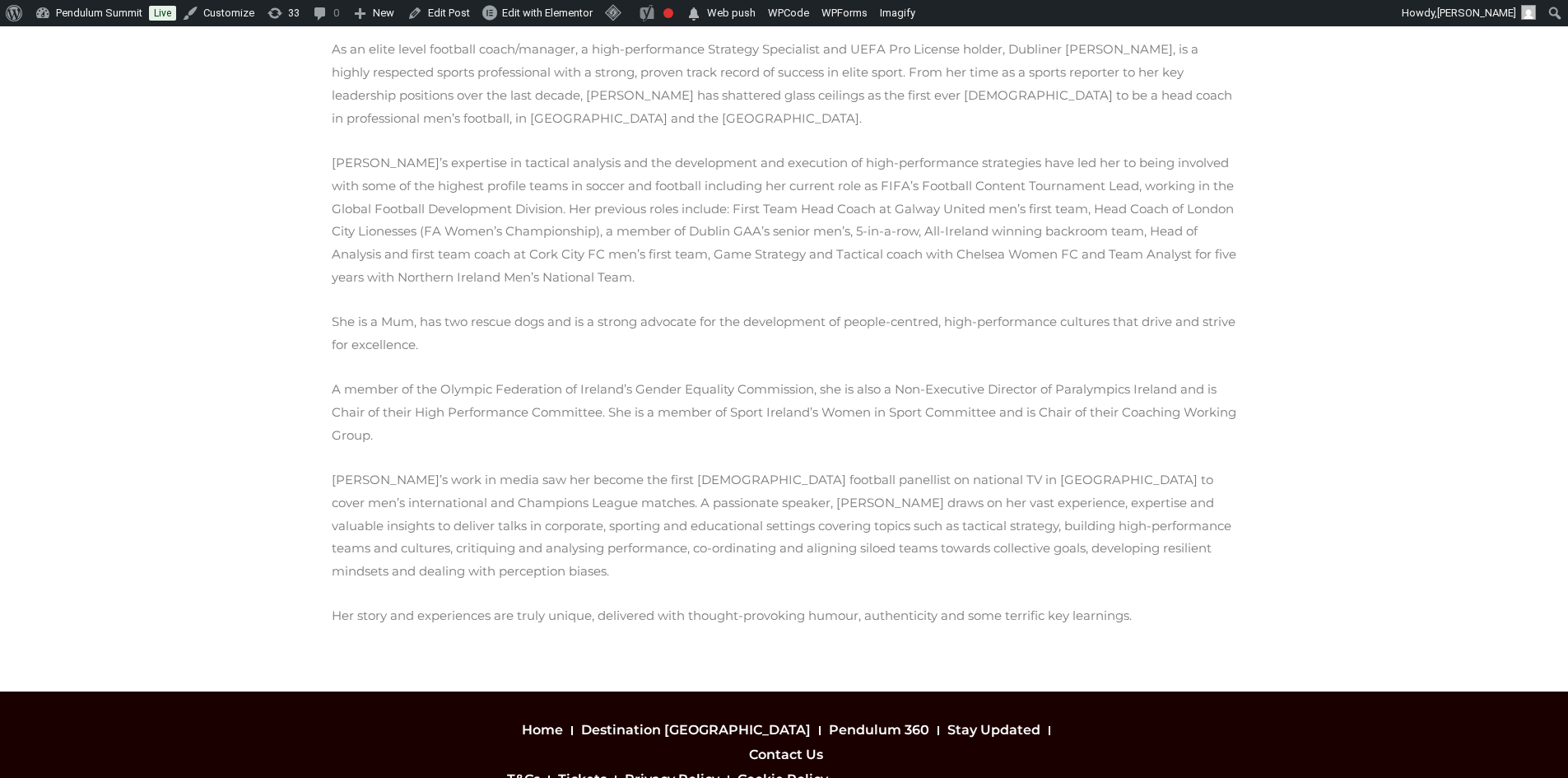
scroll to position [284, 0]
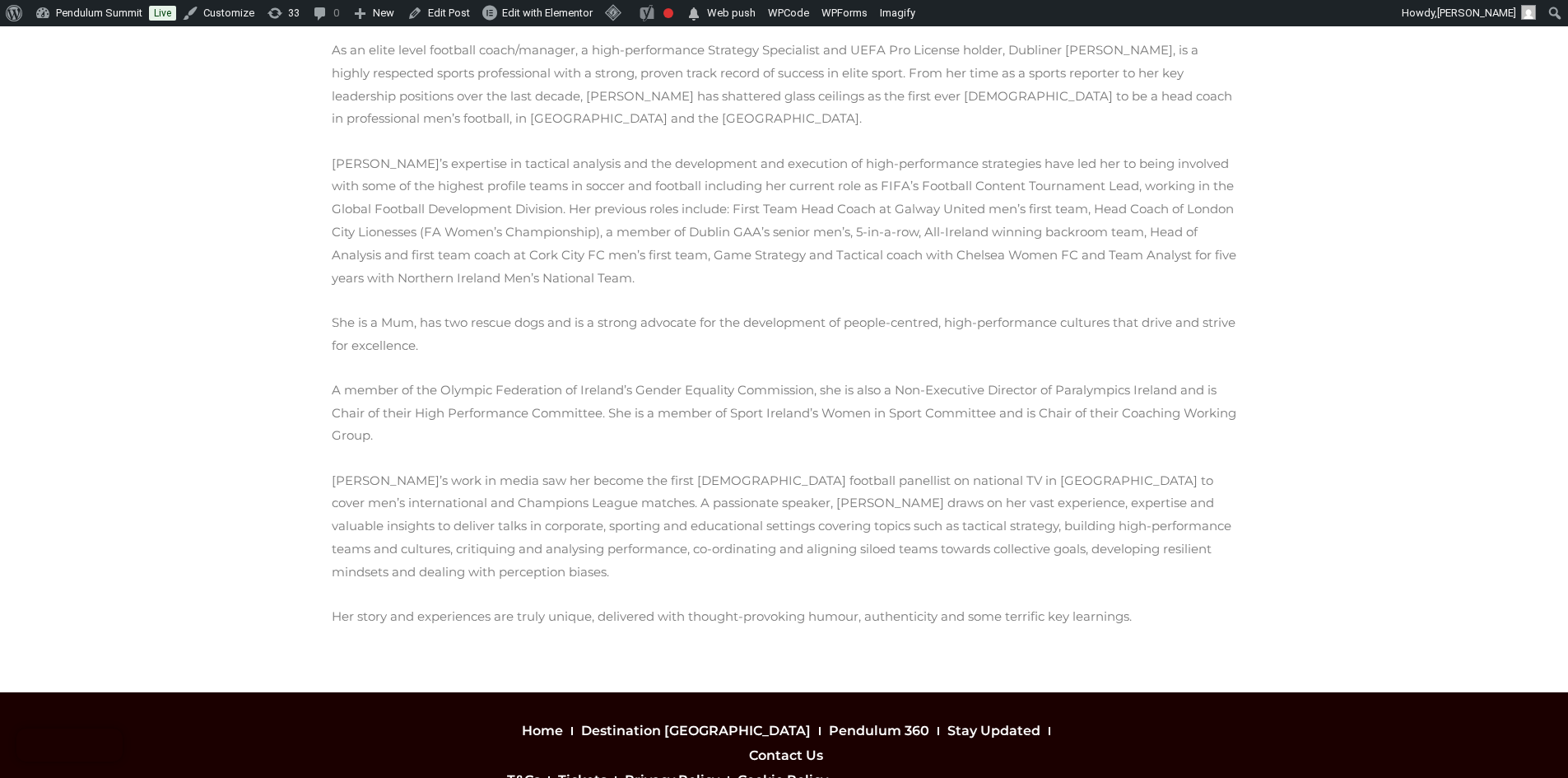
click at [1046, 605] on p "Her story and experiences are truly unique, delivered with thought-provoking hu…" at bounding box center [784, 616] width 905 height 23
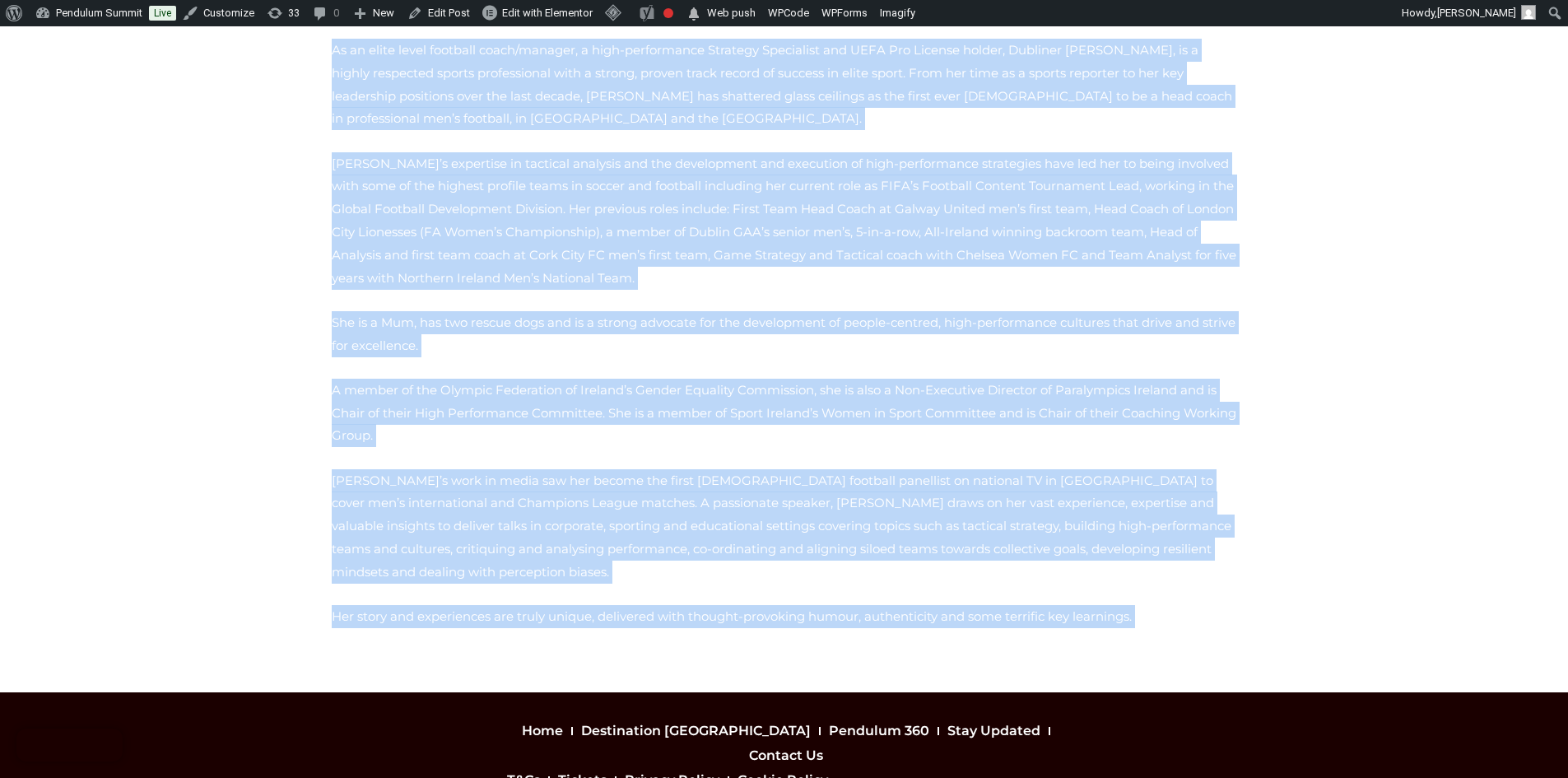
copy div "FIFA High Performance, former Galway United Head Coach & Strategy Specialist As…"
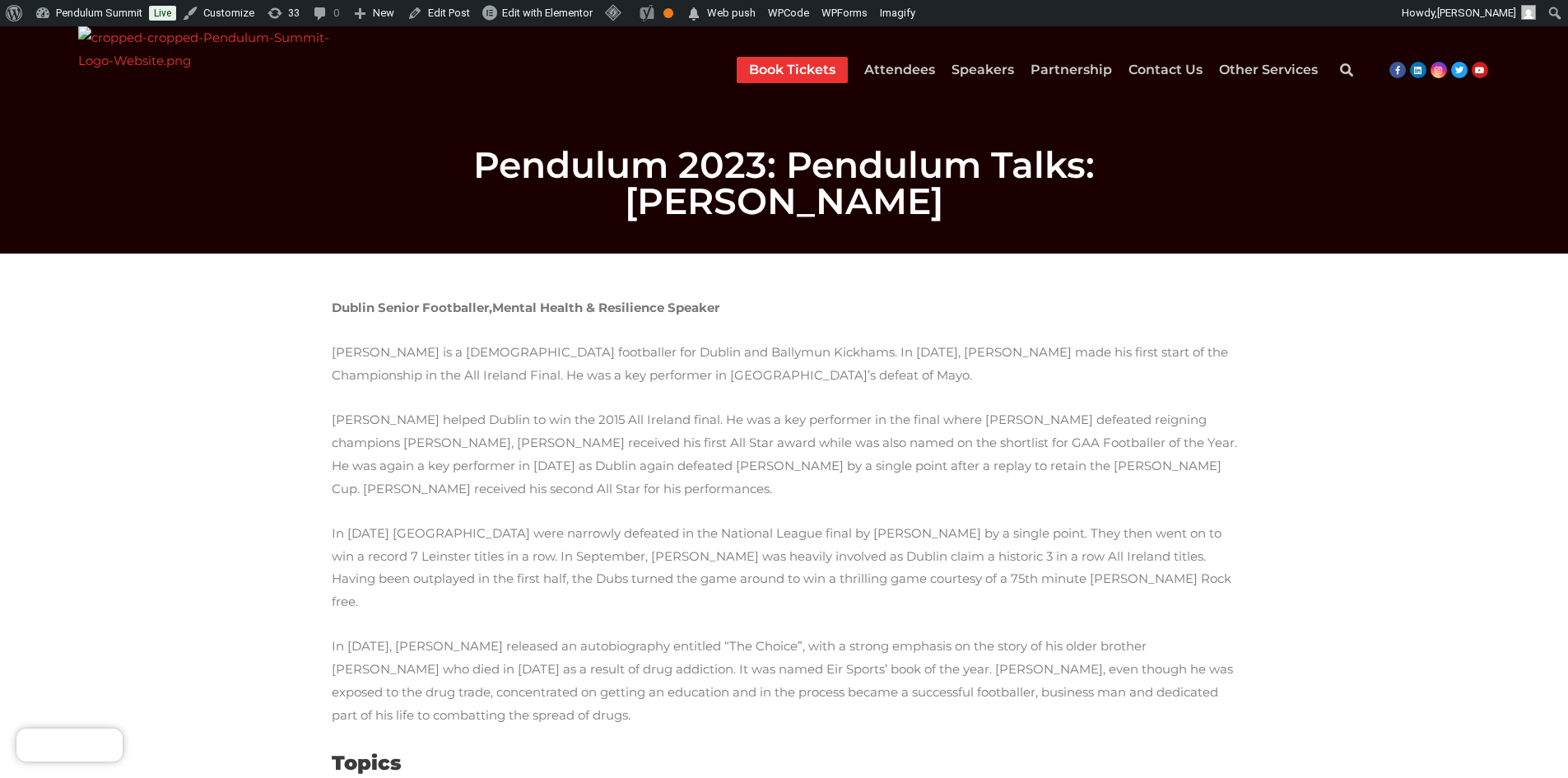
click at [340, 300] on b "Dublin Senior Footballer," at bounding box center [412, 307] width 161 height 15
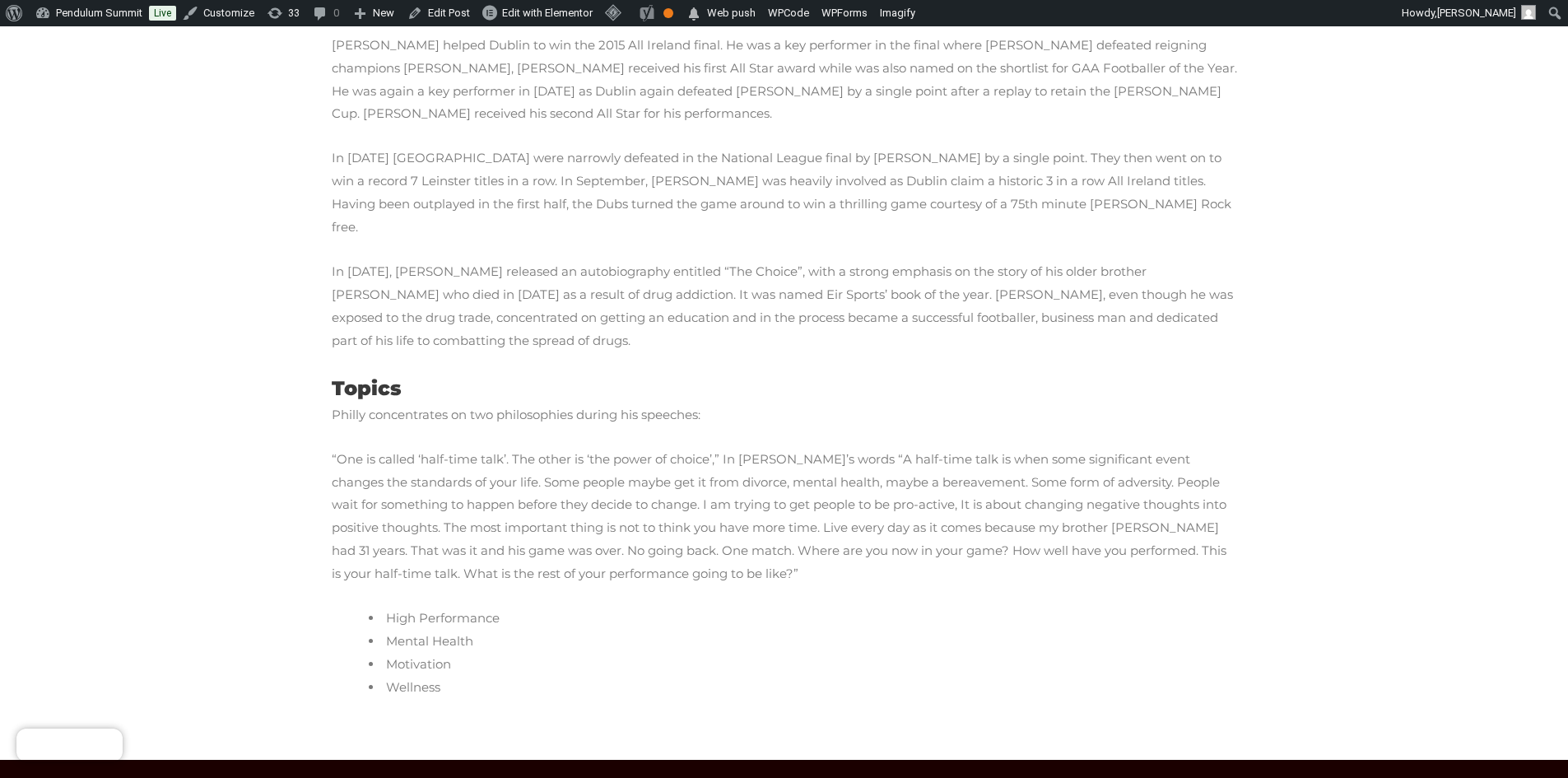
scroll to position [449, 0]
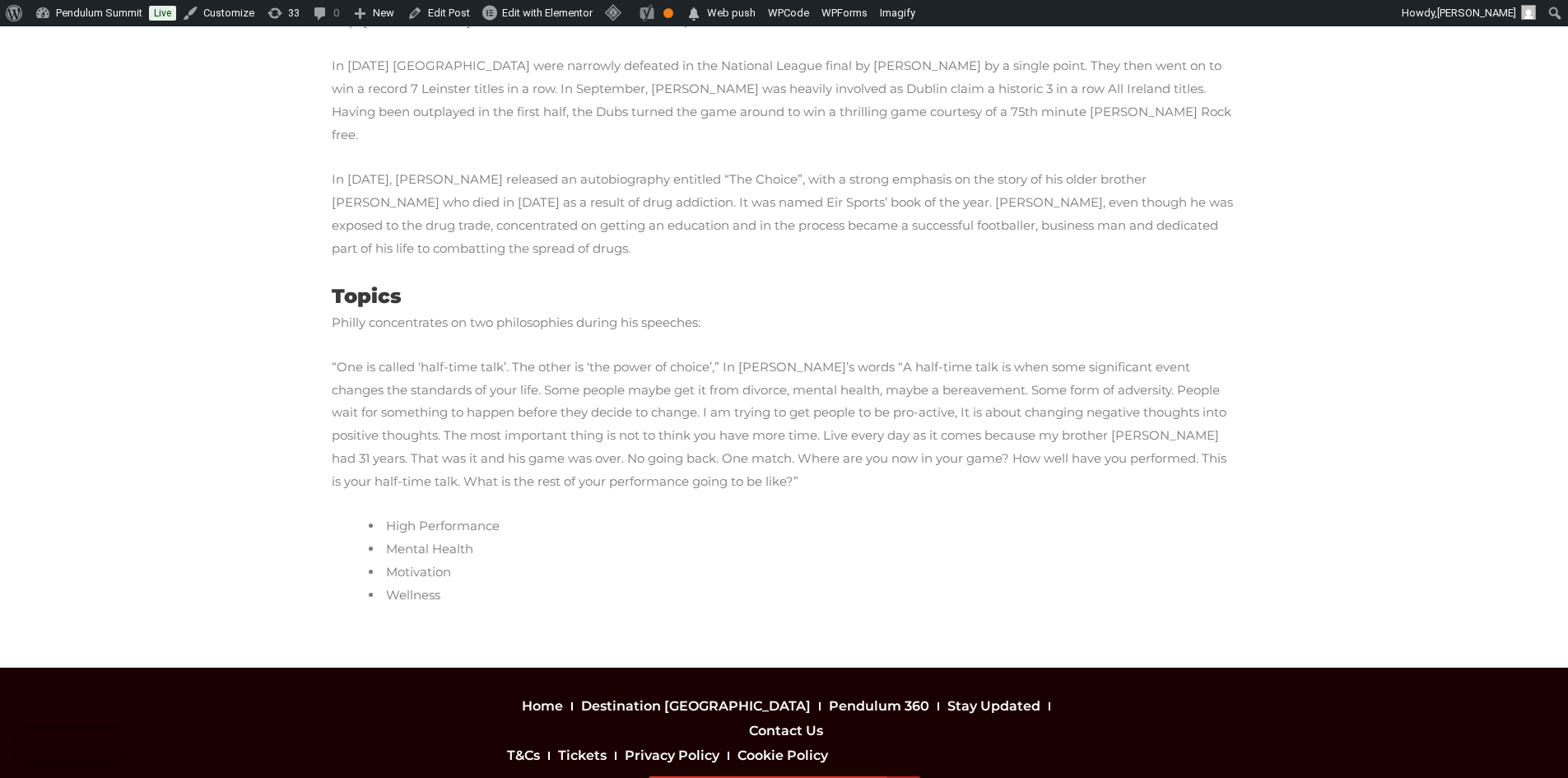
click at [479, 584] on li "Wellness" at bounding box center [803, 596] width 868 height 23
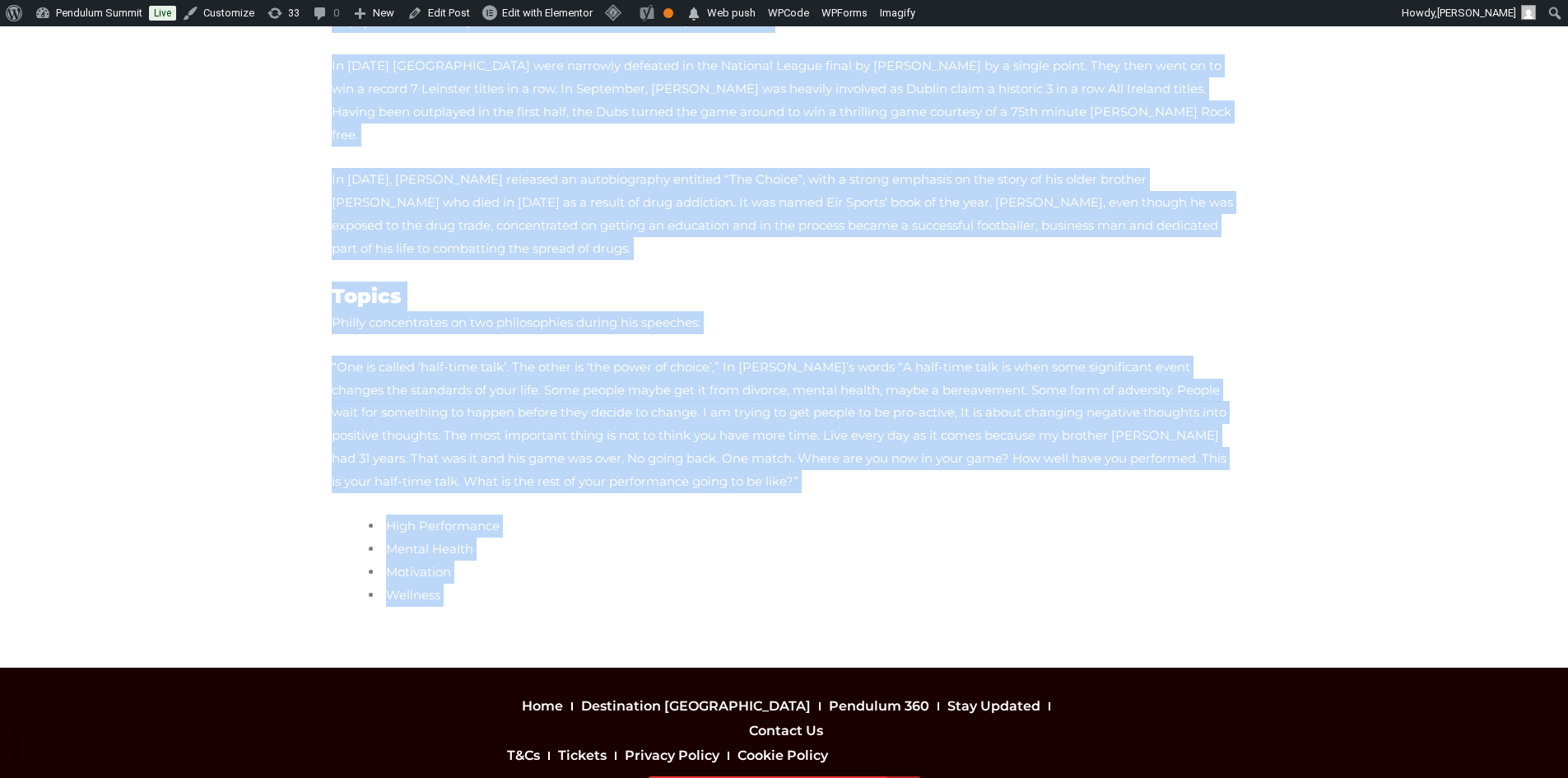
copy div "Dublin Senior Footballer, Mental Health & Resilience Speaker Philly McMahon is …"
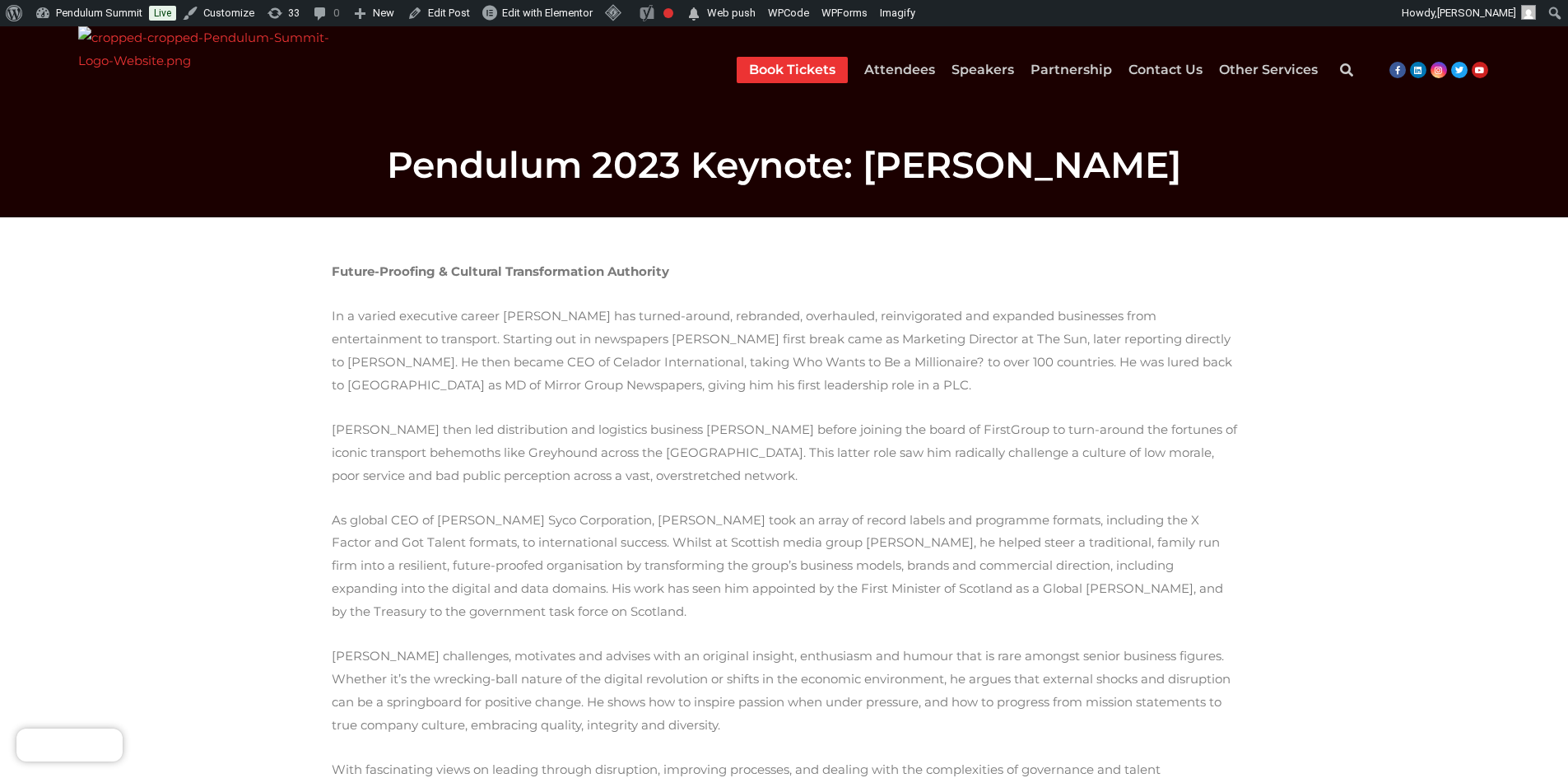
click at [337, 278] on div "Future-Proofing & Cultural Transformation Authority In a varied executive caree…" at bounding box center [784, 599] width 905 height 678
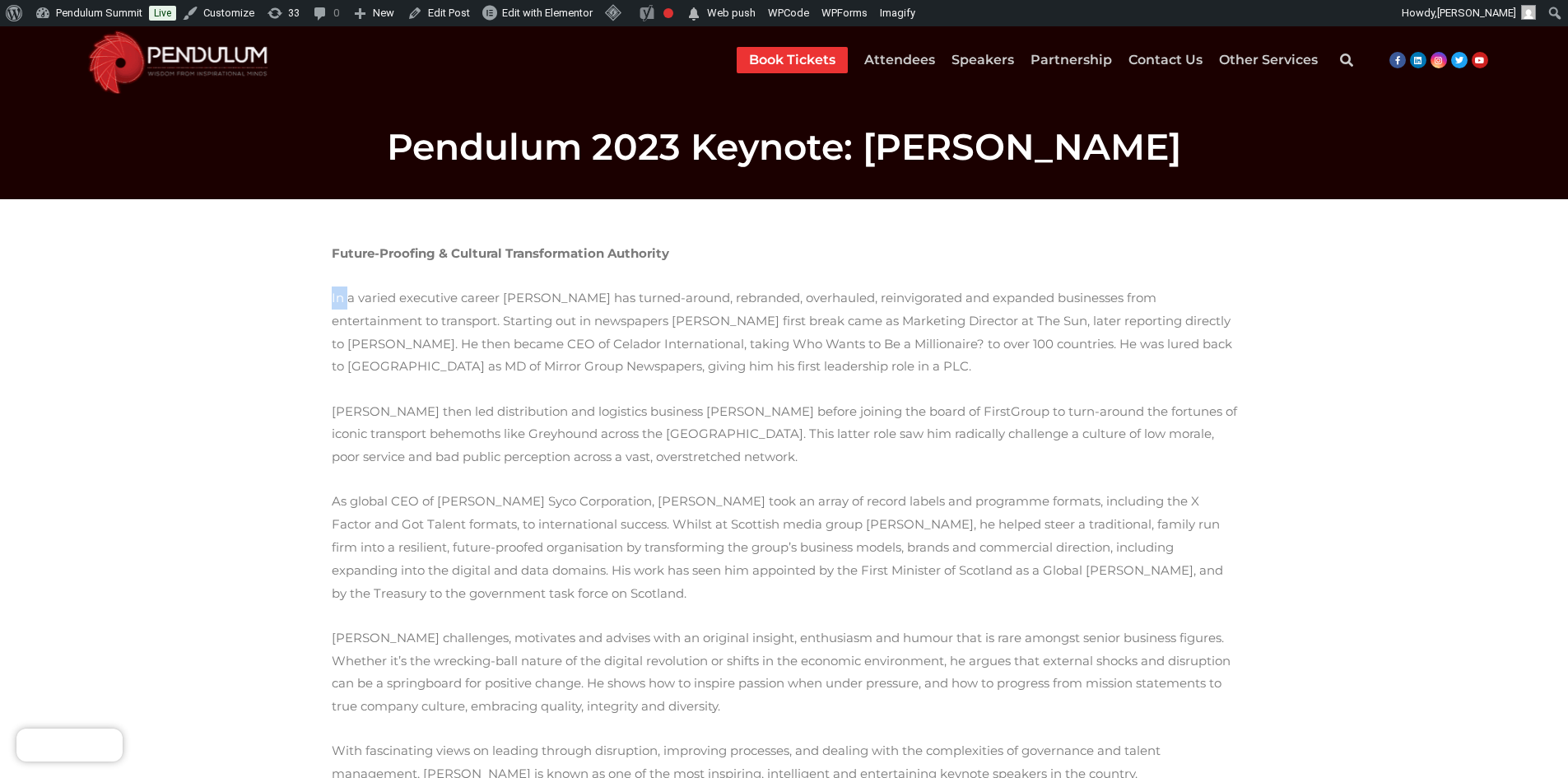
click at [337, 278] on div "Future-Proofing & Cultural Transformation Authority In a varied executive caree…" at bounding box center [784, 581] width 905 height 678
click at [343, 253] on b "Future-Proofing & Cultural Transformation Authority" at bounding box center [501, 252] width 337 height 15
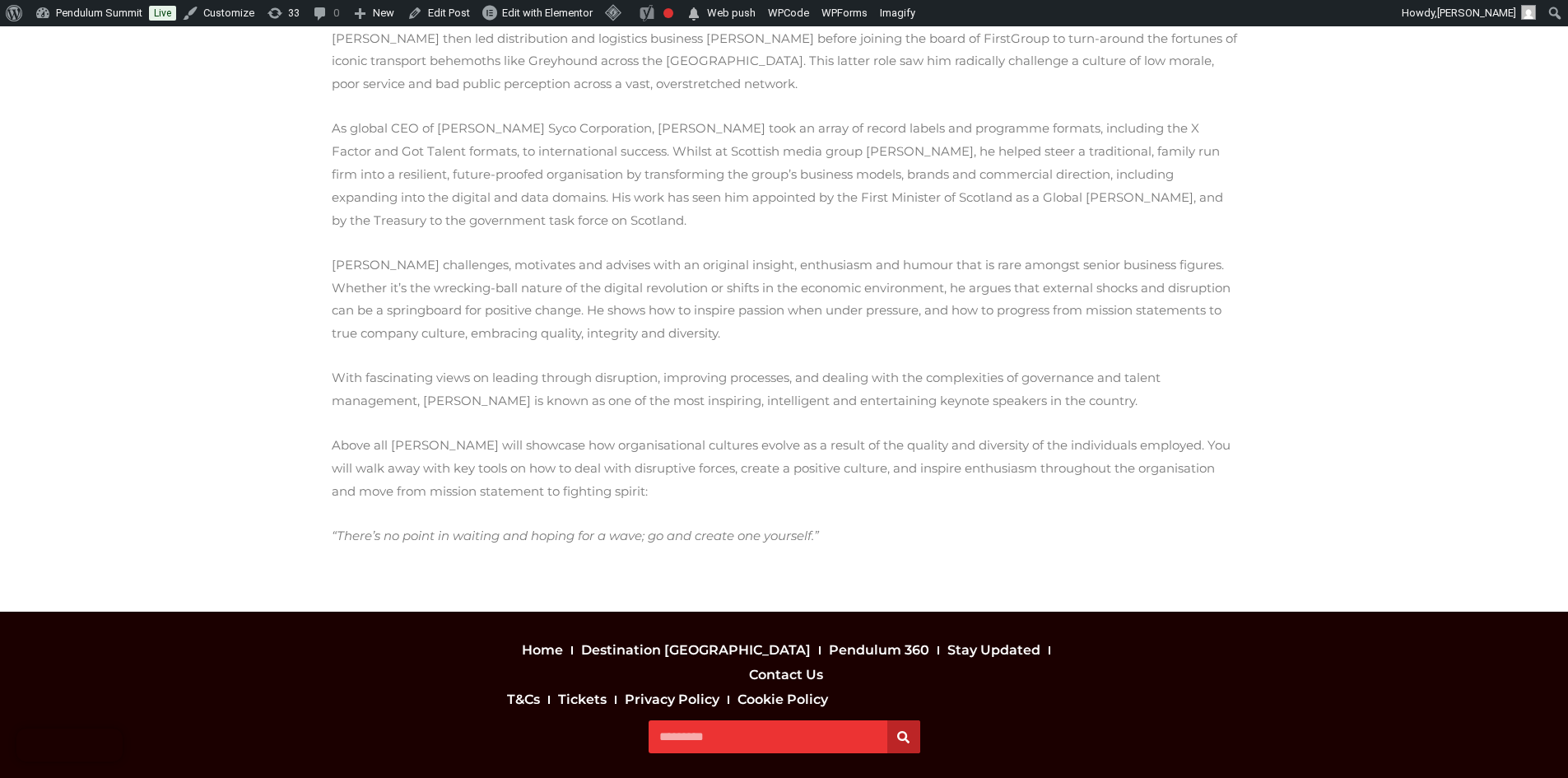
scroll to position [375, 0]
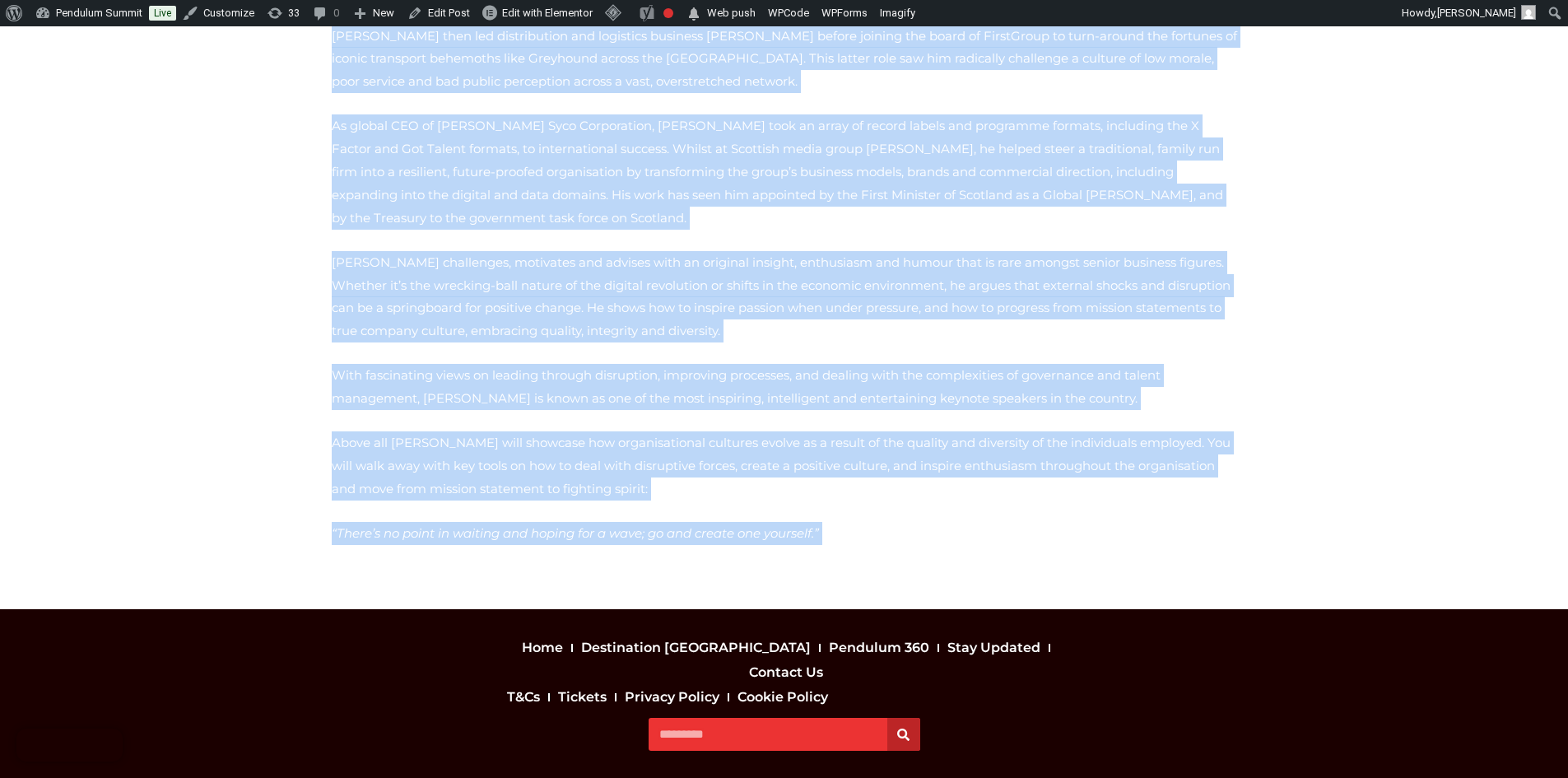
click at [792, 522] on p "“There’s no point in waiting and hoping for a wave; go and create one yourself.”" at bounding box center [784, 534] width 905 height 23
copy div "Future-Proofing & Cultural Transformation Authority In a varied executive caree…"
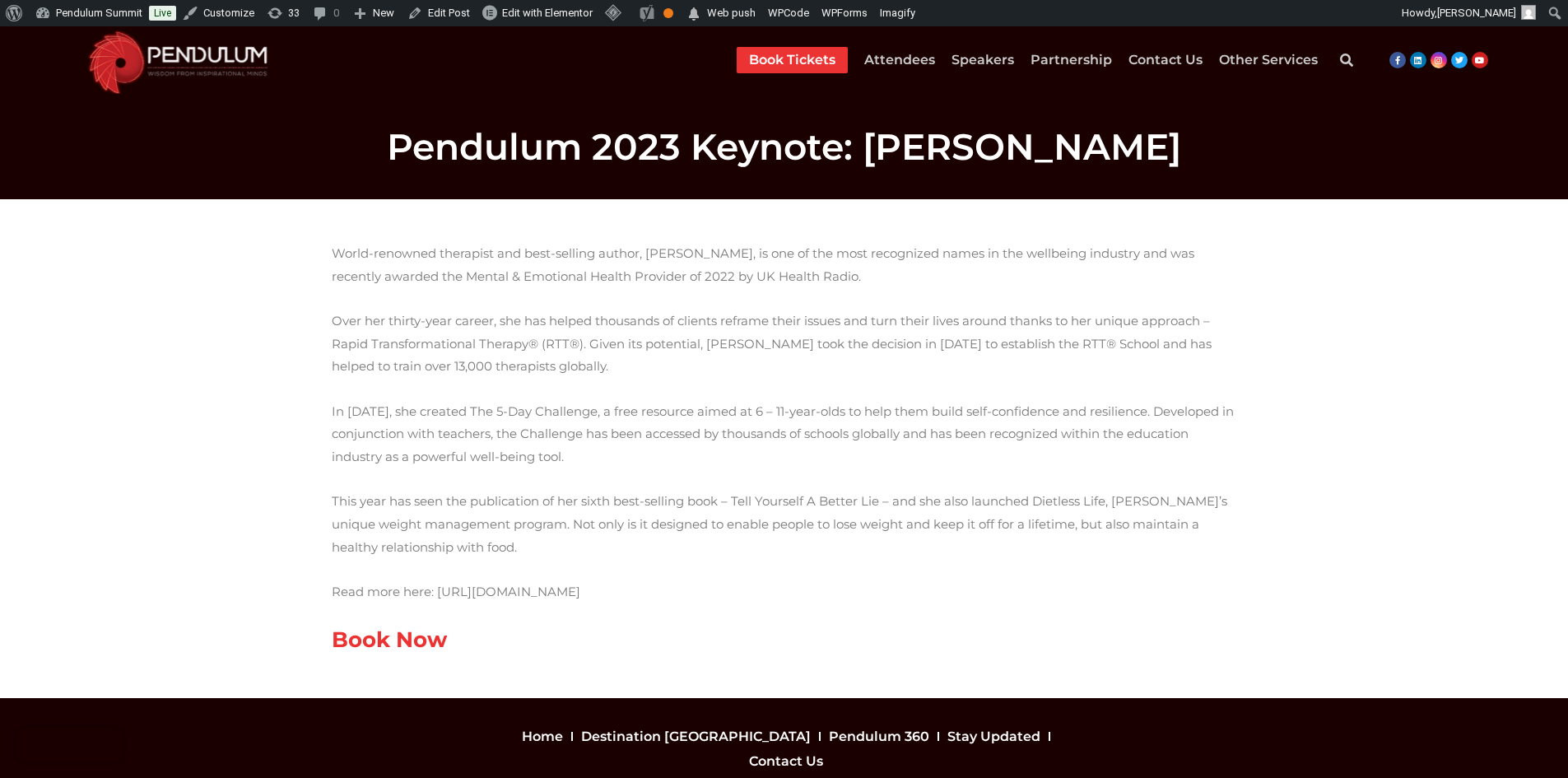
drag, startPoint x: 966, startPoint y: 553, endPoint x: 327, endPoint y: 226, distance: 717.8
click at [327, 226] on div "World-renowned therapist and best-selling author, [PERSON_NAME], is one of the …" at bounding box center [784, 448] width 938 height 446
copy div "Lorem-ipsumdol sitametco adi elit-seddoei tempor, Incidi Utla, et dol ma ali en…"
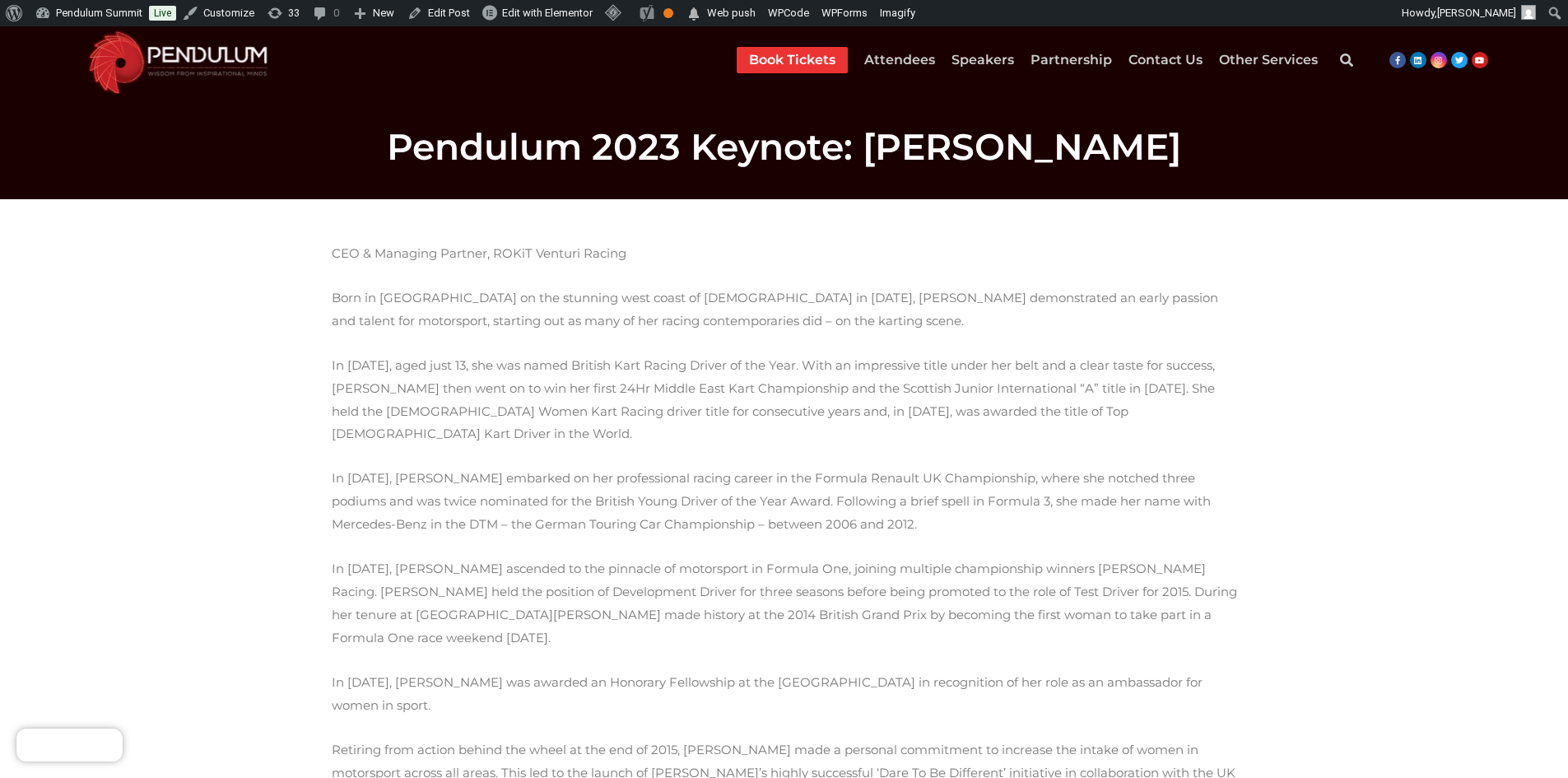
click at [344, 252] on p "CEO & Managing Partner, ROKiT Venturi Racing" at bounding box center [784, 254] width 905 height 23
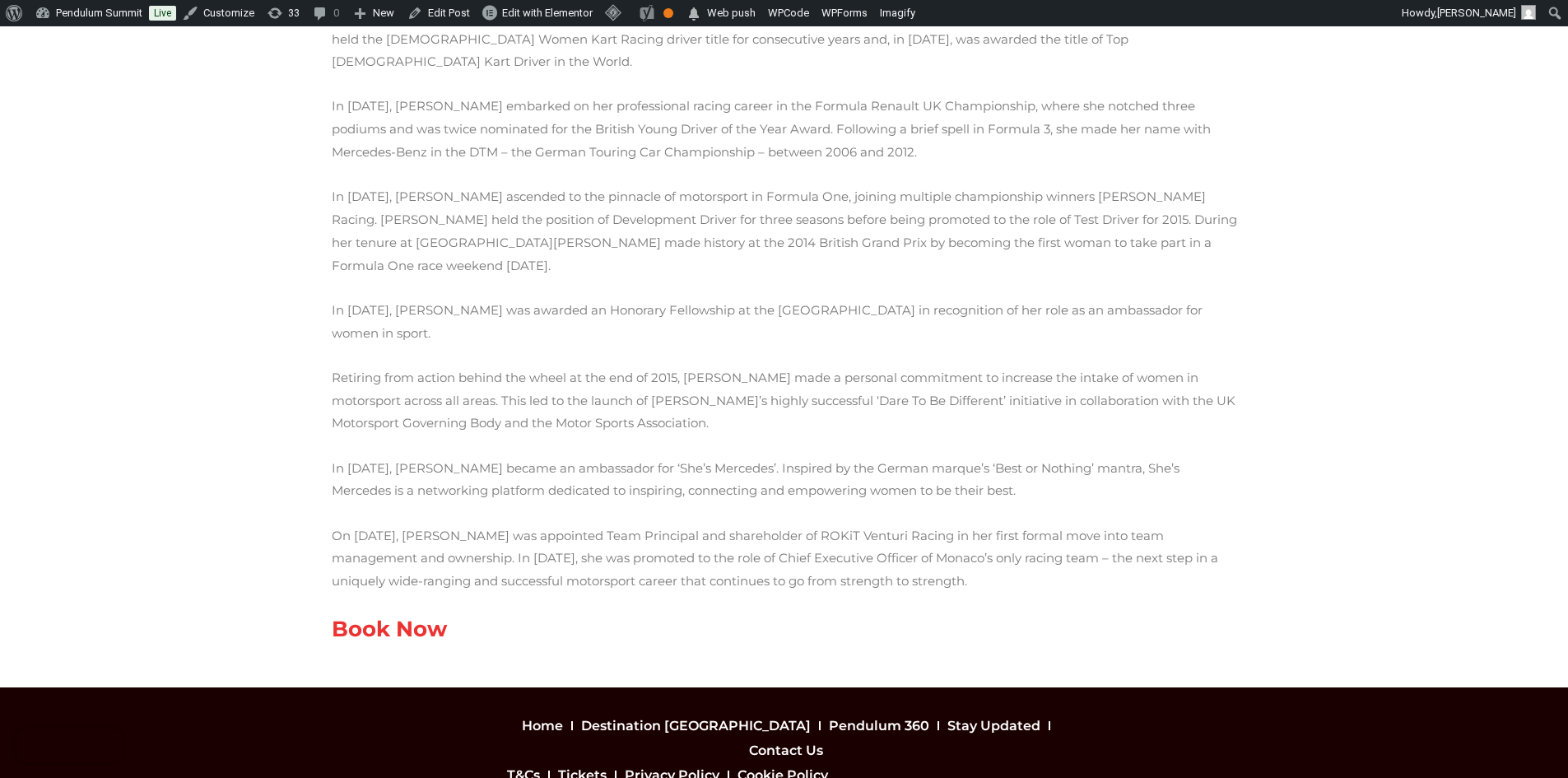
scroll to position [426, 0]
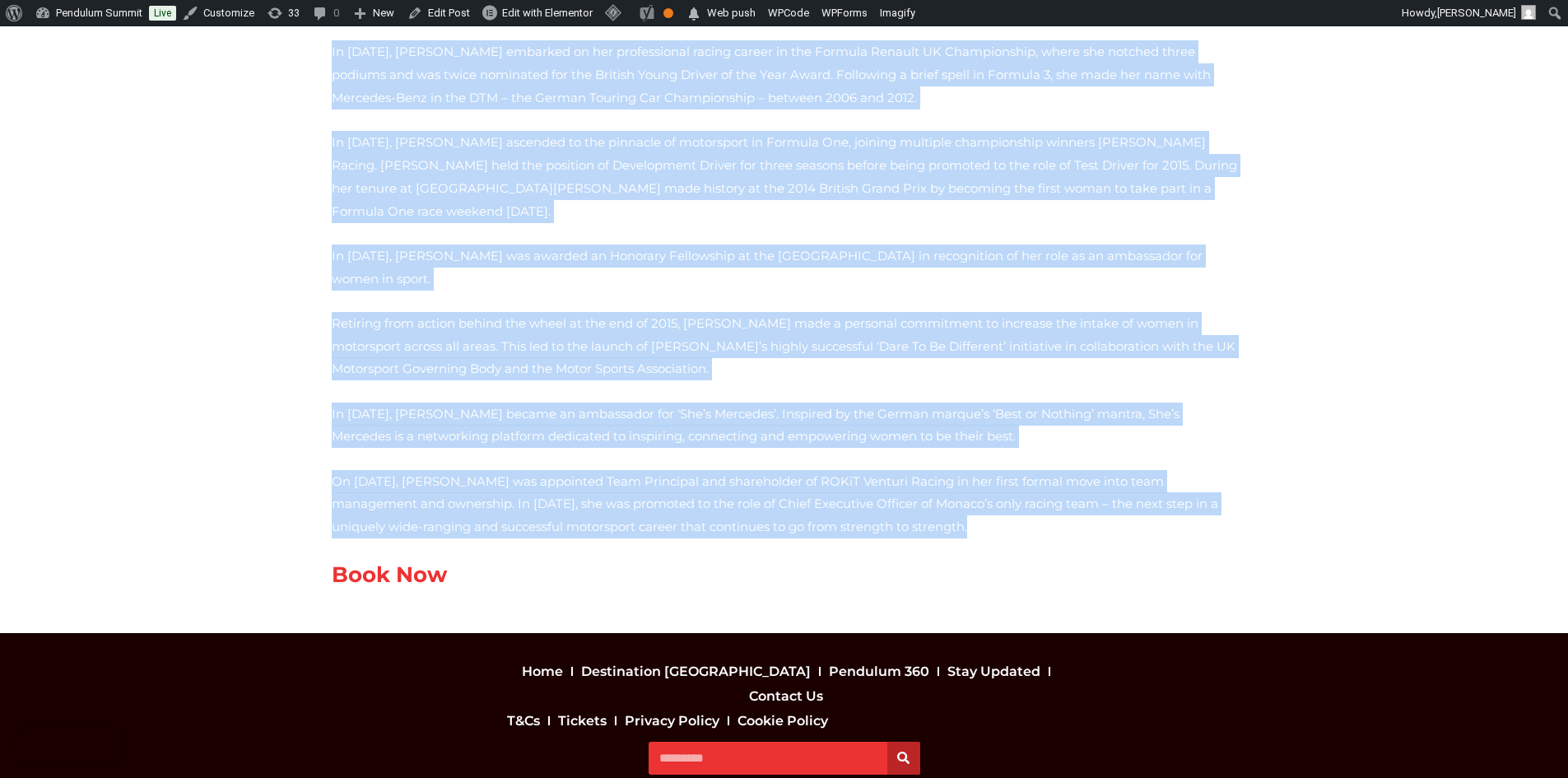
click at [804, 470] on p "On [DATE], [PERSON_NAME] was appointed Team Principal and shareholder of ROKiT …" at bounding box center [784, 504] width 905 height 69
copy div "LOR & Ipsumdol Sitamet, CONsE Adipisc Elitse Doei te Inci ut lab etdolore magn …"
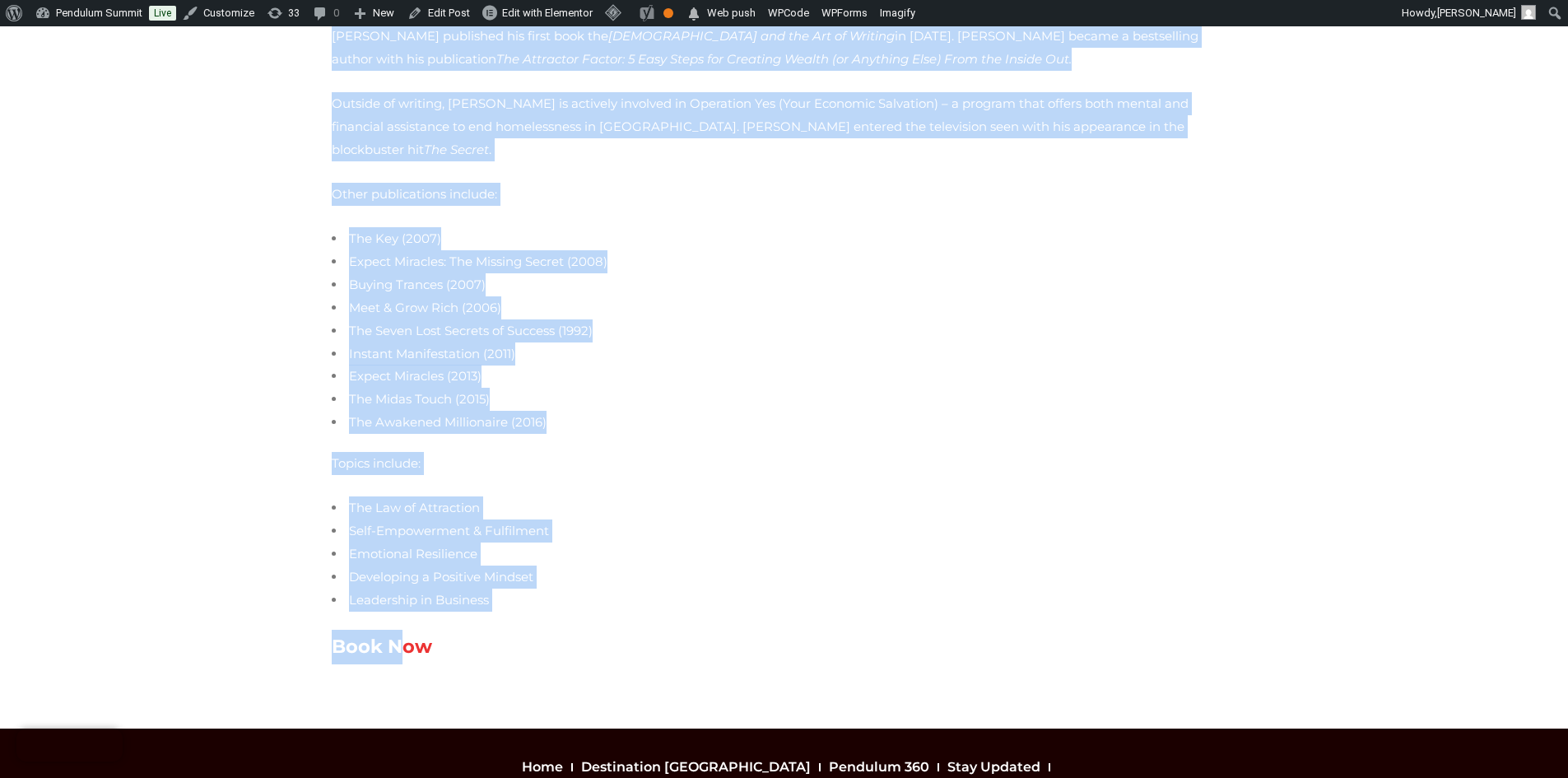
scroll to position [405, 0]
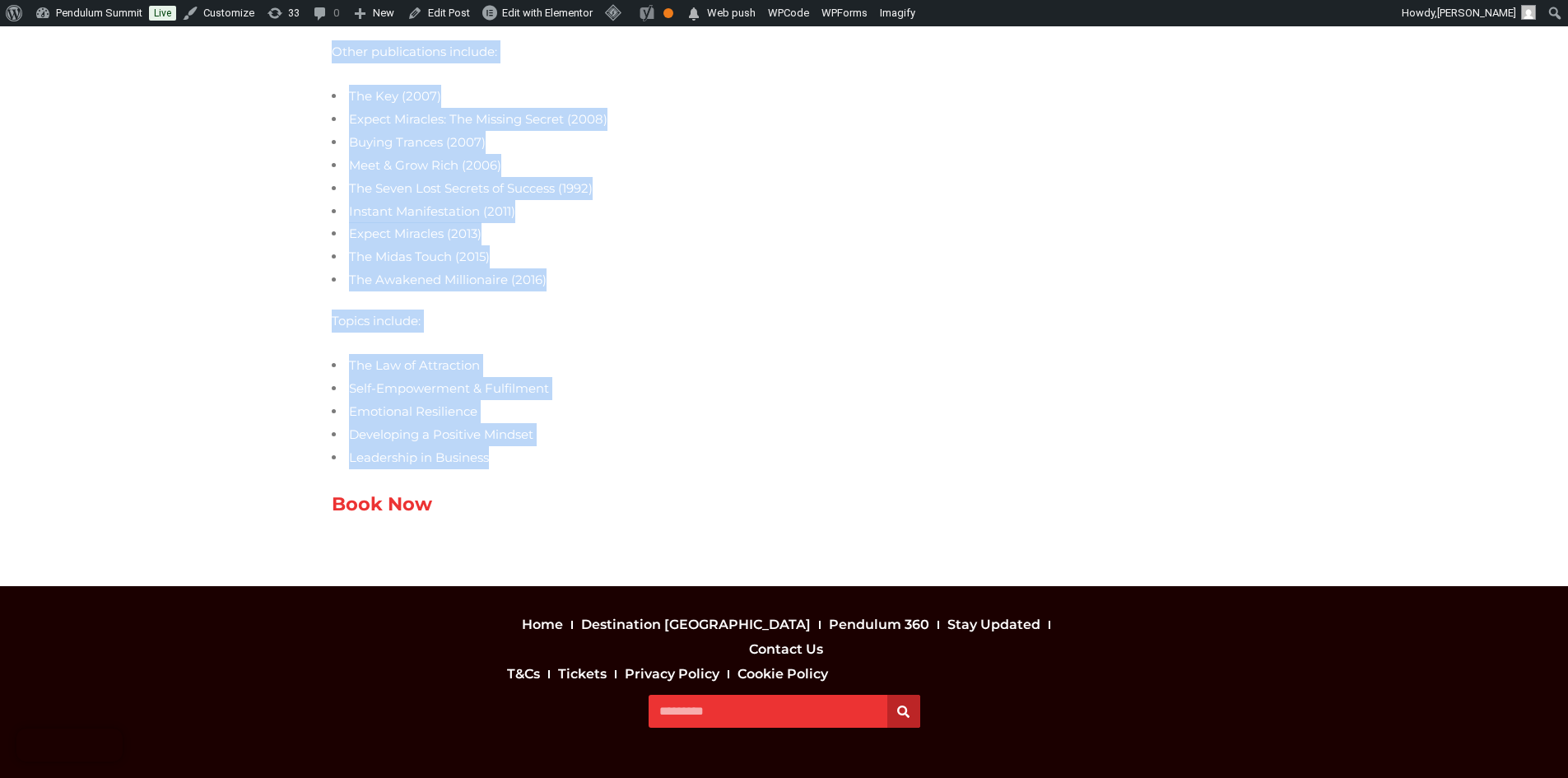
drag, startPoint x: 333, startPoint y: 251, endPoint x: 521, endPoint y: 414, distance: 248.8
click at [521, 414] on div "Dr. Joe Vitale is a world renowned Personal Development expert and star of the …" at bounding box center [784, 179] width 905 height 685
copy div "Dr. Joe Vitale is a world renowned Personal Development expert and star of the …"
click at [446, 487] on p "Book Now" at bounding box center [784, 504] width 905 height 35
copy div "Dr. Joe Vitale is a world renowned Personal Development expert and star of the …"
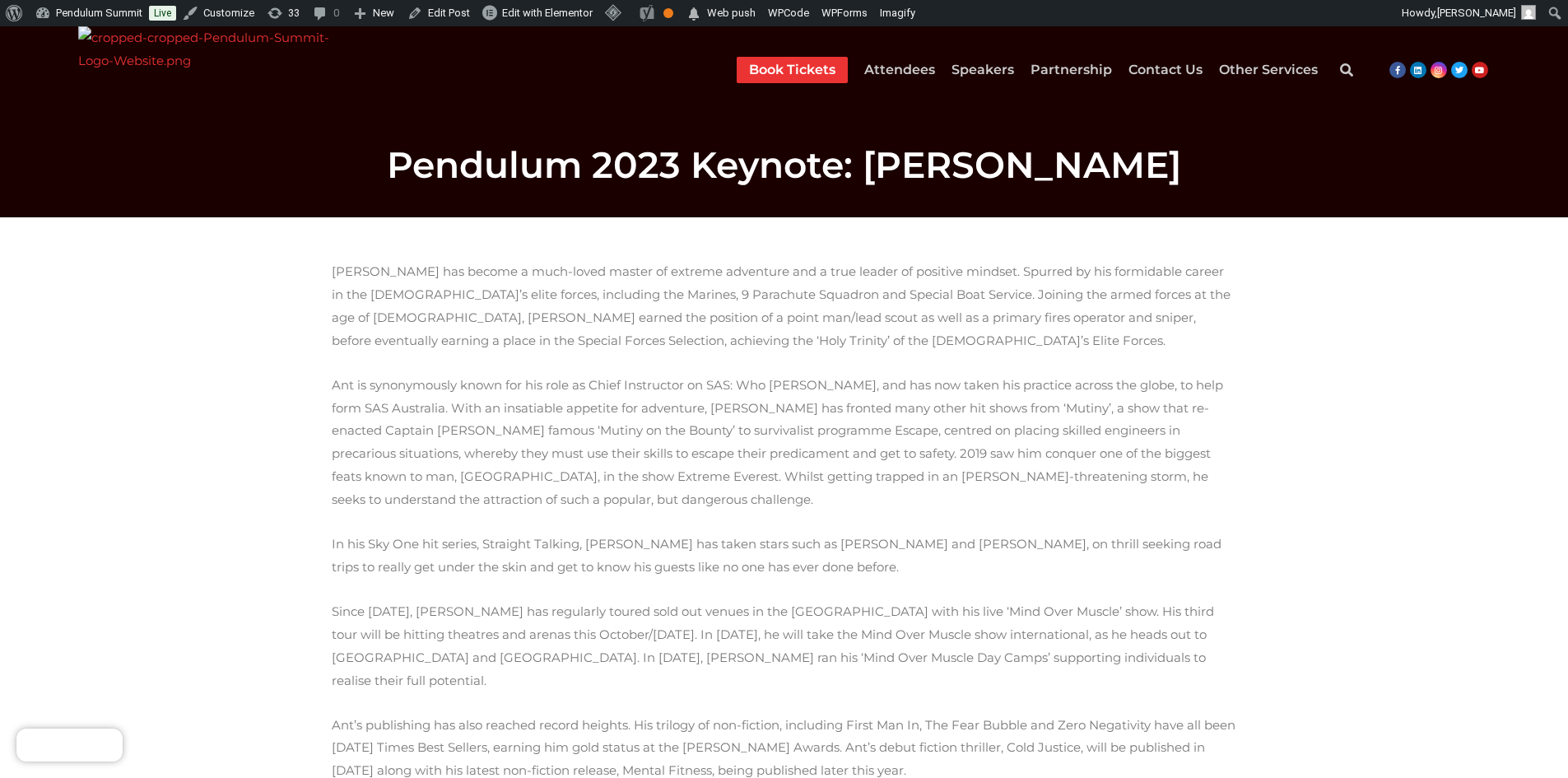
click at [341, 277] on p "[PERSON_NAME] has become a much-loved master of extreme adventure and a true le…" at bounding box center [784, 306] width 905 height 92
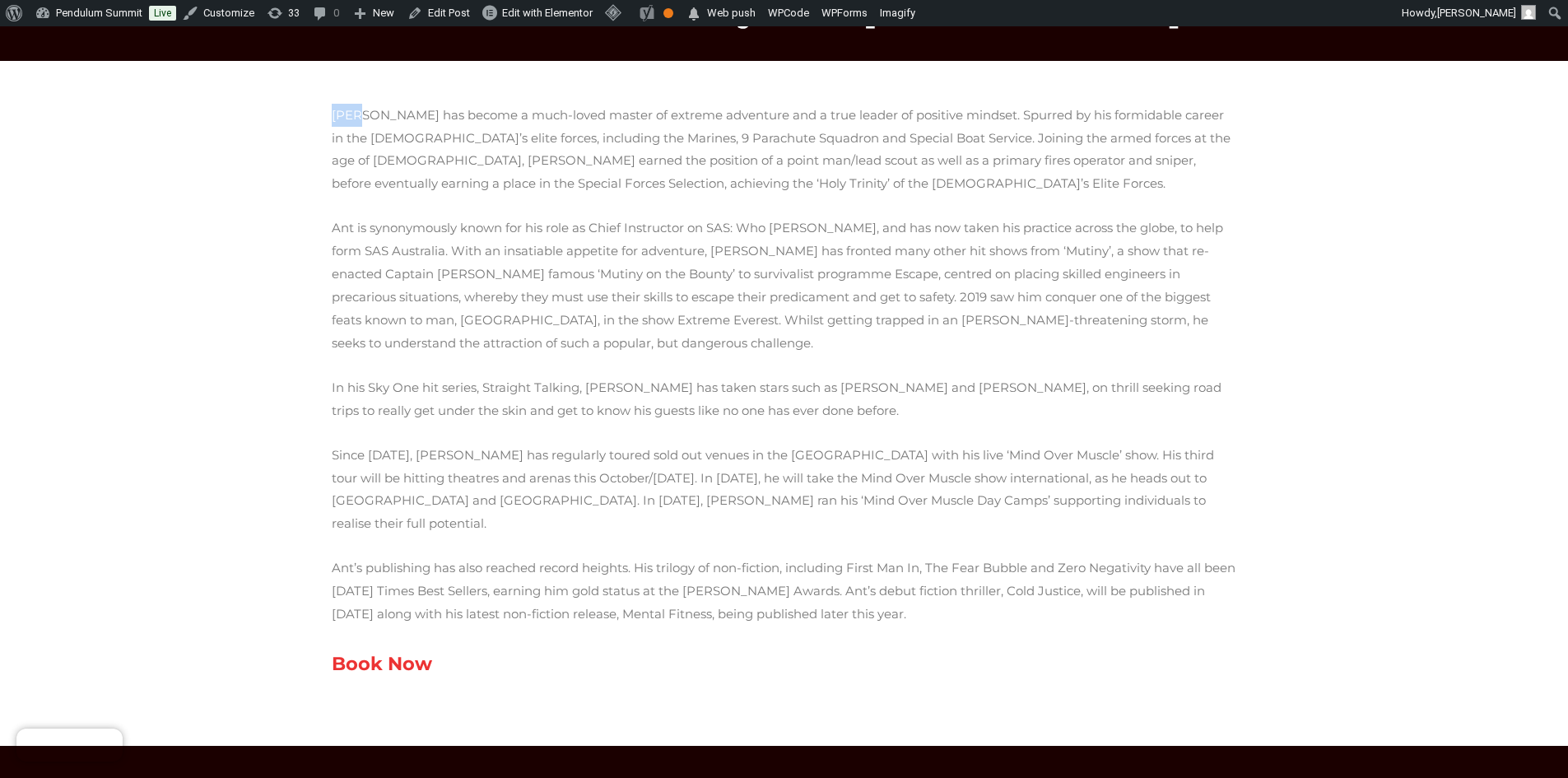
scroll to position [275, 0]
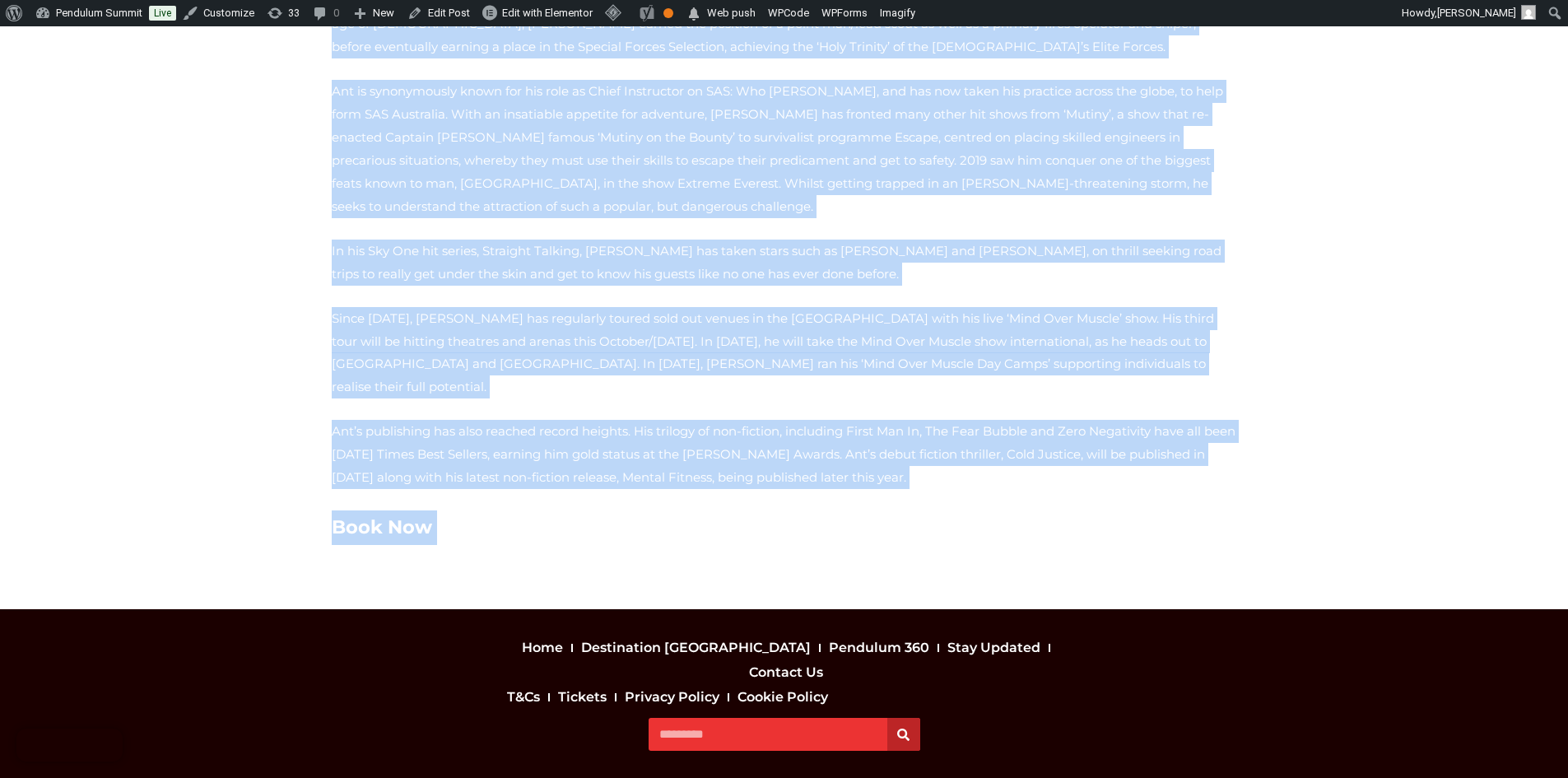
click at [425, 511] on p "Book Now" at bounding box center [784, 528] width 905 height 35
copy div "Lor Ipsumdolo sit ametco a elit-seddo eiusmo te incidid utlaboree dol m aliq en…"
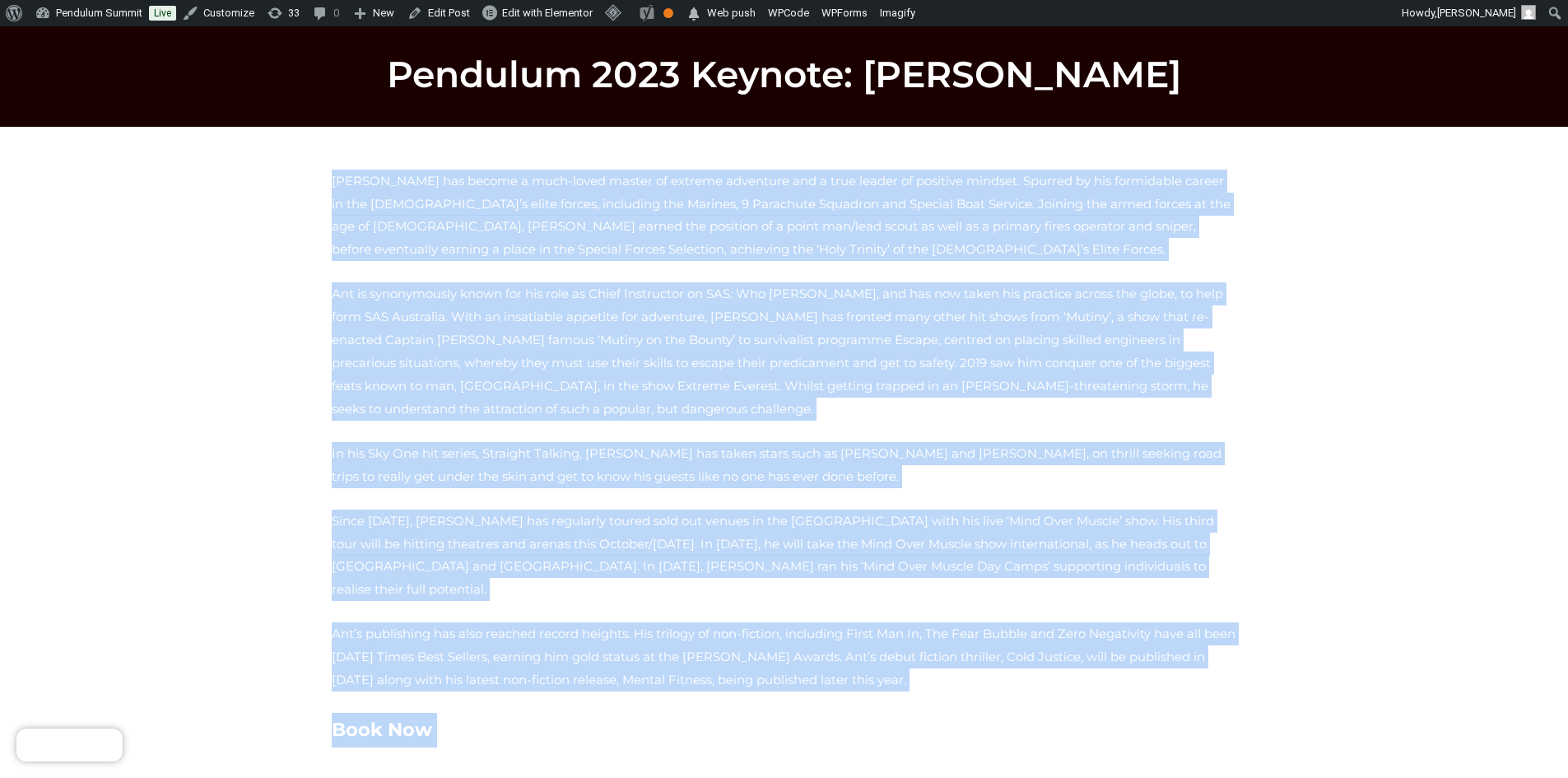
scroll to position [28, 0]
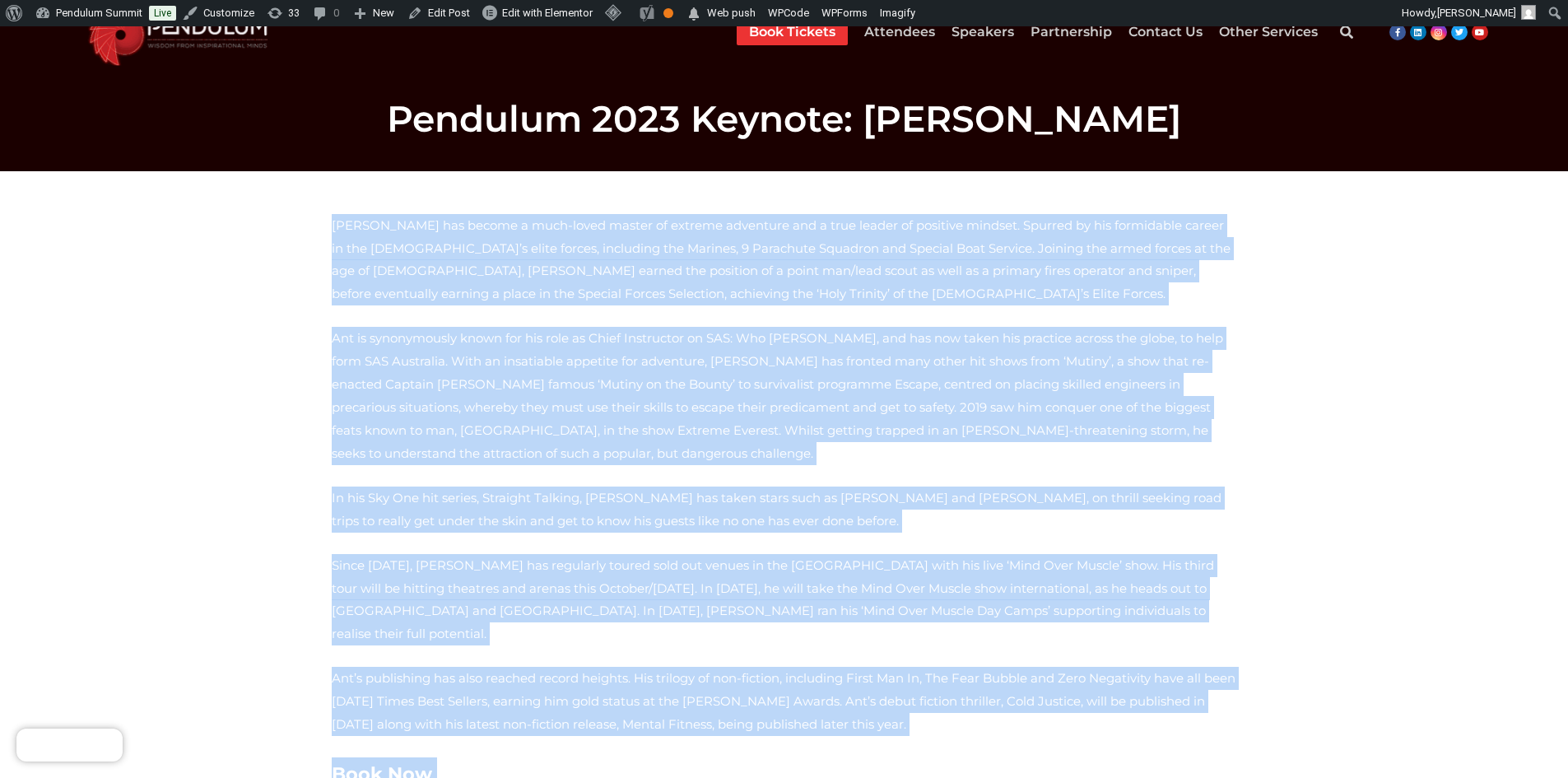
click at [522, 340] on span "Ant is synonymously known for his role as Chief Instructor on SAS: Who [PERSON_…" at bounding box center [778, 395] width 892 height 130
